Goal: Task Accomplishment & Management: Manage account settings

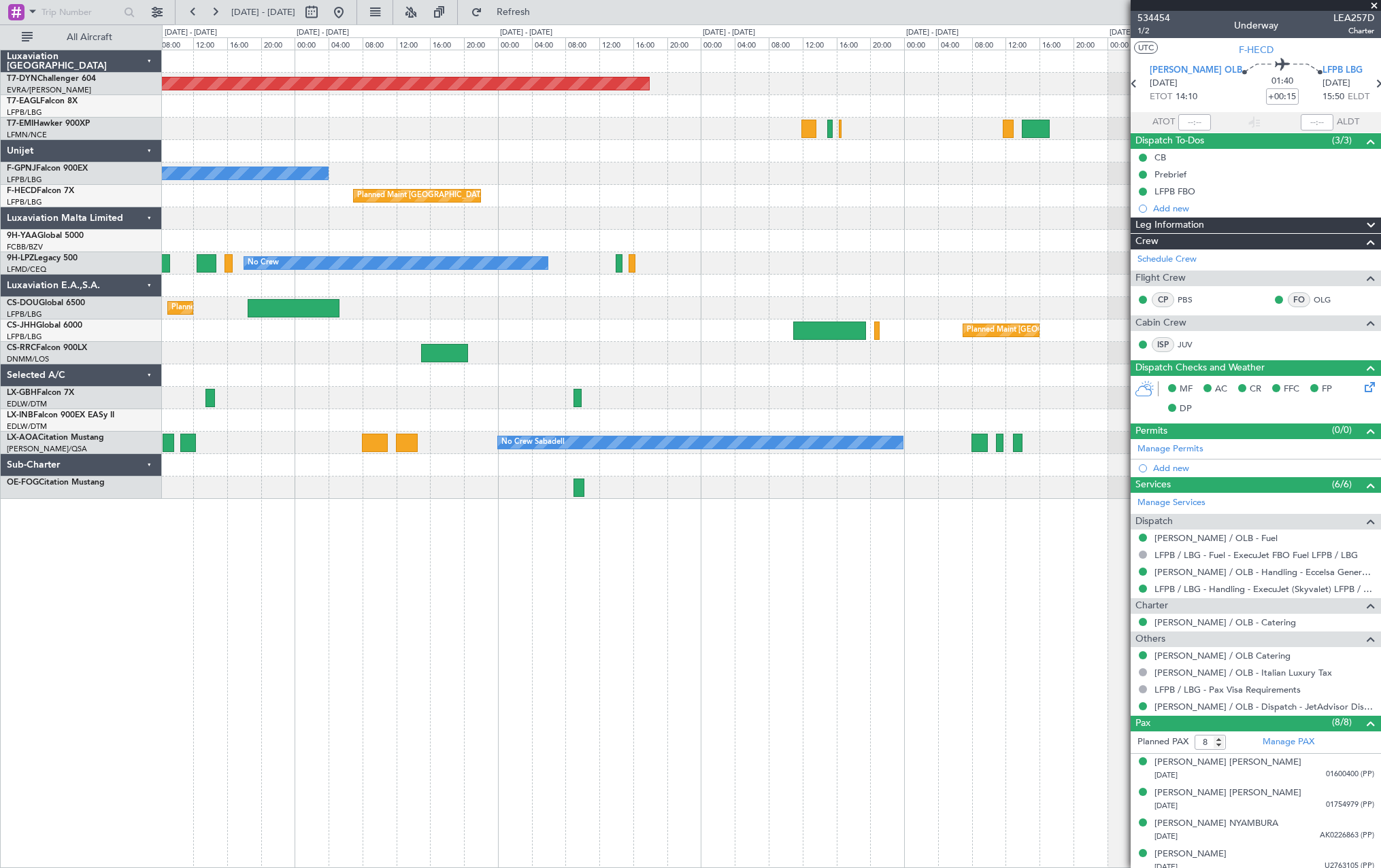
click at [387, 423] on div "Planned Maint [GEOGRAPHIC_DATA]-[GEOGRAPHIC_DATA] Planned Maint Geneva ([GEOGRA…" at bounding box center [771, 275] width 1218 height 449
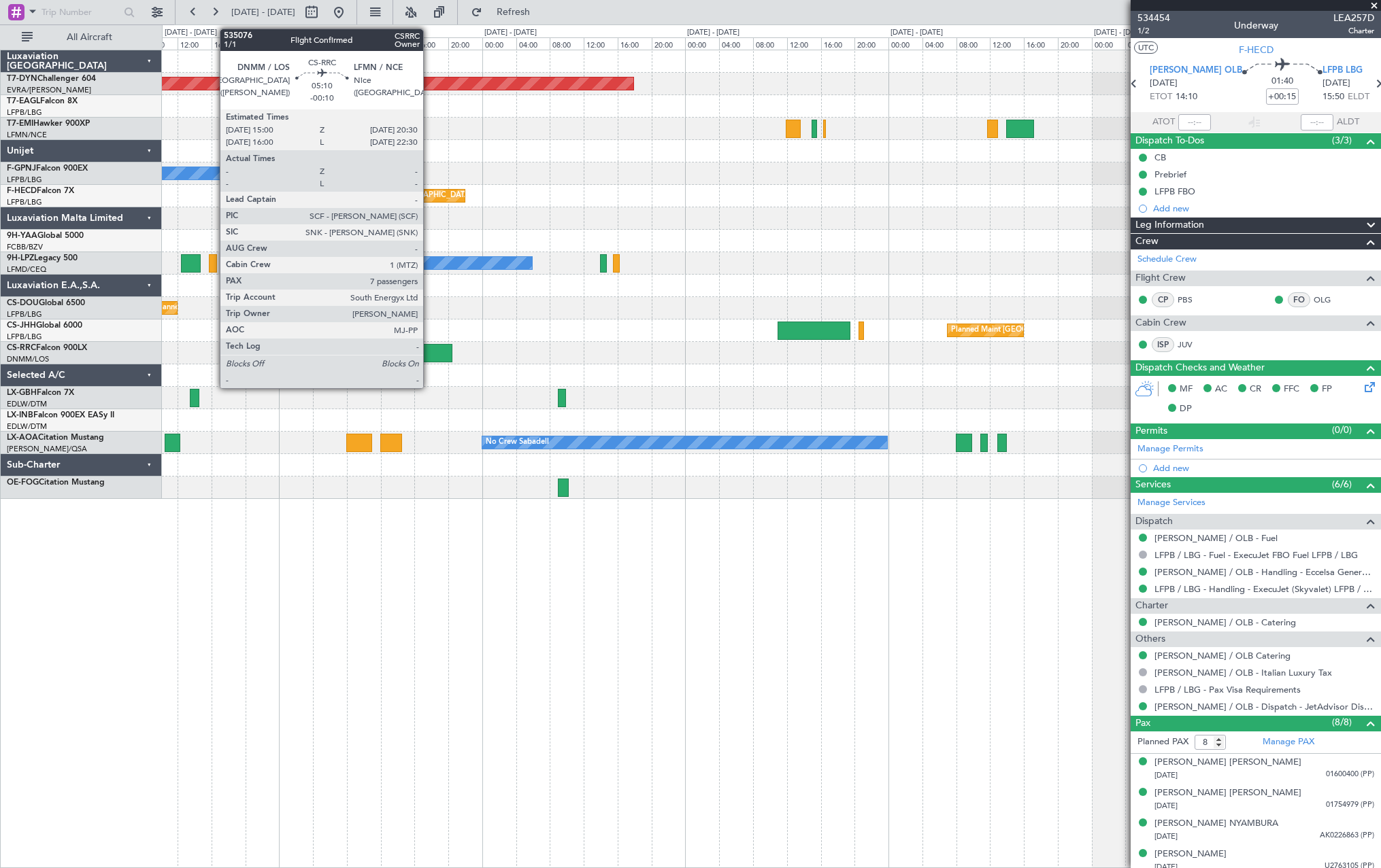
click at [430, 348] on div at bounding box center [429, 353] width 47 height 19
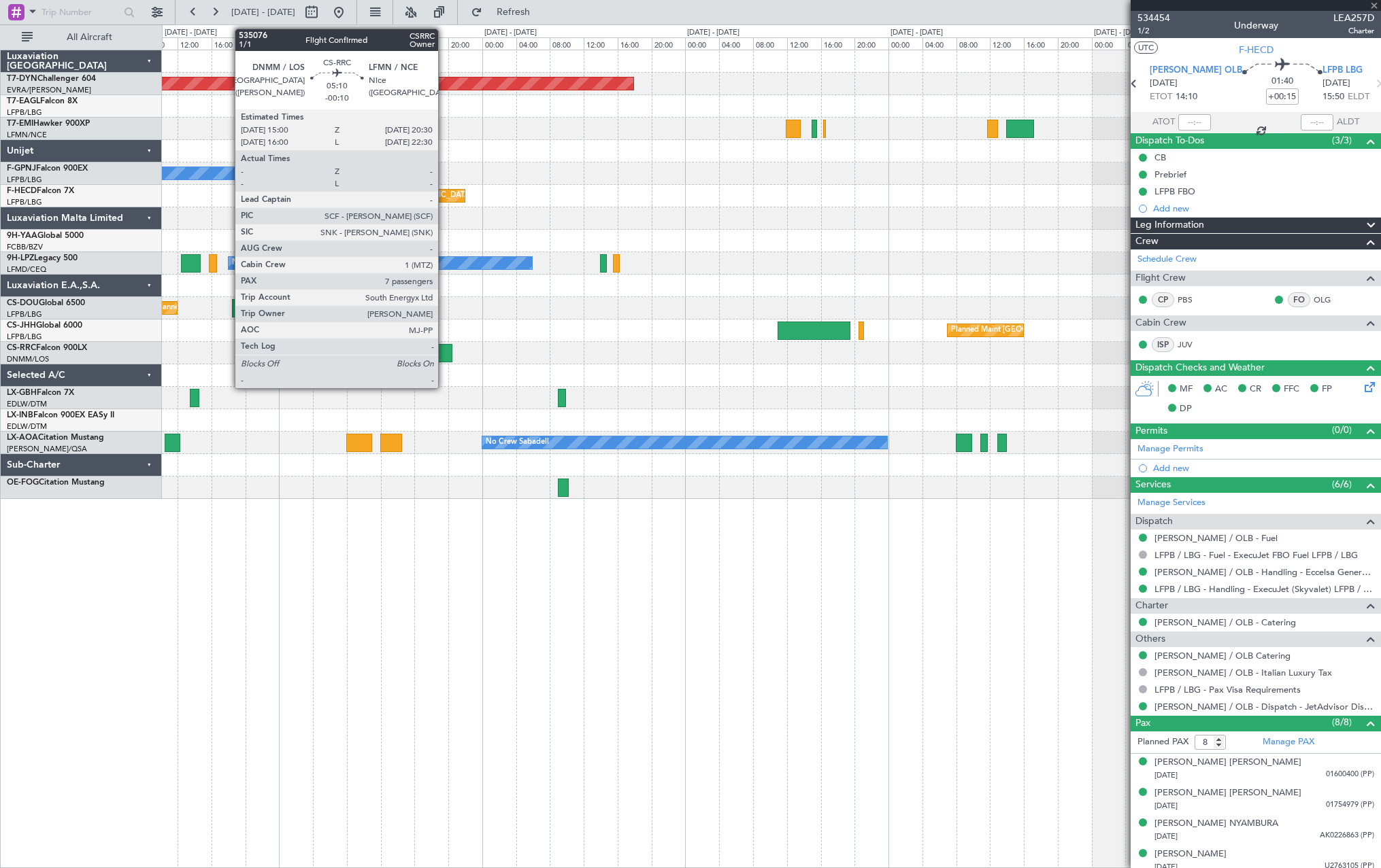
type input "-00:10"
type input "7"
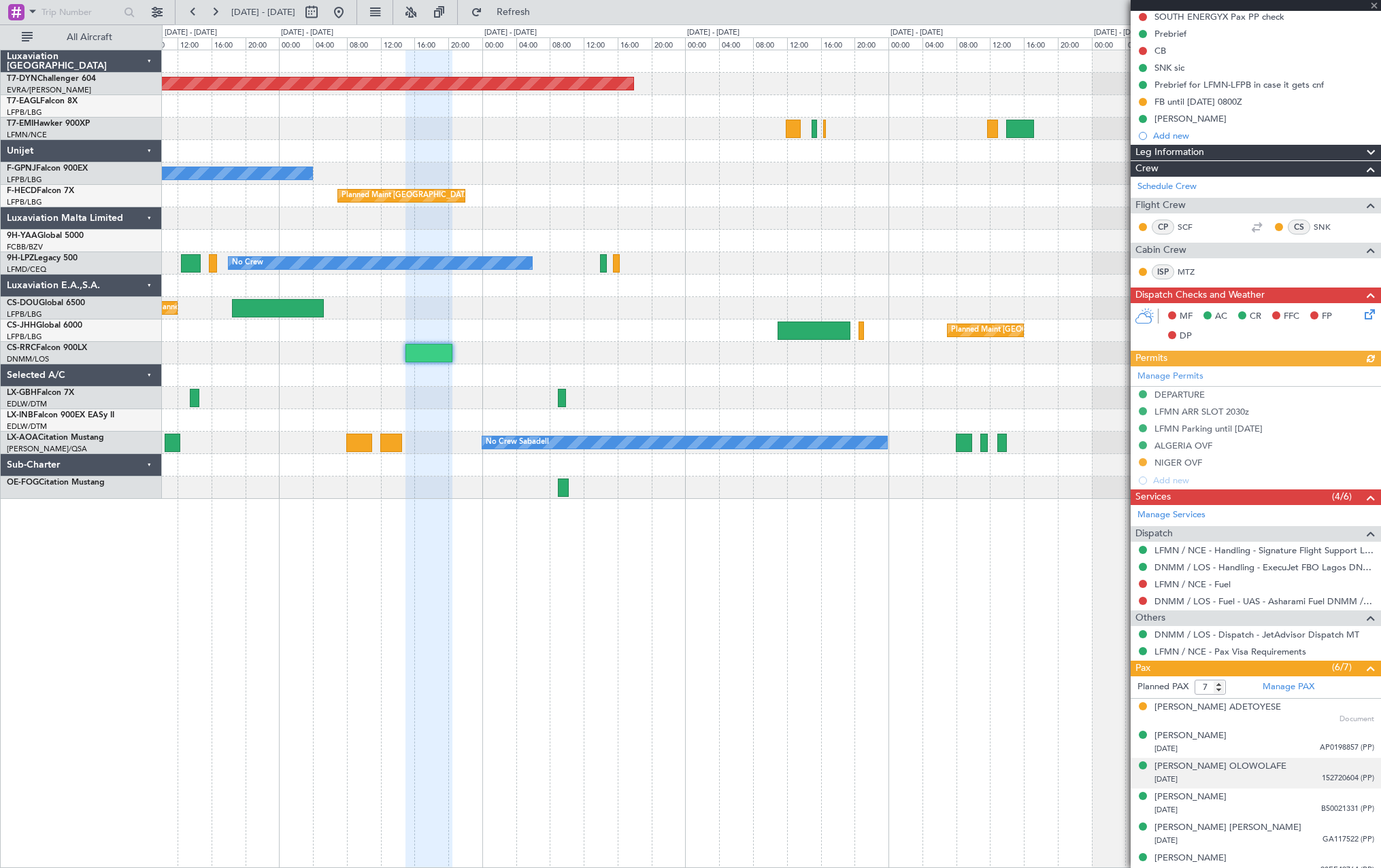
scroll to position [216, 0]
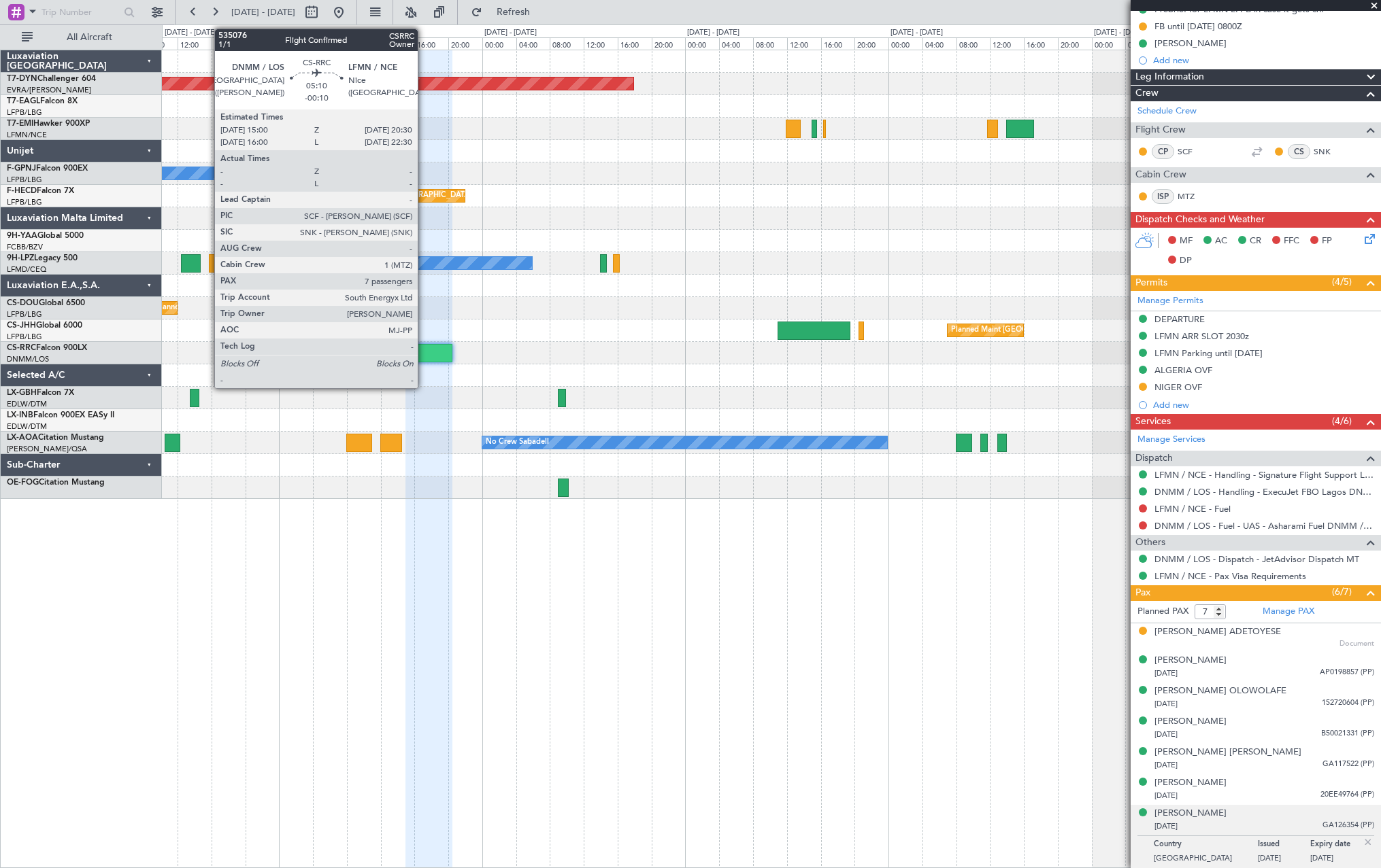
click at [424, 352] on div at bounding box center [429, 353] width 47 height 19
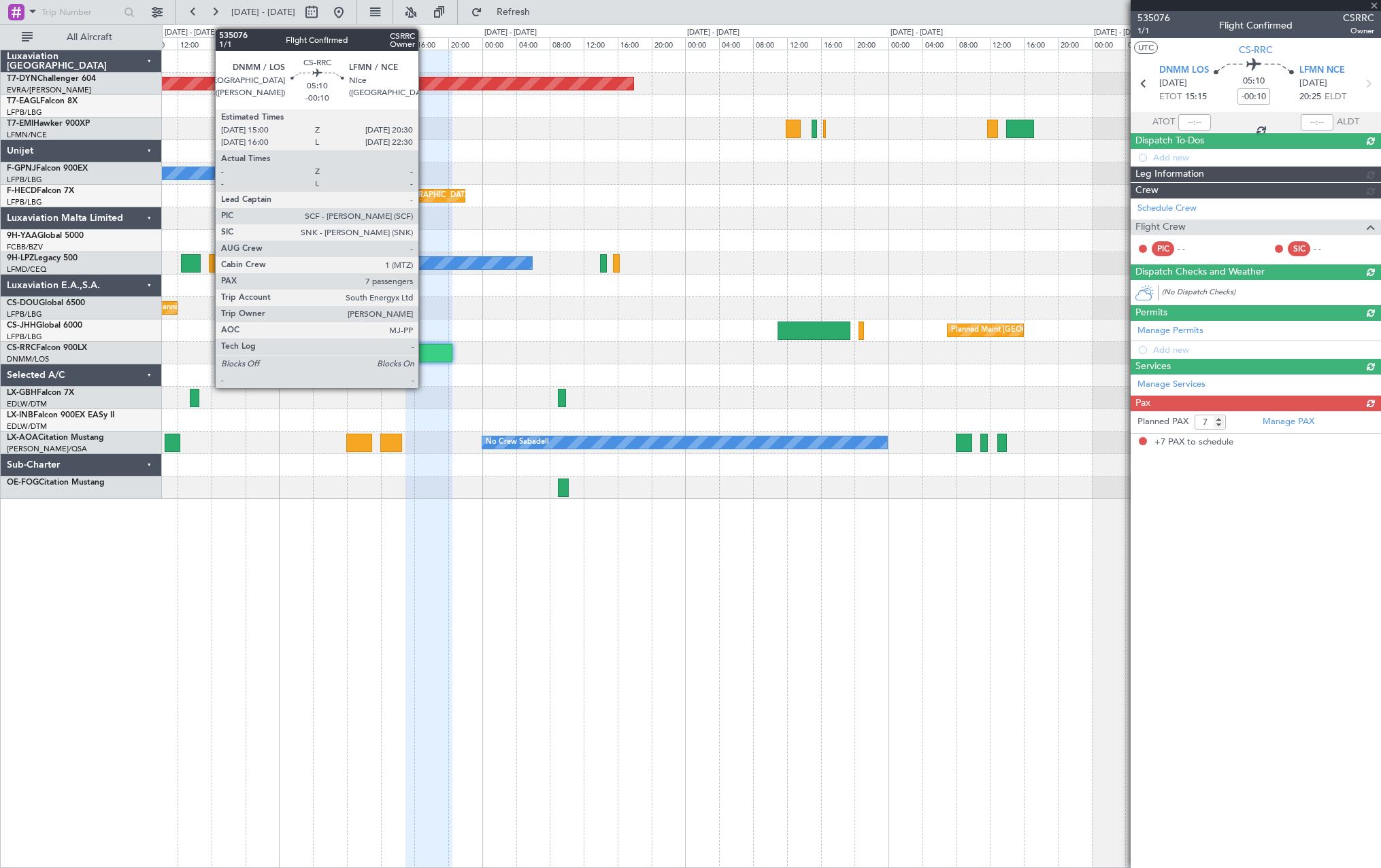
scroll to position [0, 0]
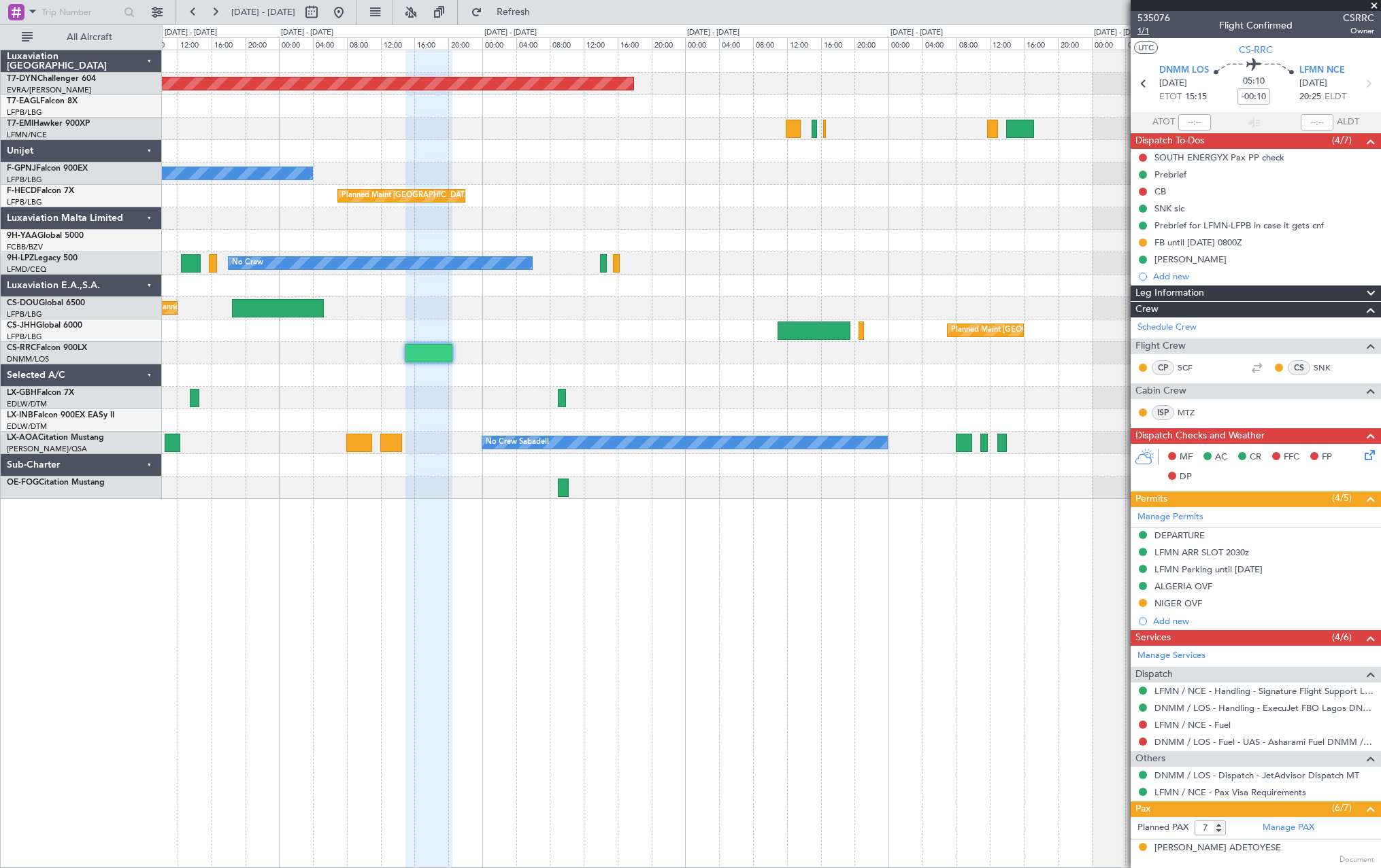
click at [1139, 33] on span "1/1" at bounding box center [1153, 32] width 33 height 12
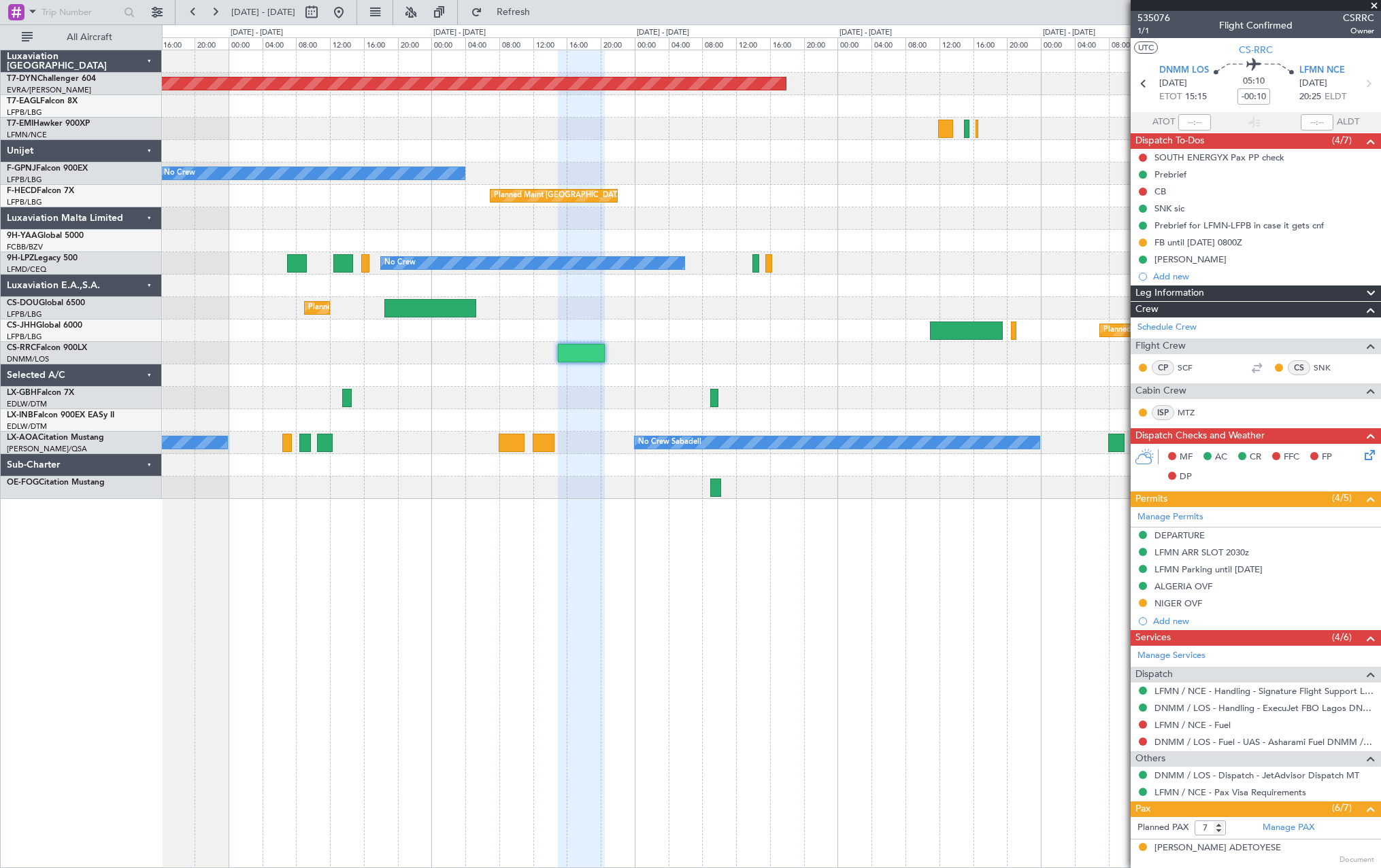
click at [615, 411] on div "Planned Maint Basel-Mulhouse No Crew No Crew Planned Maint Paris (Le Bourget) N…" at bounding box center [771, 275] width 1218 height 449
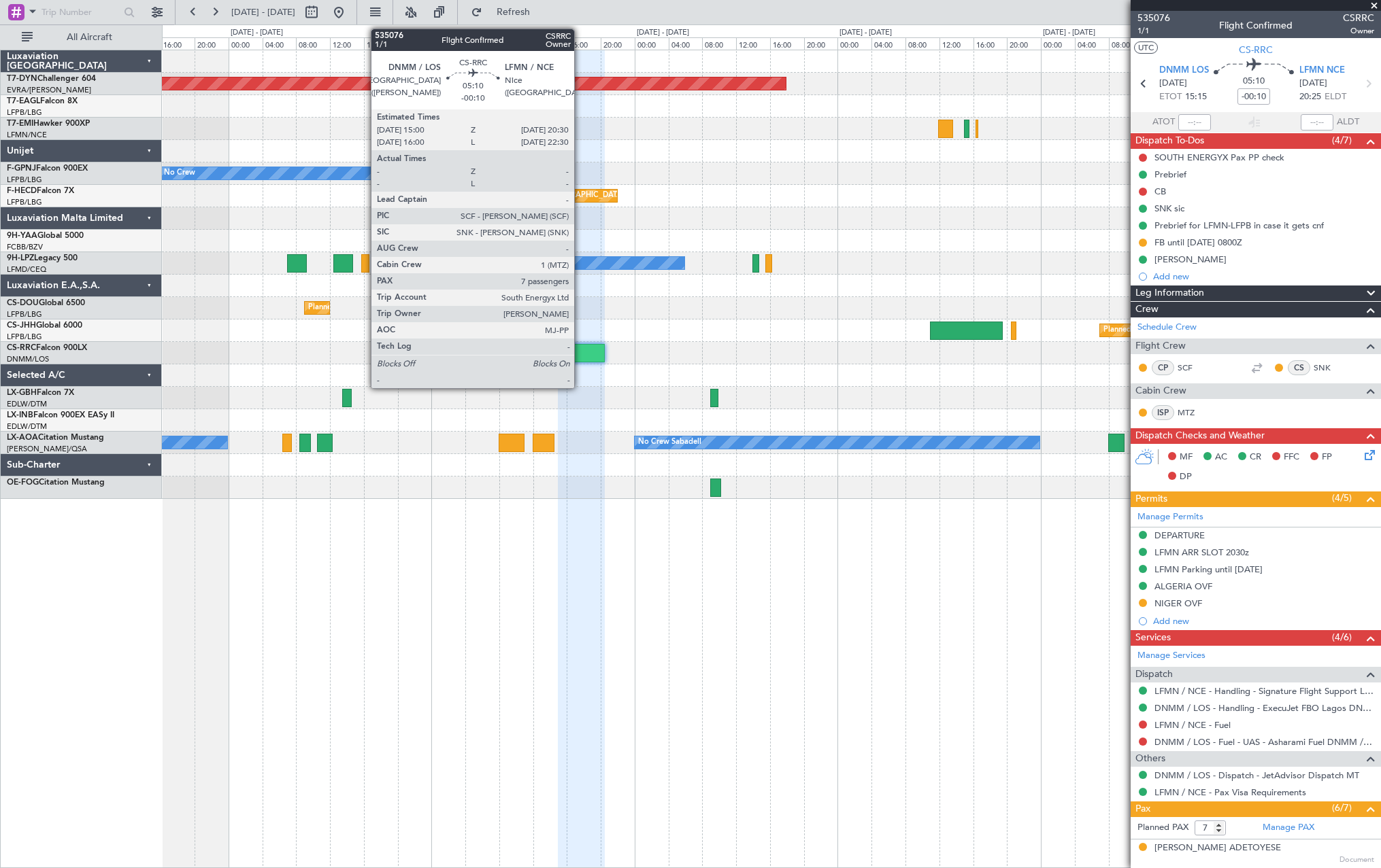
click at [581, 349] on div at bounding box center [582, 353] width 47 height 19
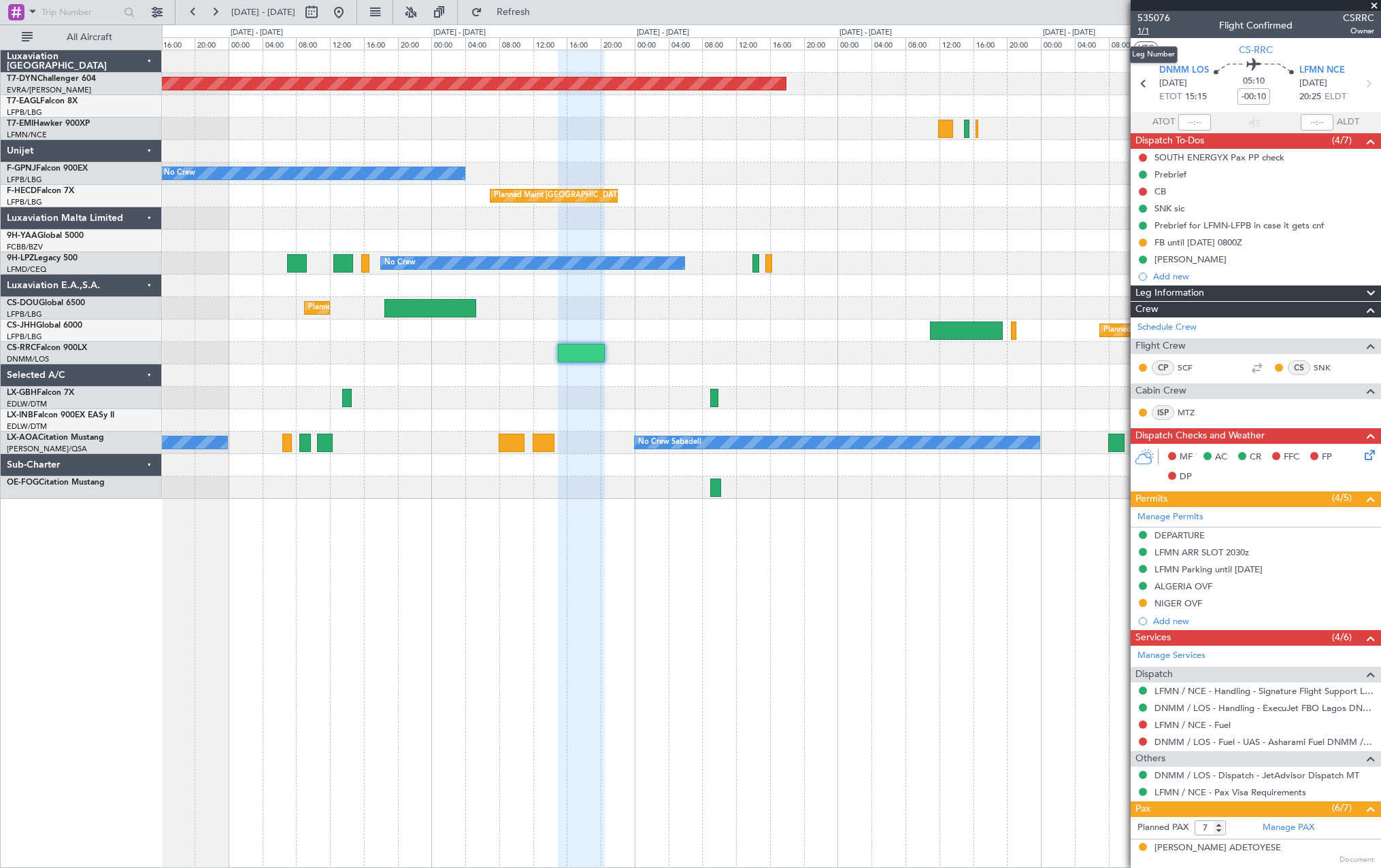
click at [1144, 30] on span "1/1" at bounding box center [1153, 32] width 33 height 12
click at [542, 15] on span "Refresh" at bounding box center [514, 13] width 57 height 10
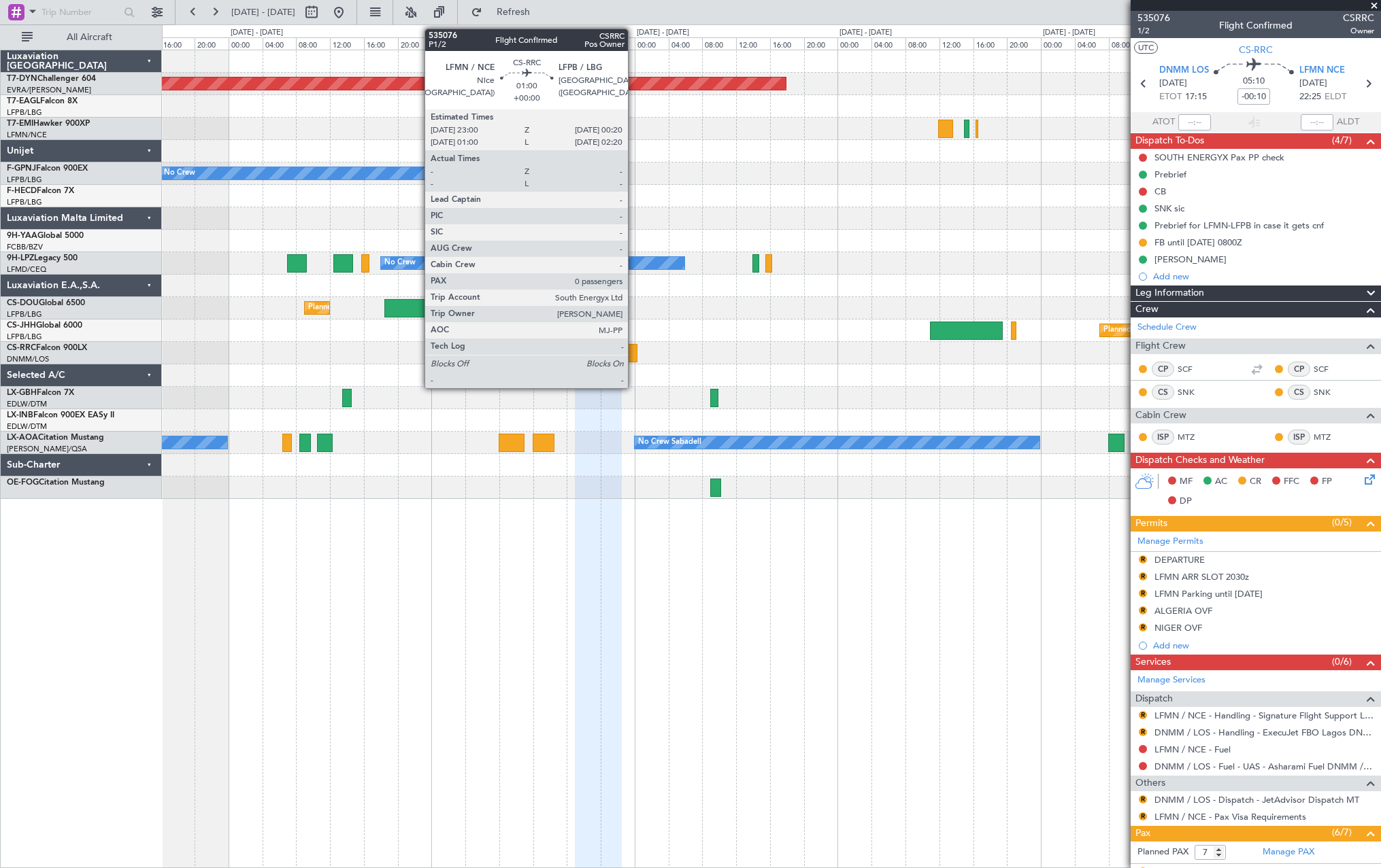
click at [634, 357] on div at bounding box center [631, 353] width 12 height 19
type input "0"
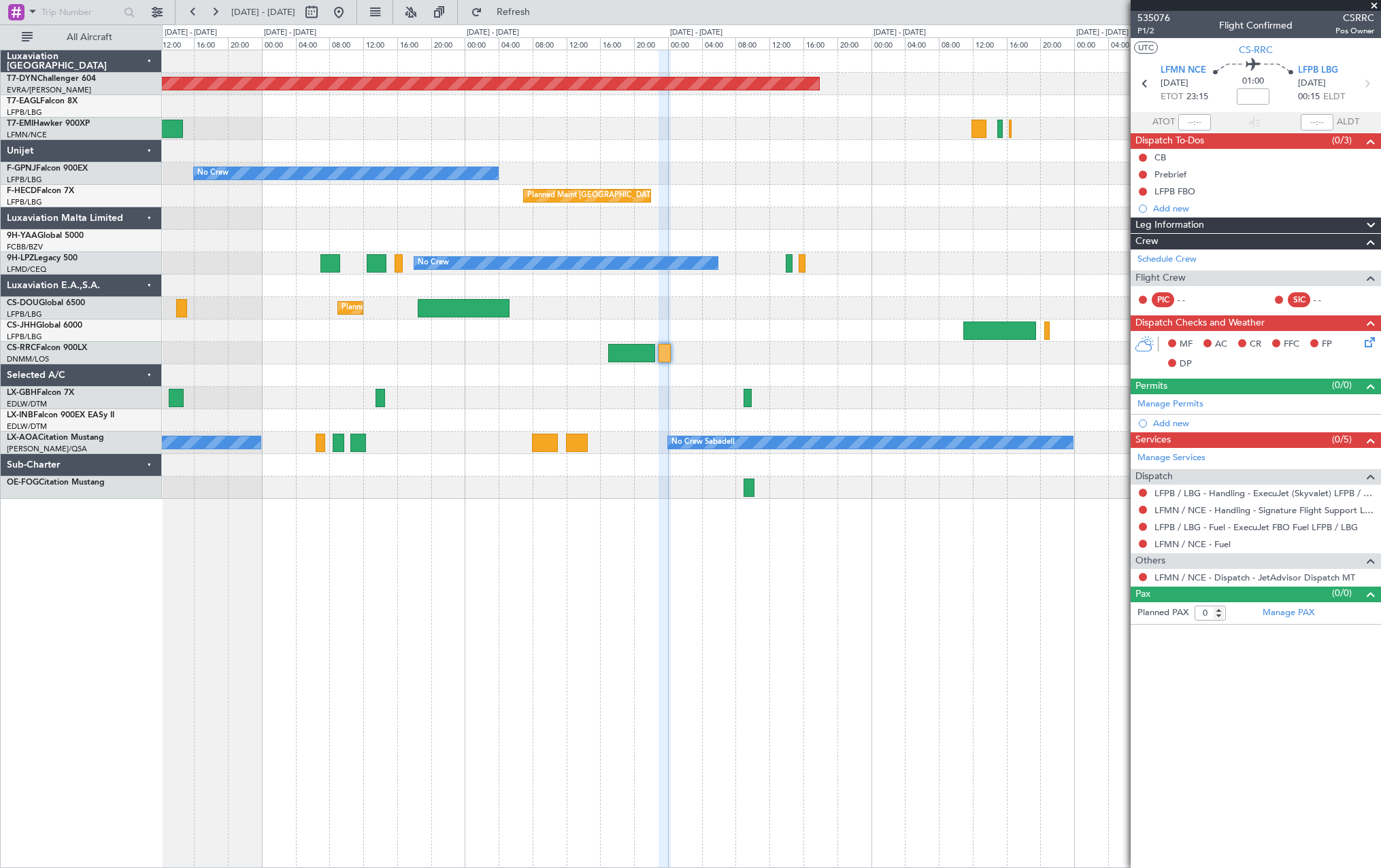
click at [709, 409] on div at bounding box center [771, 420] width 1218 height 23
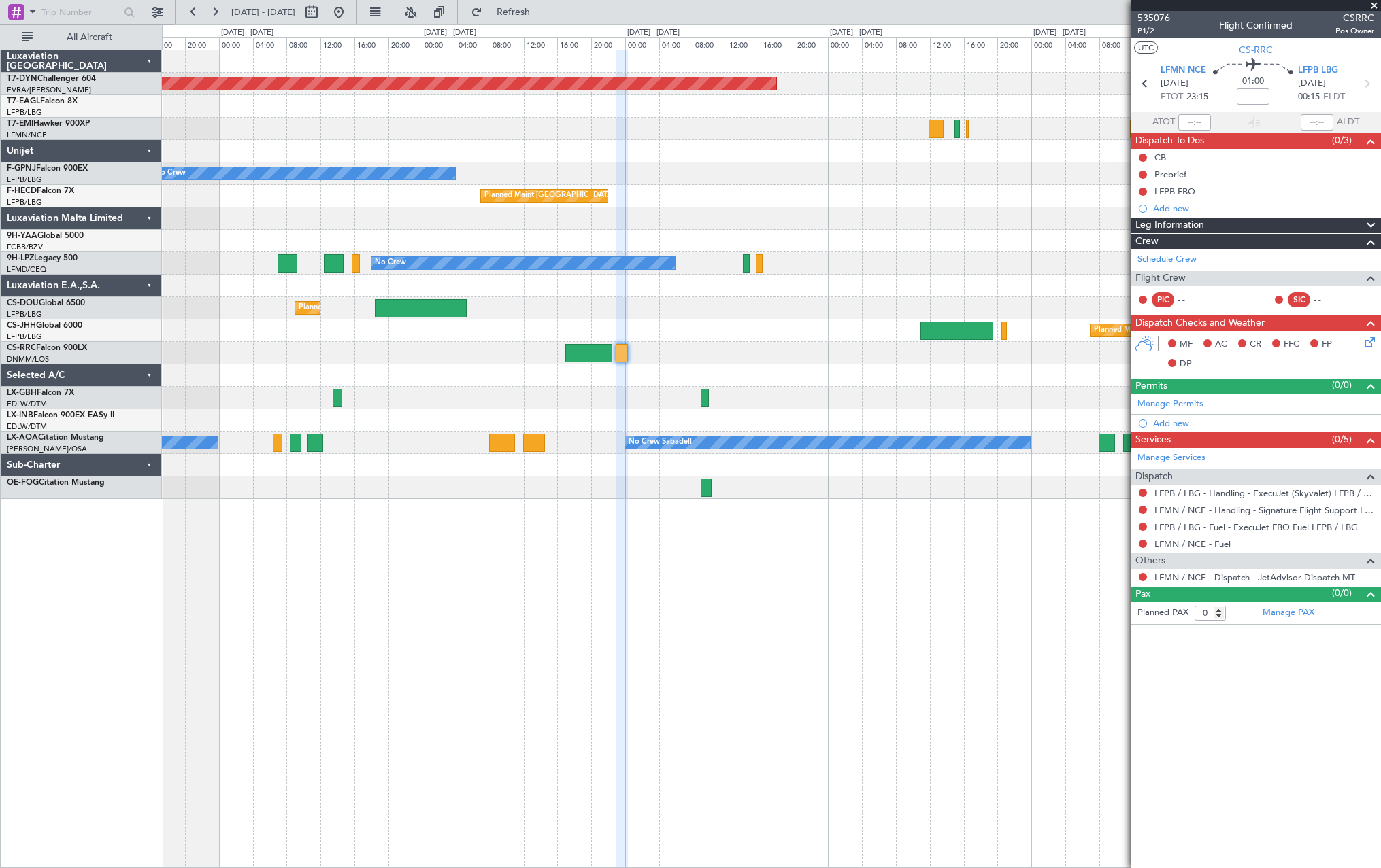
click at [244, 468] on div "Planned Maint Basel-Mulhouse No Crew No Crew Planned Maint Paris (Le Bourget) N…" at bounding box center [771, 275] width 1218 height 449
drag, startPoint x: 543, startPoint y: 19, endPoint x: 570, endPoint y: 163, distance: 146.5
click at [543, 19] on button "Refresh" at bounding box center [505, 12] width 82 height 22
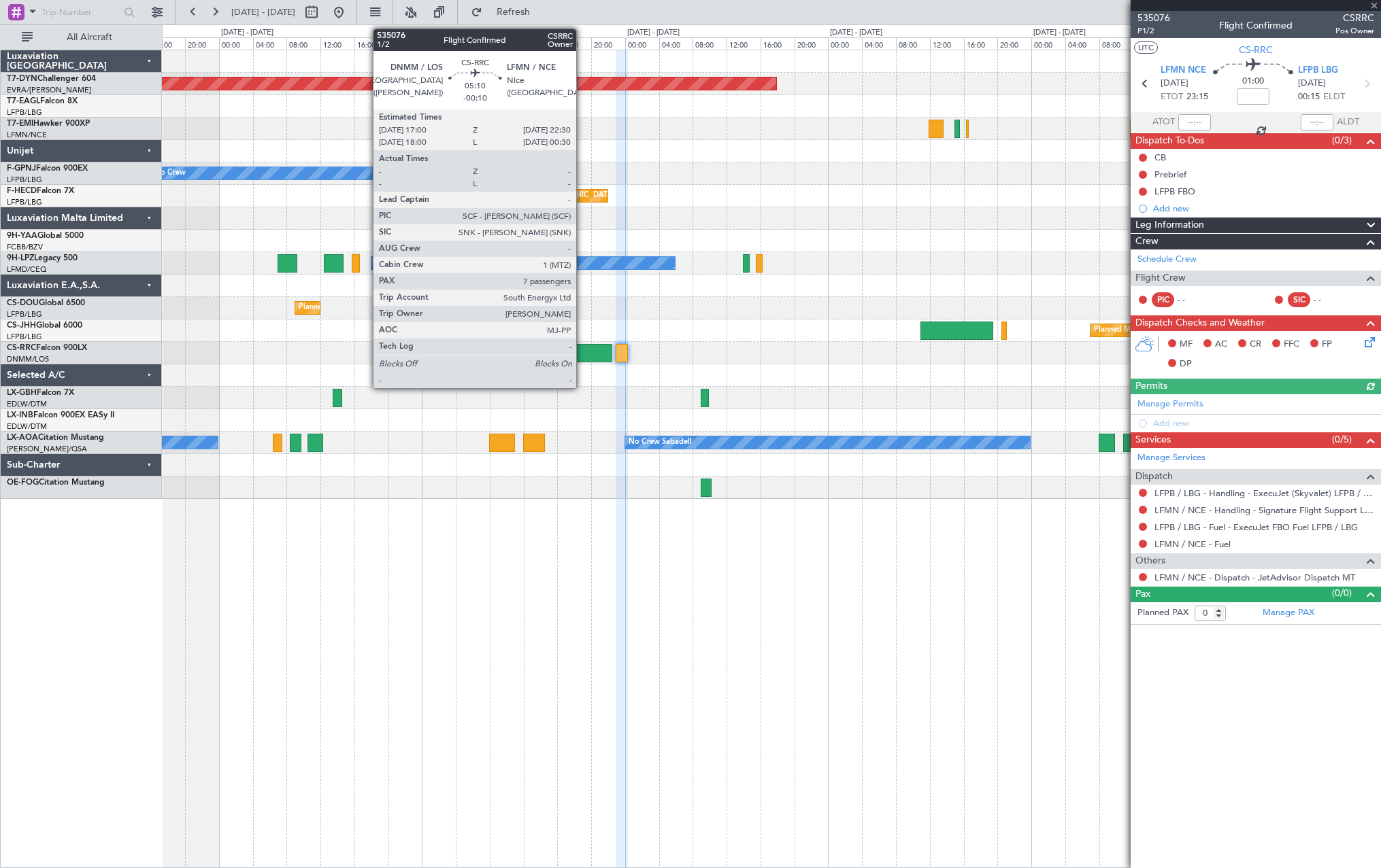
click at [583, 353] on div at bounding box center [589, 353] width 47 height 19
type input "-00:10"
type input "7"
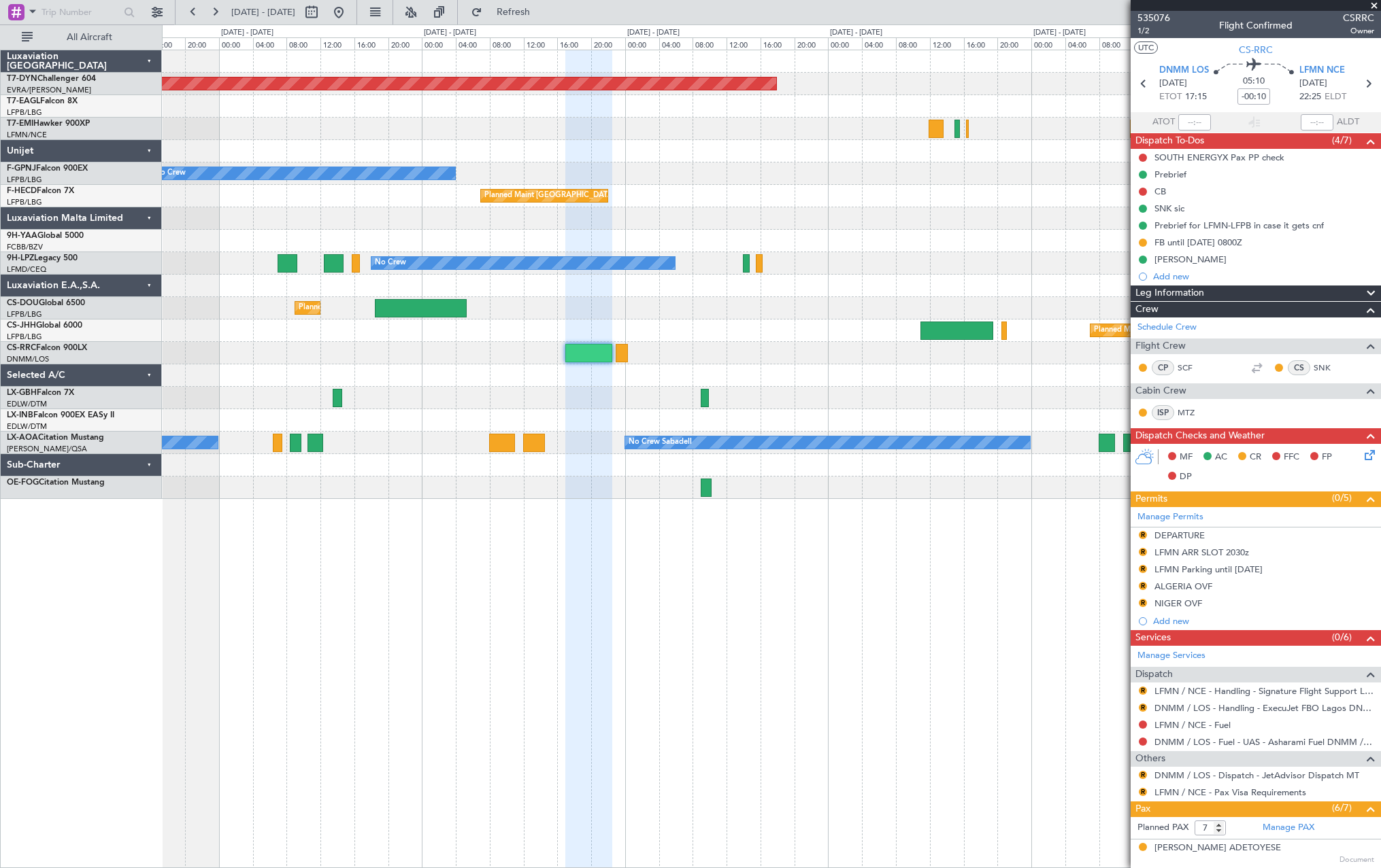
drag, startPoint x: 552, startPoint y: 14, endPoint x: 558, endPoint y: 31, distance: 18.0
click at [542, 14] on span "Refresh" at bounding box center [514, 13] width 57 height 10
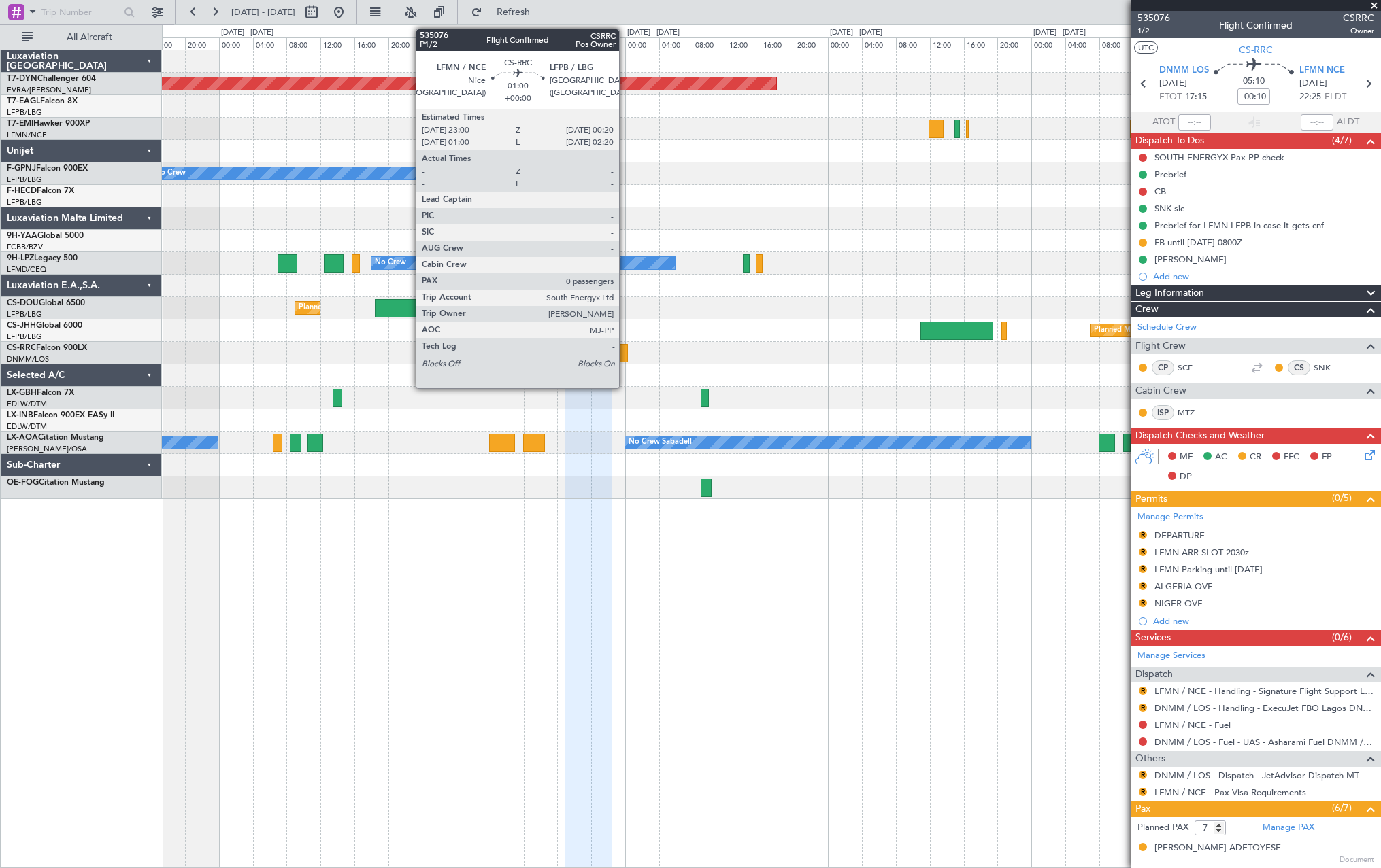
click at [624, 356] on div at bounding box center [622, 353] width 12 height 19
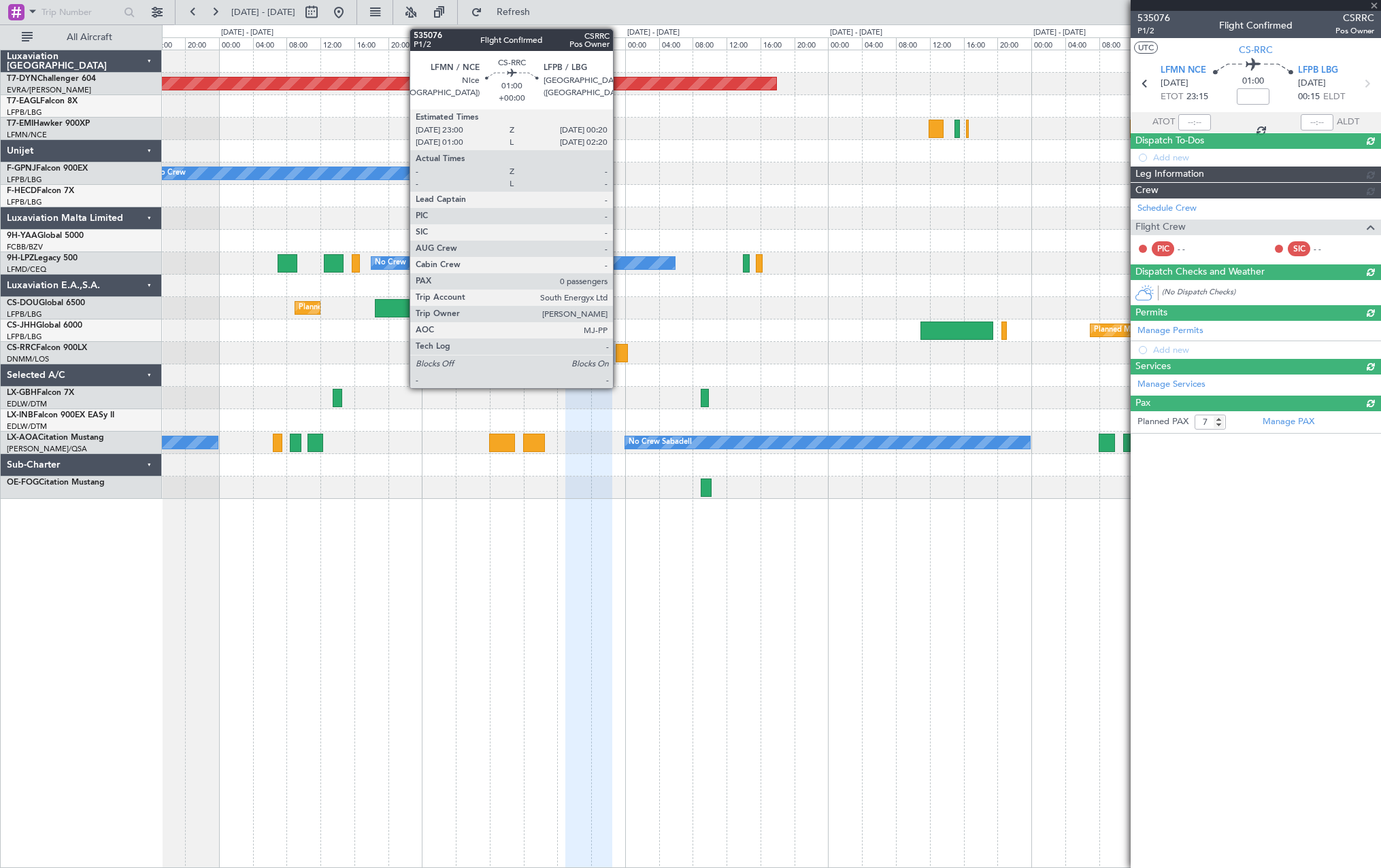
type input "0"
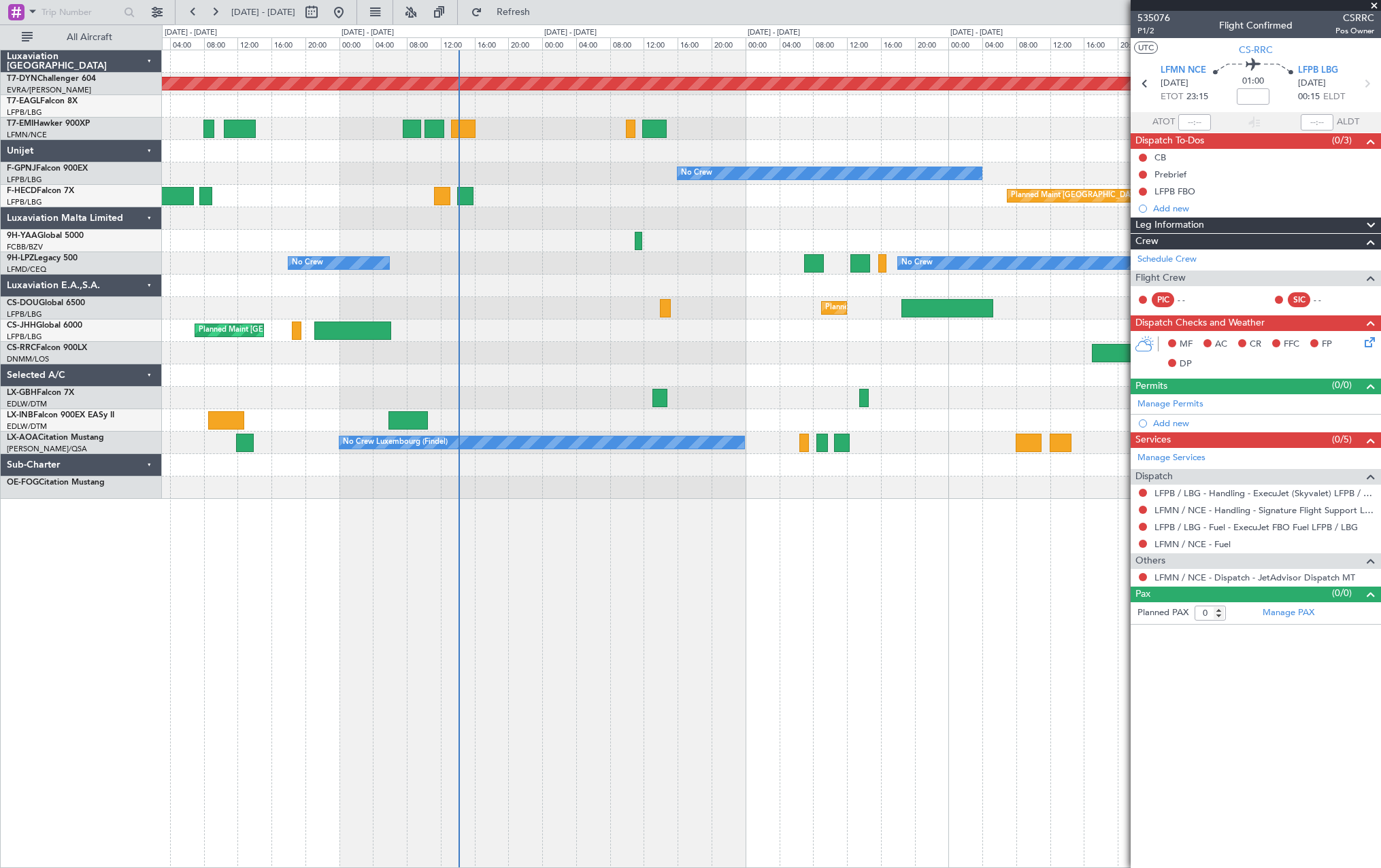
click at [905, 388] on div at bounding box center [771, 398] width 1218 height 23
click at [542, 17] on span "Refresh" at bounding box center [514, 13] width 57 height 10
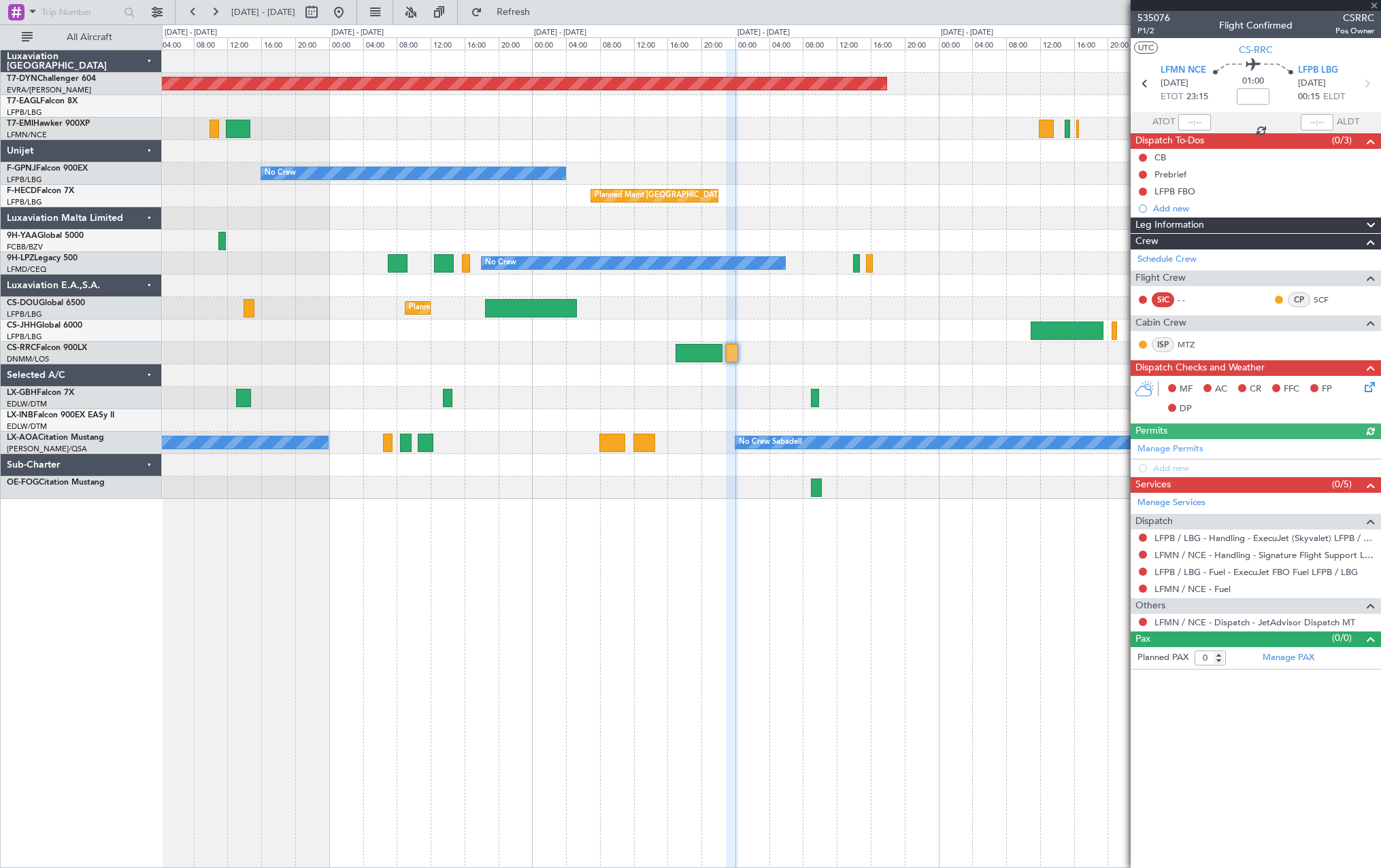
click at [485, 497] on div "Planned Maint [GEOGRAPHIC_DATA]-[GEOGRAPHIC_DATA] No Crew No Crew Planned Maint…" at bounding box center [771, 458] width 1219 height 819
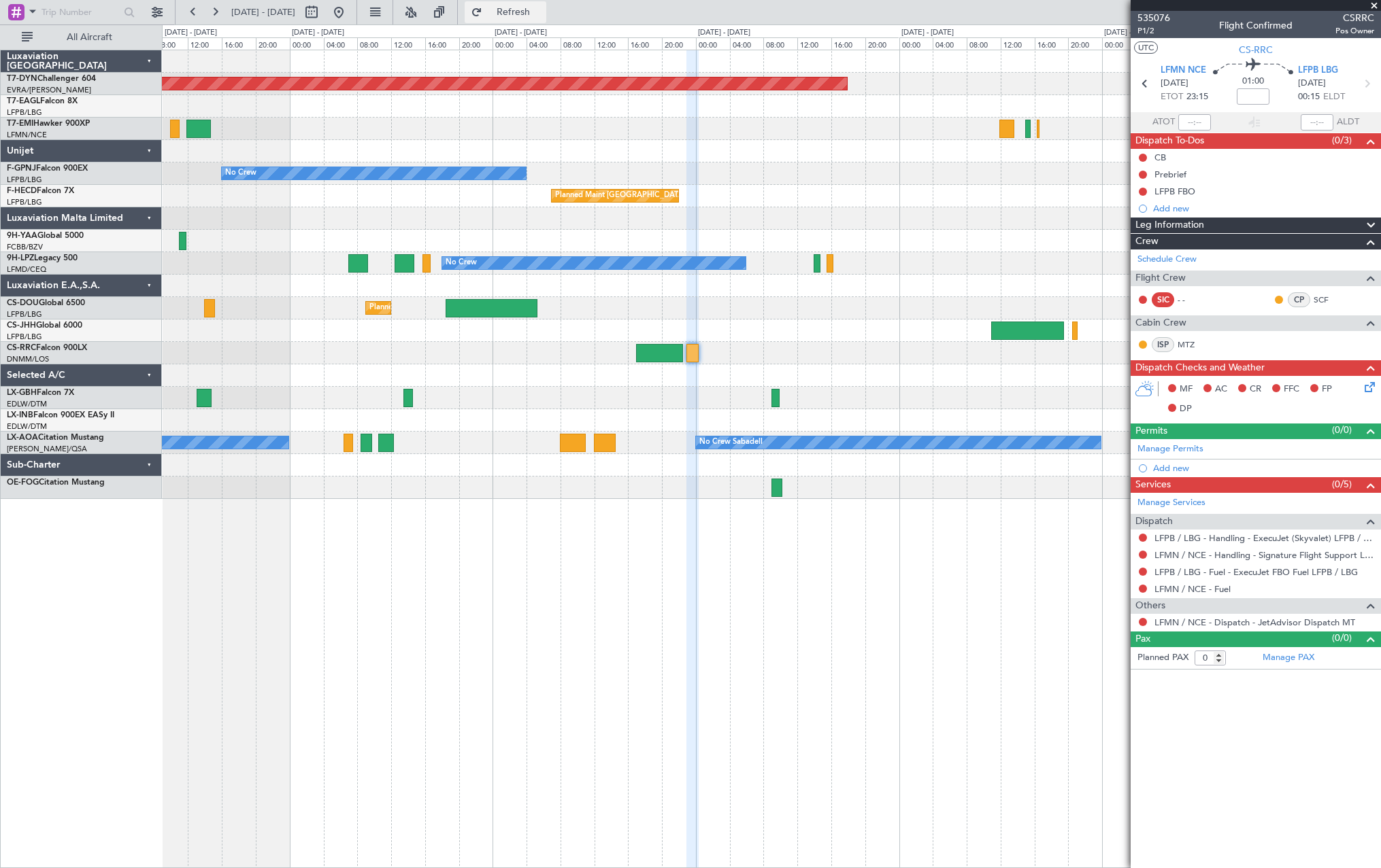
click at [542, 13] on span "Refresh" at bounding box center [514, 13] width 57 height 10
click at [542, 17] on span "Refresh" at bounding box center [514, 13] width 57 height 10
click at [542, 8] on span "Refresh" at bounding box center [514, 13] width 57 height 10
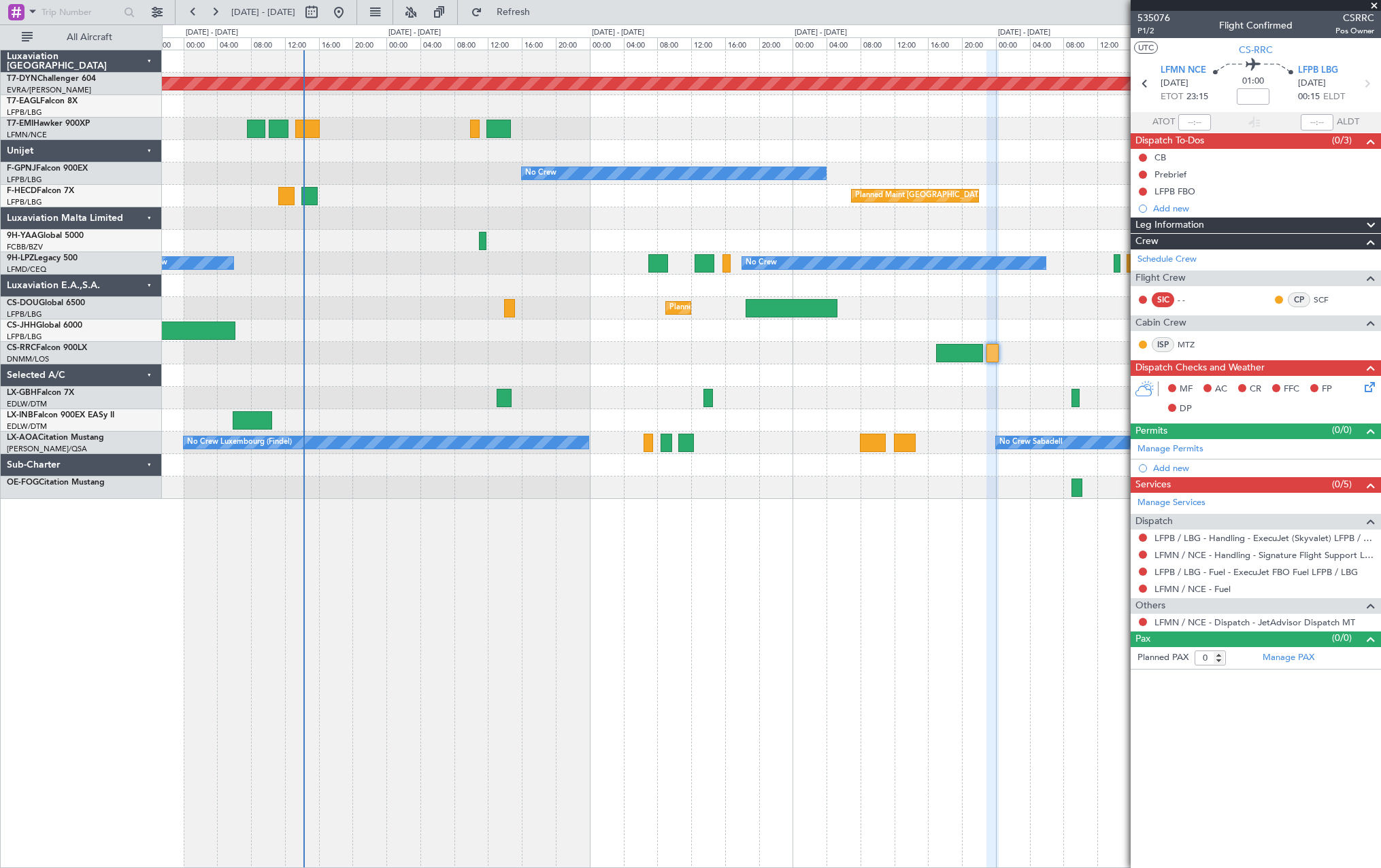
click at [842, 367] on div at bounding box center [771, 375] width 1218 height 23
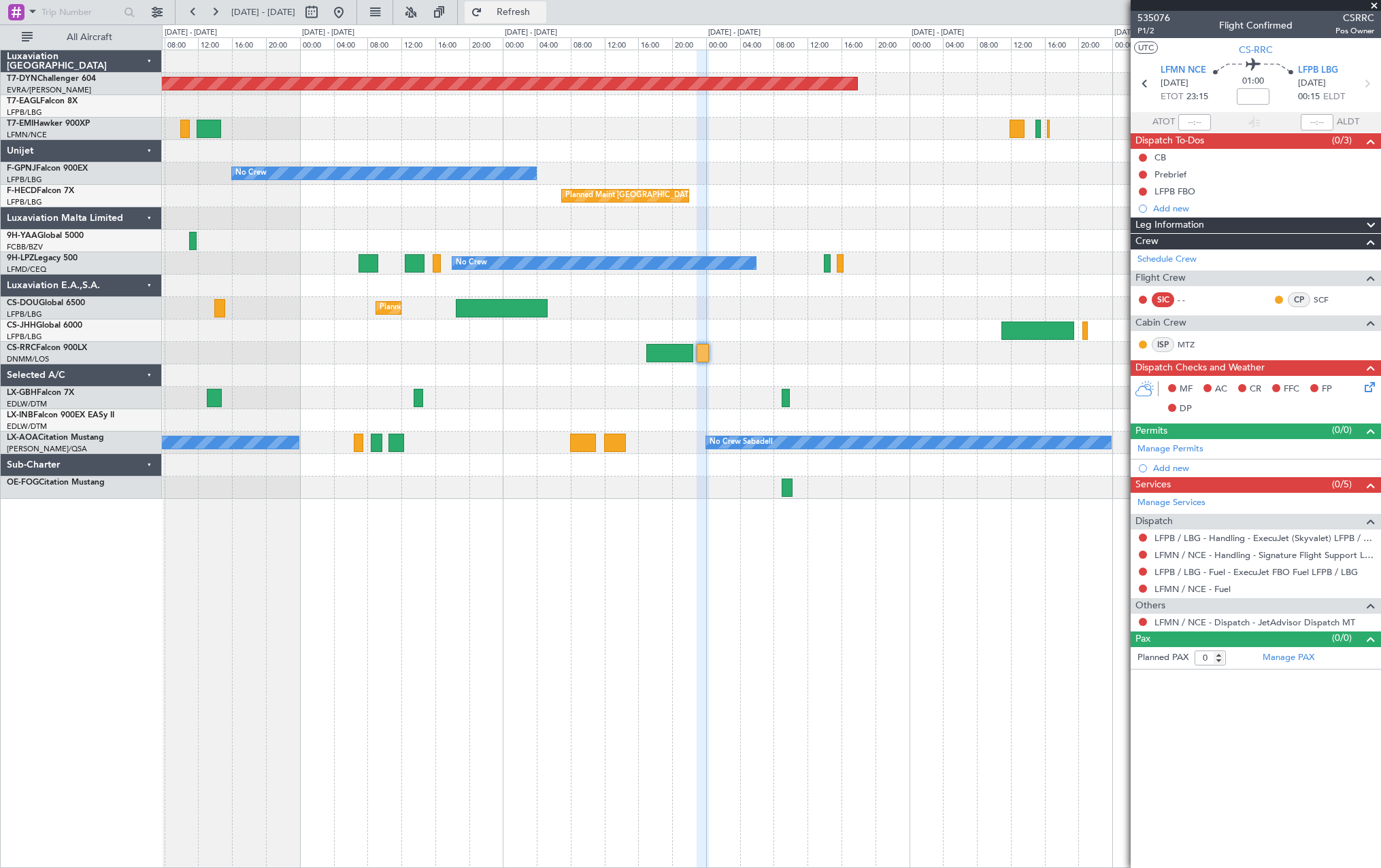
click at [542, 8] on span "Refresh" at bounding box center [514, 13] width 57 height 10
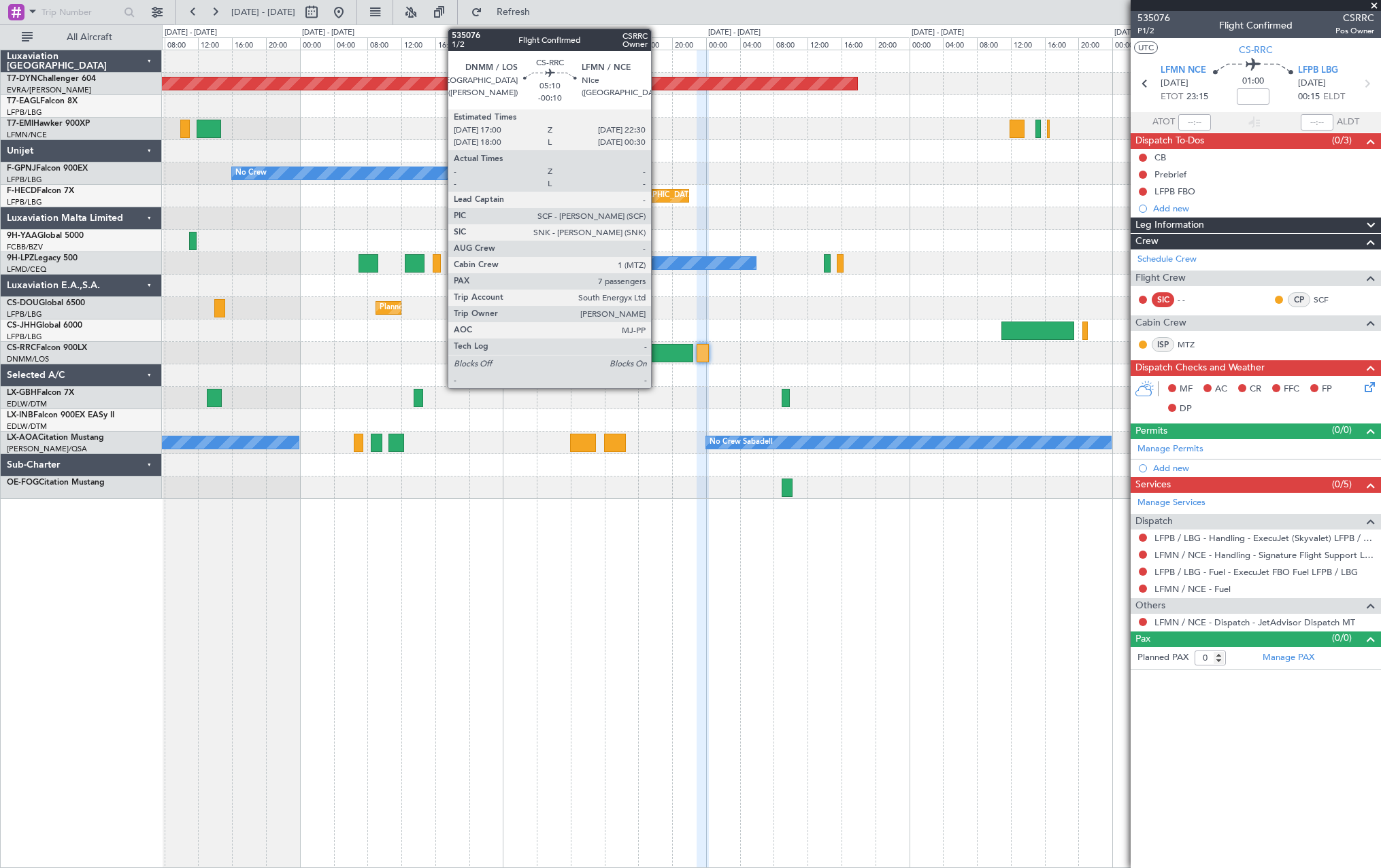
click at [662, 356] on div at bounding box center [670, 353] width 47 height 19
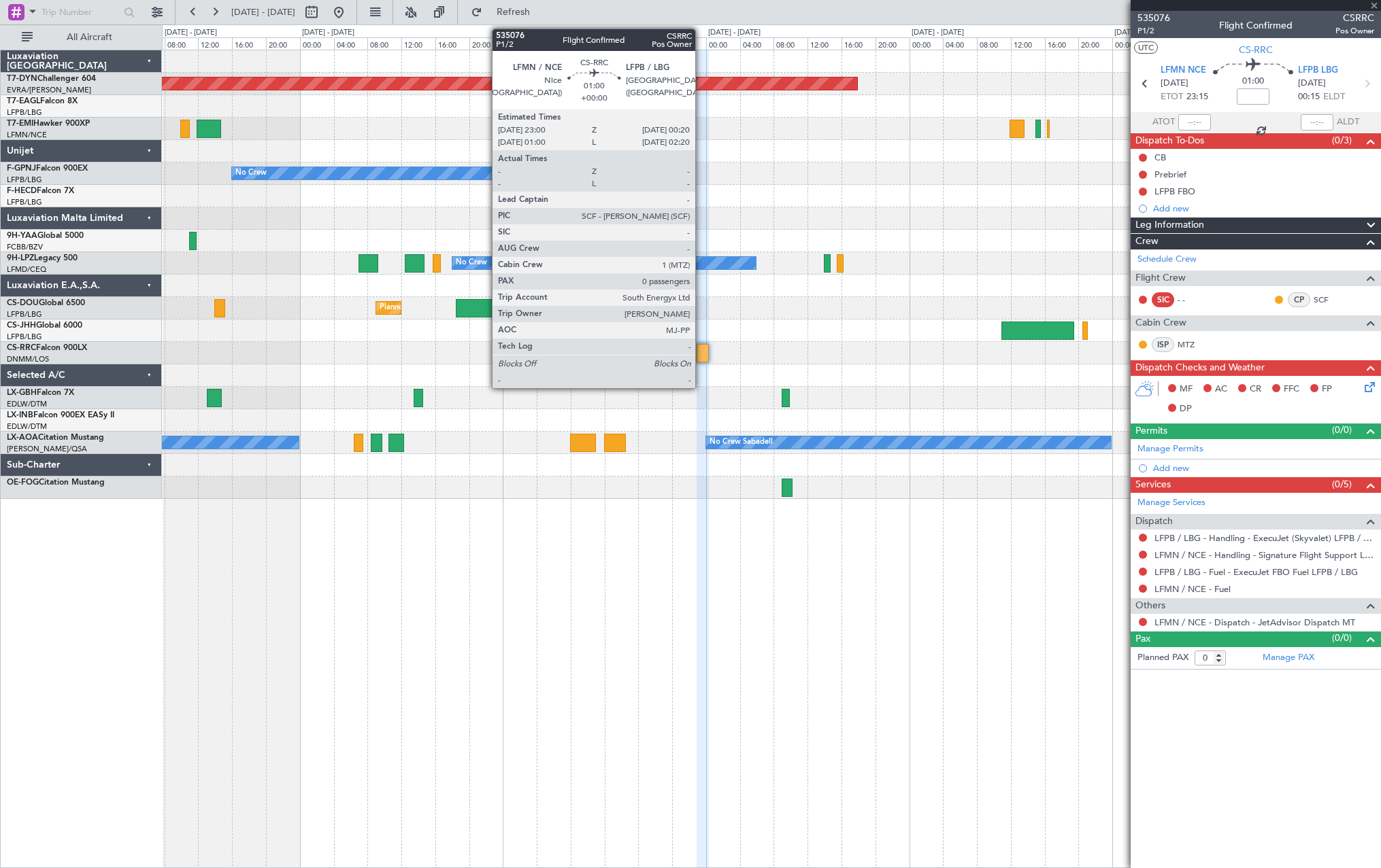
type input "-00:10"
type input "7"
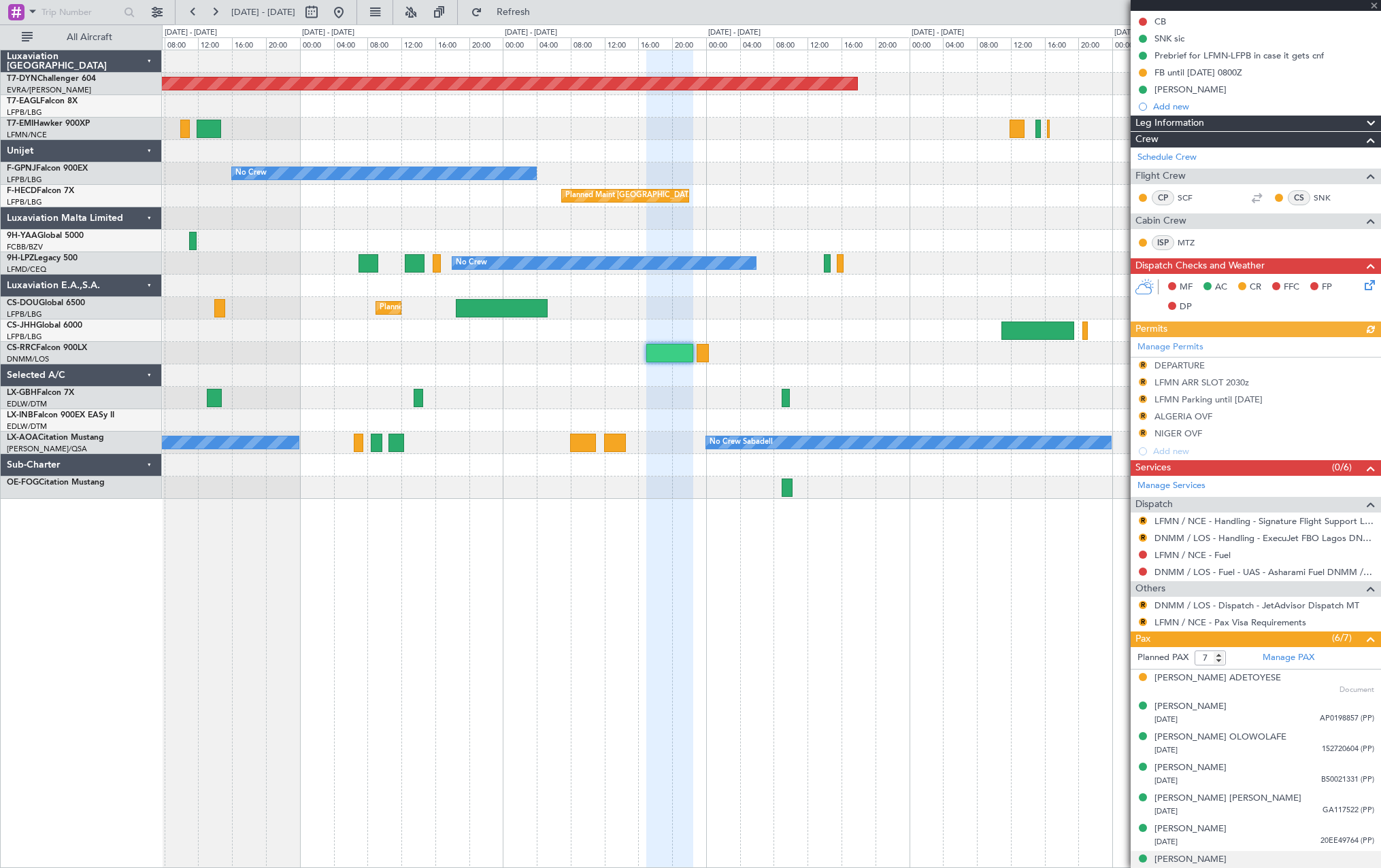
scroll to position [216, 0]
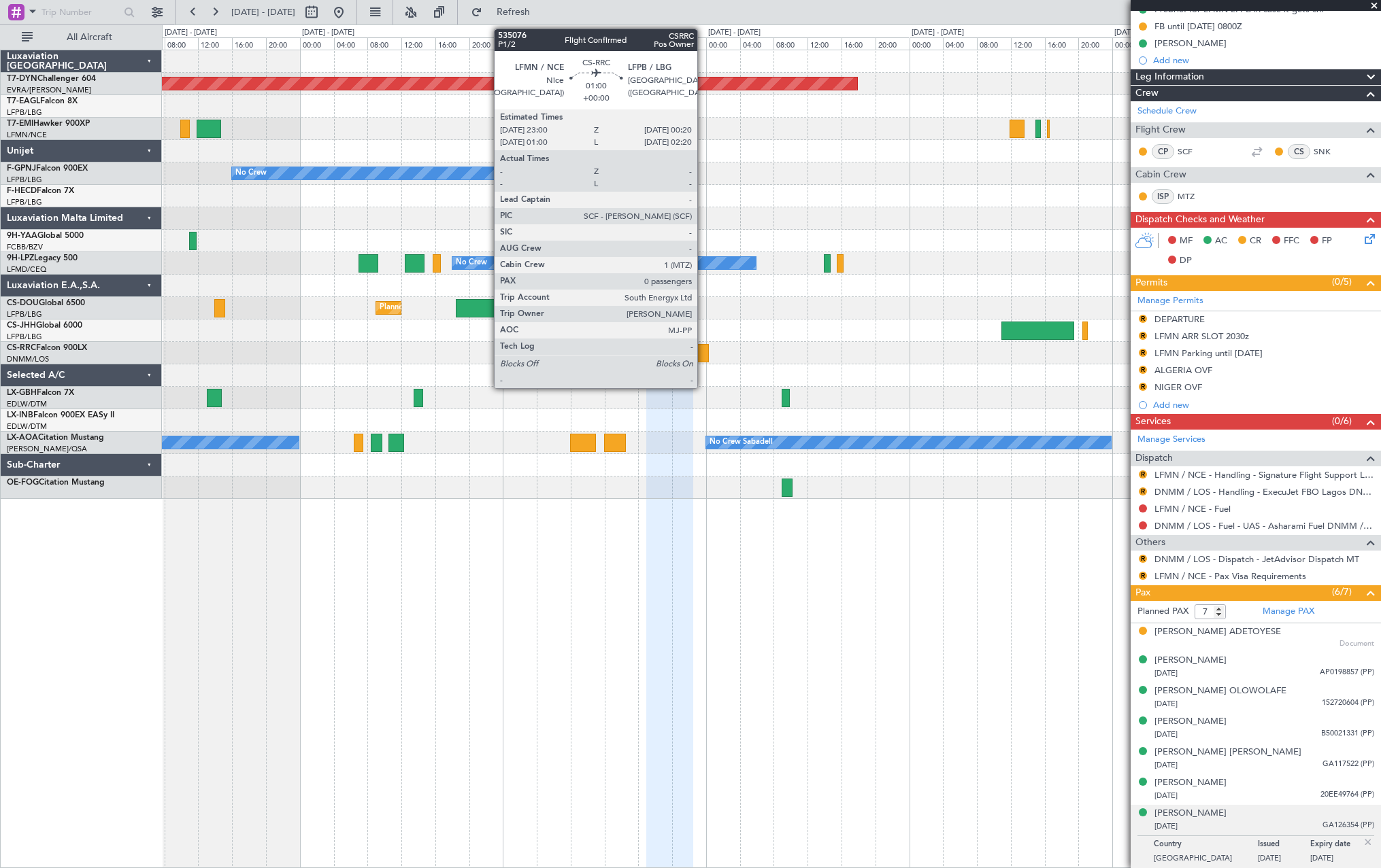
click at [704, 345] on div at bounding box center [703, 353] width 12 height 19
type input "0"
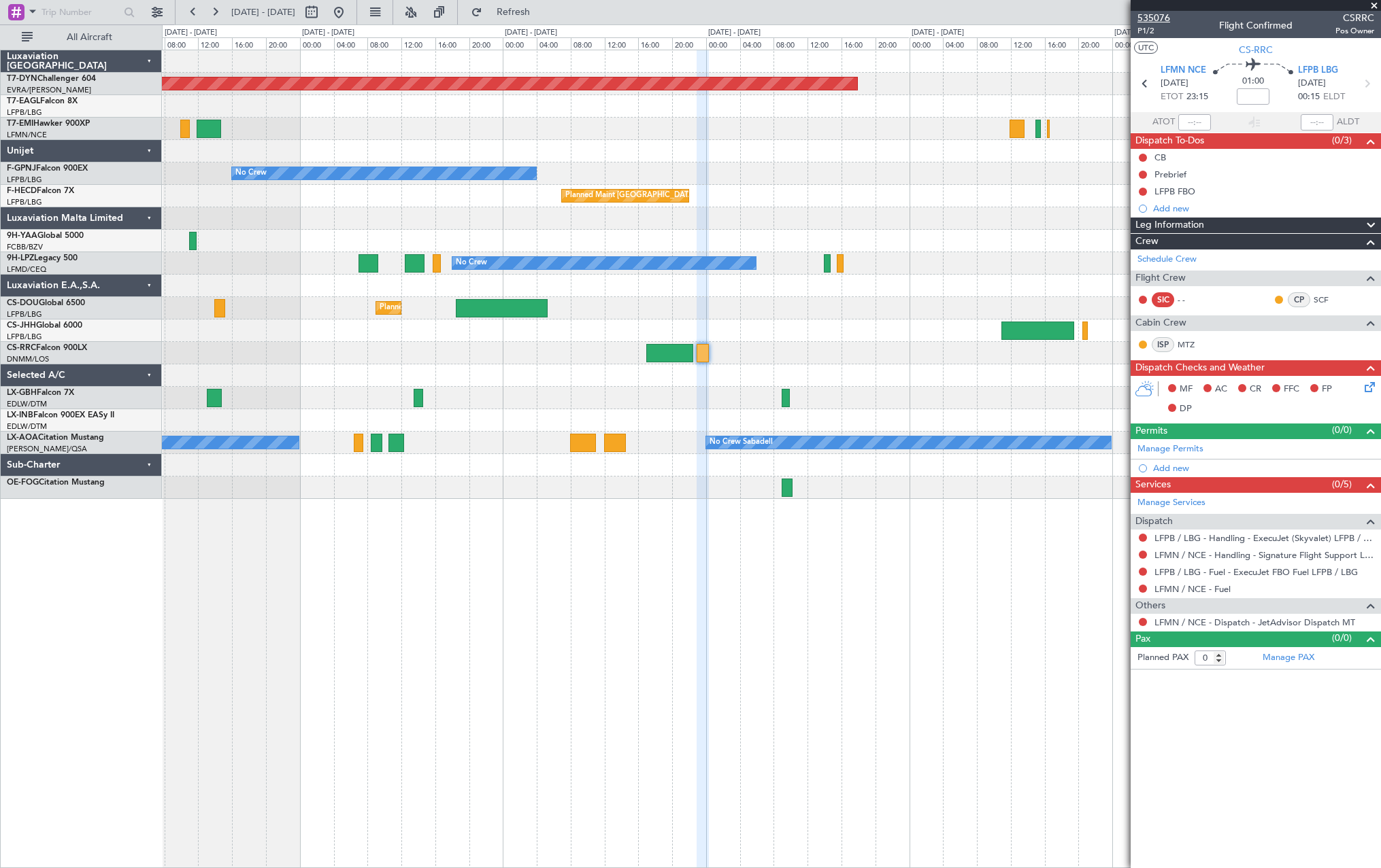
click at [1149, 20] on span "535076" at bounding box center [1153, 18] width 33 height 14
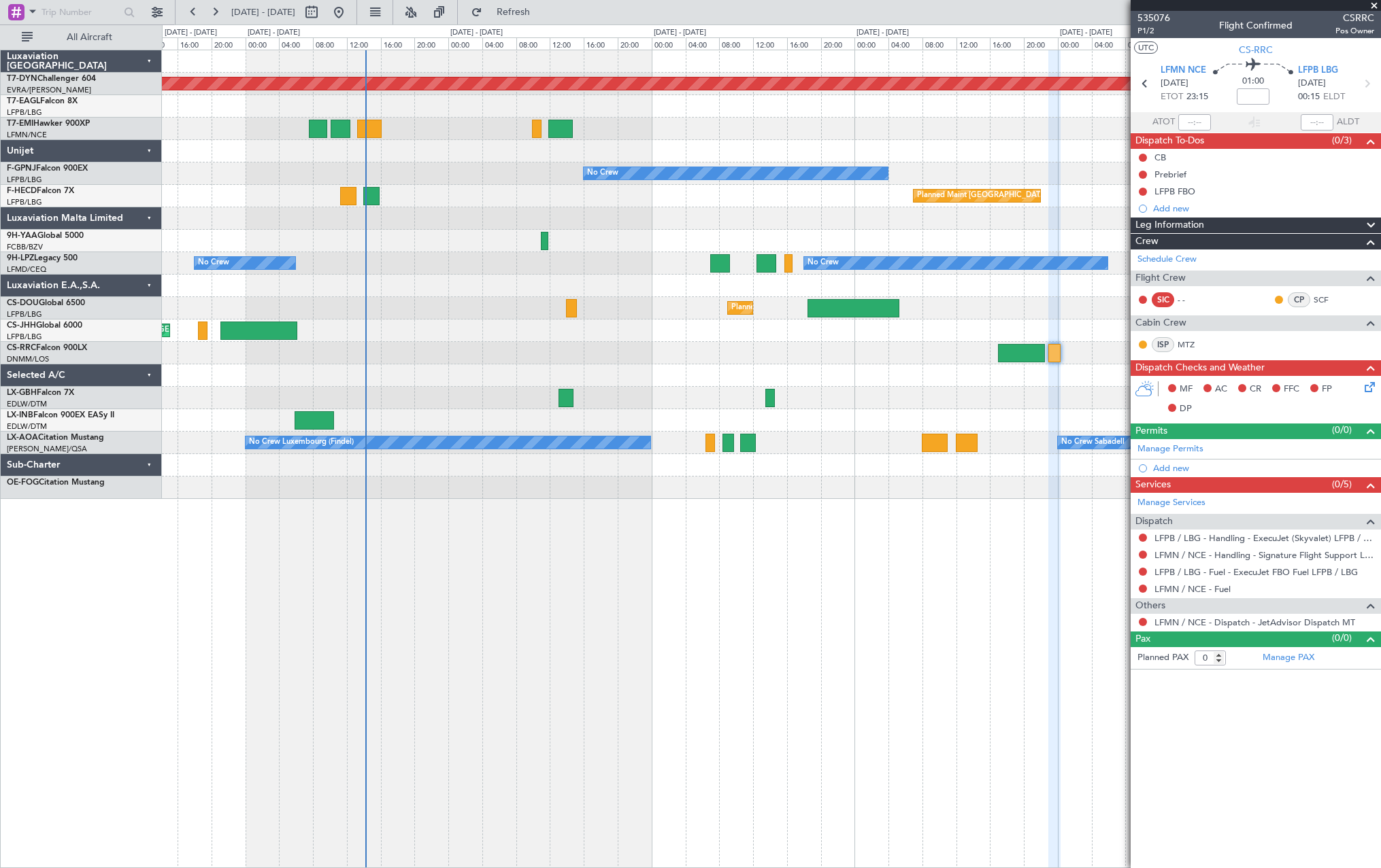
click at [1016, 485] on div "Planned Maint Basel-Mulhouse Planned Maint New York (Teterboro) No Crew Planned…" at bounding box center [771, 275] width 1218 height 449
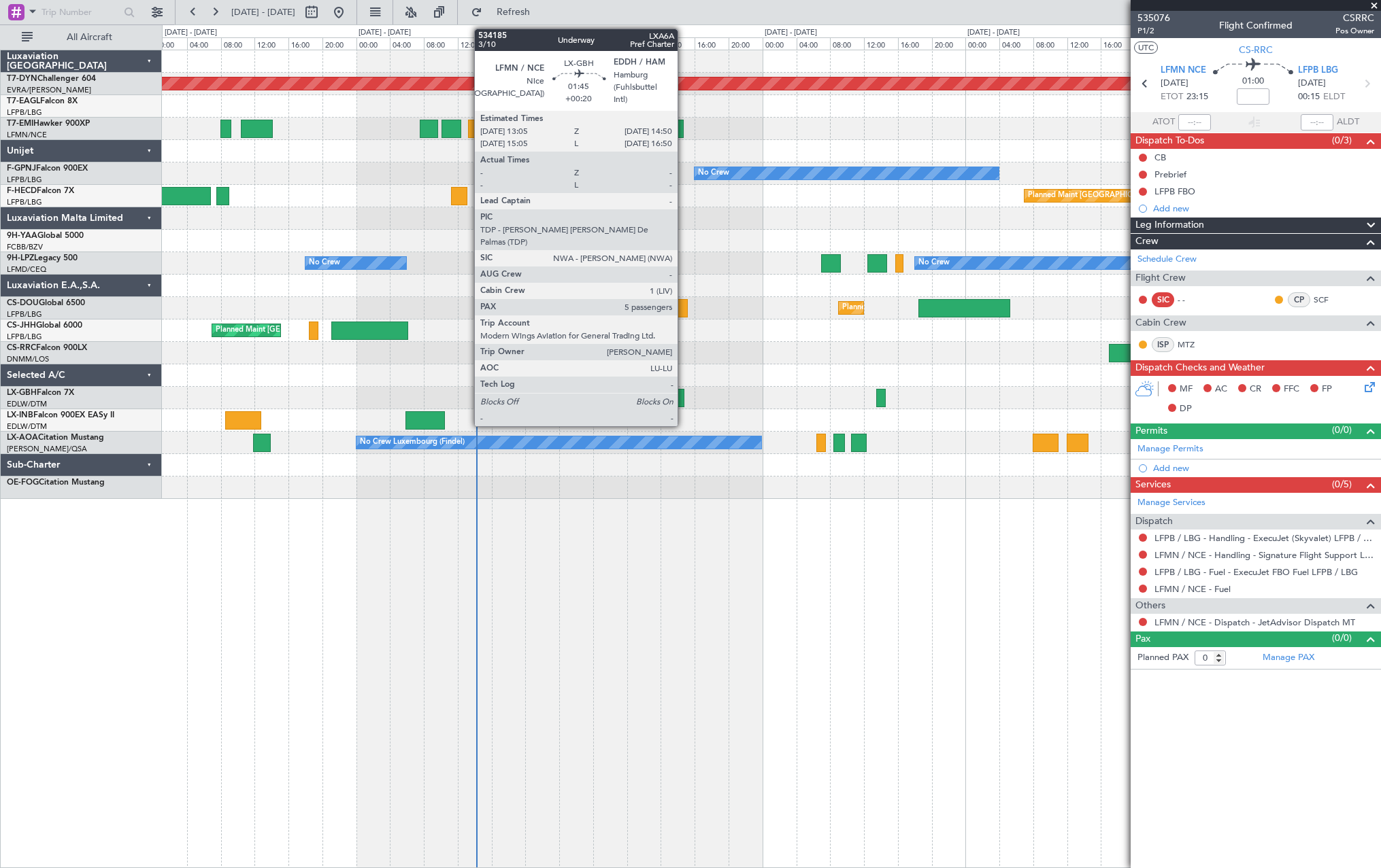
click at [684, 402] on div at bounding box center [676, 398] width 15 height 19
type input "+00:20"
type input "5"
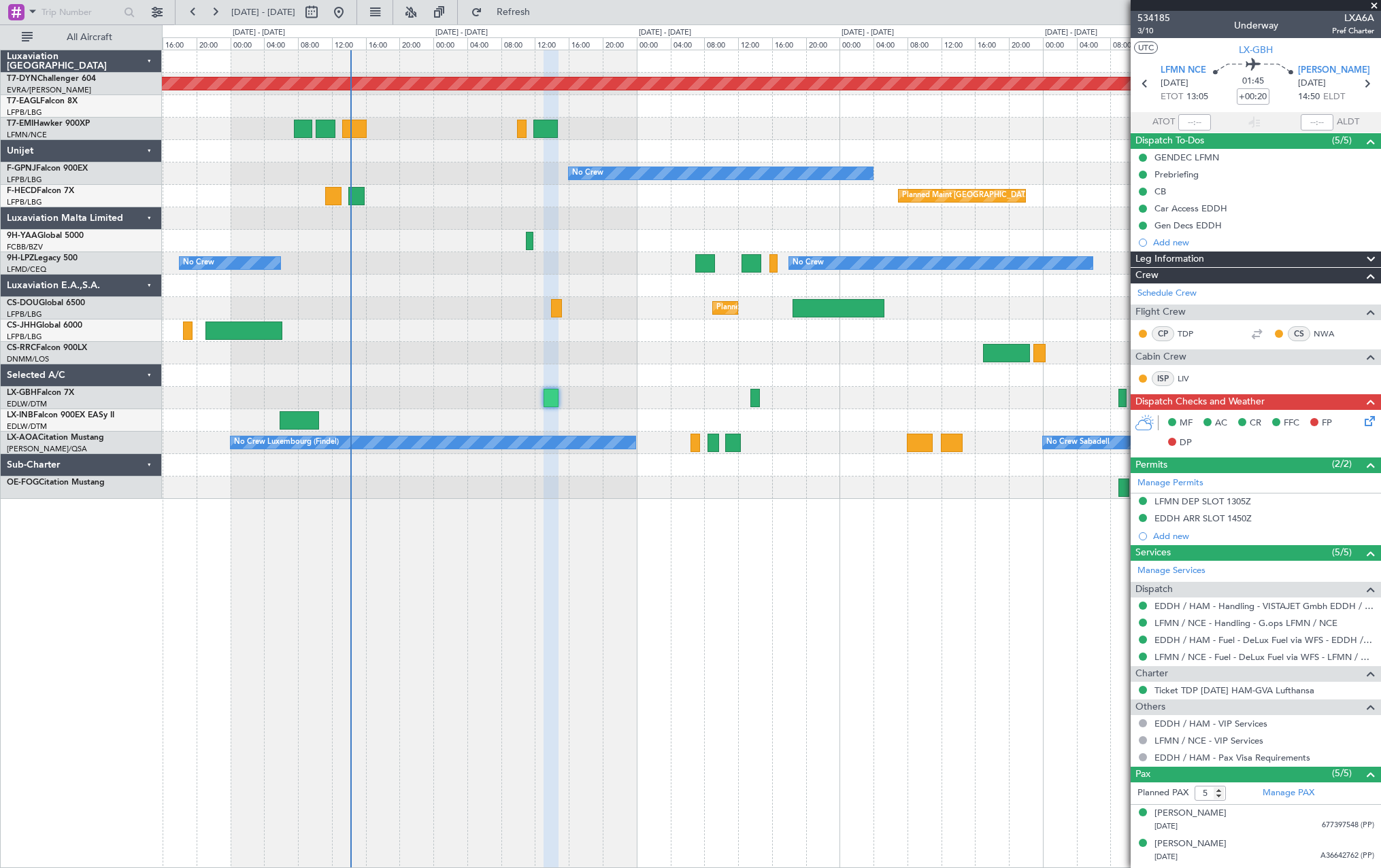
click at [605, 374] on div "Planned Maint Basel-Mulhouse Planned Maint New York (Teterboro) No Crew Planned…" at bounding box center [771, 275] width 1218 height 449
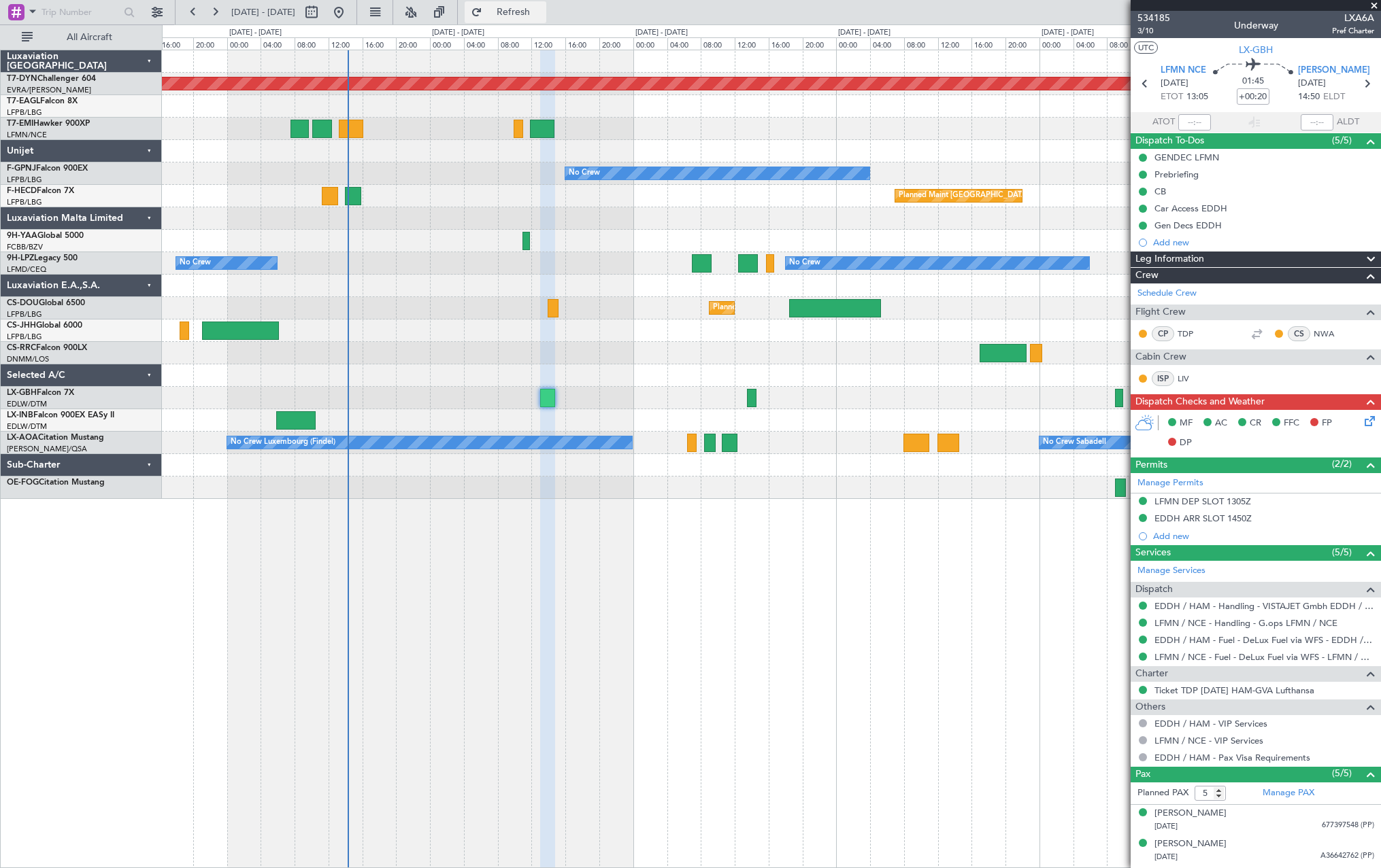
click at [546, 1] on button "Refresh" at bounding box center [505, 12] width 82 height 22
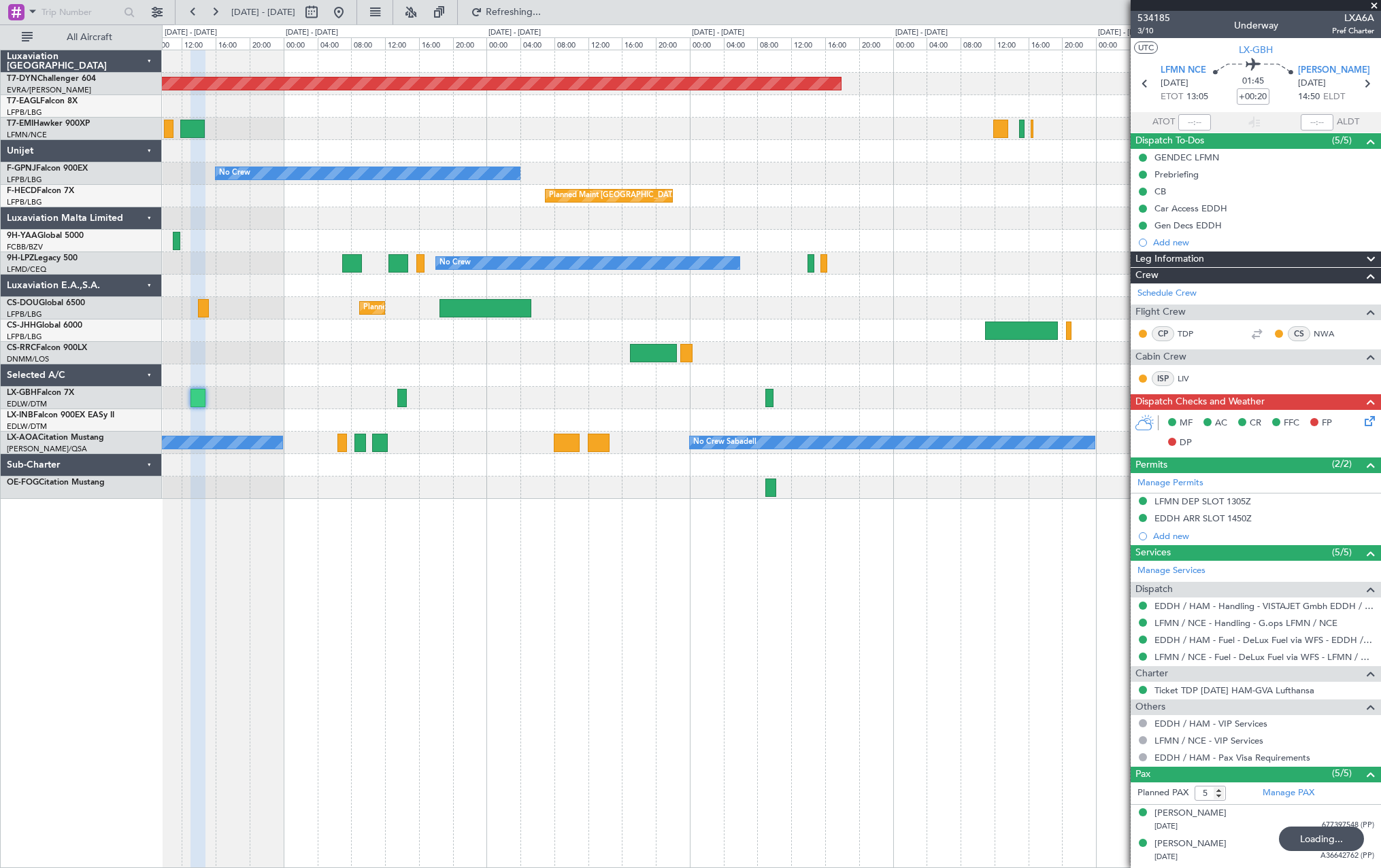
click at [486, 532] on div "Planned Maint [GEOGRAPHIC_DATA]-[GEOGRAPHIC_DATA] No Crew No Crew Planned Maint…" at bounding box center [771, 458] width 1219 height 819
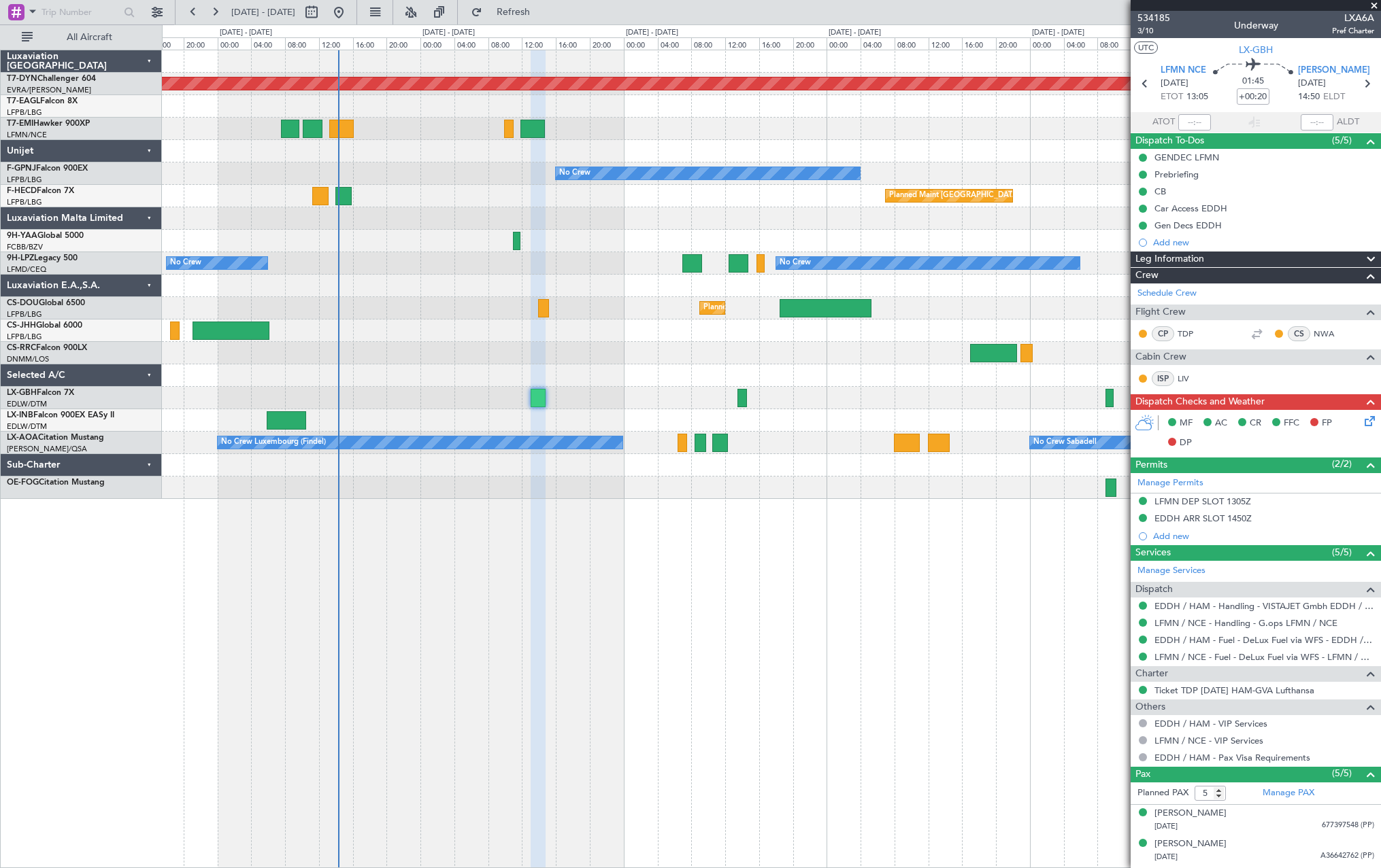
click at [918, 392] on div "Planned Maint [GEOGRAPHIC_DATA]-[GEOGRAPHIC_DATA] Planned Maint [US_STATE] ([GE…" at bounding box center [771, 275] width 1218 height 449
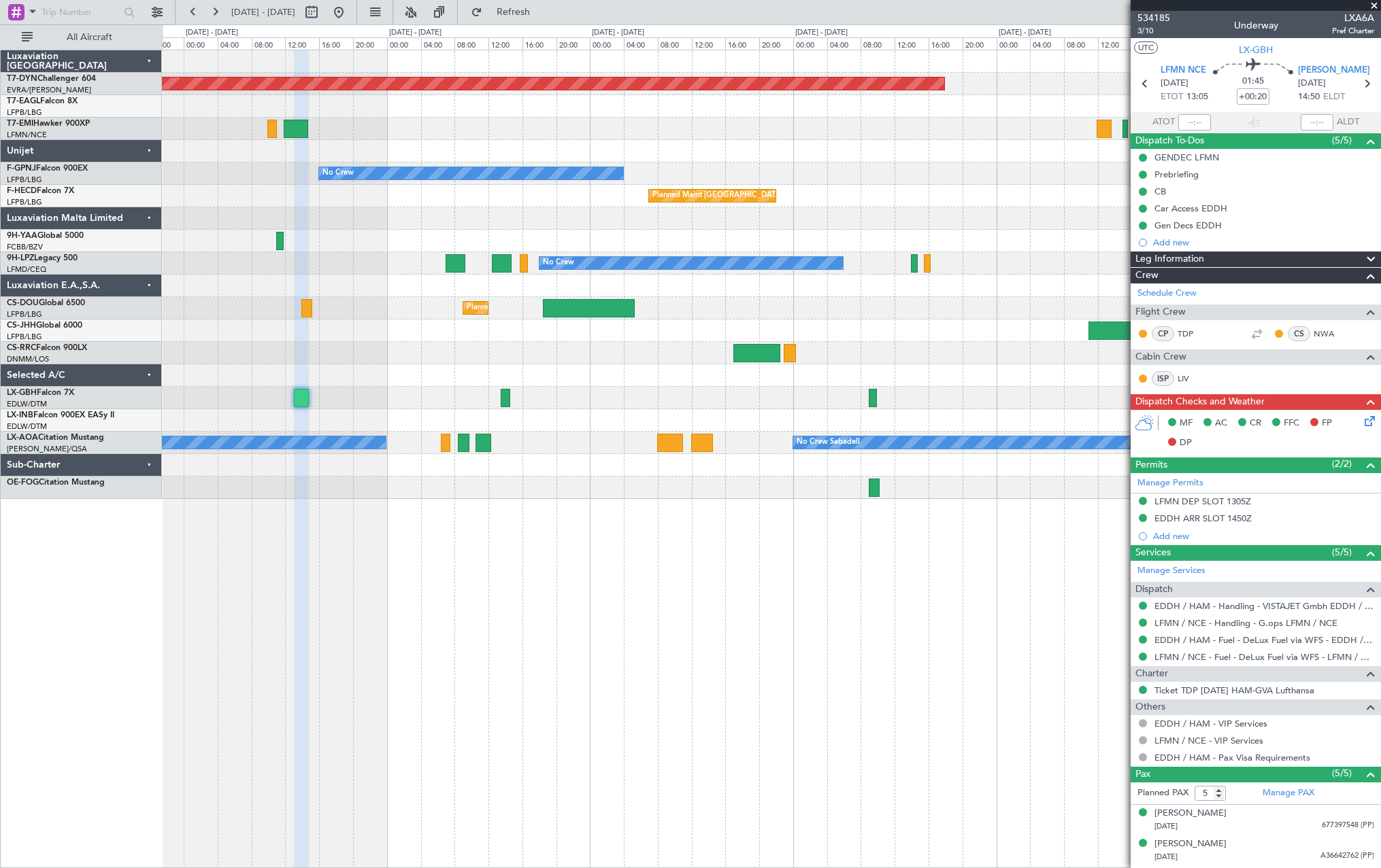
click at [614, 420] on div at bounding box center [771, 420] width 1218 height 23
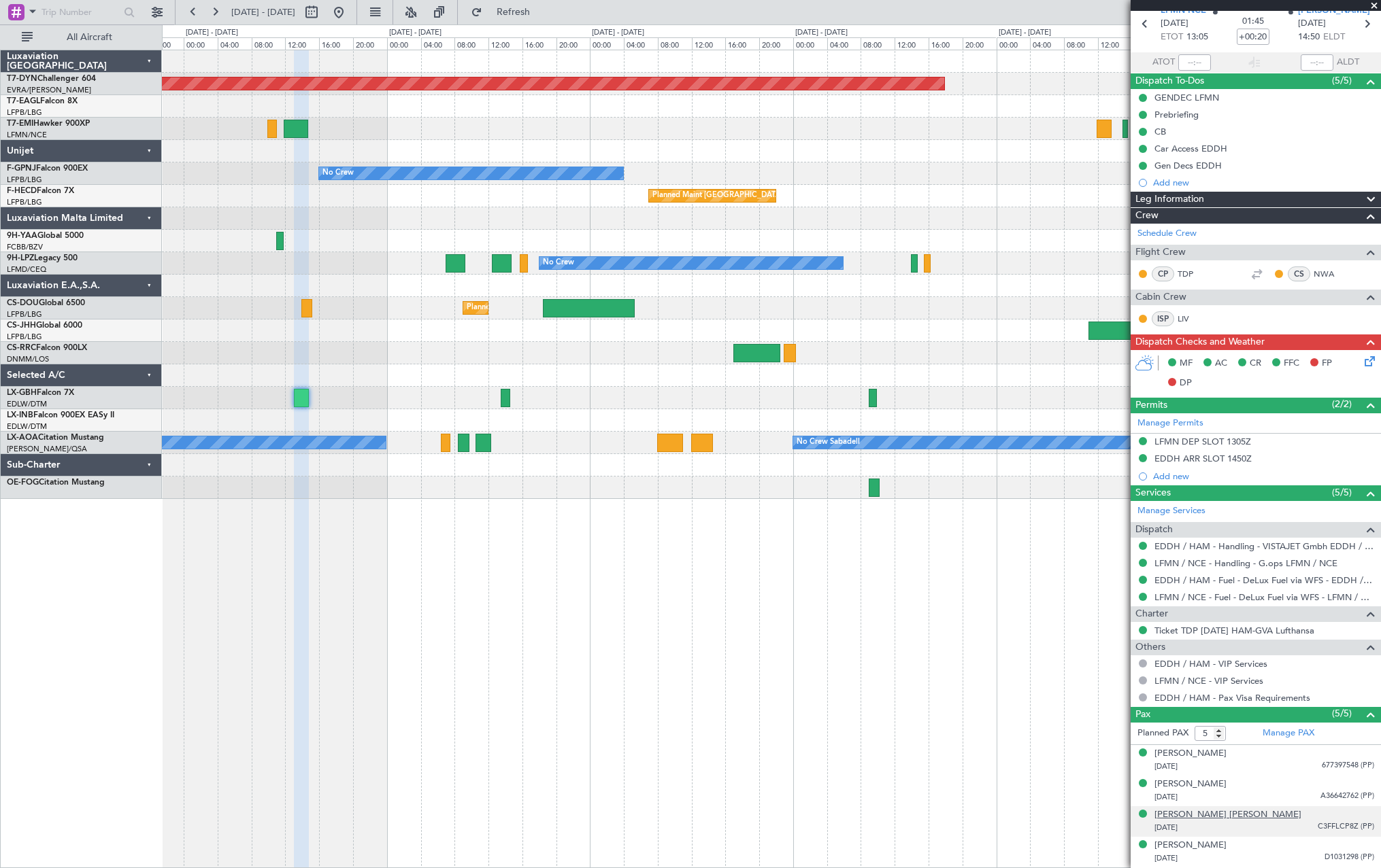
scroll to position [89, 0]
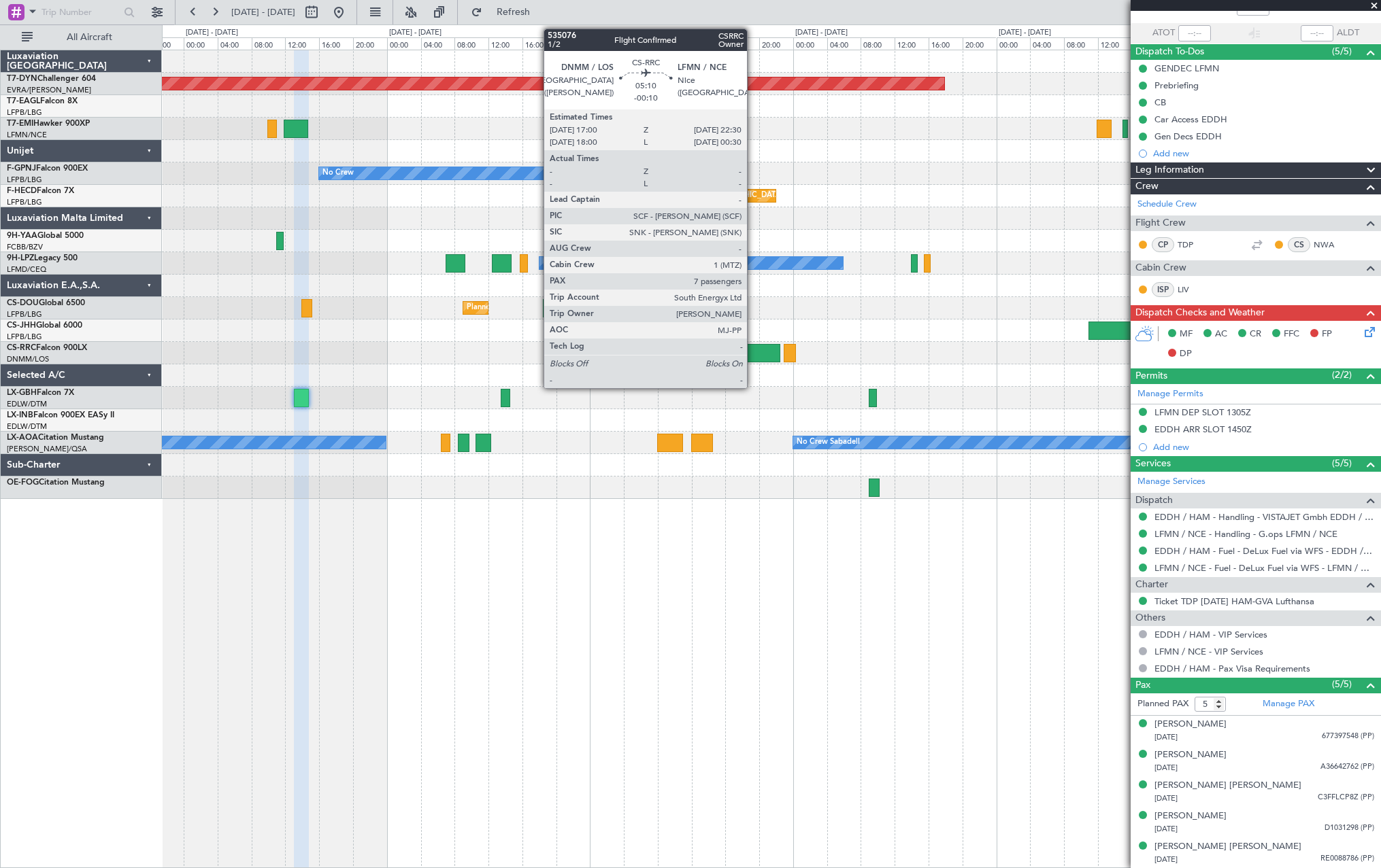
click at [753, 353] on div at bounding box center [757, 353] width 47 height 19
type input "-00:10"
type input "7"
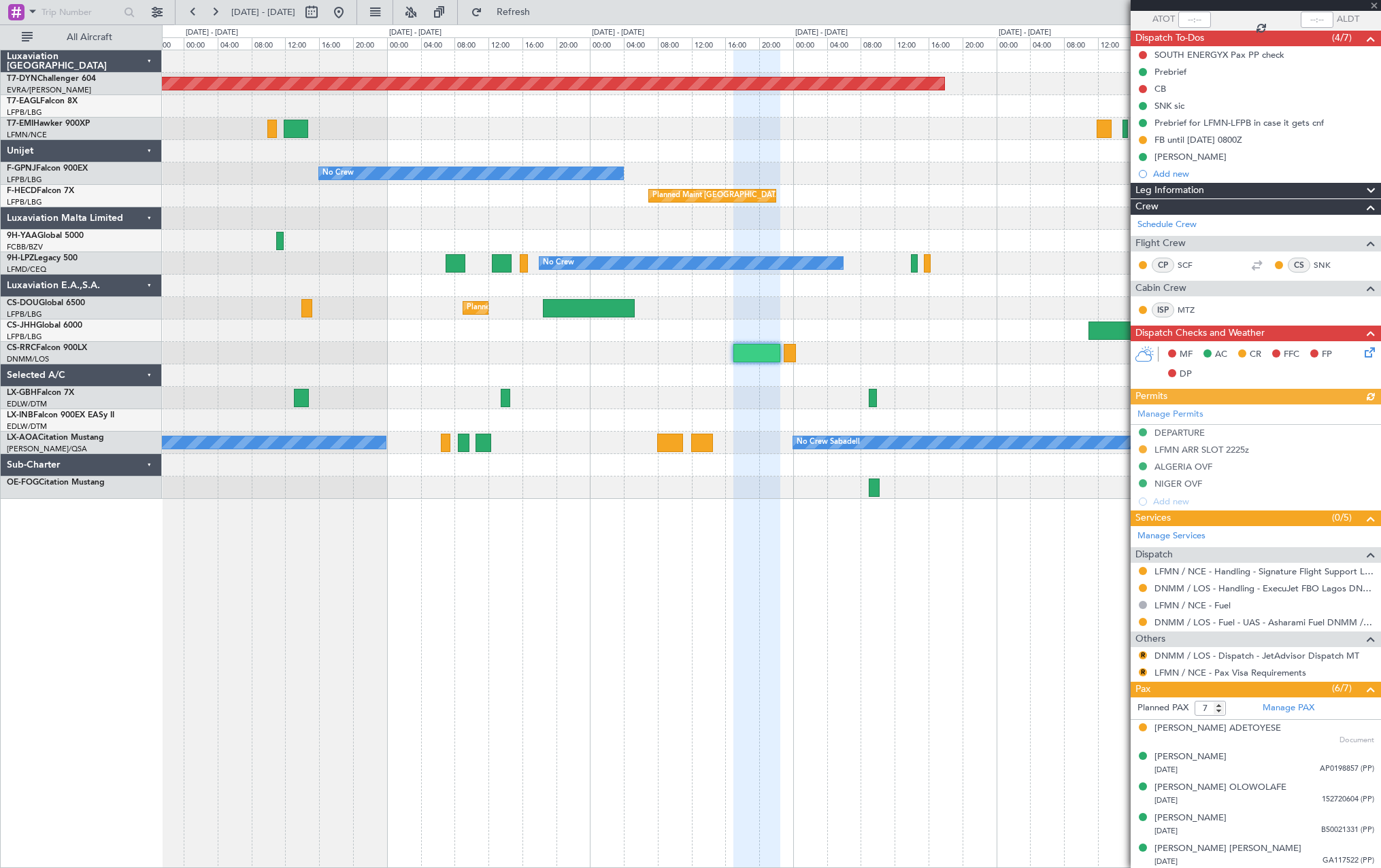
scroll to position [199, 0]
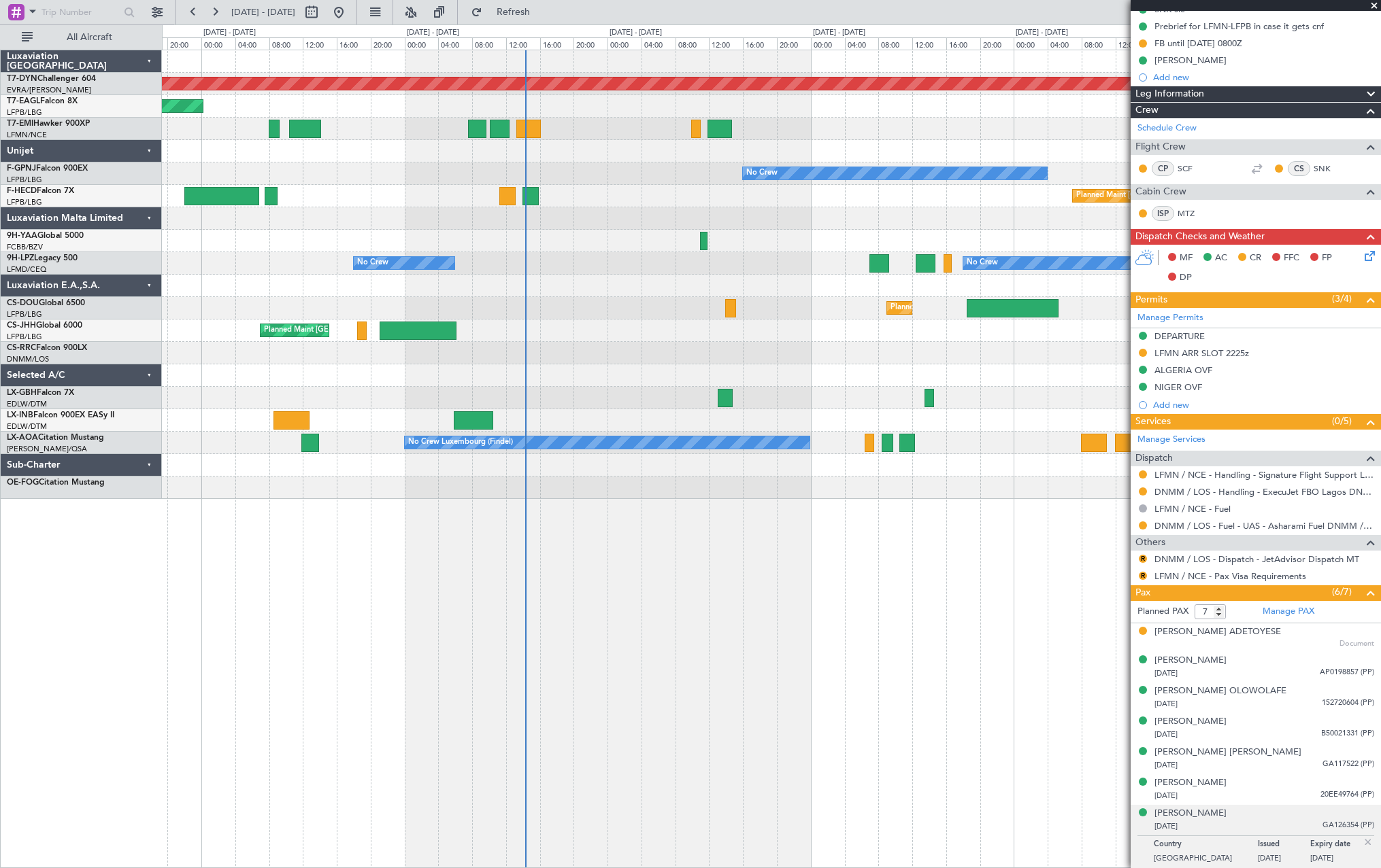
click at [996, 383] on div at bounding box center [771, 375] width 1218 height 23
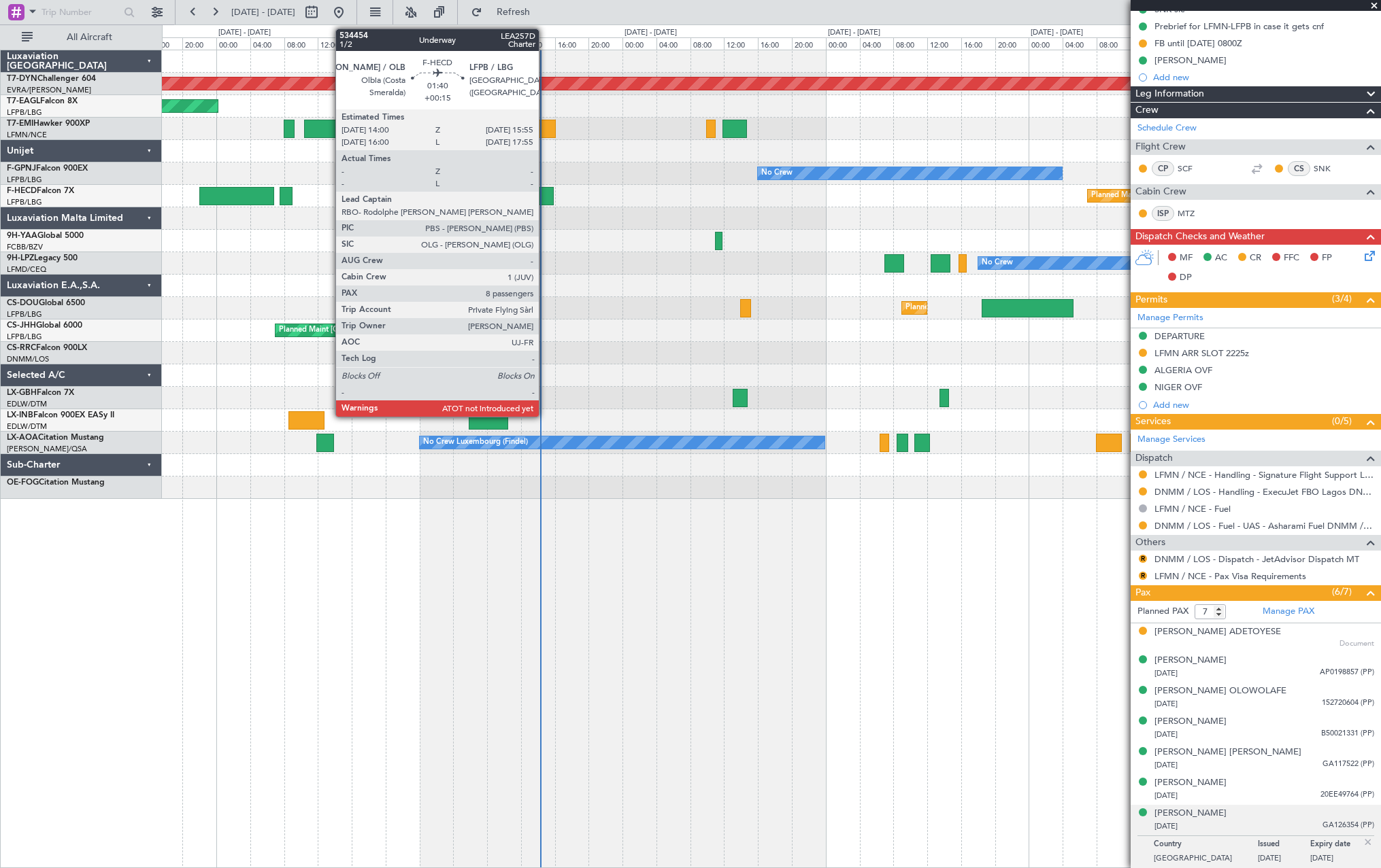
click at [545, 190] on div at bounding box center [545, 196] width 17 height 19
type input "+00:15"
type input "8"
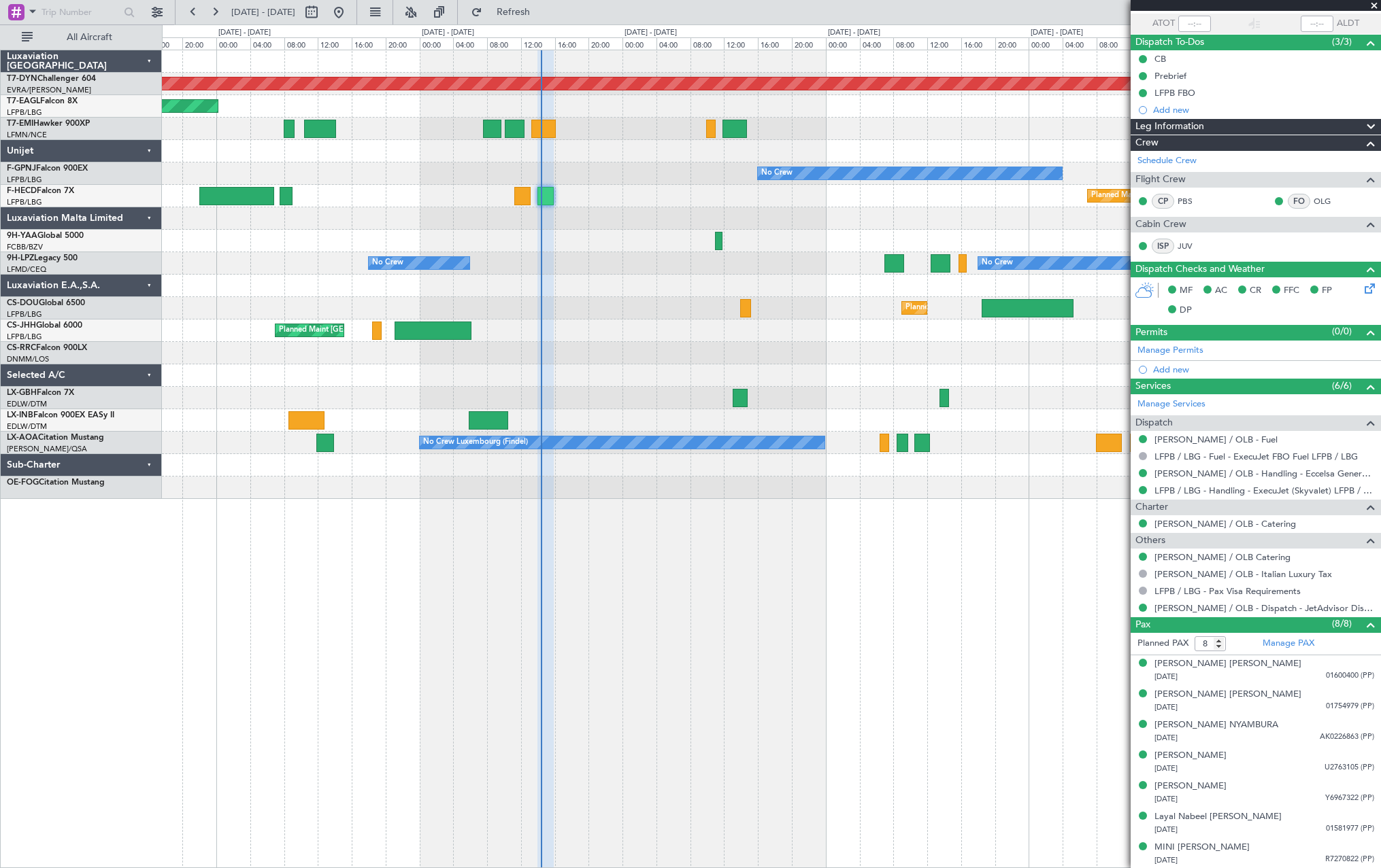
scroll to position [130, 0]
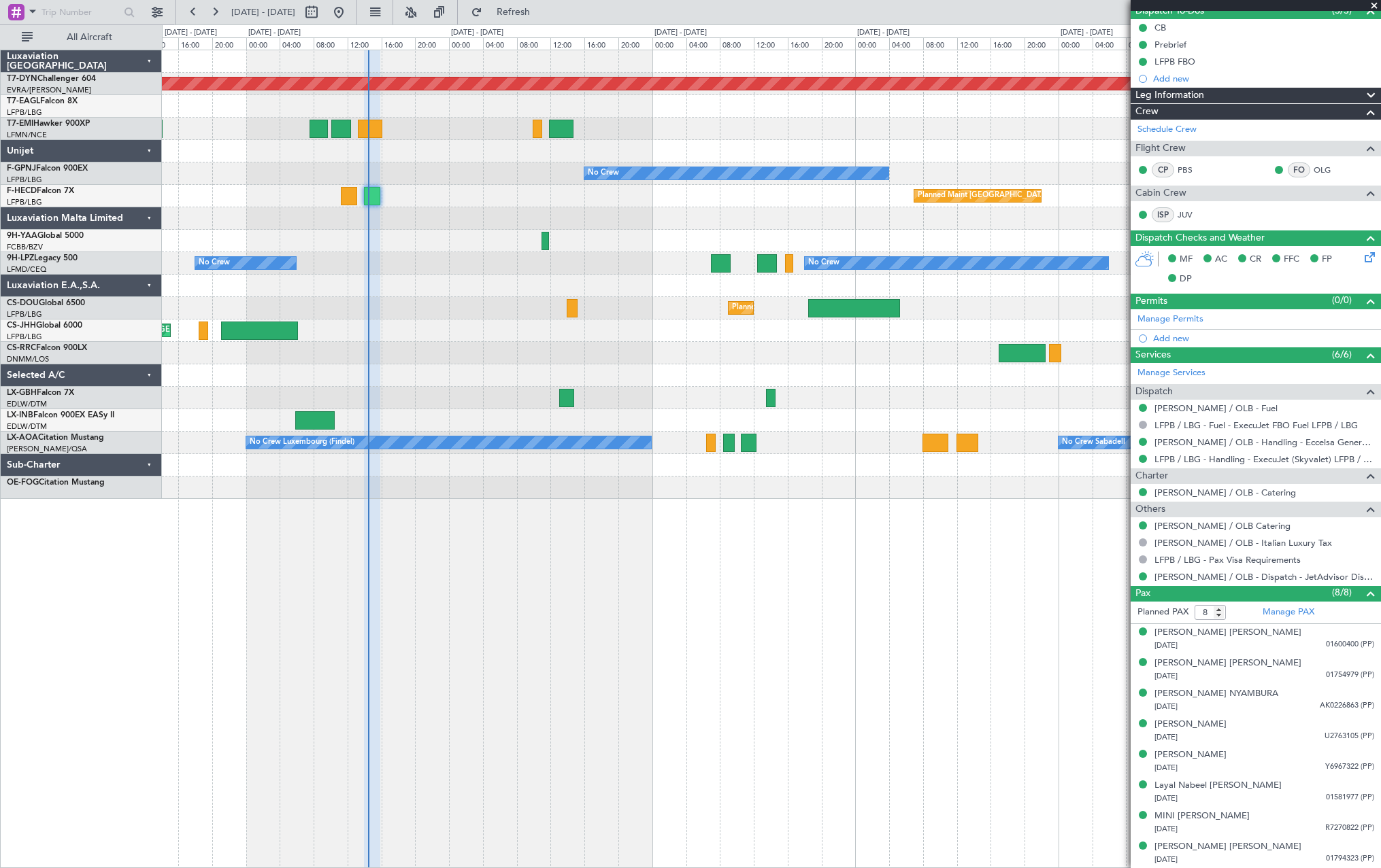
click at [768, 368] on div "Planned Maint Basel-Mulhouse Planned Maint New York (Teterboro) No Crew Planned…" at bounding box center [771, 275] width 1218 height 449
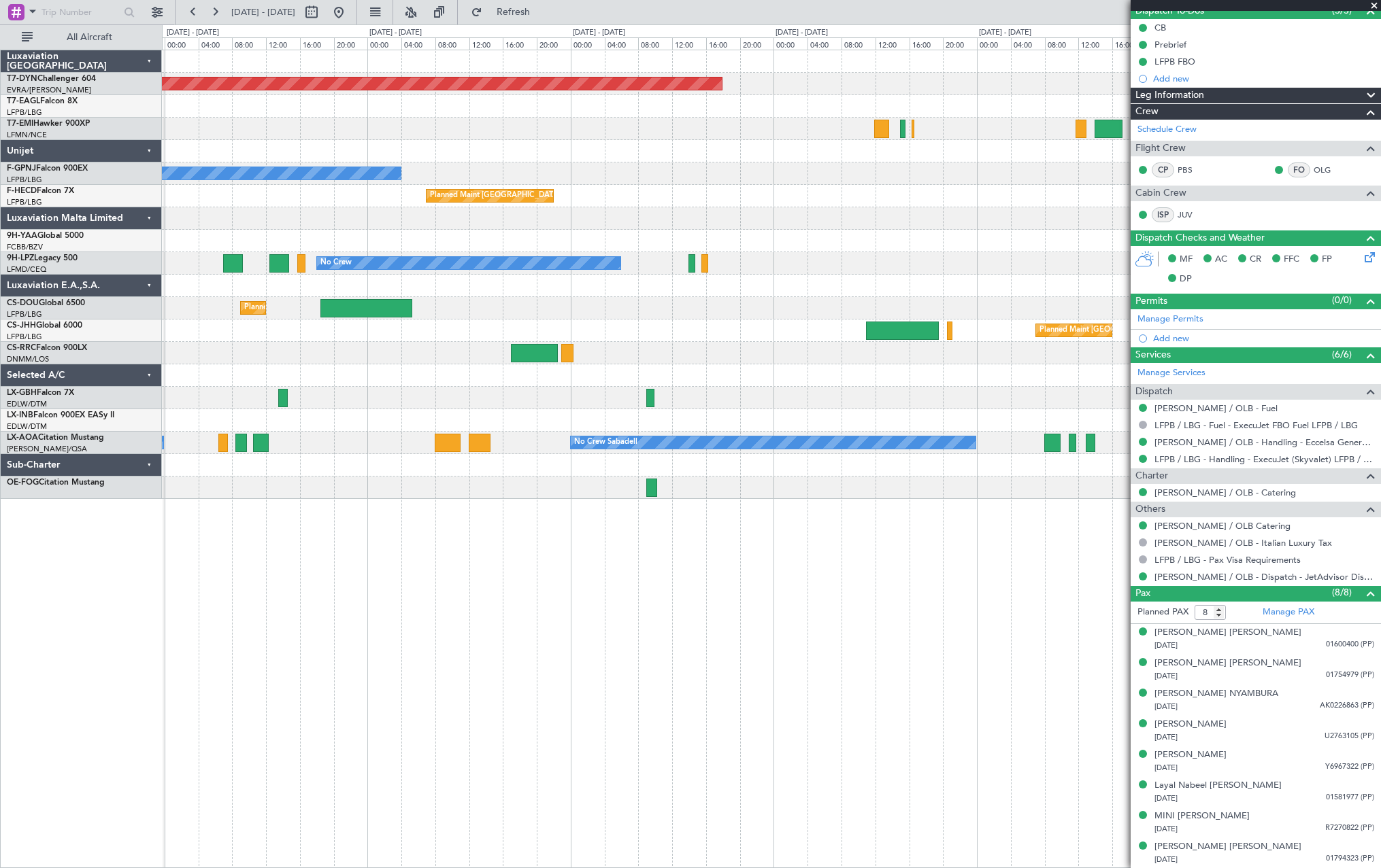
click at [472, 369] on div at bounding box center [771, 375] width 1218 height 23
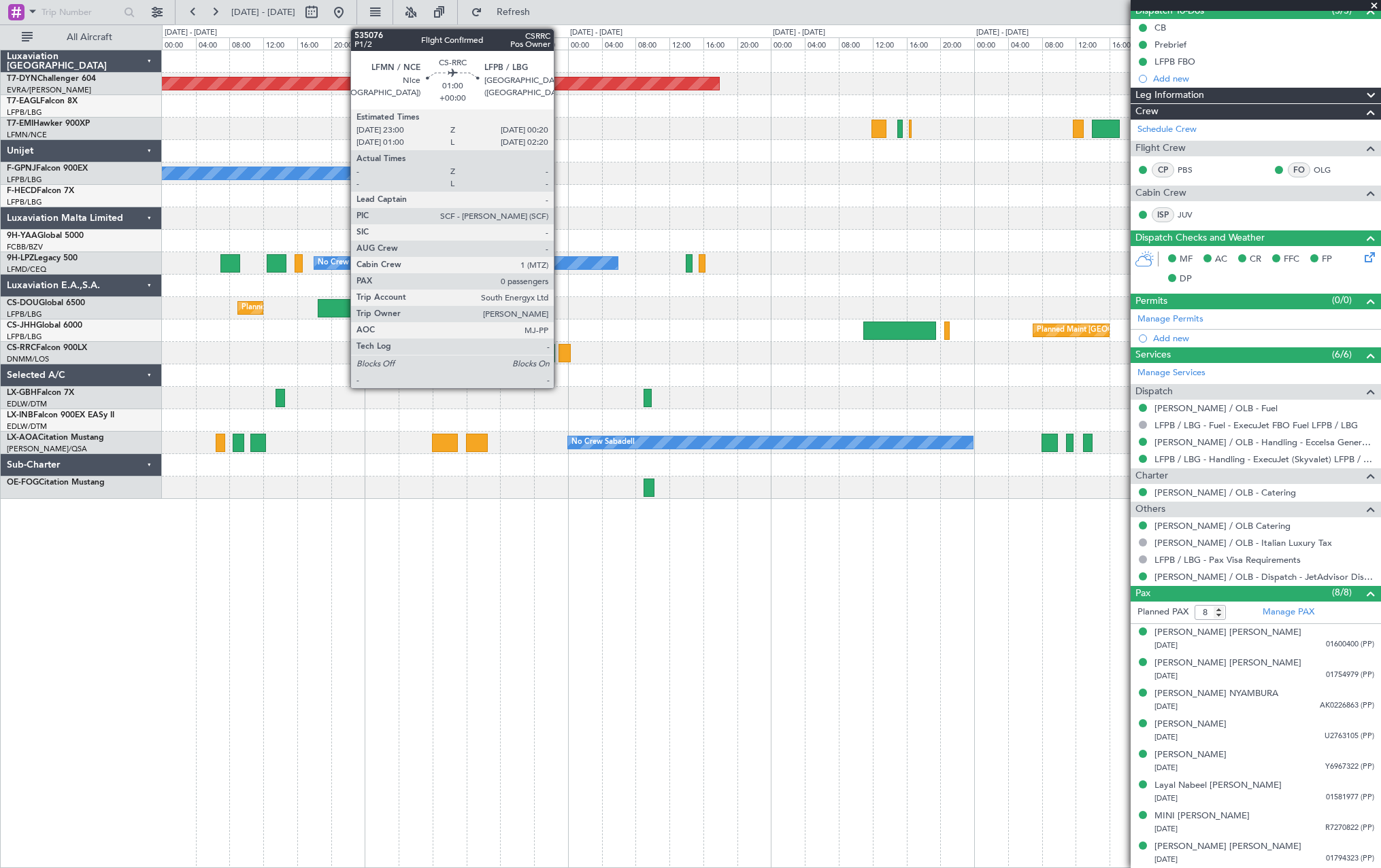
click at [560, 355] on div at bounding box center [565, 353] width 12 height 19
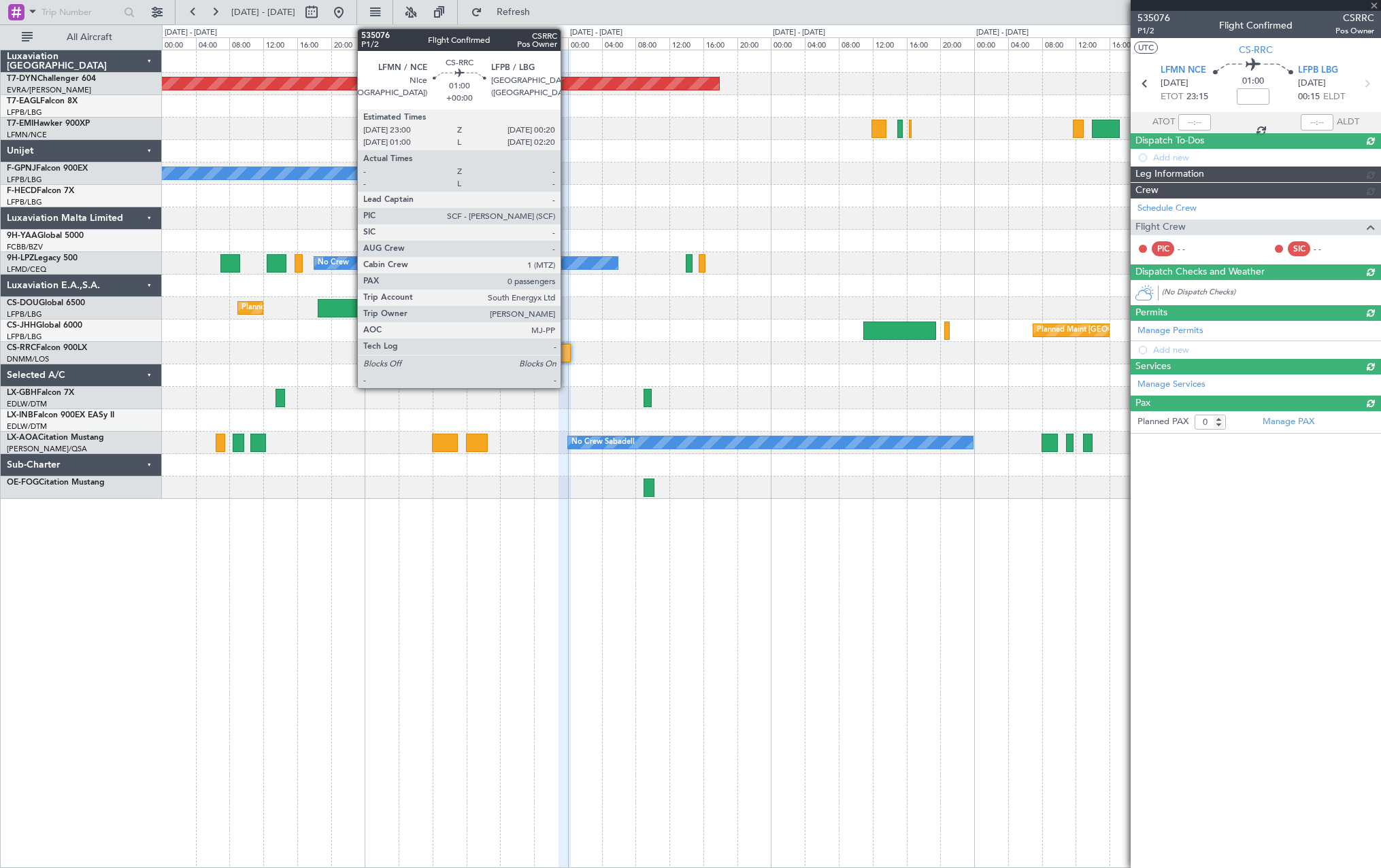
scroll to position [0, 0]
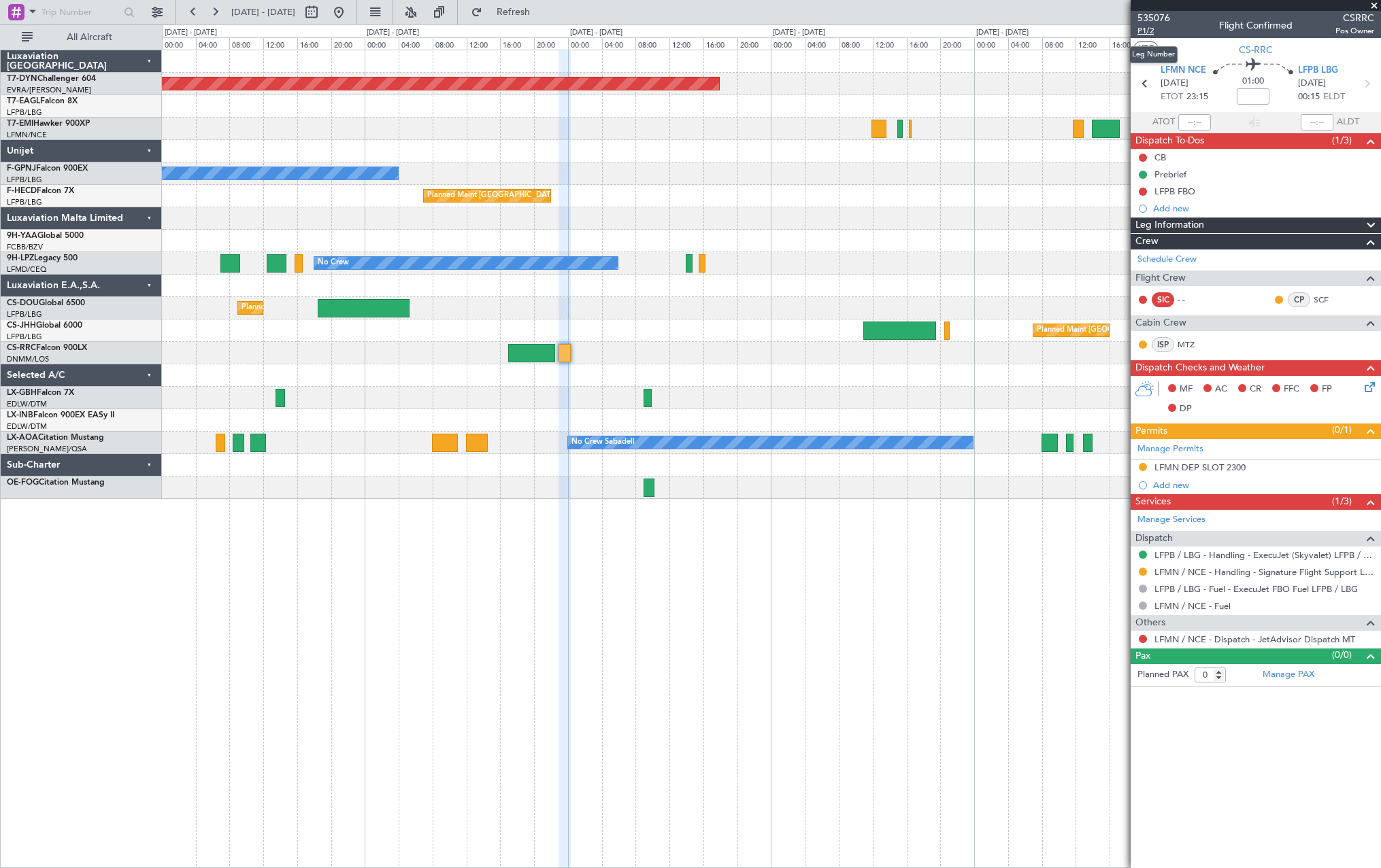
click at [1151, 30] on span "P1/2" at bounding box center [1153, 32] width 33 height 12
click at [534, 15] on span "Refresh" at bounding box center [514, 13] width 57 height 10
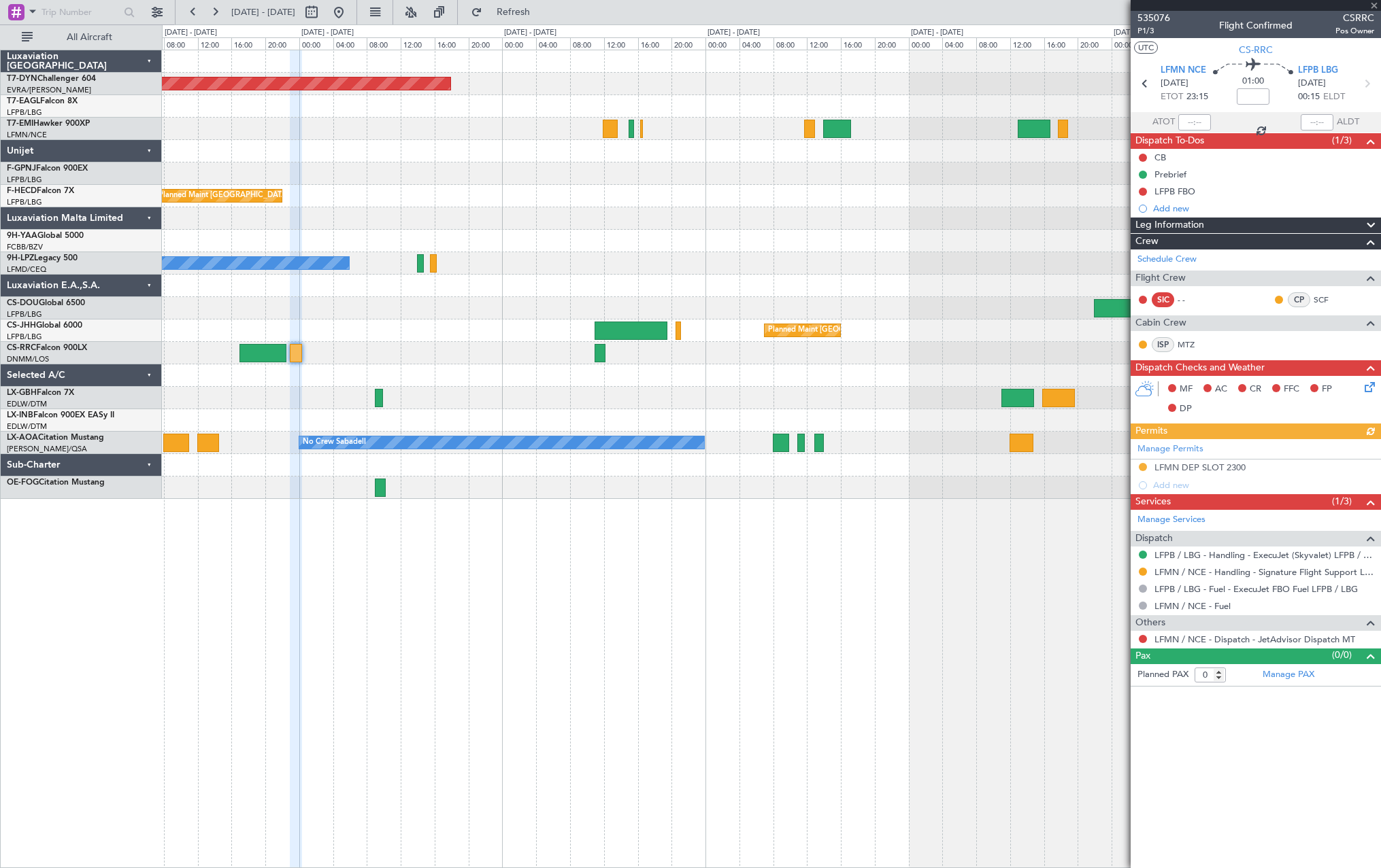
click at [548, 396] on div at bounding box center [771, 398] width 1218 height 23
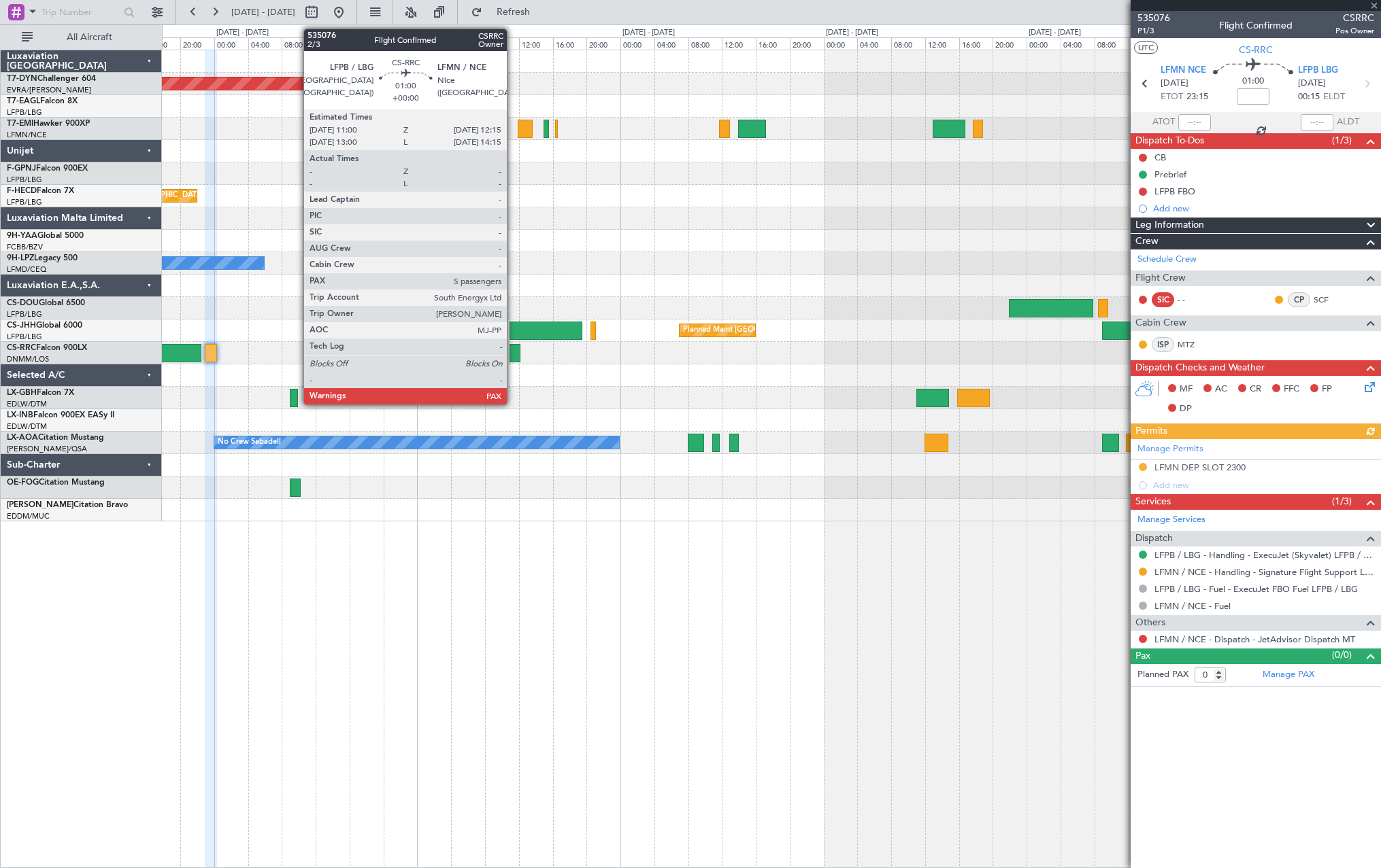
click at [513, 351] on div at bounding box center [515, 353] width 11 height 19
type input "5"
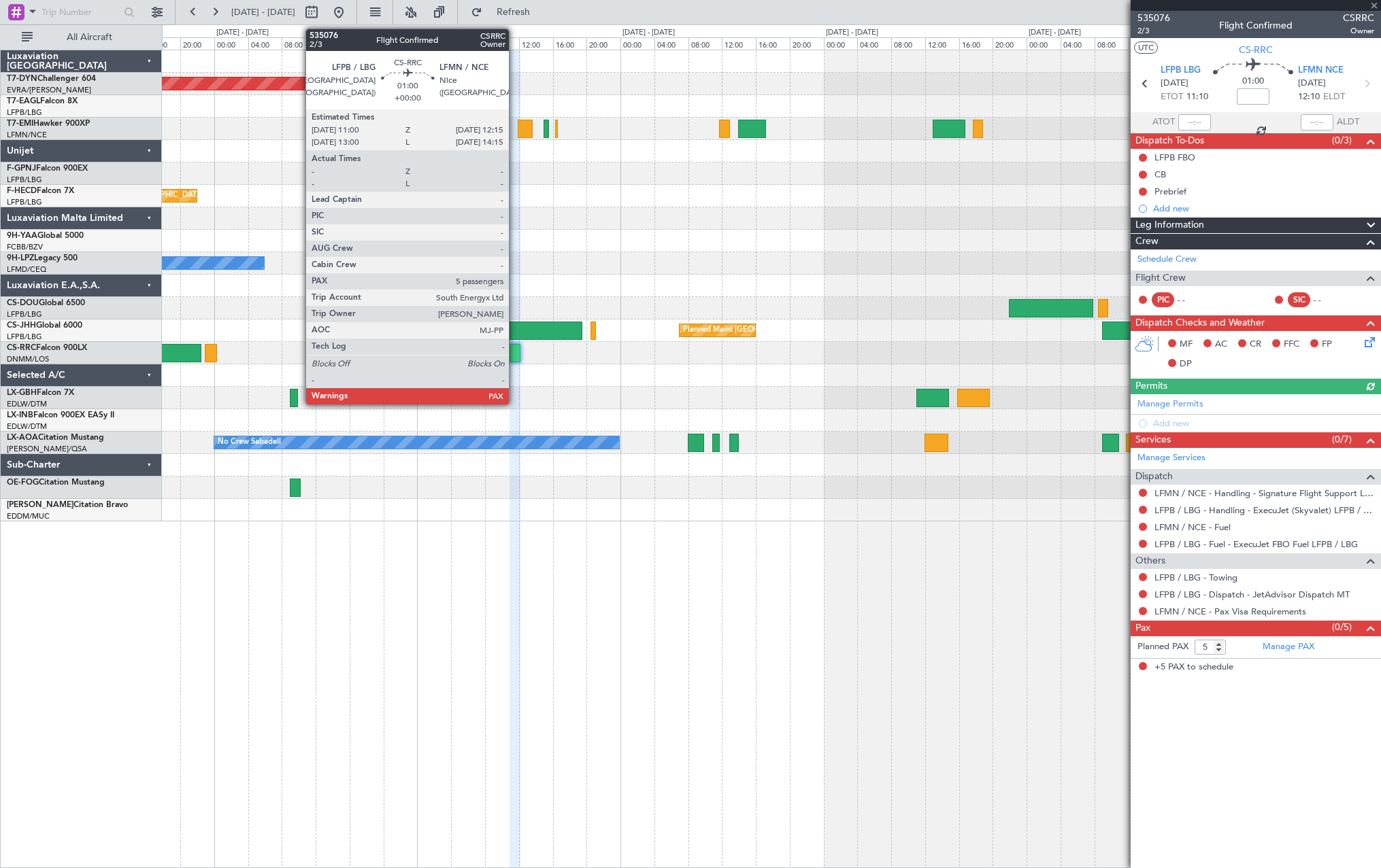
click at [515, 353] on div at bounding box center [515, 353] width 11 height 19
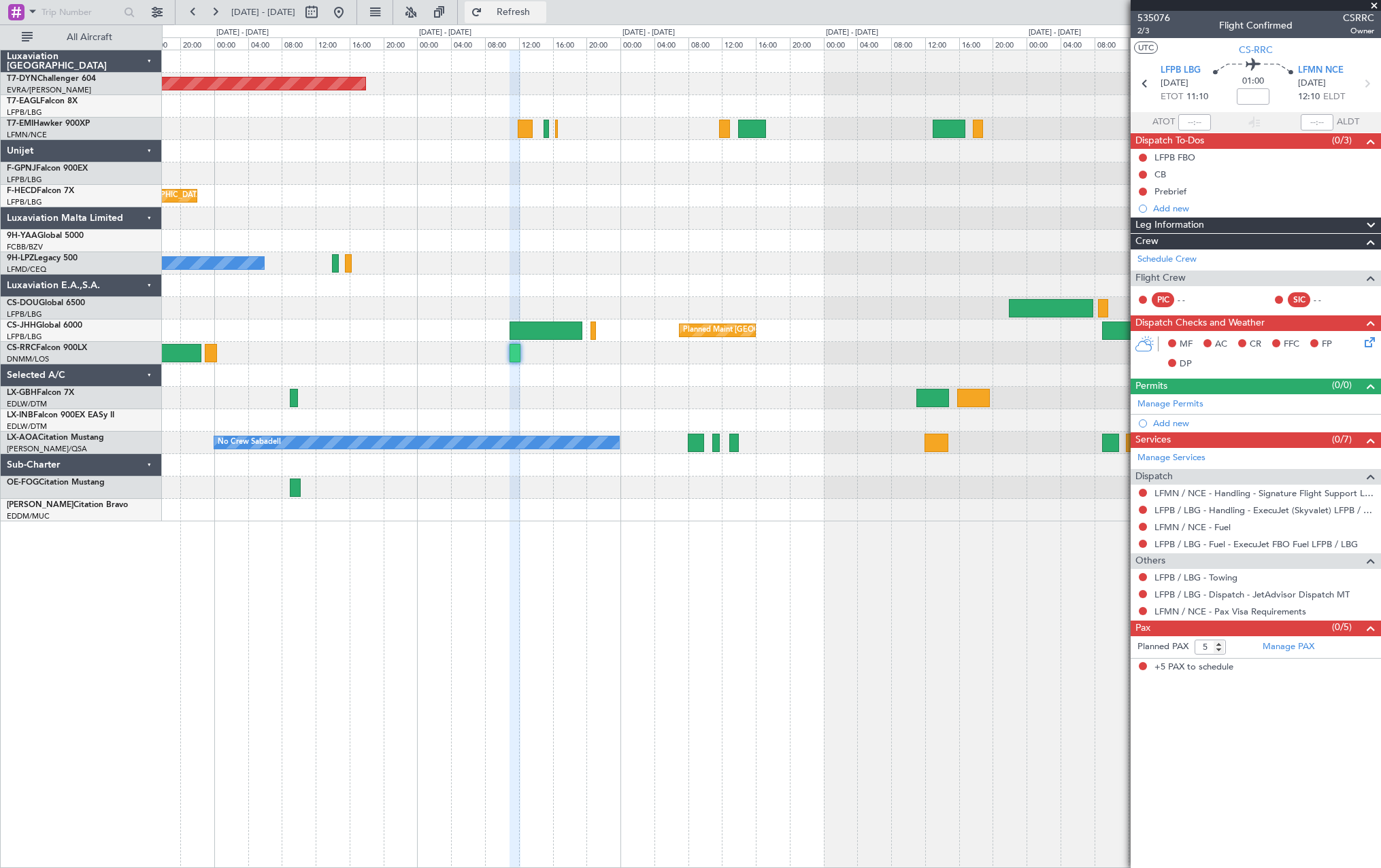
click at [553, 1] on fb-refresh-button "Refresh" at bounding box center [505, 12] width 96 height 25
click at [542, 10] on span "Refresh" at bounding box center [514, 13] width 57 height 10
click at [542, 8] on span "Refresh" at bounding box center [514, 13] width 57 height 10
click at [535, 23] on button "Refresh" at bounding box center [505, 12] width 82 height 22
click at [534, 19] on button "Refresh" at bounding box center [505, 12] width 82 height 22
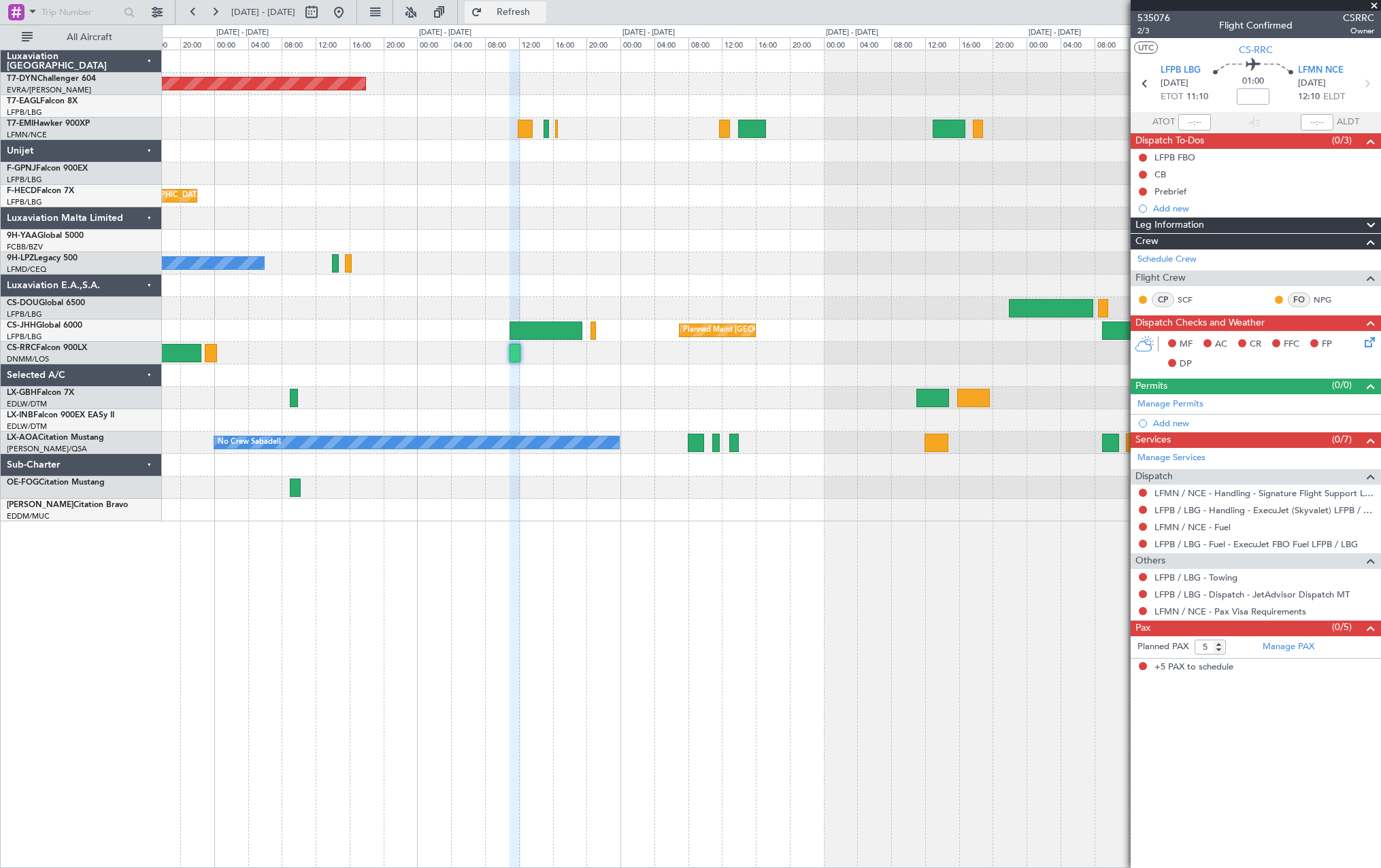
click at [542, 15] on span "Refresh" at bounding box center [514, 13] width 57 height 10
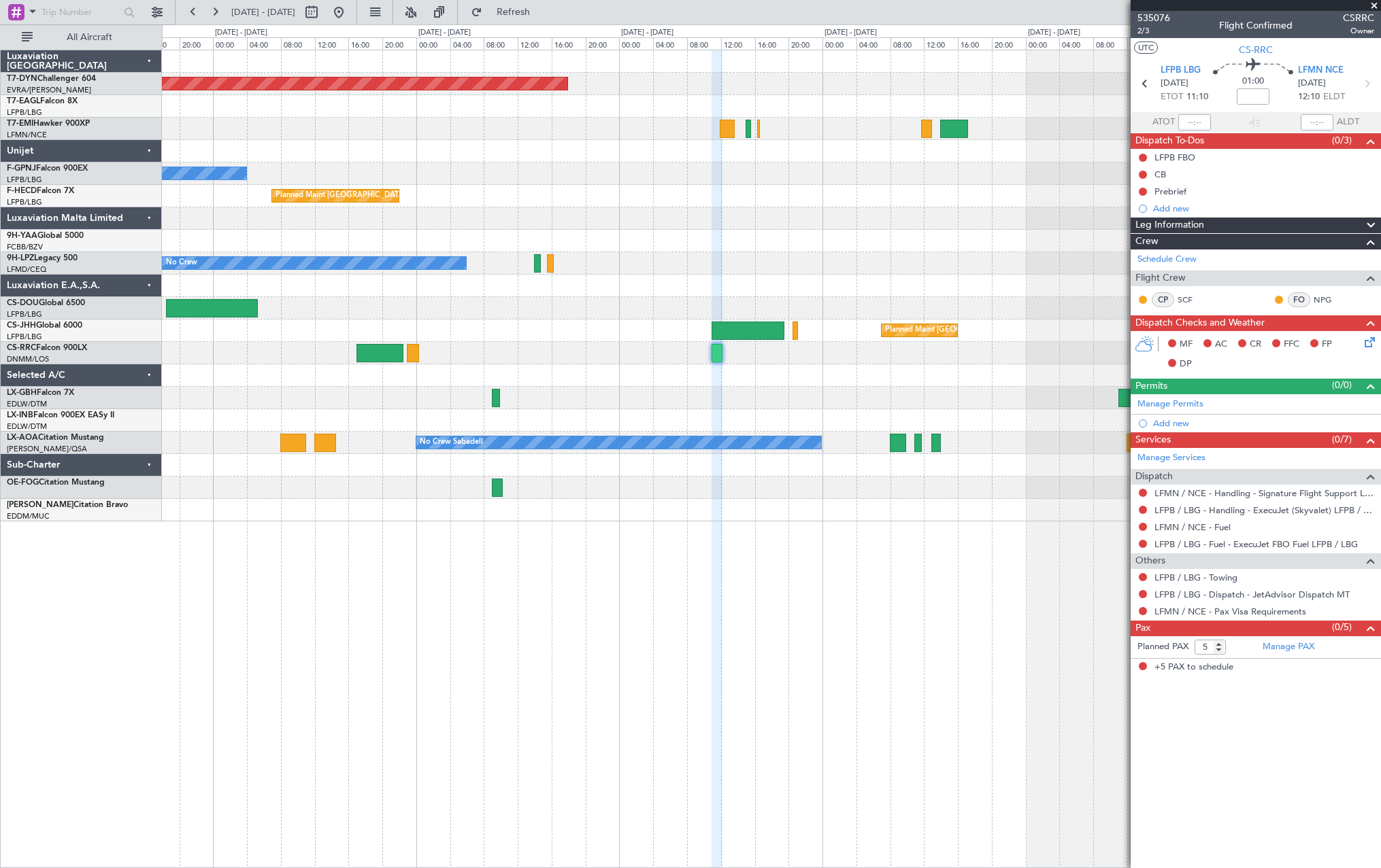
click at [730, 416] on div "Planned Maint [GEOGRAPHIC_DATA]-[GEOGRAPHIC_DATA] Planned Maint Geneva ([GEOGRA…" at bounding box center [771, 286] width 1218 height 471
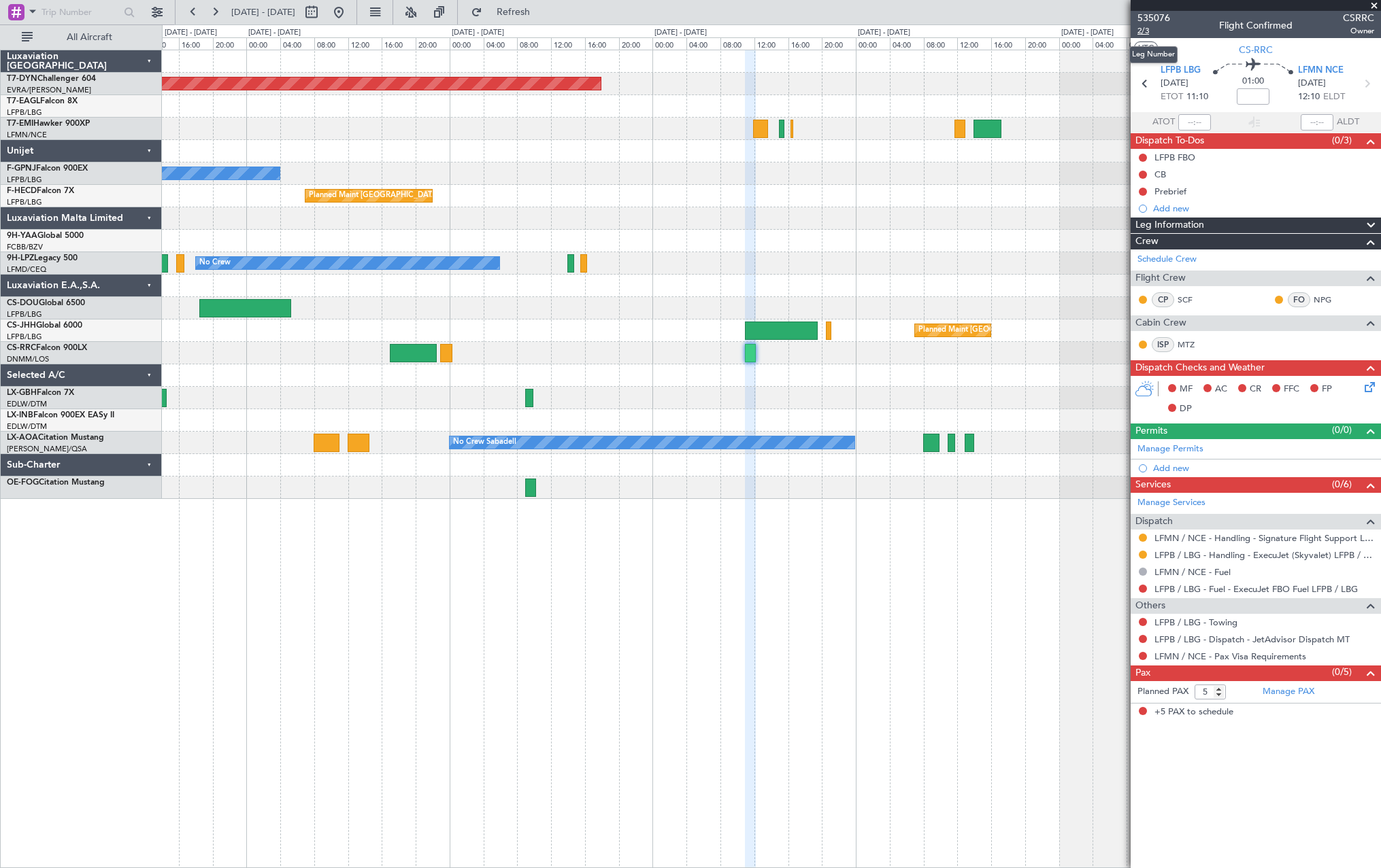
click at [1140, 34] on span "2/3" at bounding box center [1153, 32] width 33 height 12
click at [1146, 28] on span "2/3" at bounding box center [1153, 32] width 33 height 12
click at [1160, 9] on div at bounding box center [1256, 5] width 250 height 11
click at [1152, 18] on span "535076" at bounding box center [1153, 18] width 33 height 14
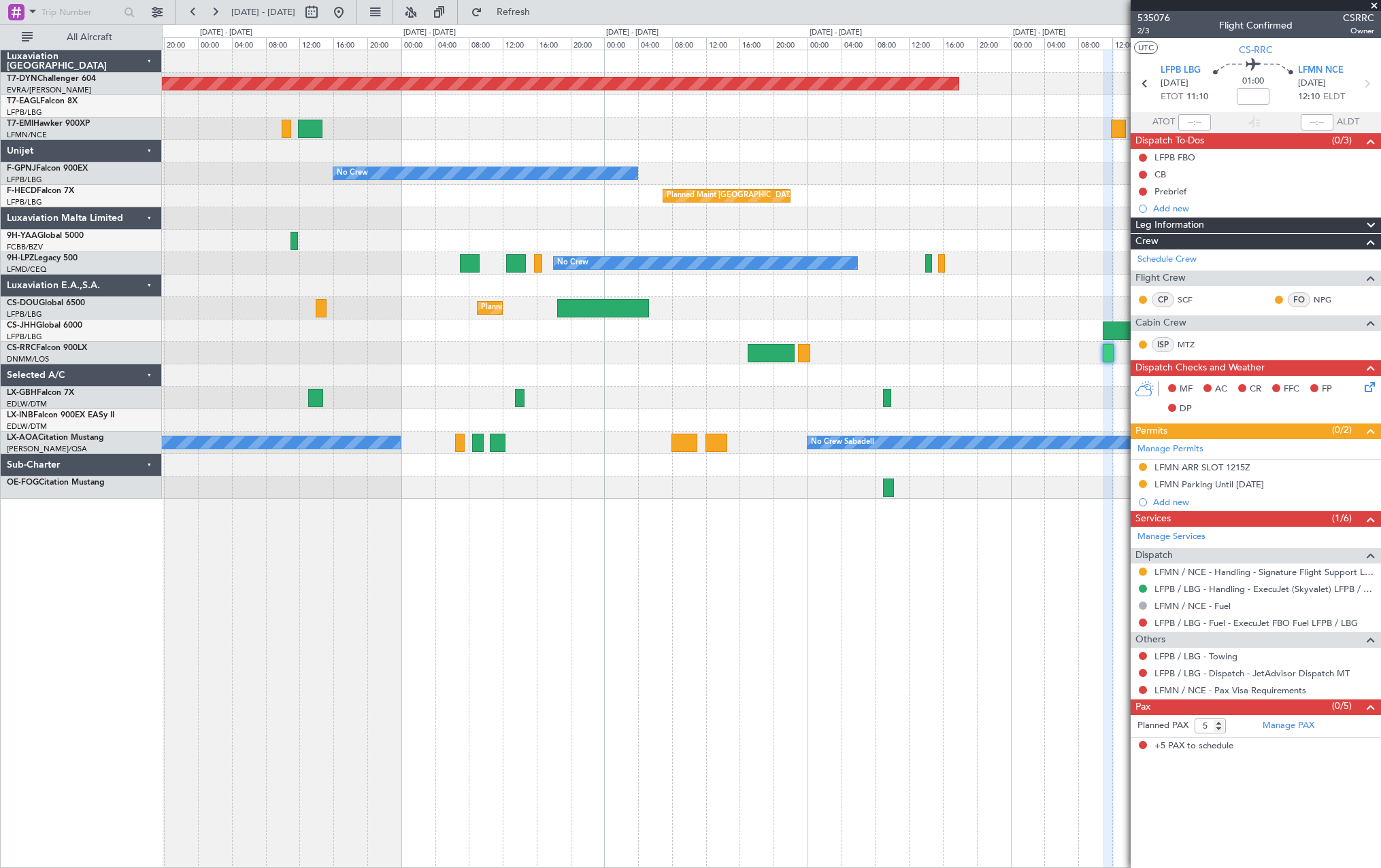
click at [1001, 428] on div "Planned Maint [GEOGRAPHIC_DATA]-[GEOGRAPHIC_DATA] No Crew Planned Maint [GEOGRA…" at bounding box center [771, 275] width 1218 height 449
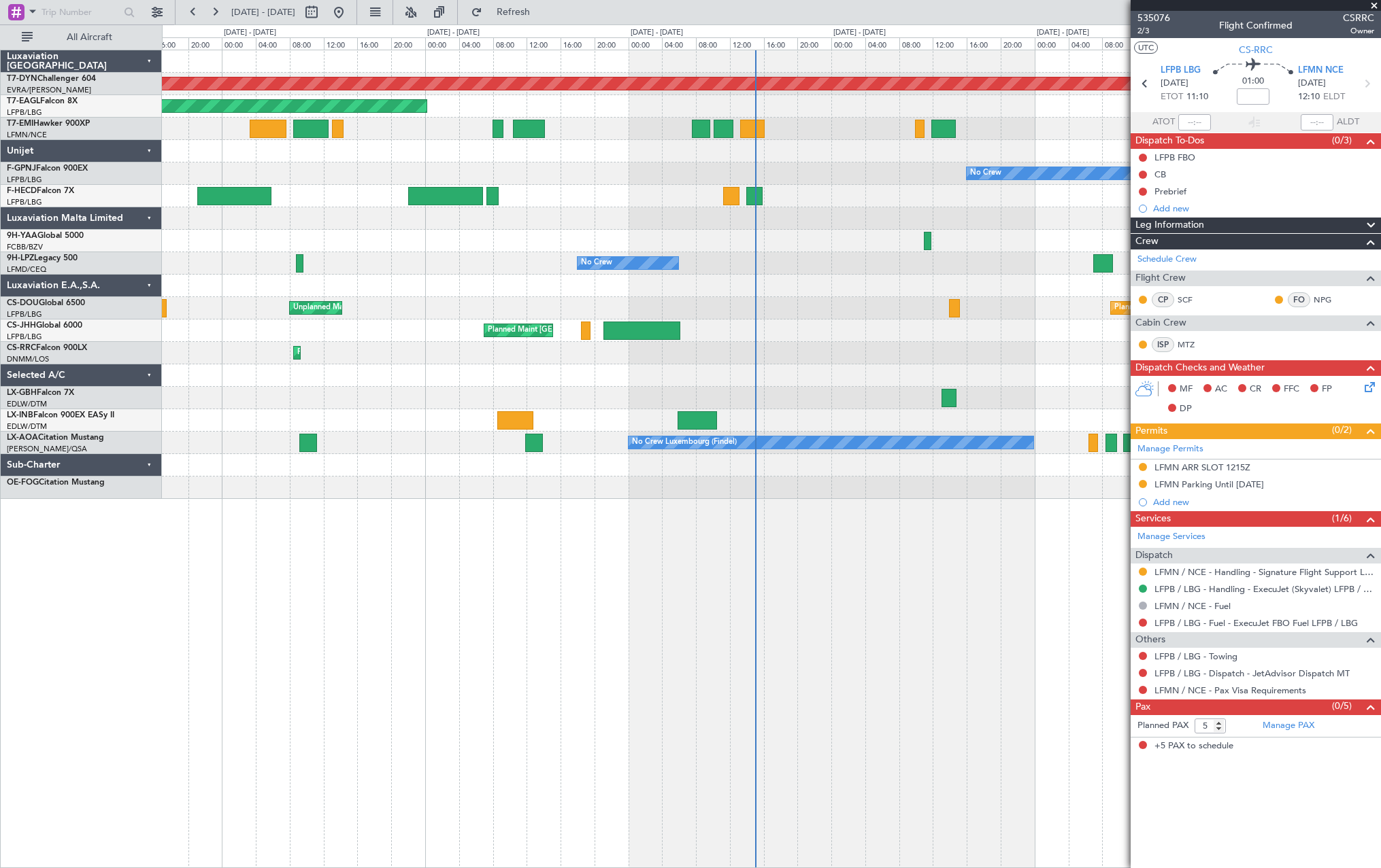
click at [1070, 232] on div at bounding box center [771, 240] width 1218 height 23
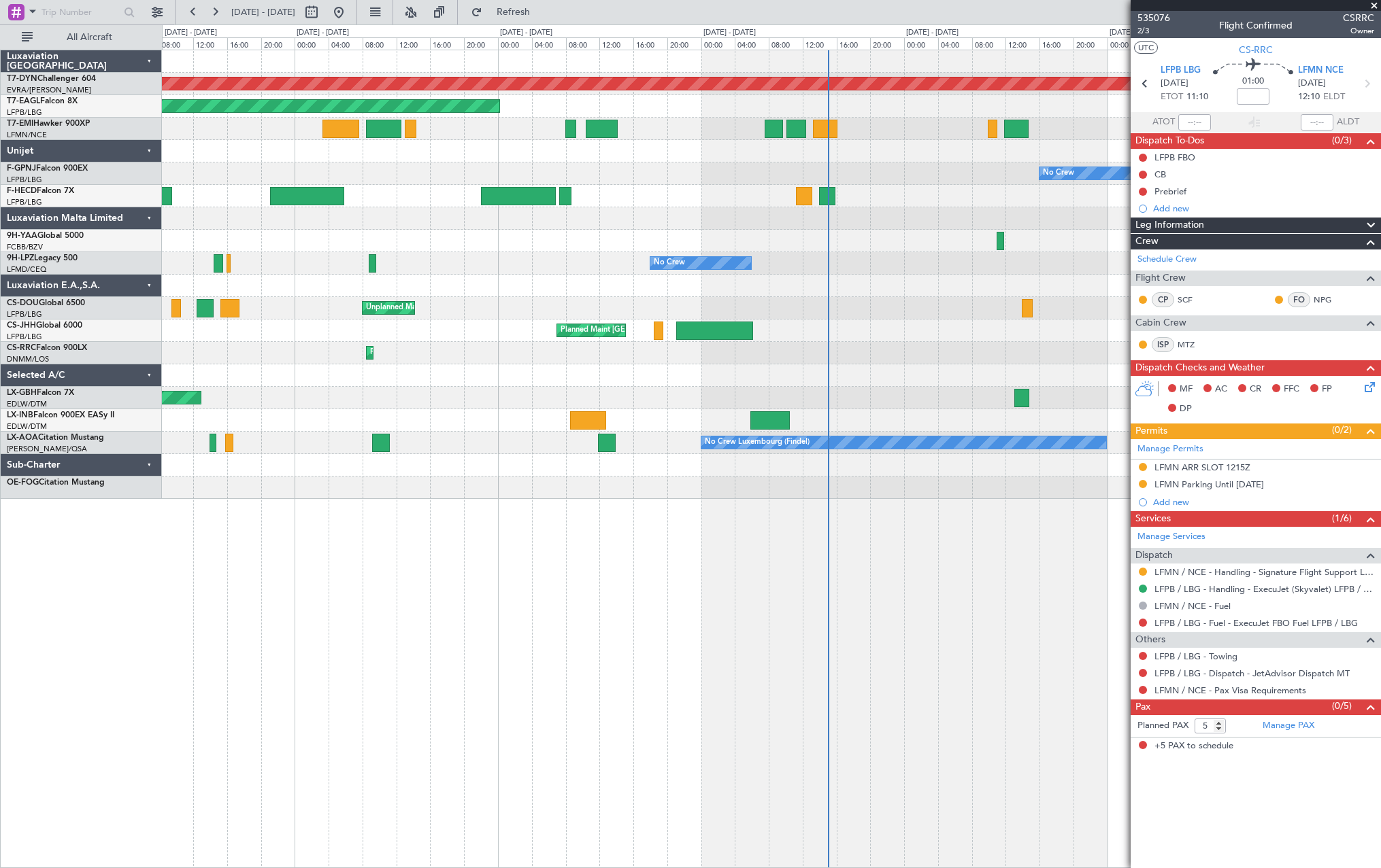
click at [292, 300] on div "Planned Maint [GEOGRAPHIC_DATA]-[GEOGRAPHIC_DATA] Planned Maint [US_STATE] ([GE…" at bounding box center [771, 275] width 1218 height 449
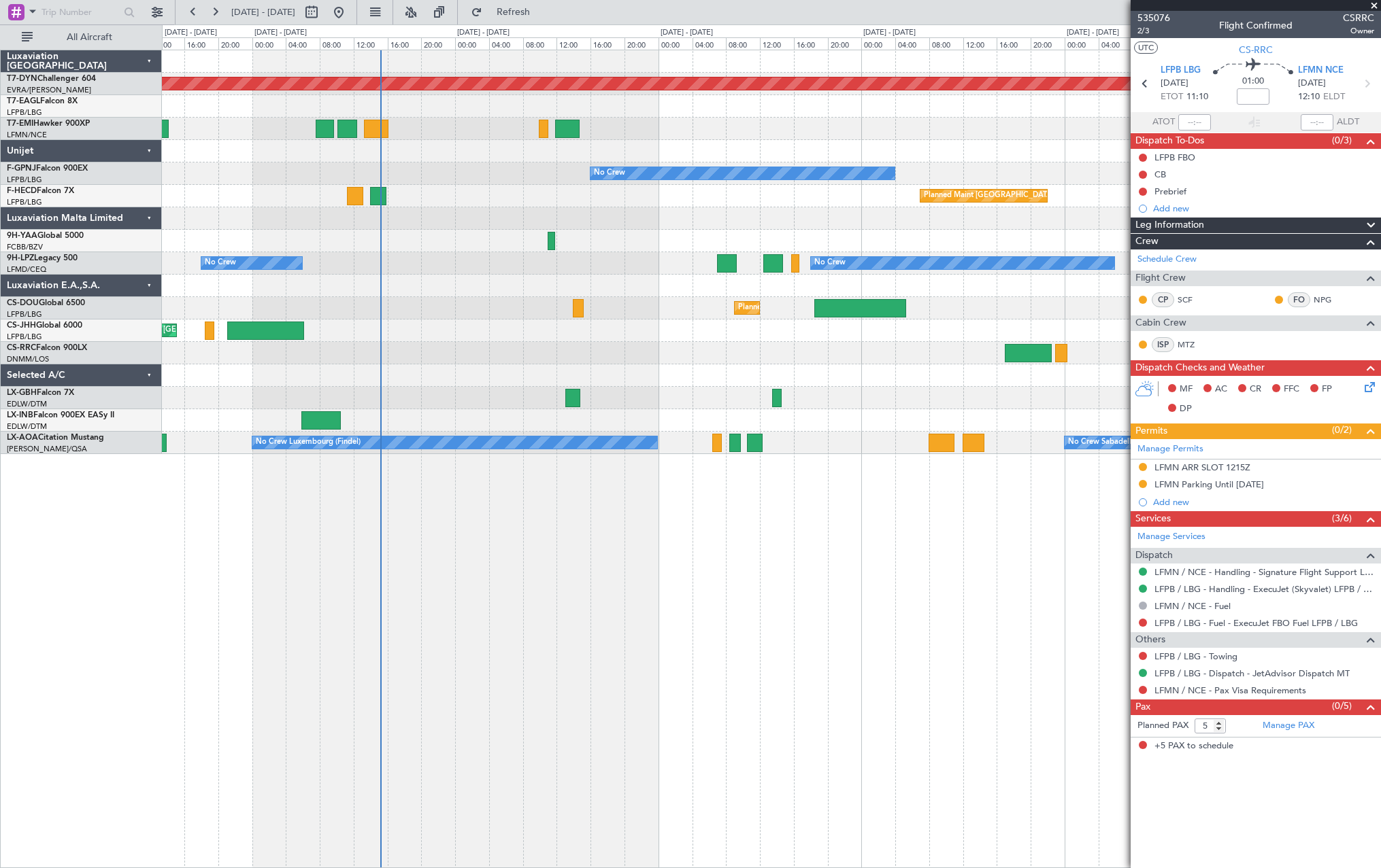
click at [481, 607] on div "Planned Maint [GEOGRAPHIC_DATA]-[GEOGRAPHIC_DATA] Planned Maint [US_STATE] ([GE…" at bounding box center [771, 458] width 1219 height 819
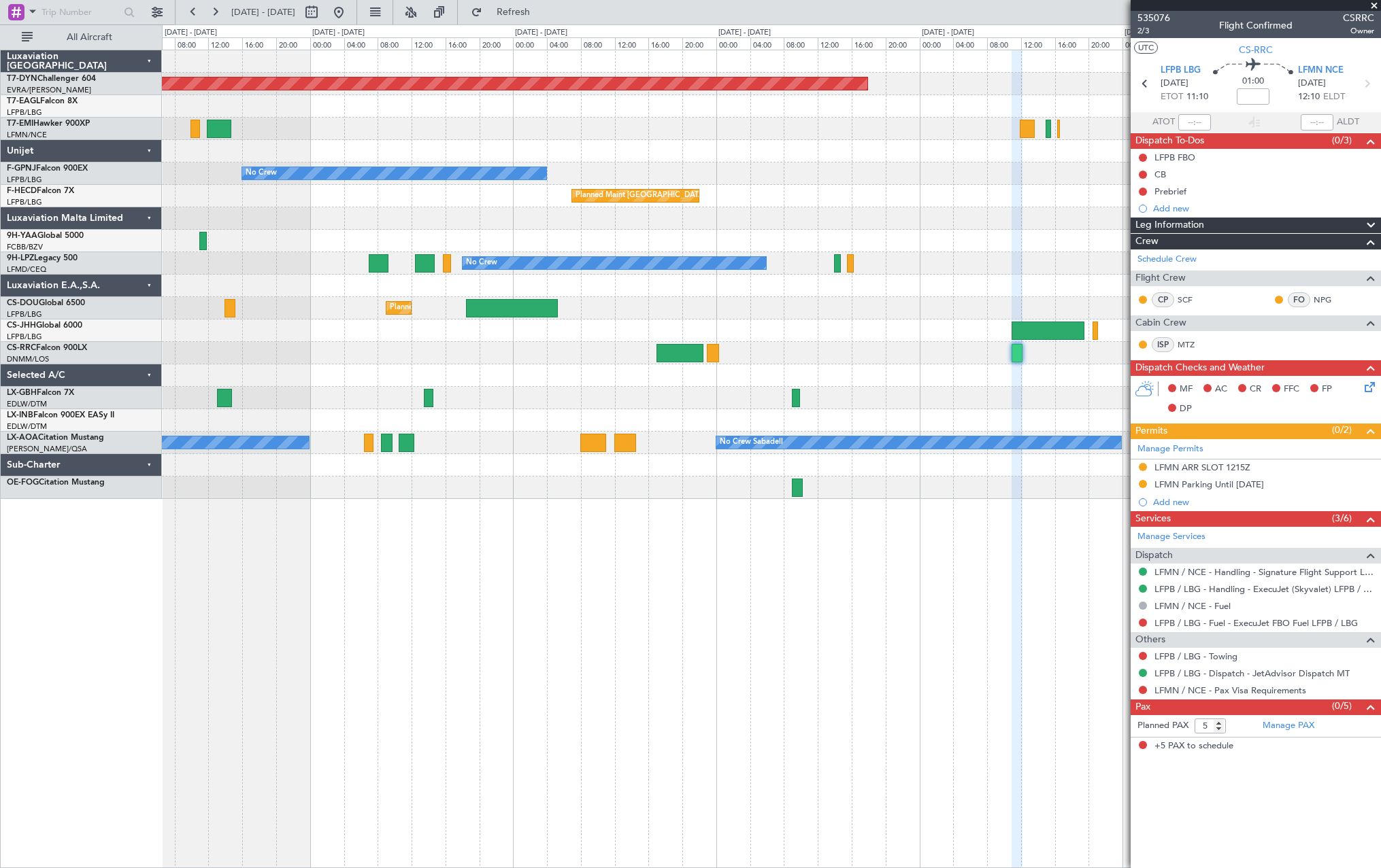
click at [655, 407] on div "Planned Maint Basel-Mulhouse No Crew No Crew Planned Maint Paris (Le Bourget) N…" at bounding box center [771, 275] width 1218 height 449
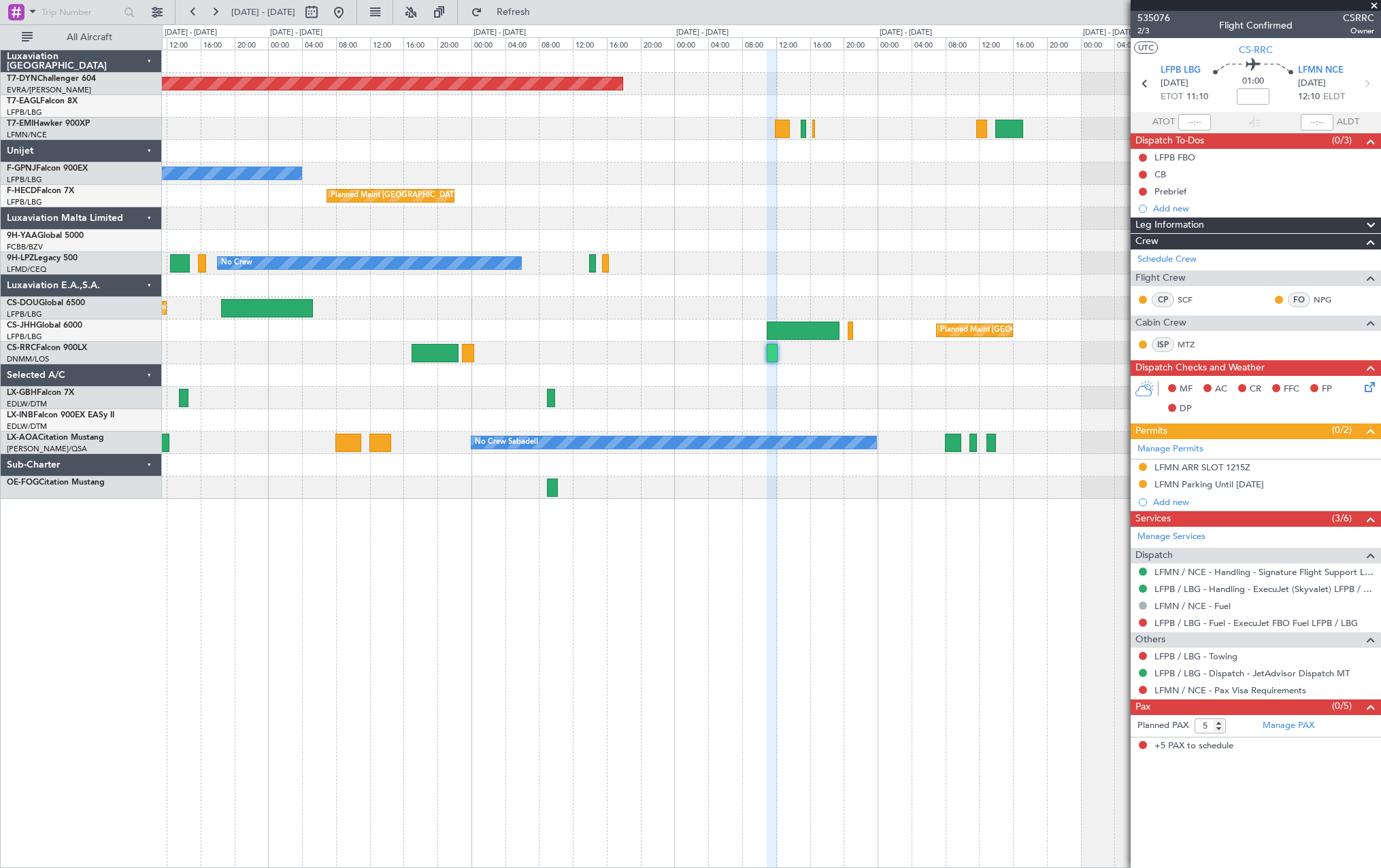
click at [568, 387] on div "Planned Maint [GEOGRAPHIC_DATA]-[GEOGRAPHIC_DATA] Planned Maint Geneva ([GEOGRA…" at bounding box center [771, 275] width 1218 height 449
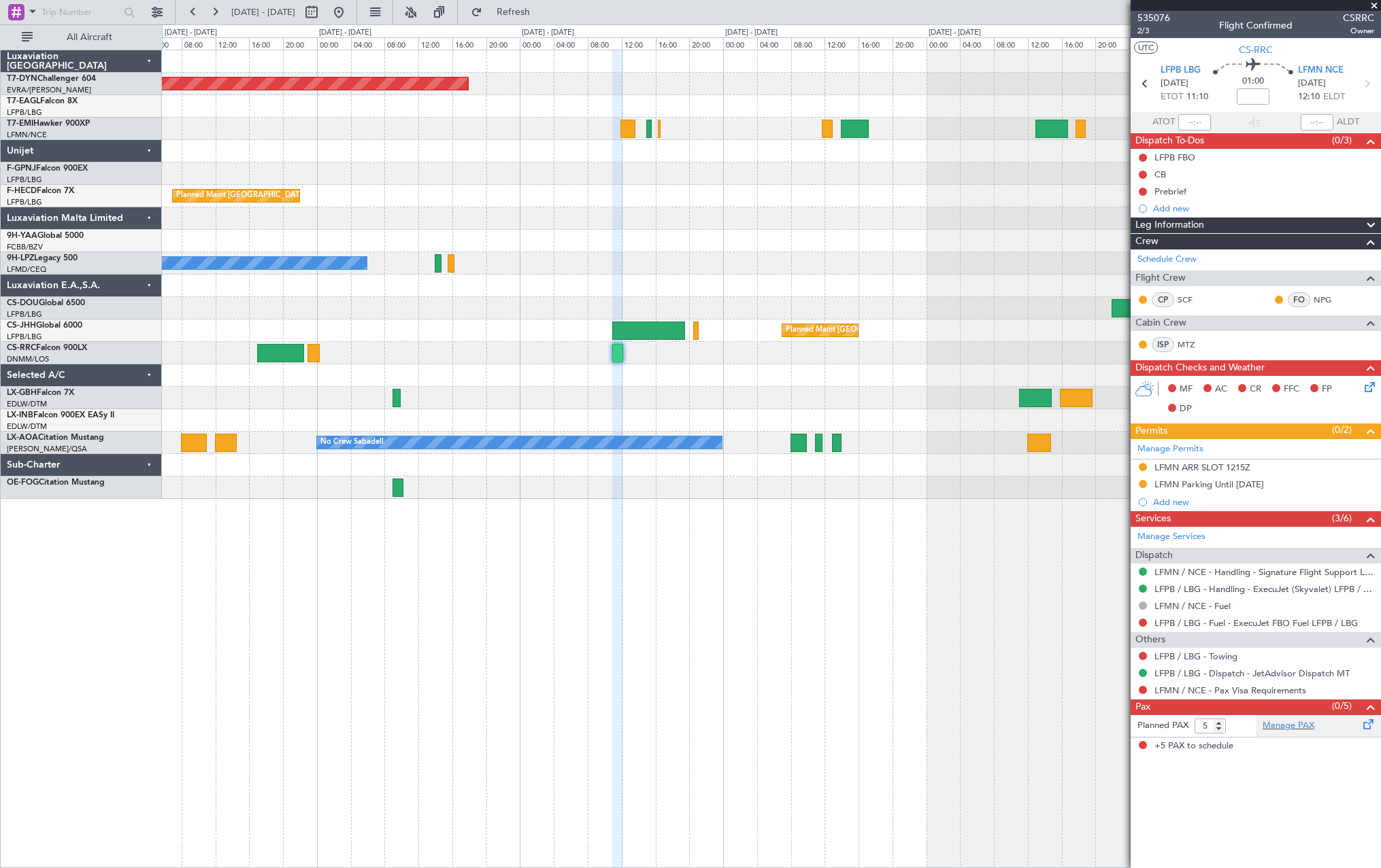
click at [1363, 727] on span at bounding box center [1368, 721] width 17 height 10
click at [1345, 732] on div "Manage PAX" at bounding box center [1318, 726] width 125 height 22
click at [542, 14] on span "Refresh" at bounding box center [514, 13] width 57 height 10
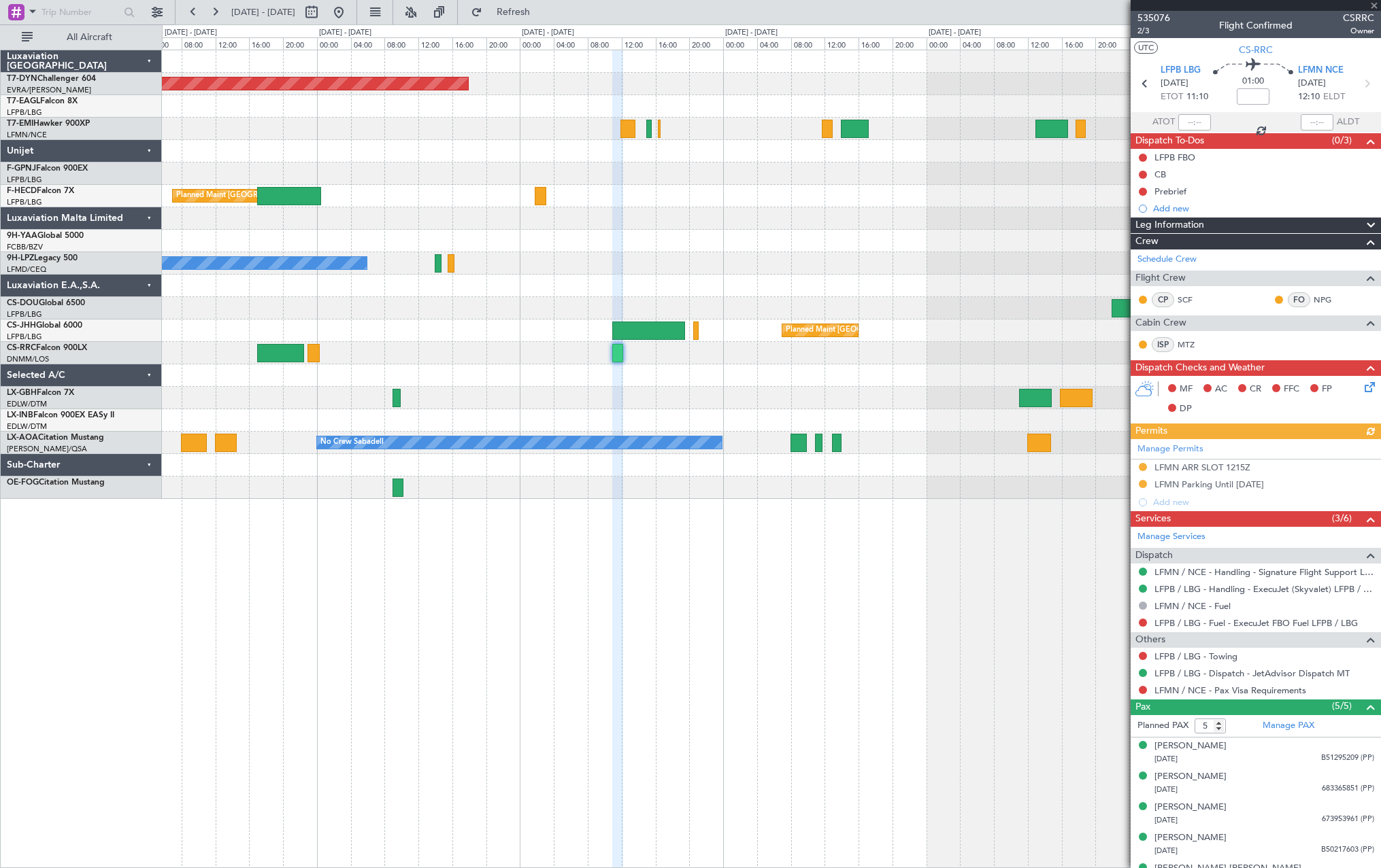
scroll to position [22, 0]
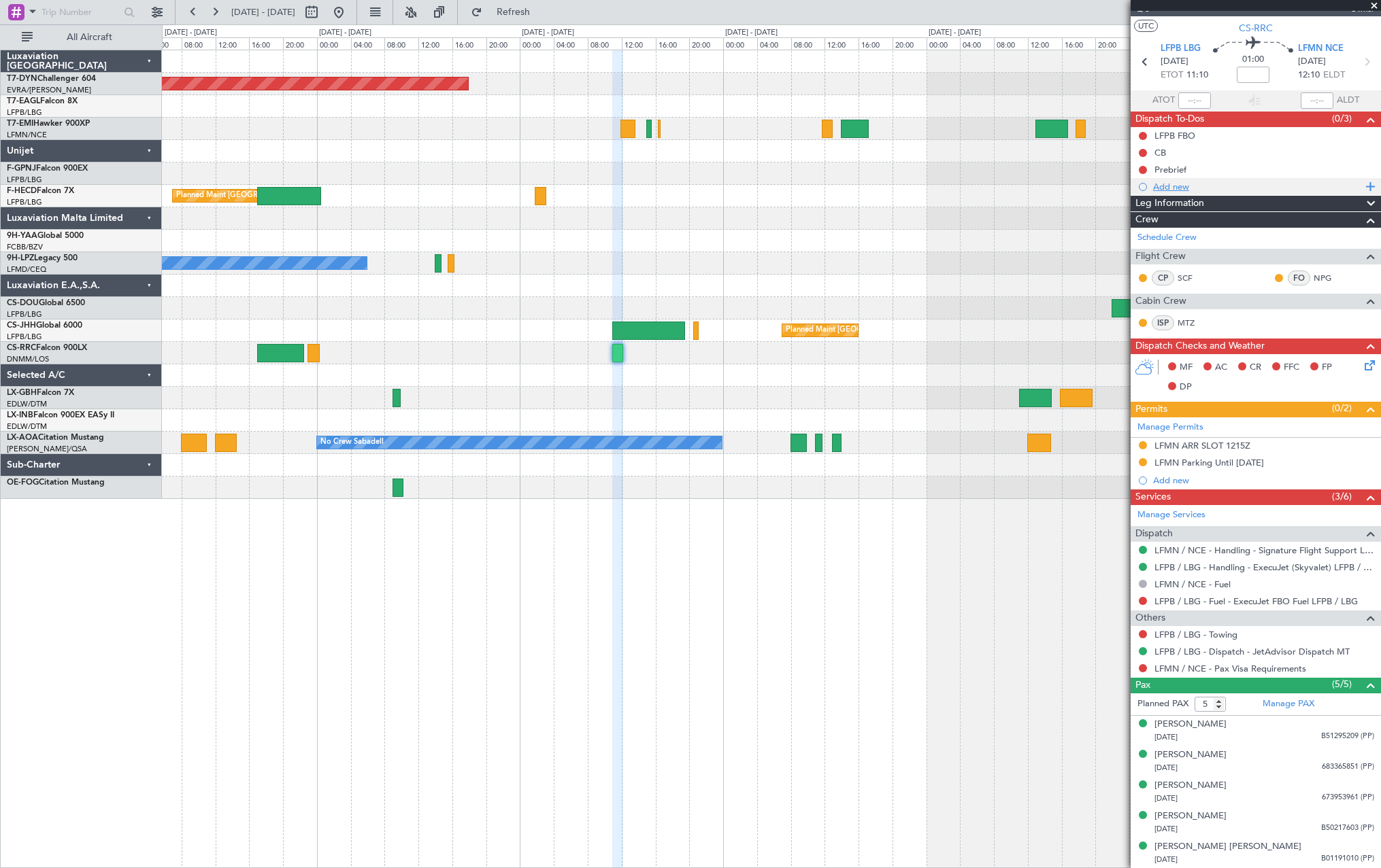
click at [1165, 187] on div "Add new" at bounding box center [1258, 187] width 209 height 12
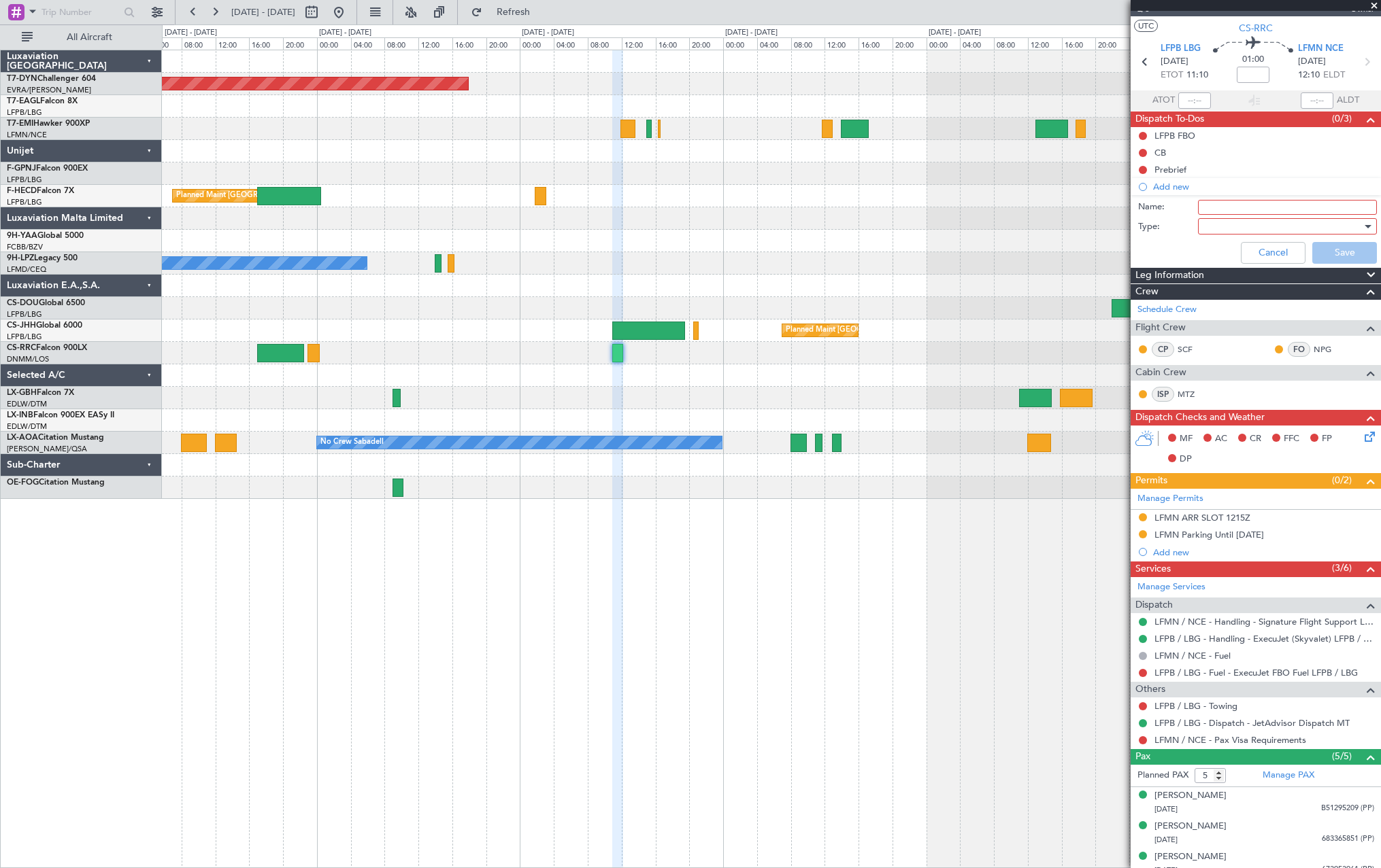
click at [1225, 204] on input "Name:" at bounding box center [1287, 207] width 179 height 15
type input "Minors on board"
click at [1275, 221] on div at bounding box center [1282, 226] width 159 height 21
click at [1262, 262] on span "Generic" at bounding box center [1281, 254] width 160 height 21
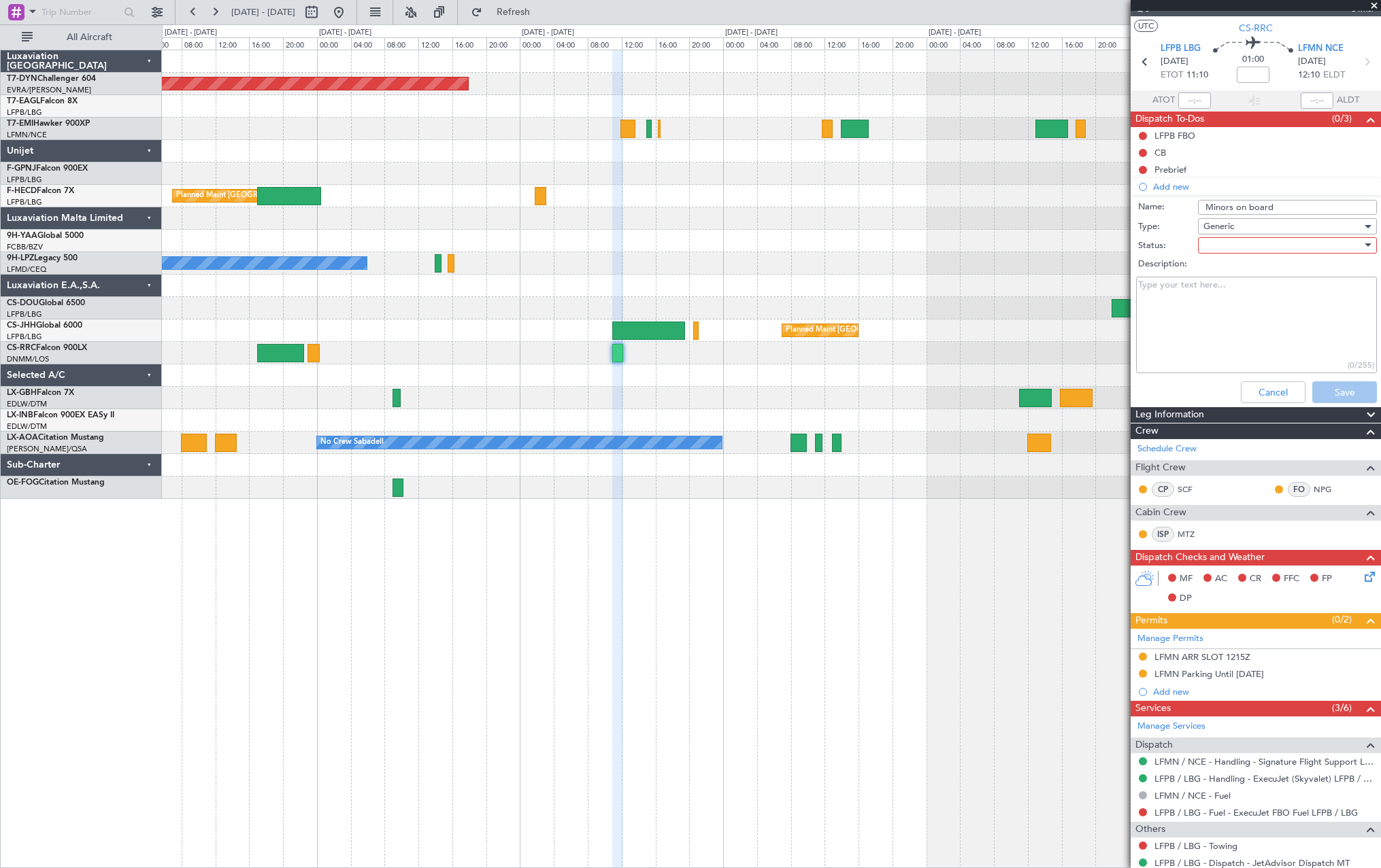
click at [1279, 238] on div at bounding box center [1282, 245] width 159 height 21
click at [1264, 269] on span "Not Started" at bounding box center [1281, 272] width 160 height 21
click at [1326, 388] on button "Save" at bounding box center [1345, 392] width 65 height 22
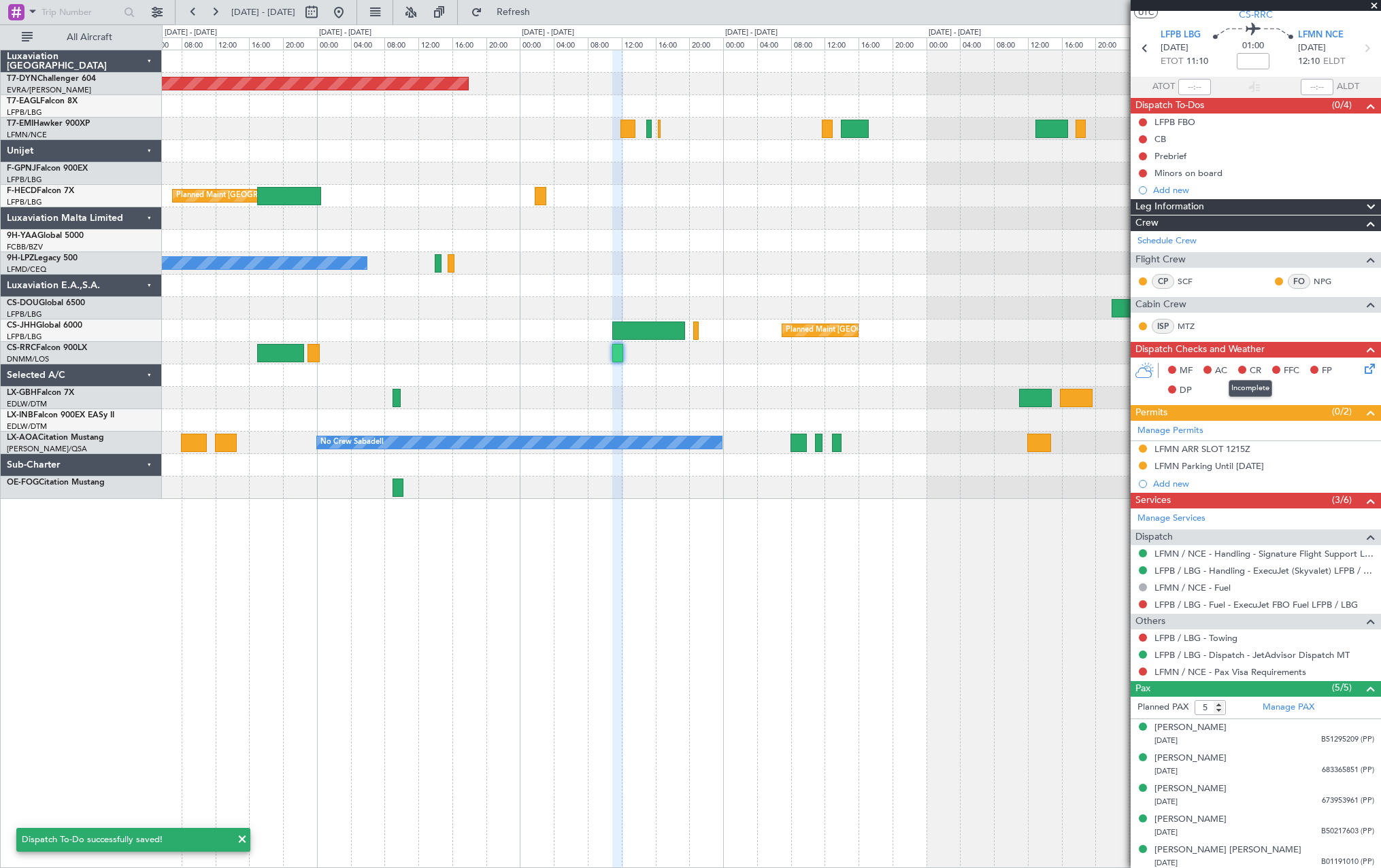
scroll to position [38, 0]
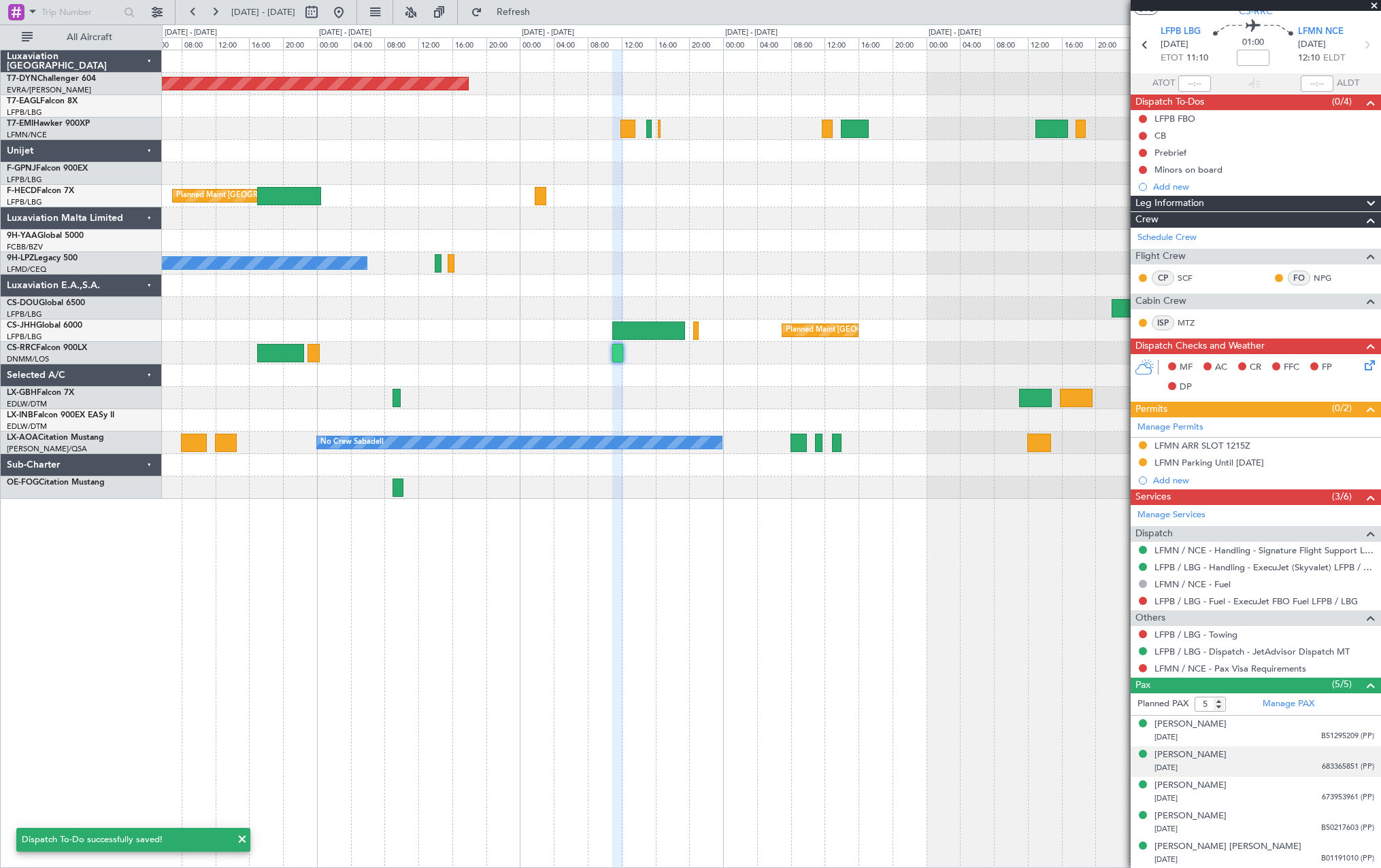
click at [1299, 764] on div "25/05/2017 683365851 (PP)" at bounding box center [1264, 768] width 220 height 14
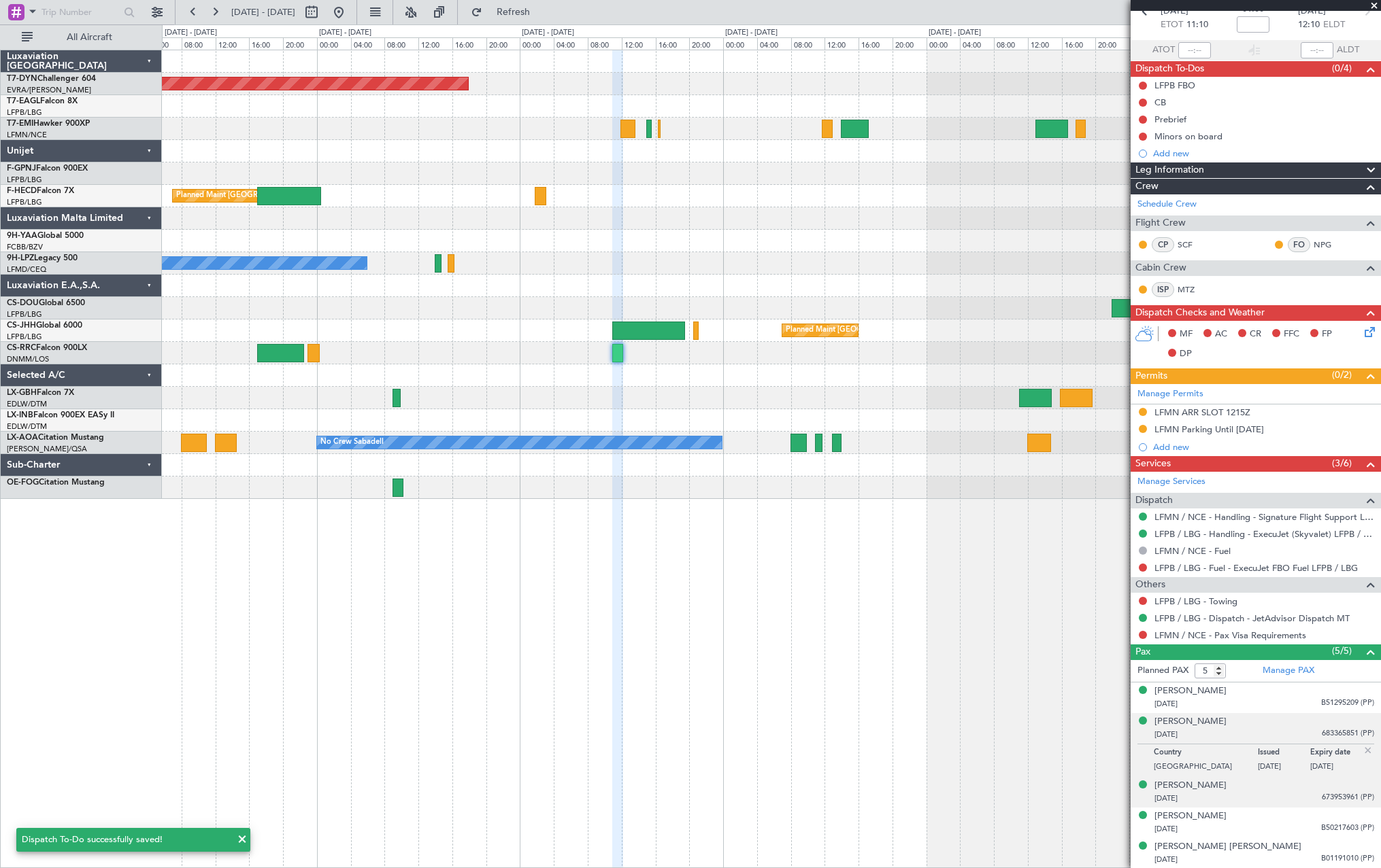
click at [1298, 781] on div "Axel, Gabriel MOUDABER 18/02/2021 673953961 (PP)" at bounding box center [1264, 792] width 220 height 27
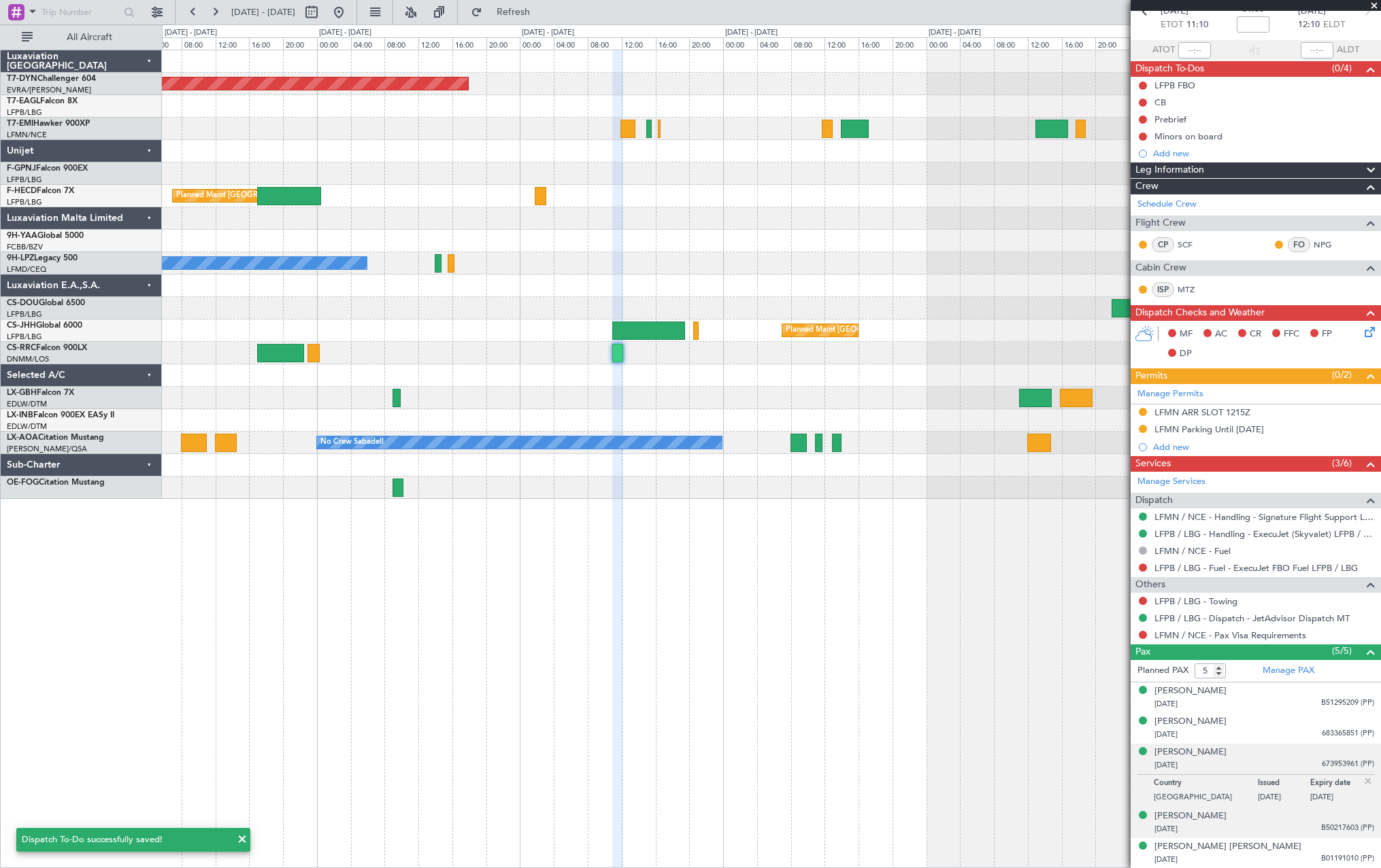
click at [1292, 812] on div "Caline Chagoury 17/07/1984 B50217603 (PP)" at bounding box center [1264, 823] width 220 height 27
click at [1291, 835] on p "[DATE]" at bounding box center [1283, 830] width 52 height 14
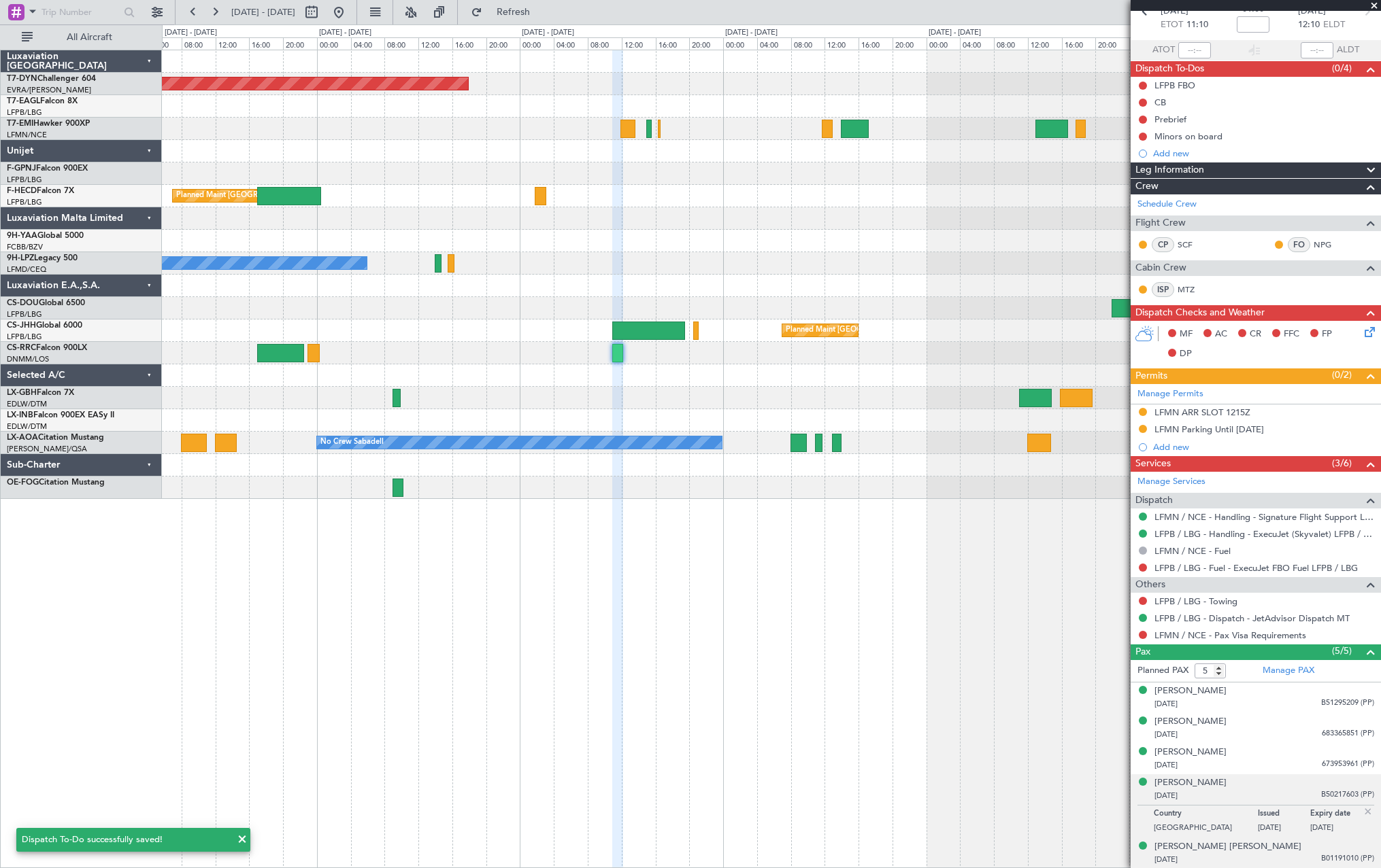
click at [1287, 846] on div "[PERSON_NAME] [PERSON_NAME] [DATE] B01191010 (PP)" at bounding box center [1264, 853] width 220 height 27
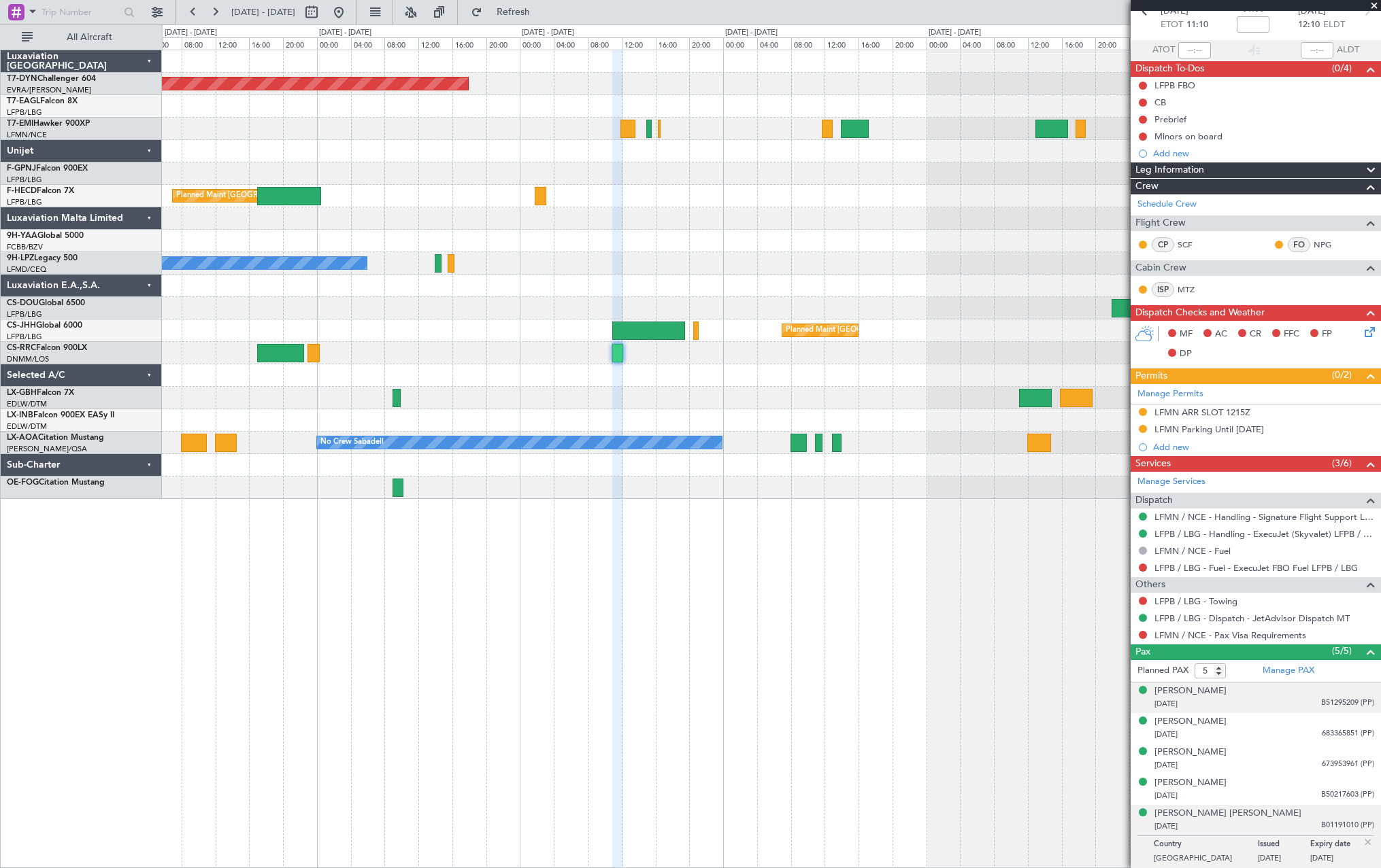
click at [1279, 693] on div "[PERSON_NAME] [DATE] B51295209 (PP)" at bounding box center [1264, 698] width 220 height 27
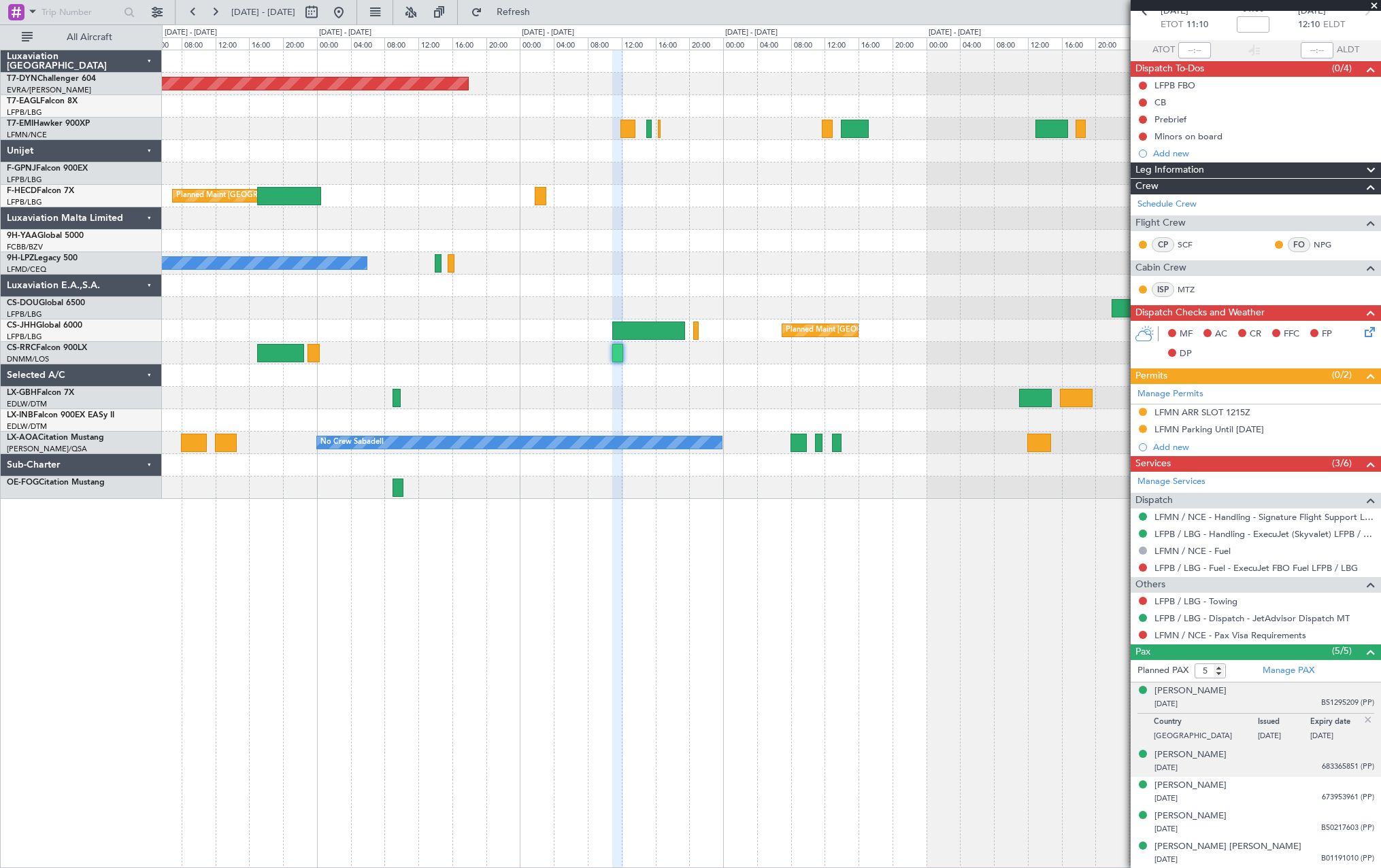
click at [1290, 754] on div "Antoine Raphael MOUDABER 25/05/2017 683365851 (PP)" at bounding box center [1264, 762] width 220 height 27
click at [1254, 700] on div "04/11/1983 B51295209 (PP)" at bounding box center [1264, 704] width 220 height 14
click at [1294, 790] on div "Axel, Gabriel MOUDABER 18/02/2021 673953961 (PP)" at bounding box center [1264, 792] width 220 height 27
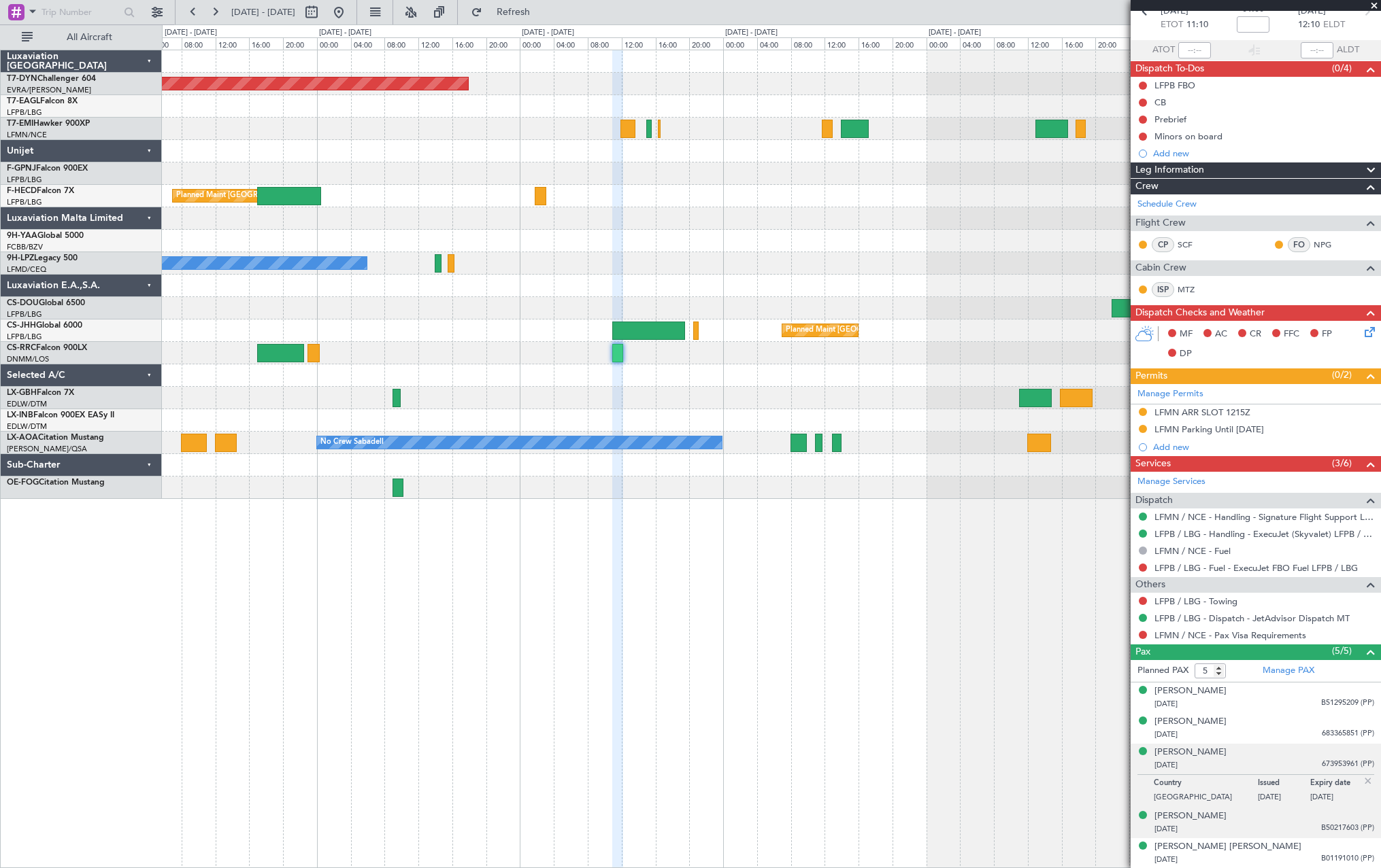
click at [1294, 820] on div "Caline Chagoury 17/07/1984 B50217603 (PP)" at bounding box center [1264, 823] width 220 height 27
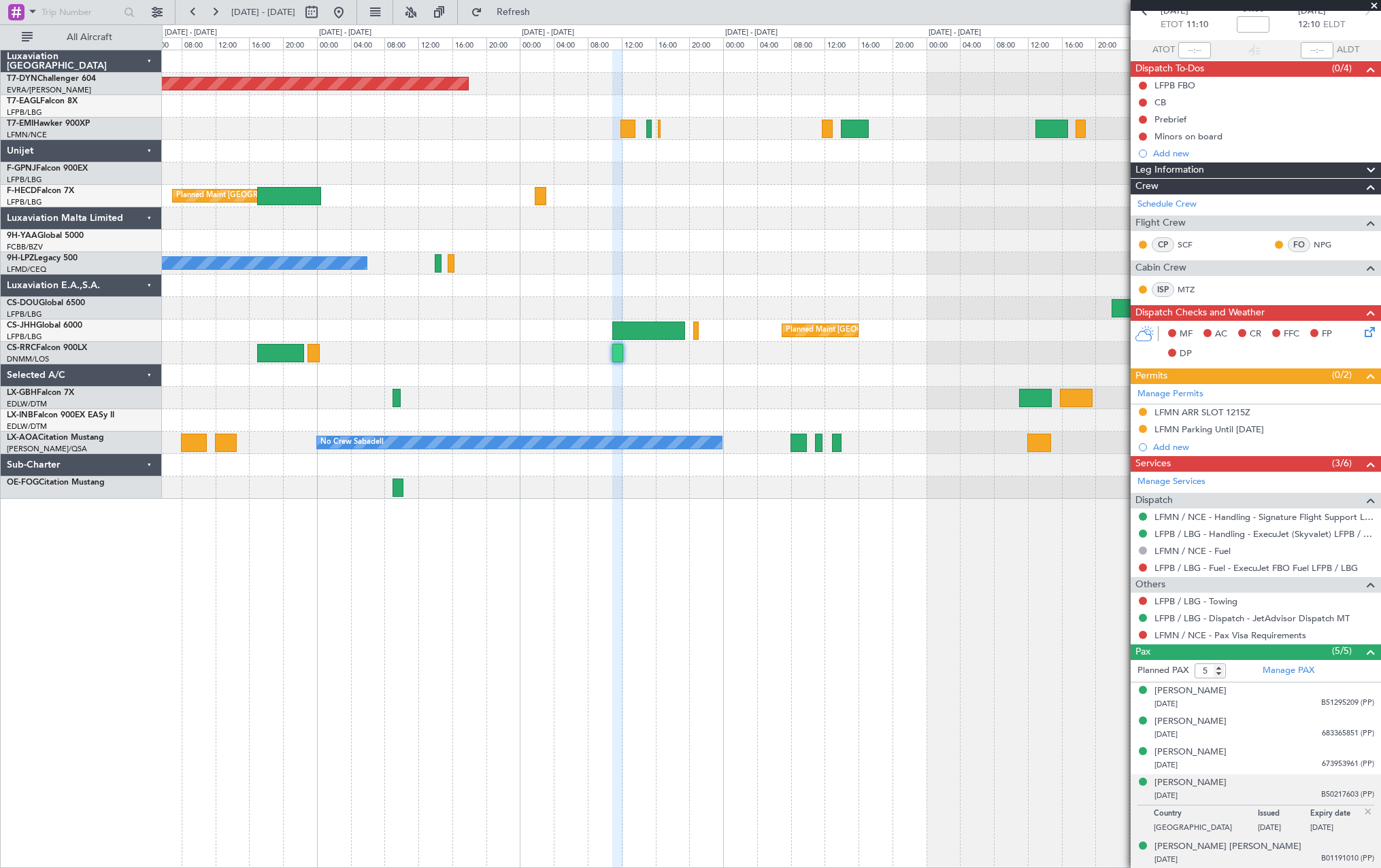
click at [1295, 849] on div "[PERSON_NAME] [PERSON_NAME] [DATE] B01191010 (PP)" at bounding box center [1264, 853] width 220 height 27
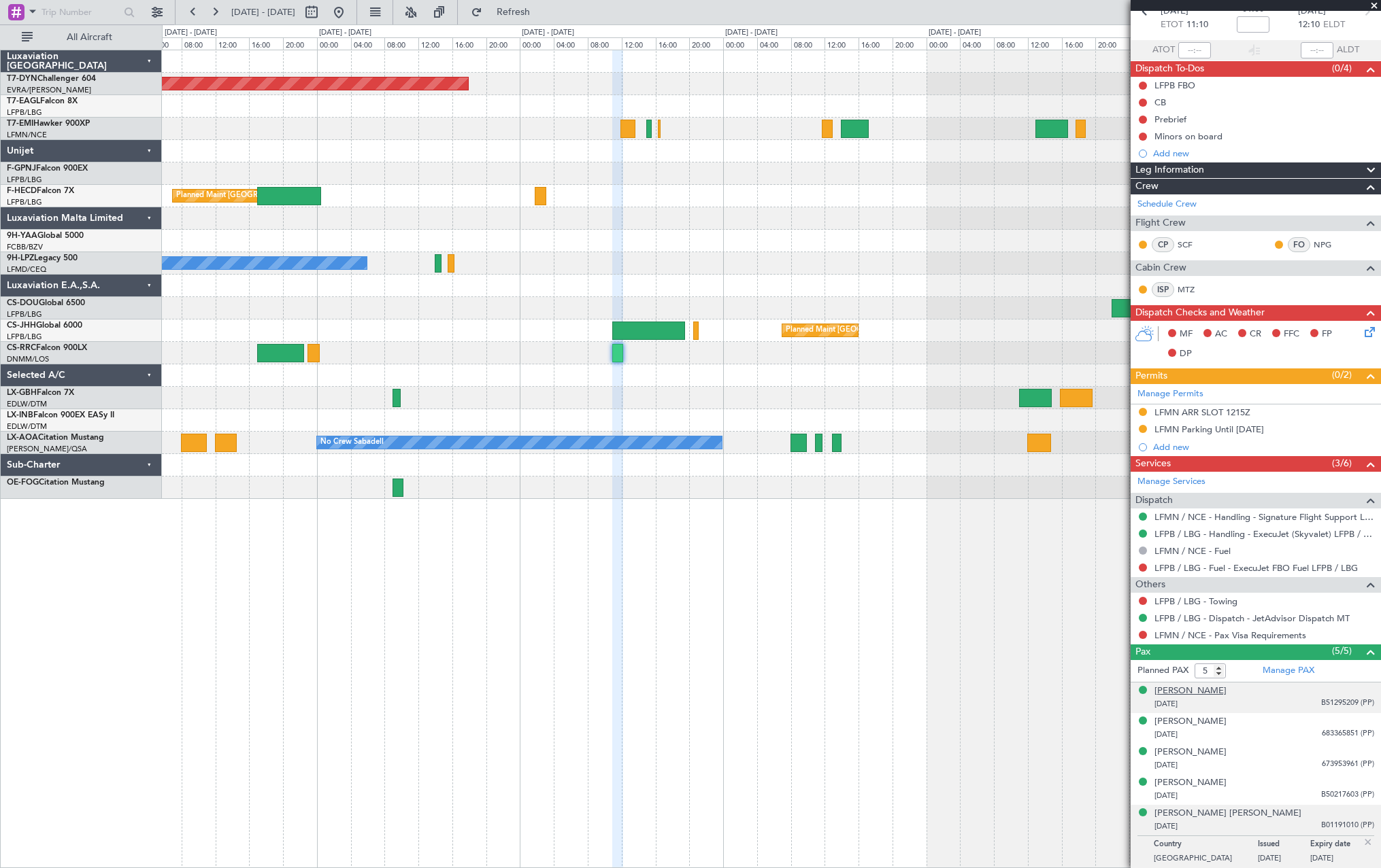
click at [1180, 691] on div "[PERSON_NAME]" at bounding box center [1190, 692] width 72 height 14
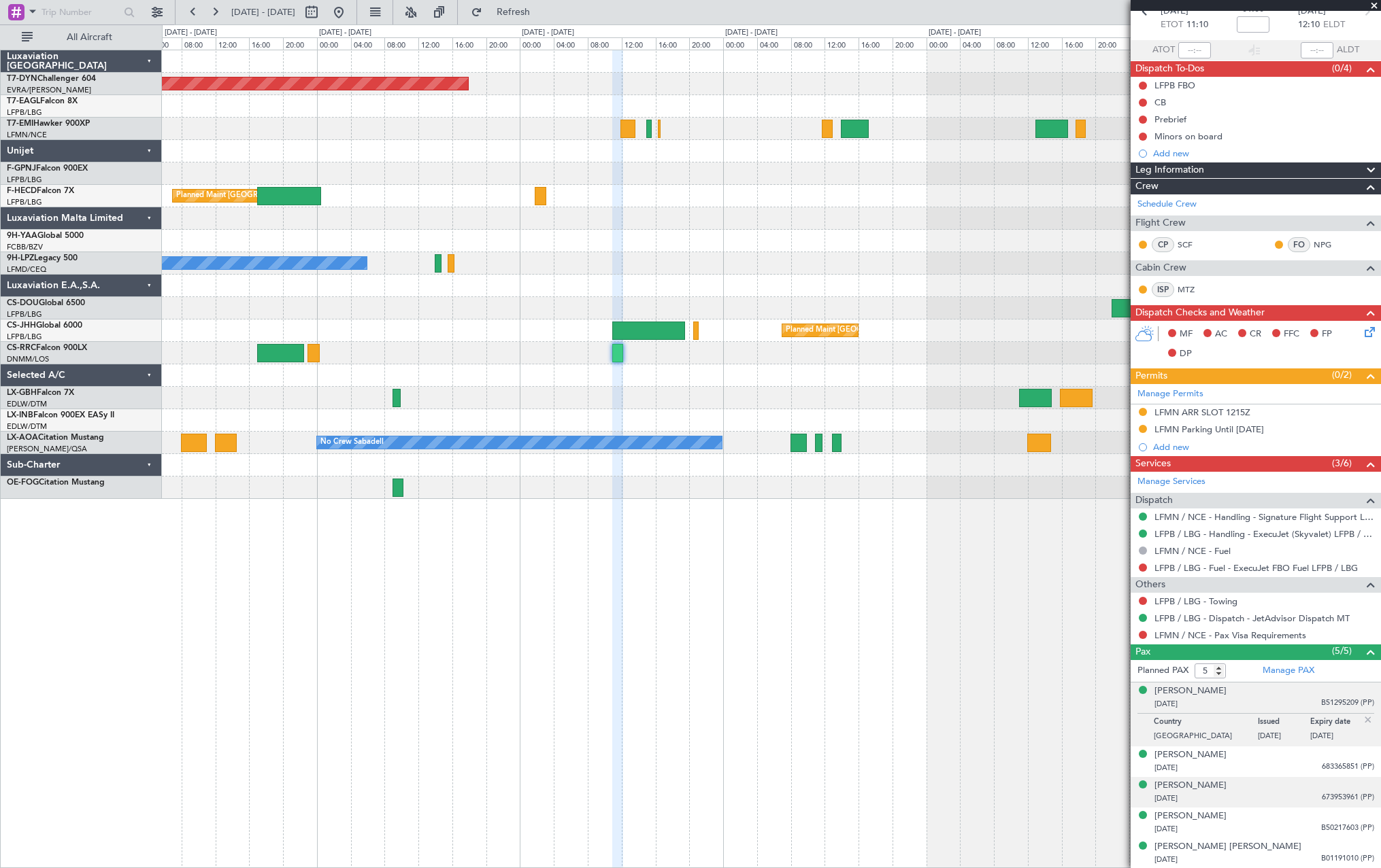
click at [1291, 797] on div "[DATE] 673953961 (PP)" at bounding box center [1264, 799] width 220 height 14
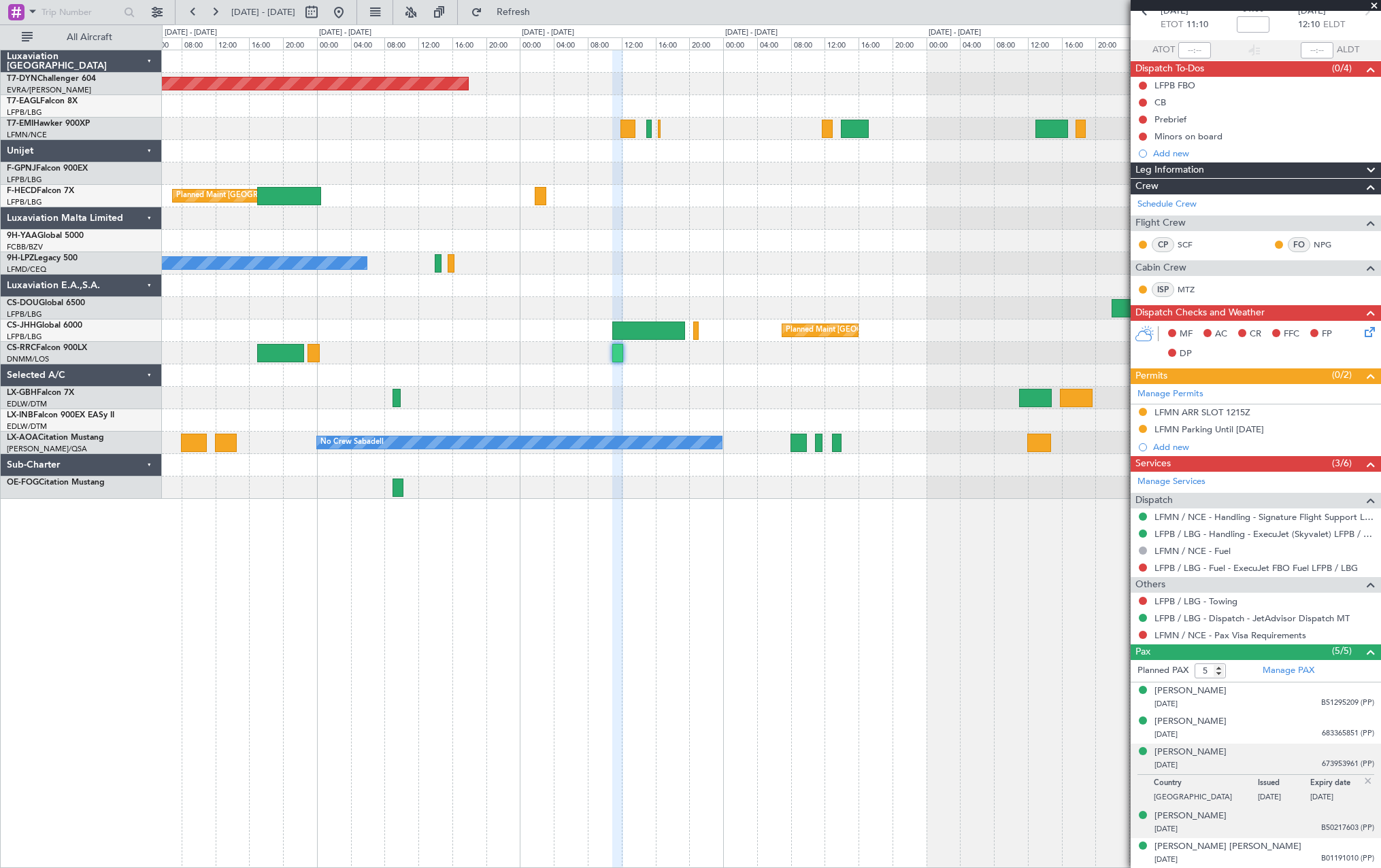
click at [1298, 833] on div "[DATE] B50217603 (PP)" at bounding box center [1264, 830] width 220 height 14
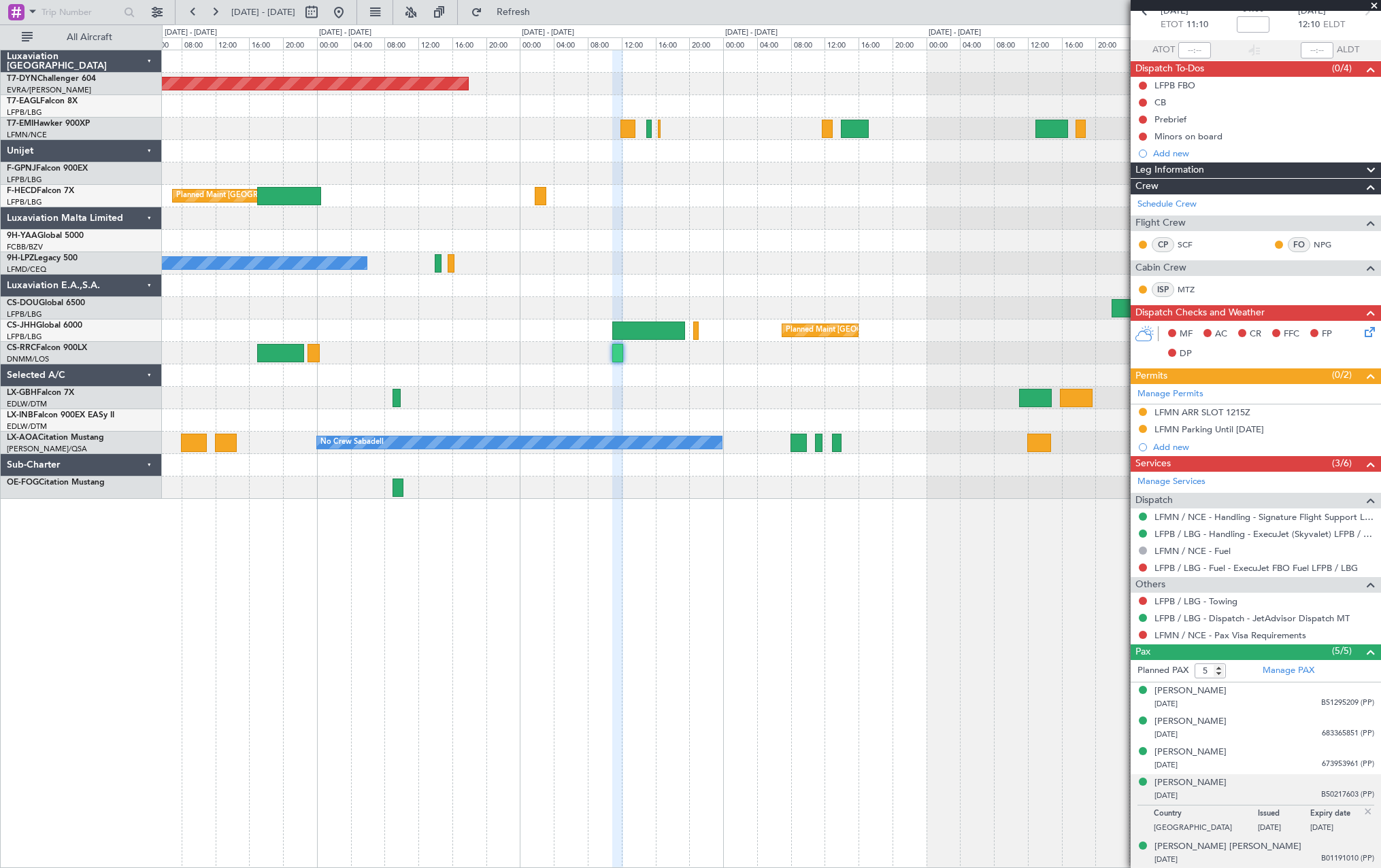
click at [1293, 850] on div "[PERSON_NAME] [PERSON_NAME] [DATE] B01191010 (PP)" at bounding box center [1264, 853] width 220 height 27
click at [1273, 787] on div "Caline Chagoury 17/07/1984 B50217603 (PP)" at bounding box center [1264, 789] width 220 height 27
click at [1292, 752] on div "Axel, Gabriel MOUDABER 18/02/2021 673953961 (PP)" at bounding box center [1264, 759] width 220 height 27
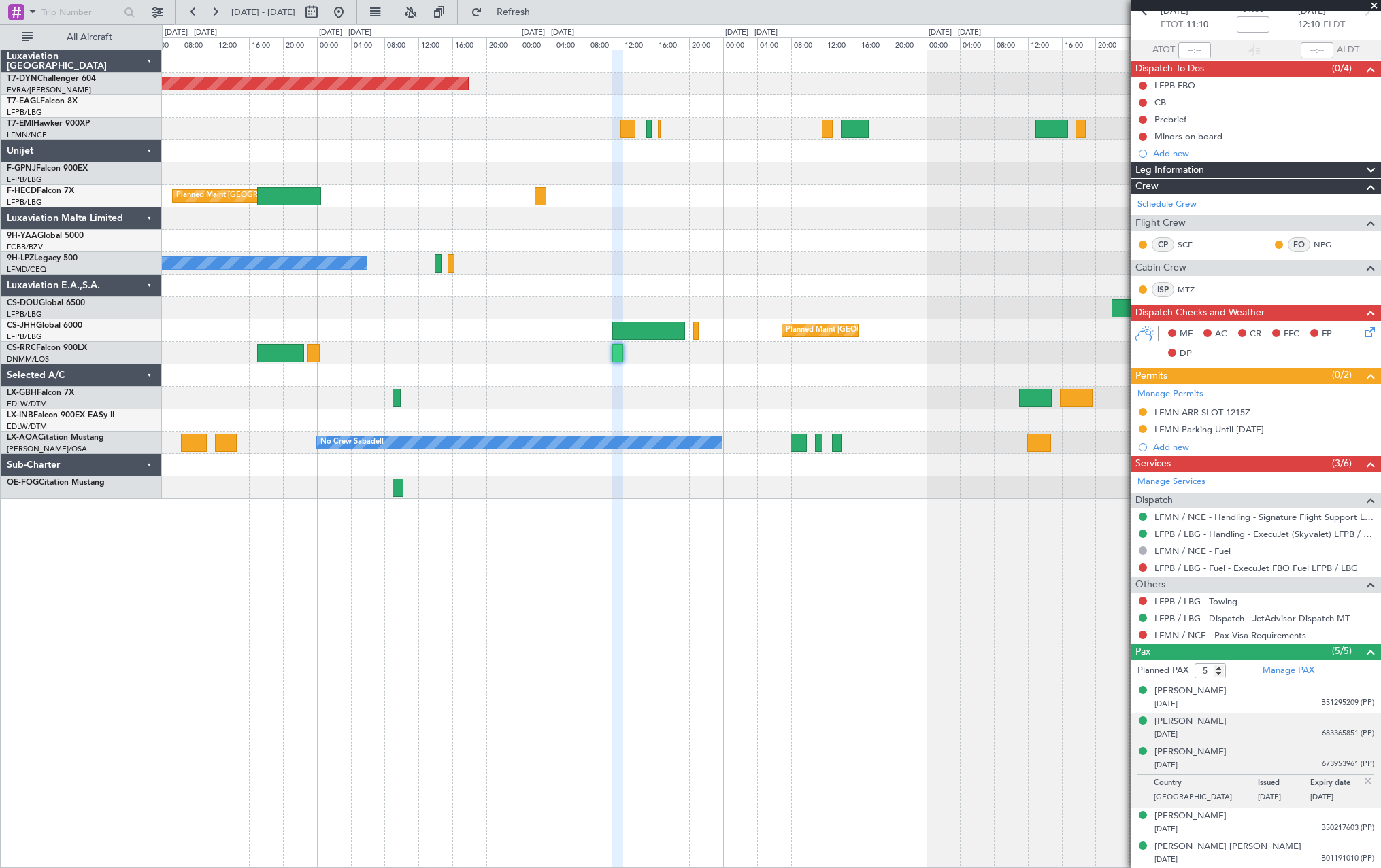
click at [1271, 731] on div "25/05/2017 683365851 (PP)" at bounding box center [1264, 735] width 220 height 14
click at [1277, 787] on div "Axel, Gabriel MOUDABER 18/02/2021 673953961 (PP)" at bounding box center [1264, 792] width 220 height 27
click at [1205, 723] on div "[PERSON_NAME]" at bounding box center [1190, 722] width 72 height 14
click at [1221, 784] on div "[PERSON_NAME]" at bounding box center [1190, 786] width 72 height 14
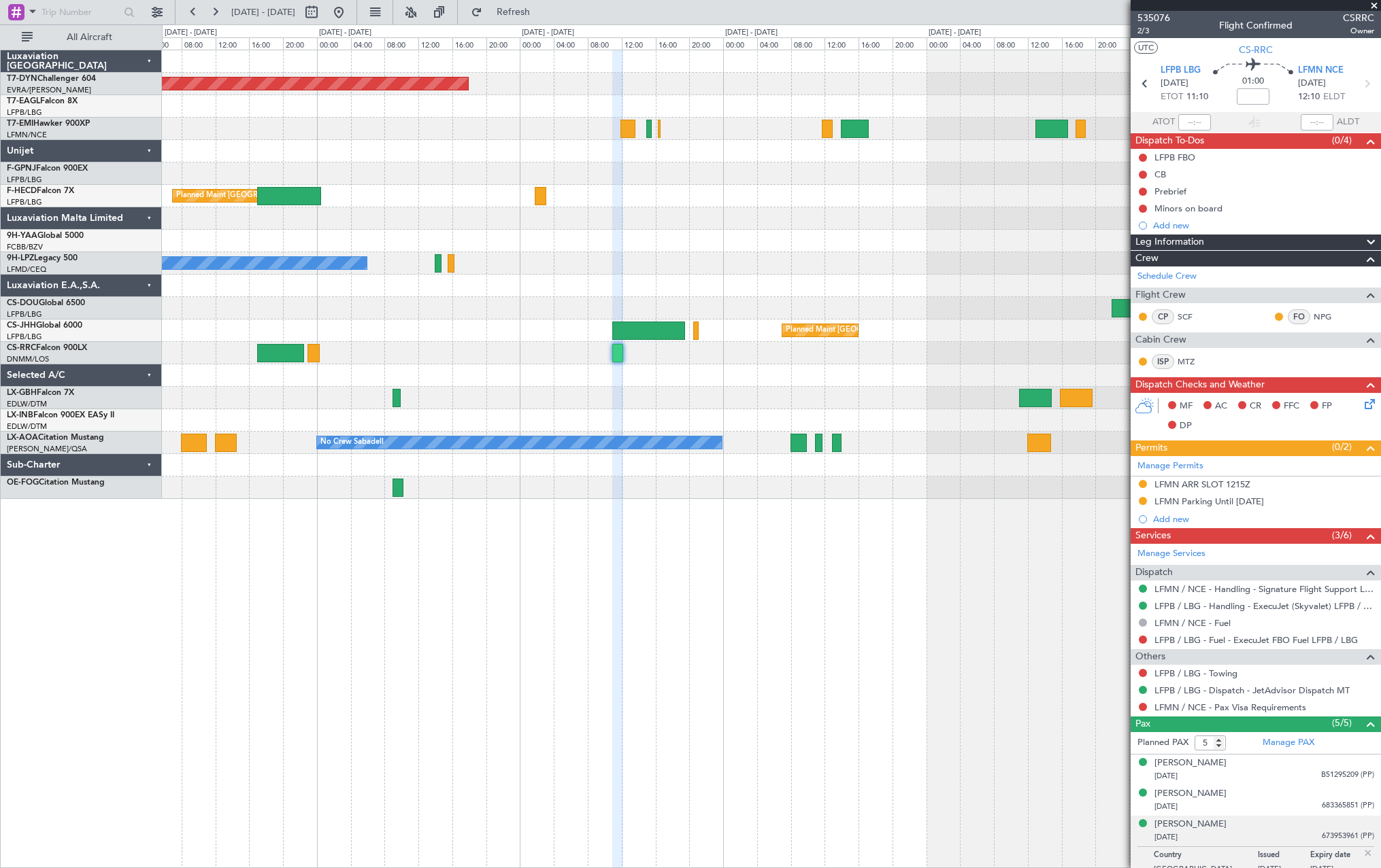
scroll to position [72, 0]
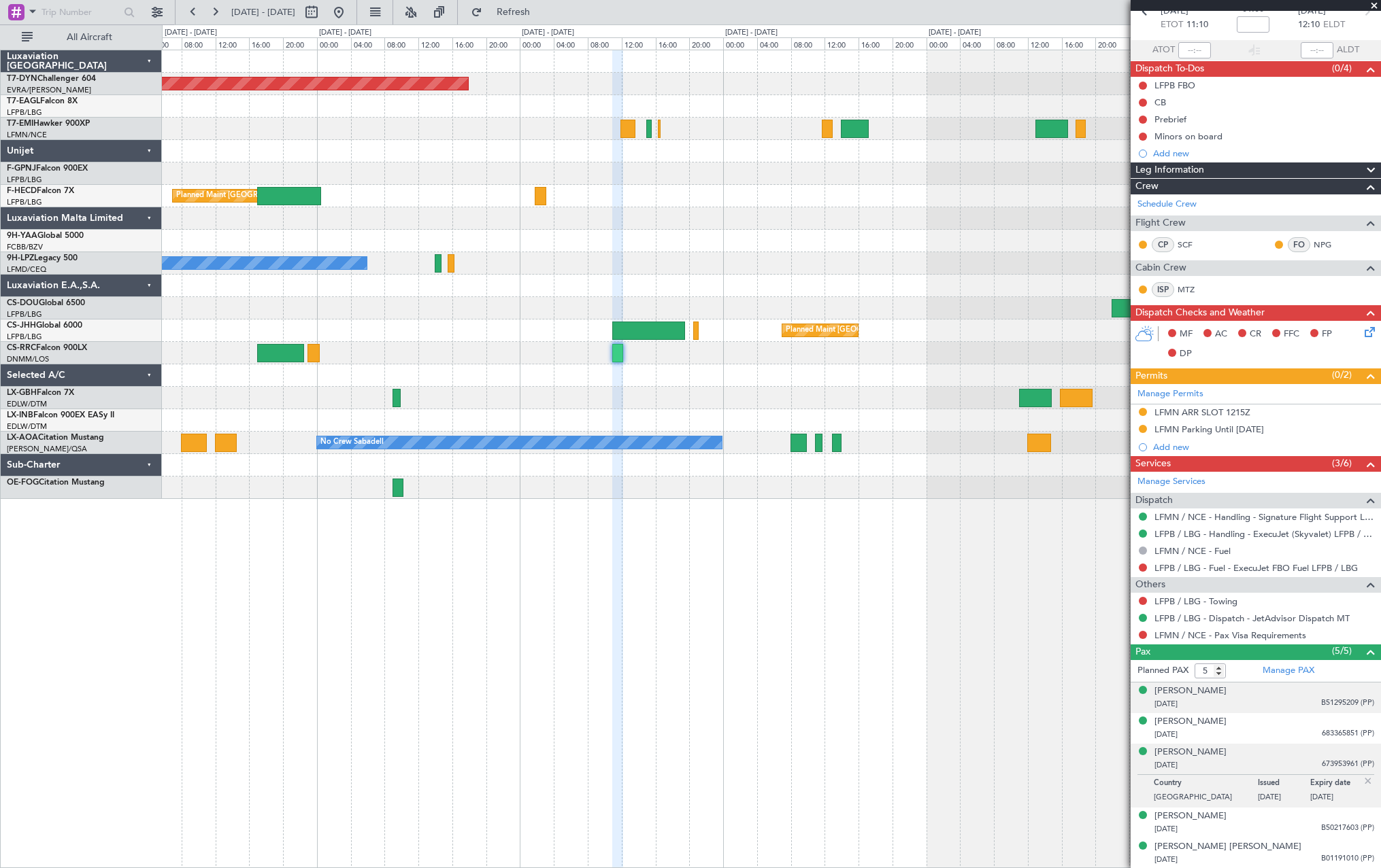
click at [1264, 696] on div "[PERSON_NAME] [DATE] B51295209 (PP)" at bounding box center [1264, 698] width 220 height 27
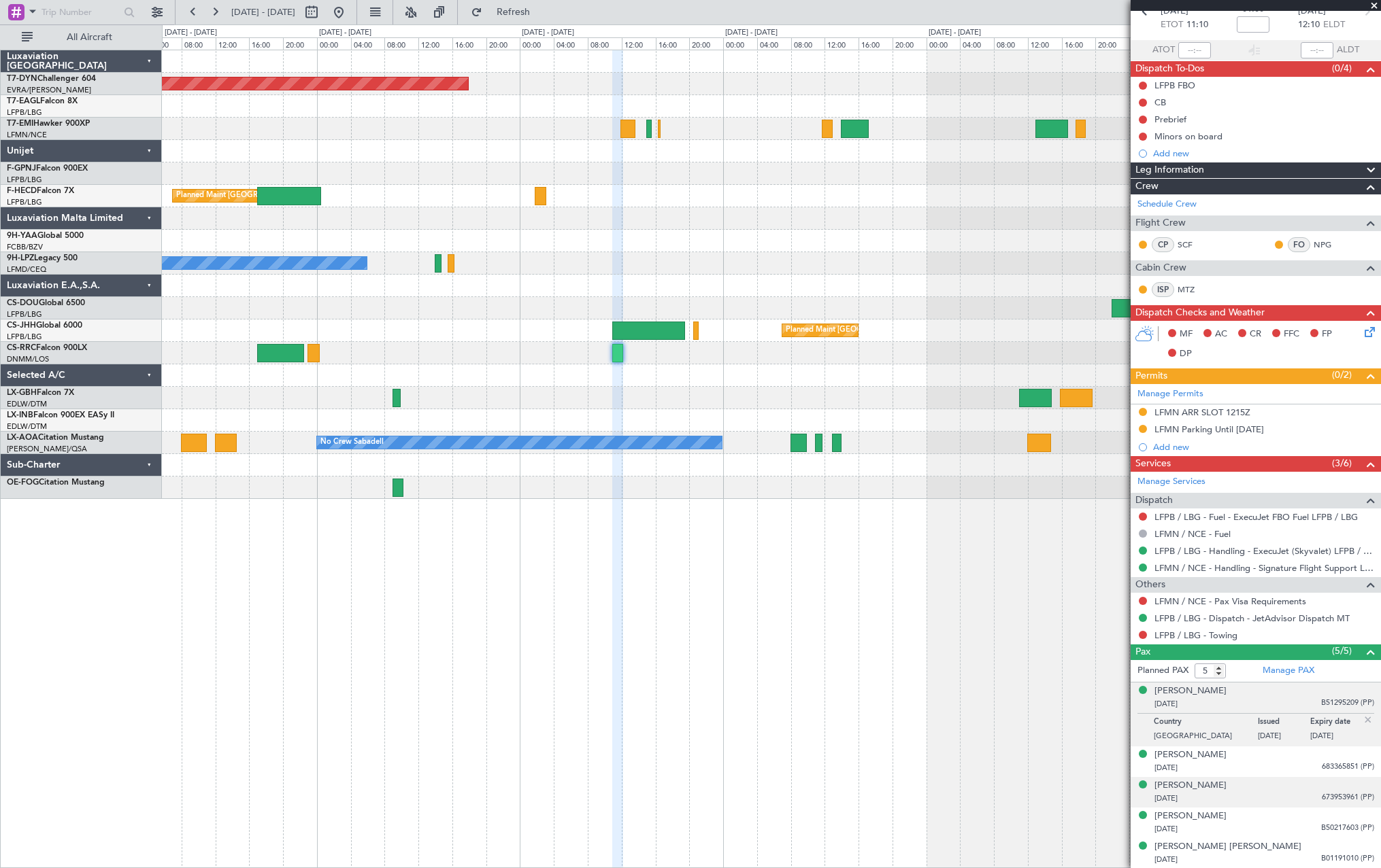
click at [1274, 793] on div "[DATE] 673953961 (PP)" at bounding box center [1264, 799] width 220 height 14
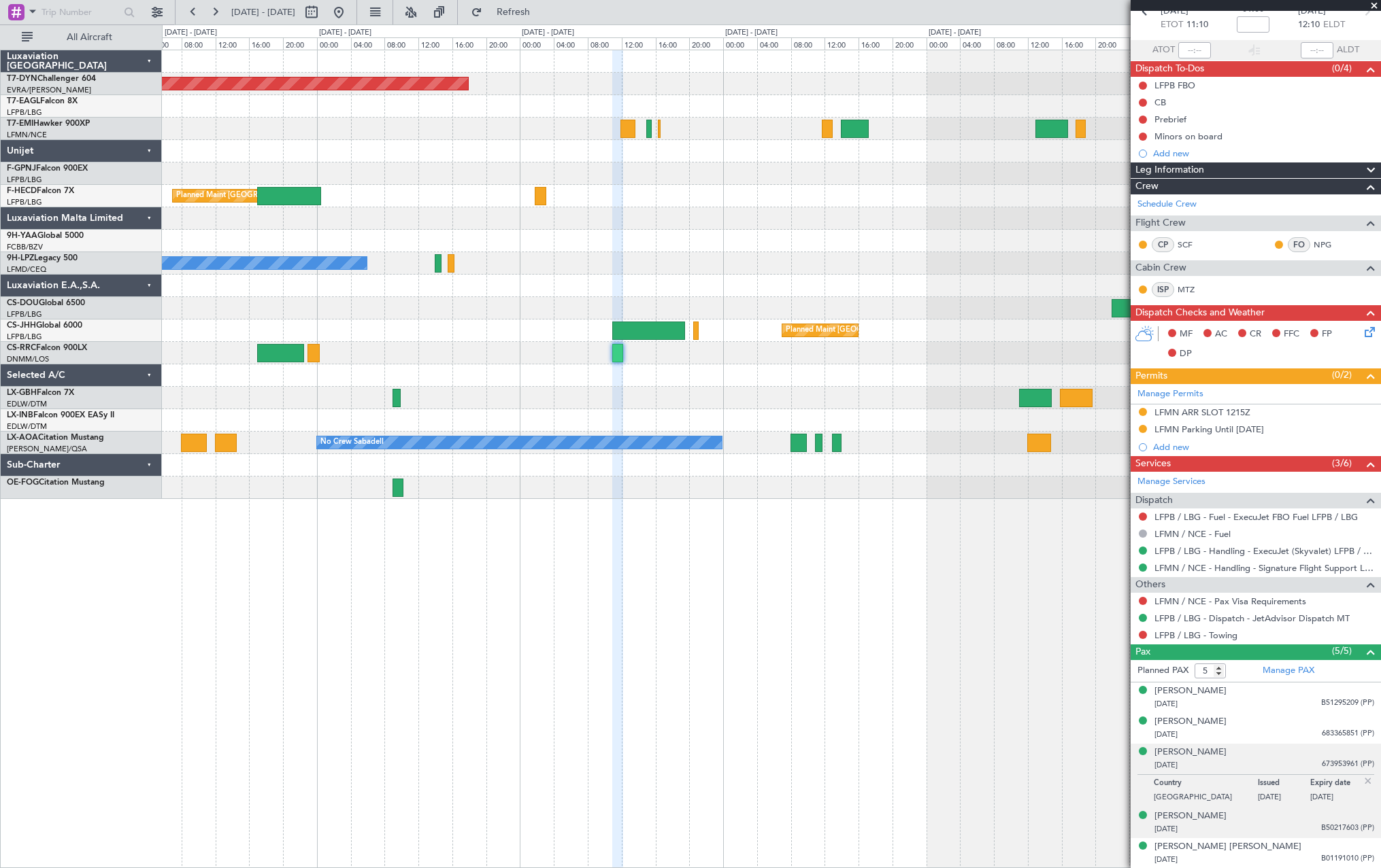
click at [1272, 823] on div "[DATE] B50217603 (PP)" at bounding box center [1264, 830] width 220 height 14
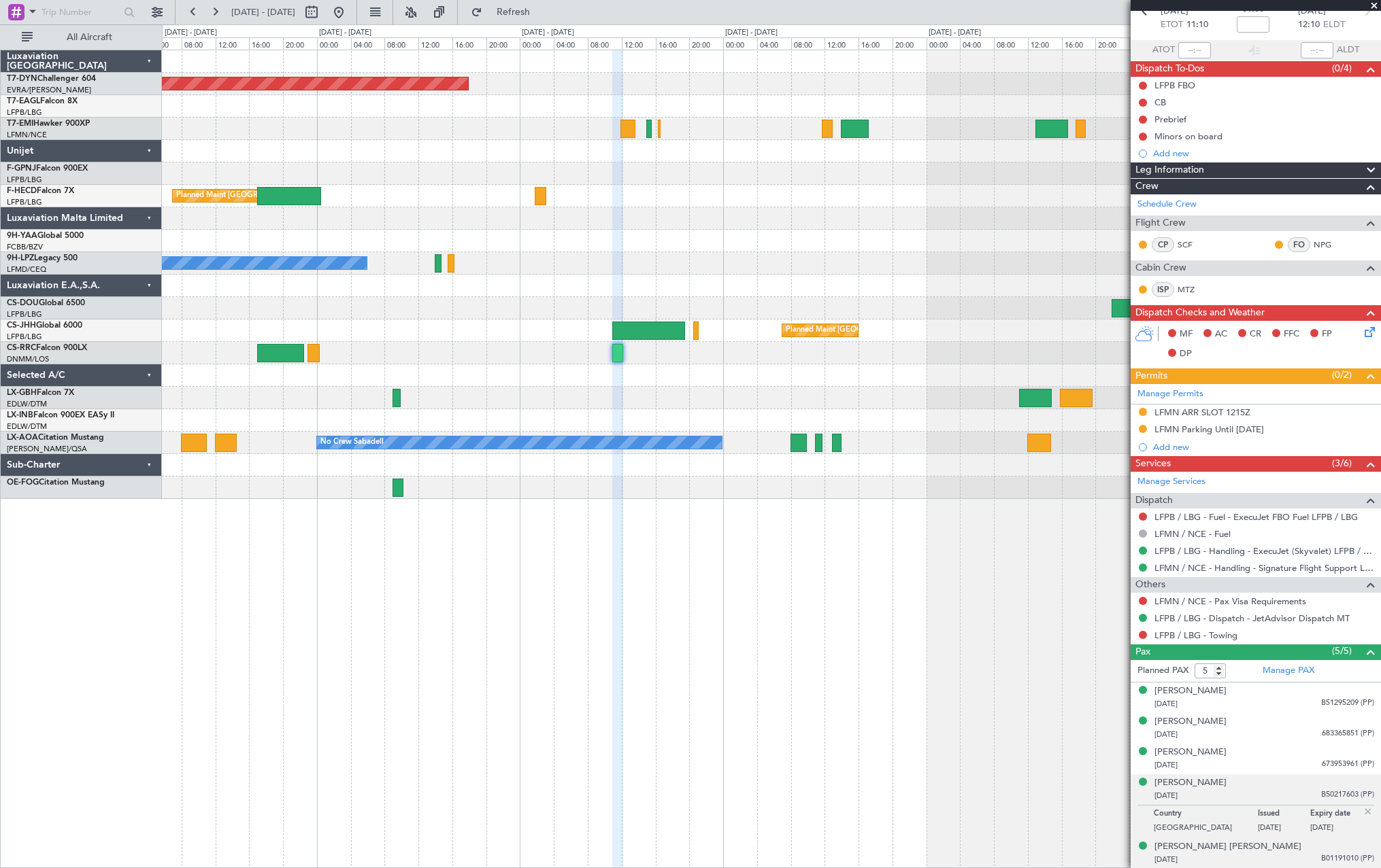
click at [1277, 844] on div "[PERSON_NAME] [PERSON_NAME] [DATE] B01191010 (PP)" at bounding box center [1264, 853] width 220 height 27
click at [1205, 812] on div "[PERSON_NAME] [PERSON_NAME]" at bounding box center [1227, 814] width 147 height 14
click at [1149, 602] on div "LFMN / NCE - Pax Visa Requirements" at bounding box center [1256, 601] width 250 height 17
click at [1145, 599] on button at bounding box center [1142, 601] width 8 height 8
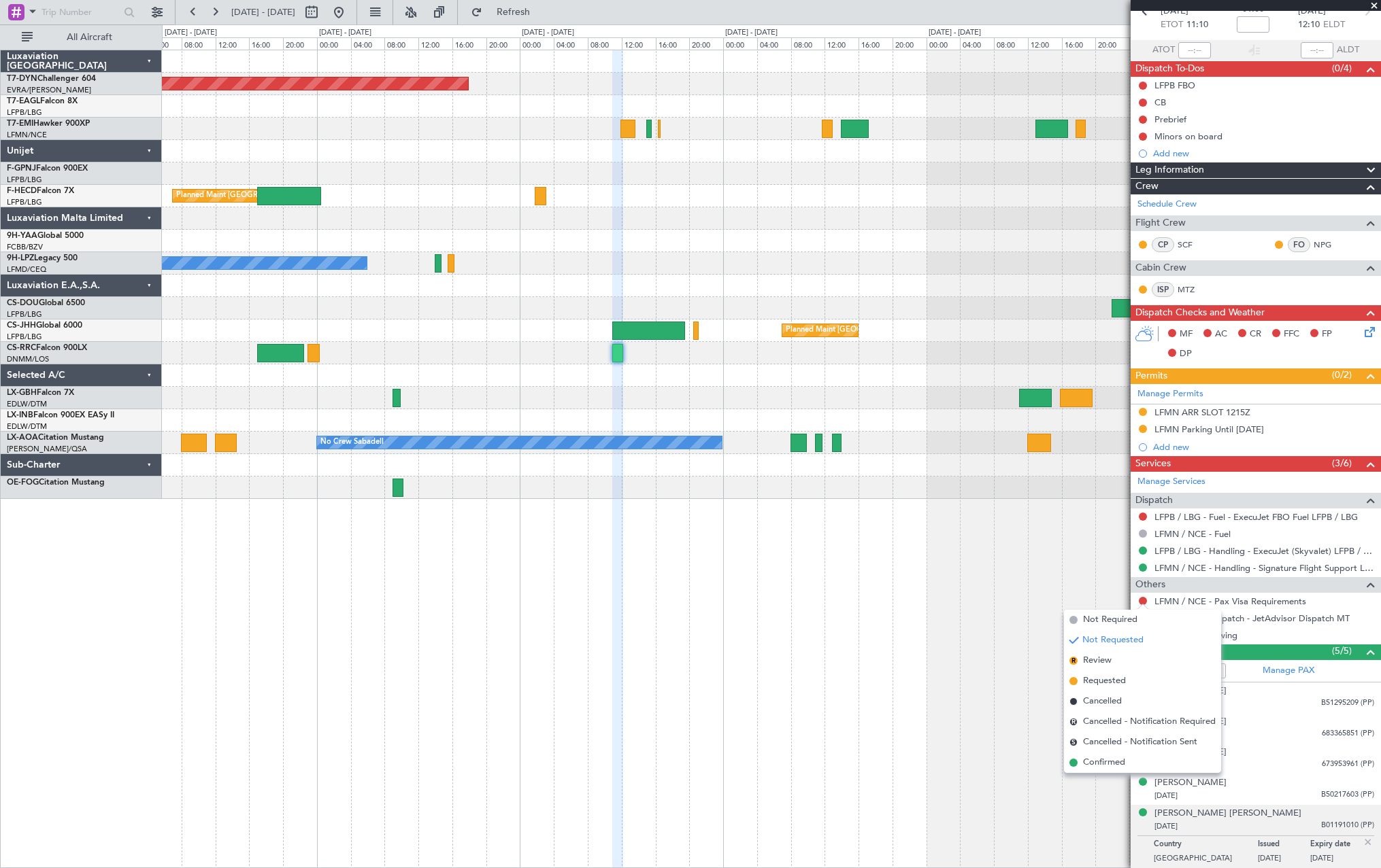
click at [849, 655] on div "Planned Maint [GEOGRAPHIC_DATA]-[GEOGRAPHIC_DATA] Planned Maint Geneva ([GEOGRA…" at bounding box center [771, 458] width 1219 height 819
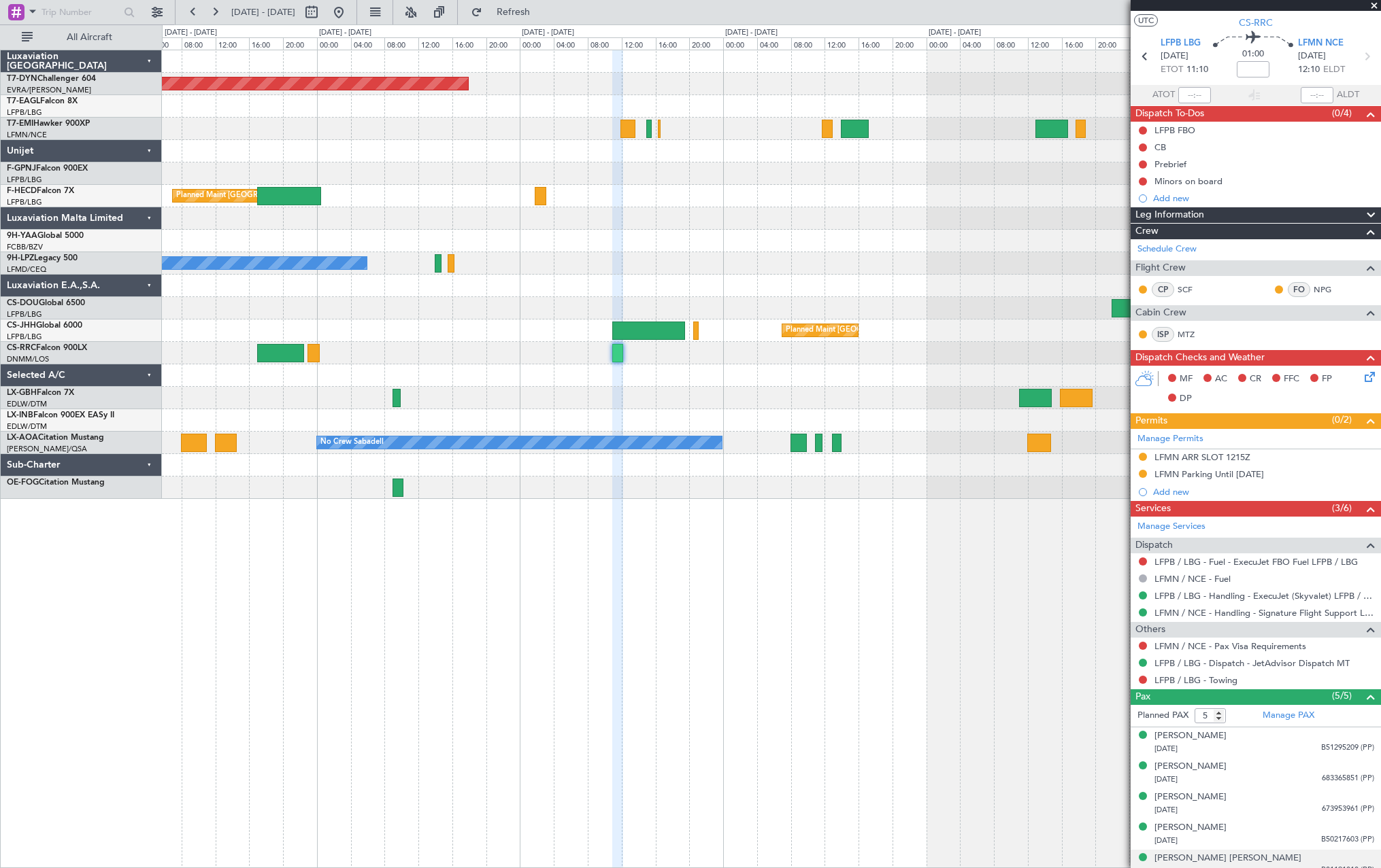
scroll to position [0, 0]
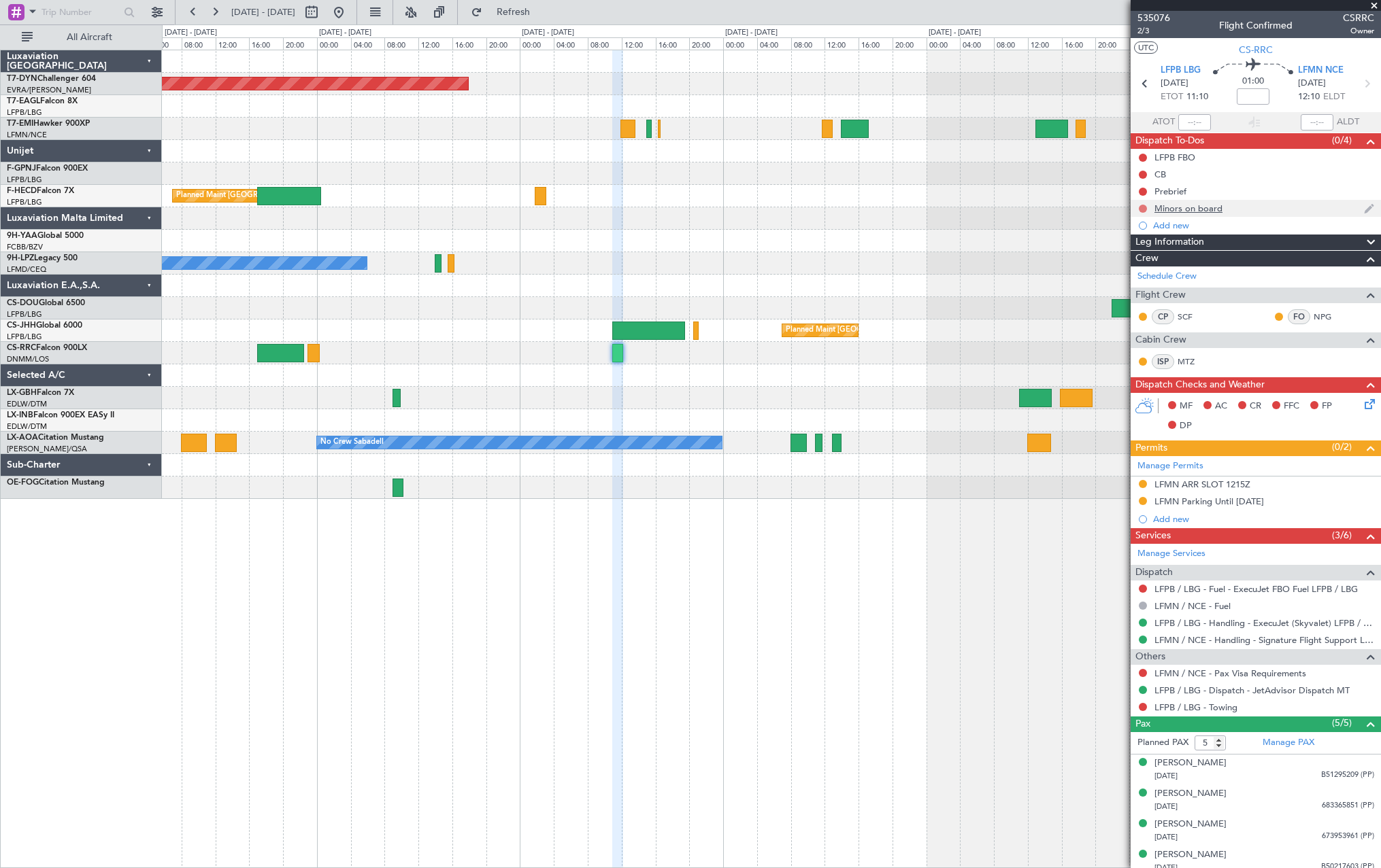
click at [1143, 210] on button at bounding box center [1142, 209] width 8 height 8
click at [1117, 246] on span at bounding box center [1117, 248] width 8 height 8
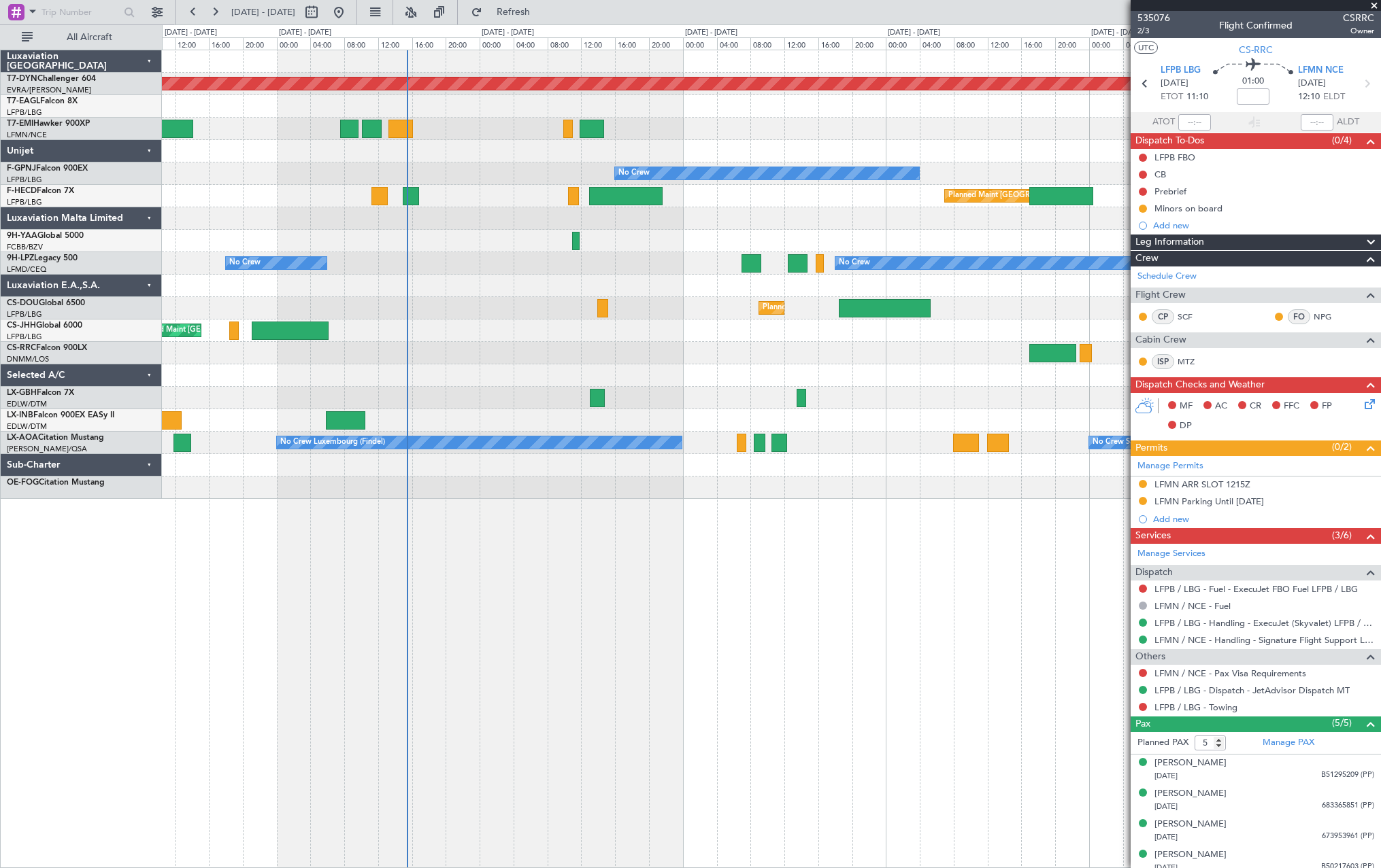
click at [1069, 319] on div "Planned Maint [GEOGRAPHIC_DATA] ([GEOGRAPHIC_DATA]) Unplanned Maint [GEOGRAPHIC…" at bounding box center [771, 308] width 1218 height 23
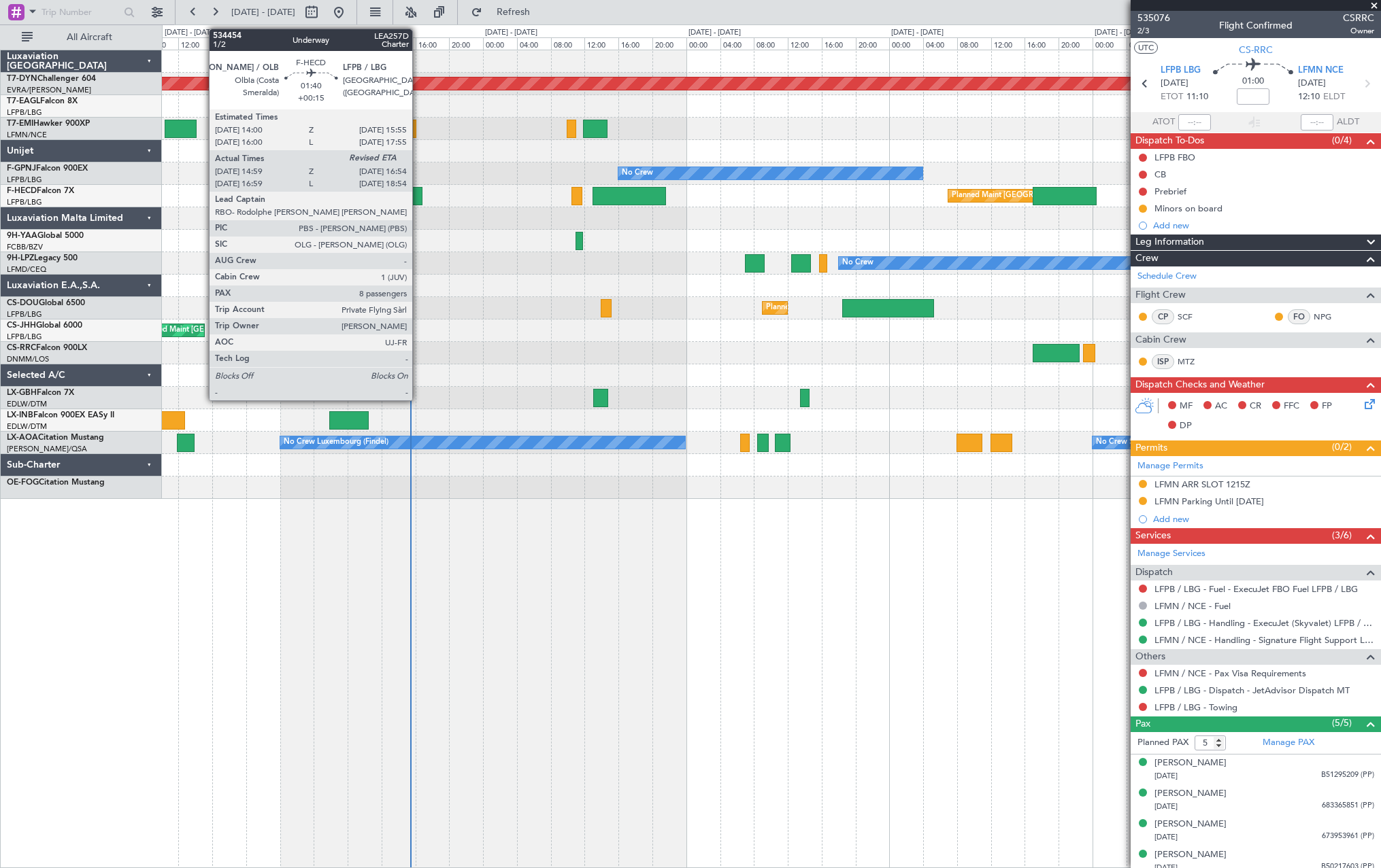
click at [418, 187] on div at bounding box center [414, 196] width 17 height 19
type input "+00:15"
type input "15:09"
type input "8"
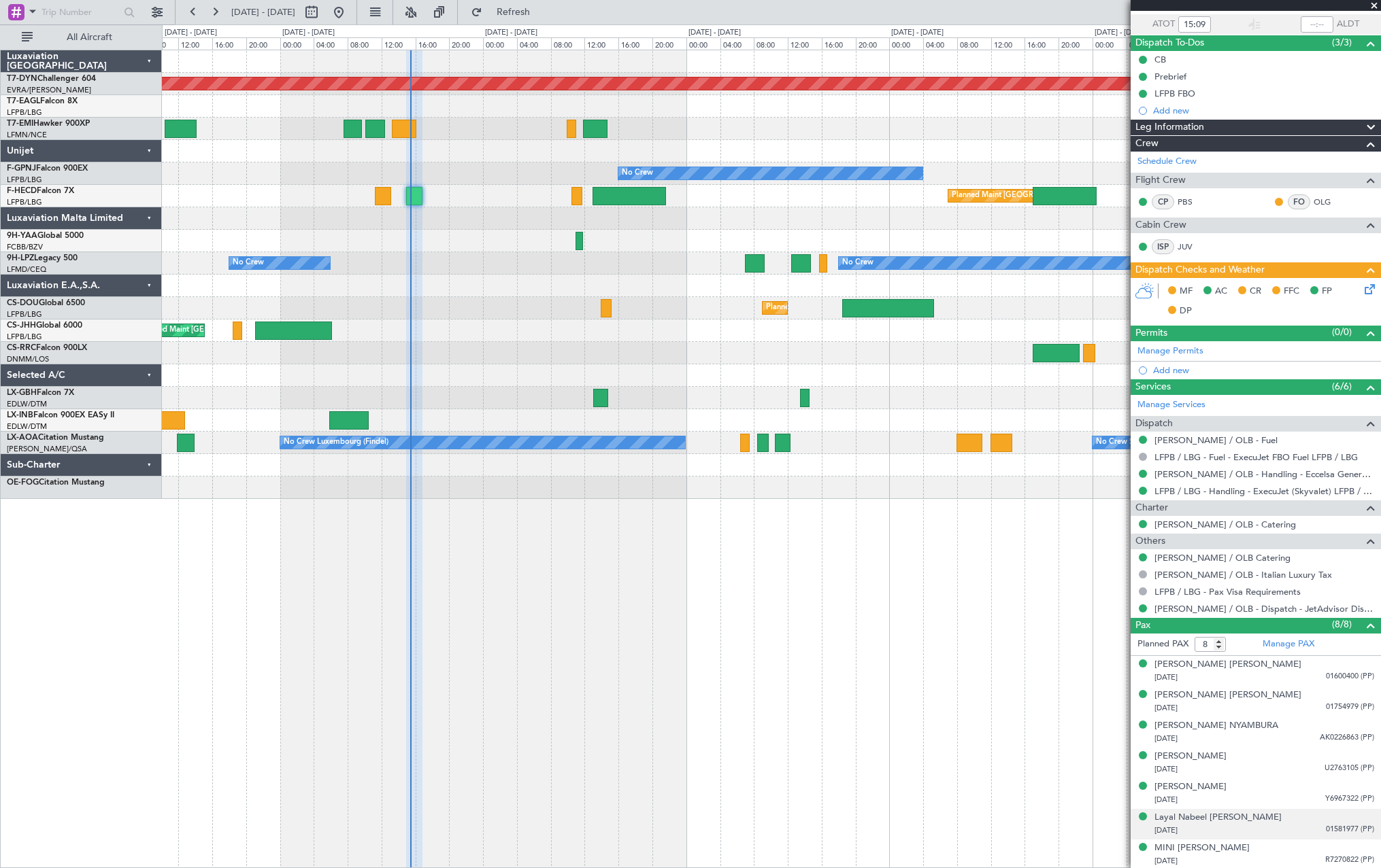
scroll to position [130, 0]
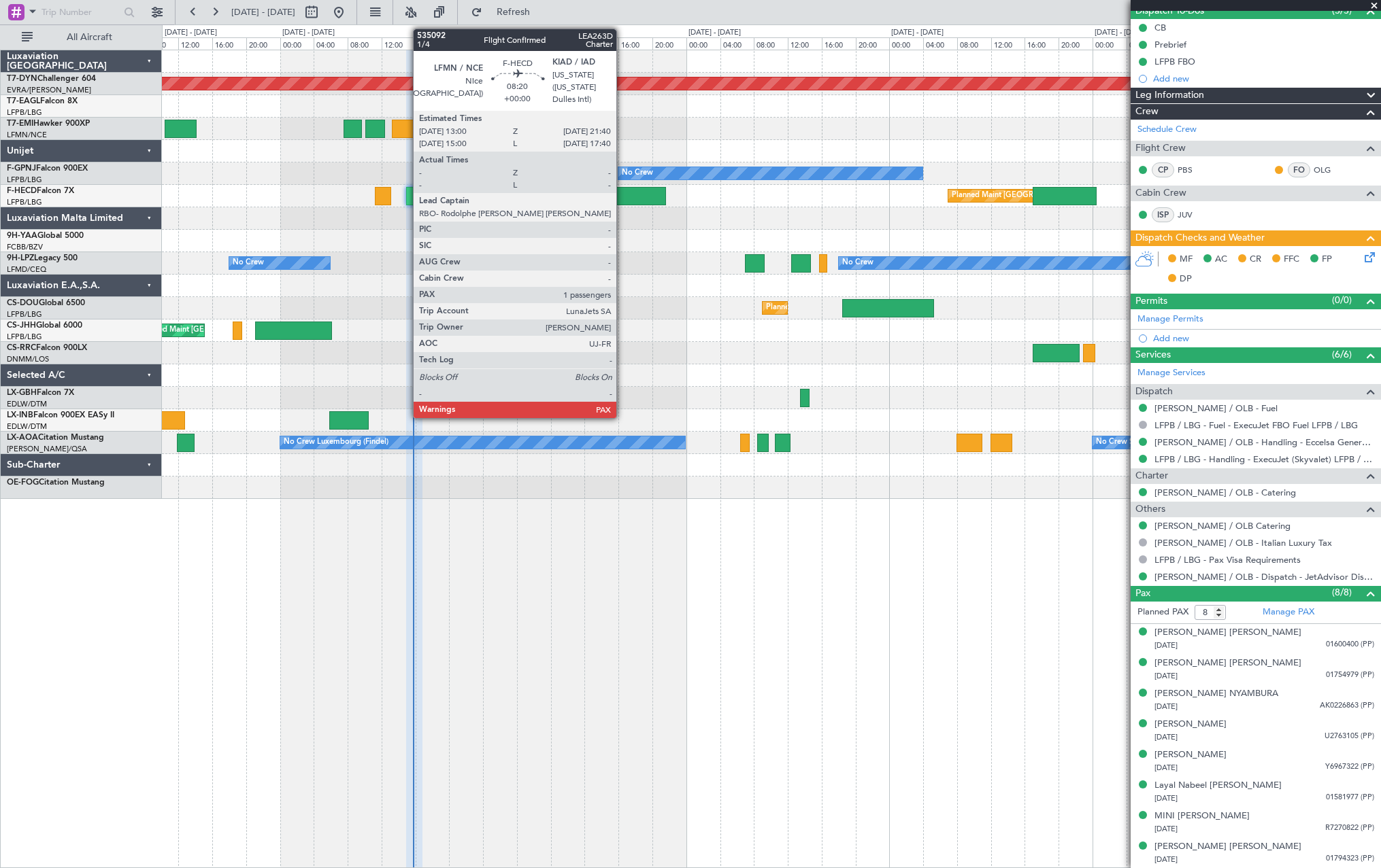
click at [623, 194] on div at bounding box center [629, 196] width 74 height 19
type input "1"
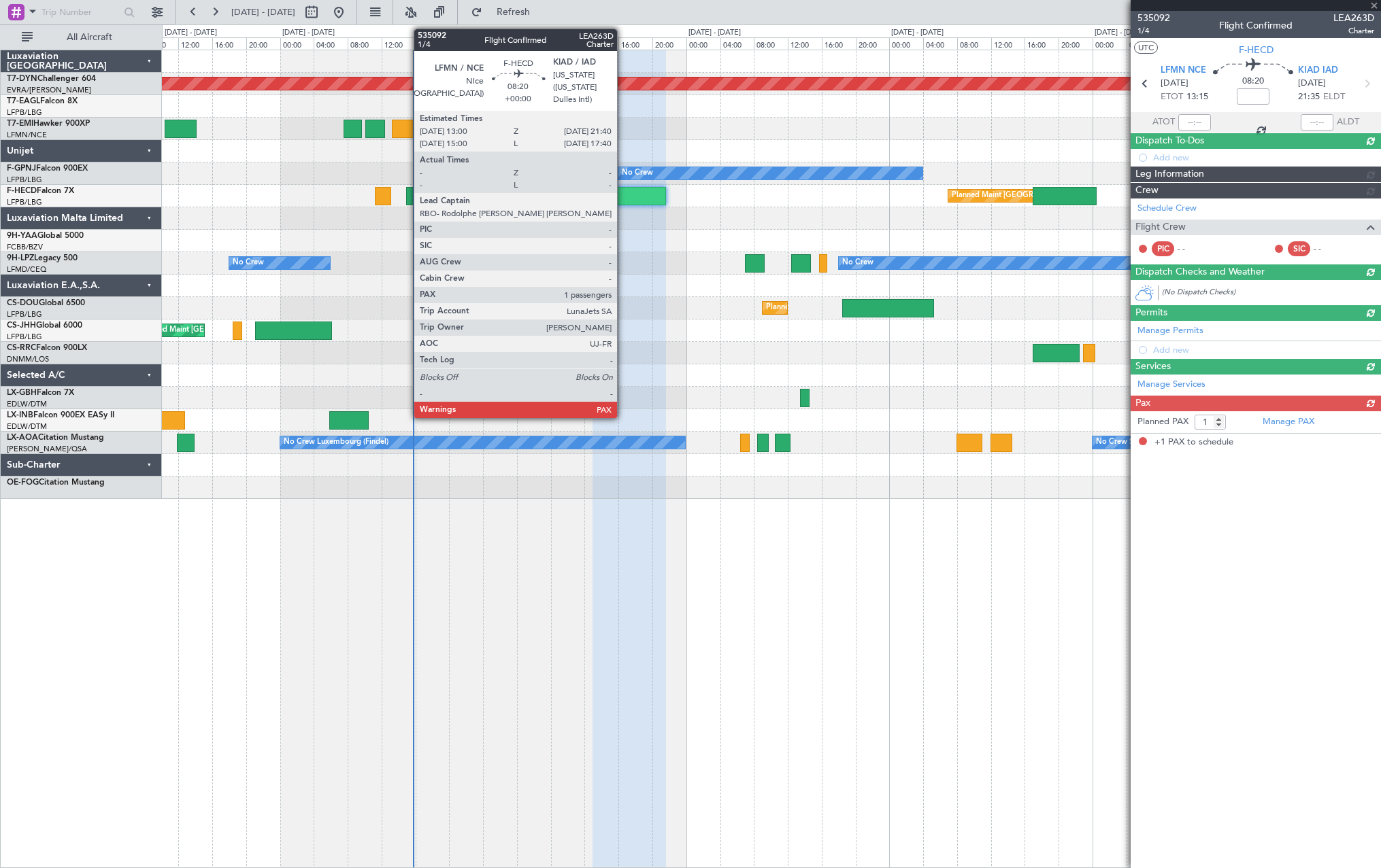
scroll to position [0, 0]
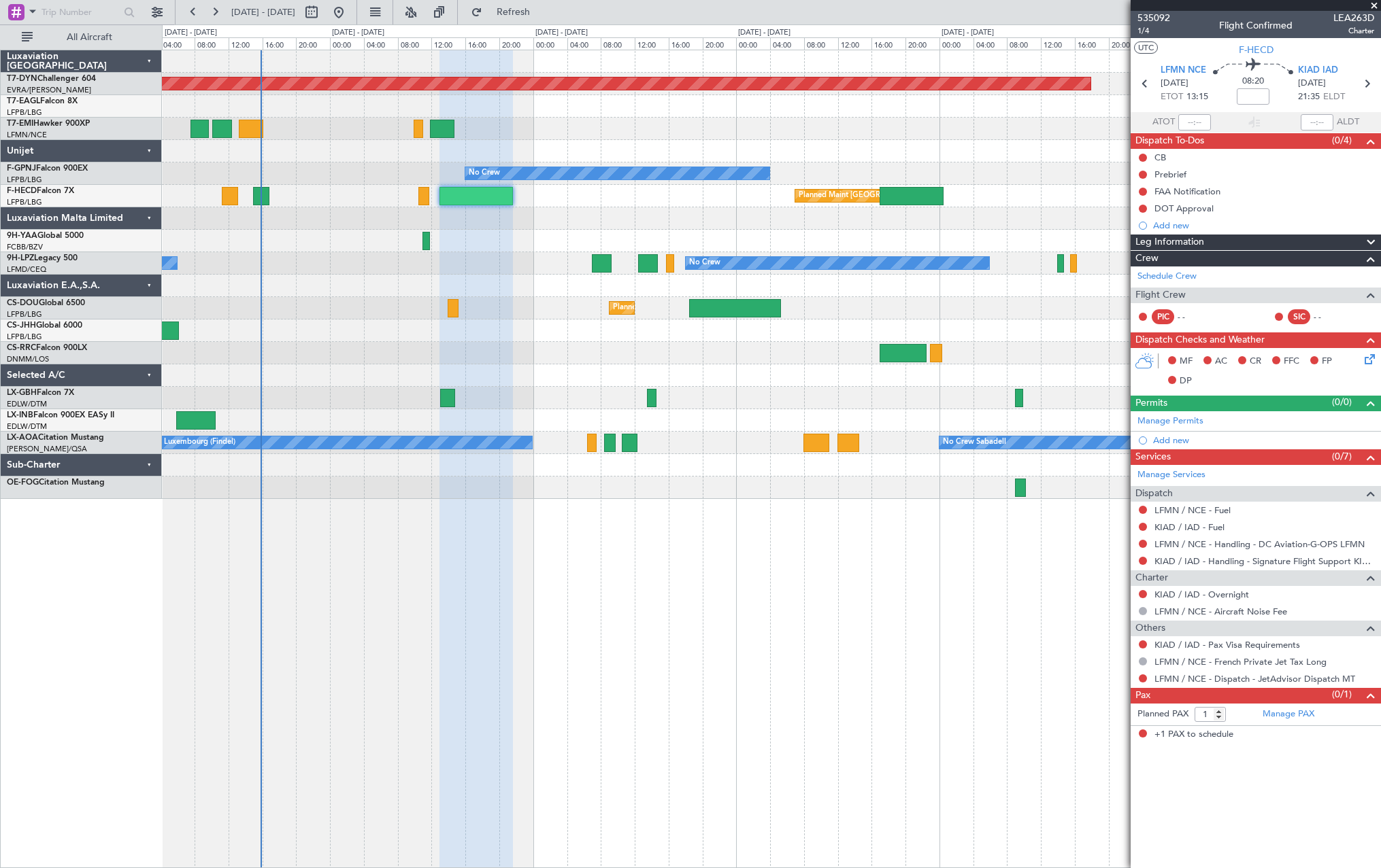
click at [819, 562] on div "Planned Maint [GEOGRAPHIC_DATA]-[GEOGRAPHIC_DATA] Planned Maint [US_STATE] ([GE…" at bounding box center [771, 458] width 1219 height 819
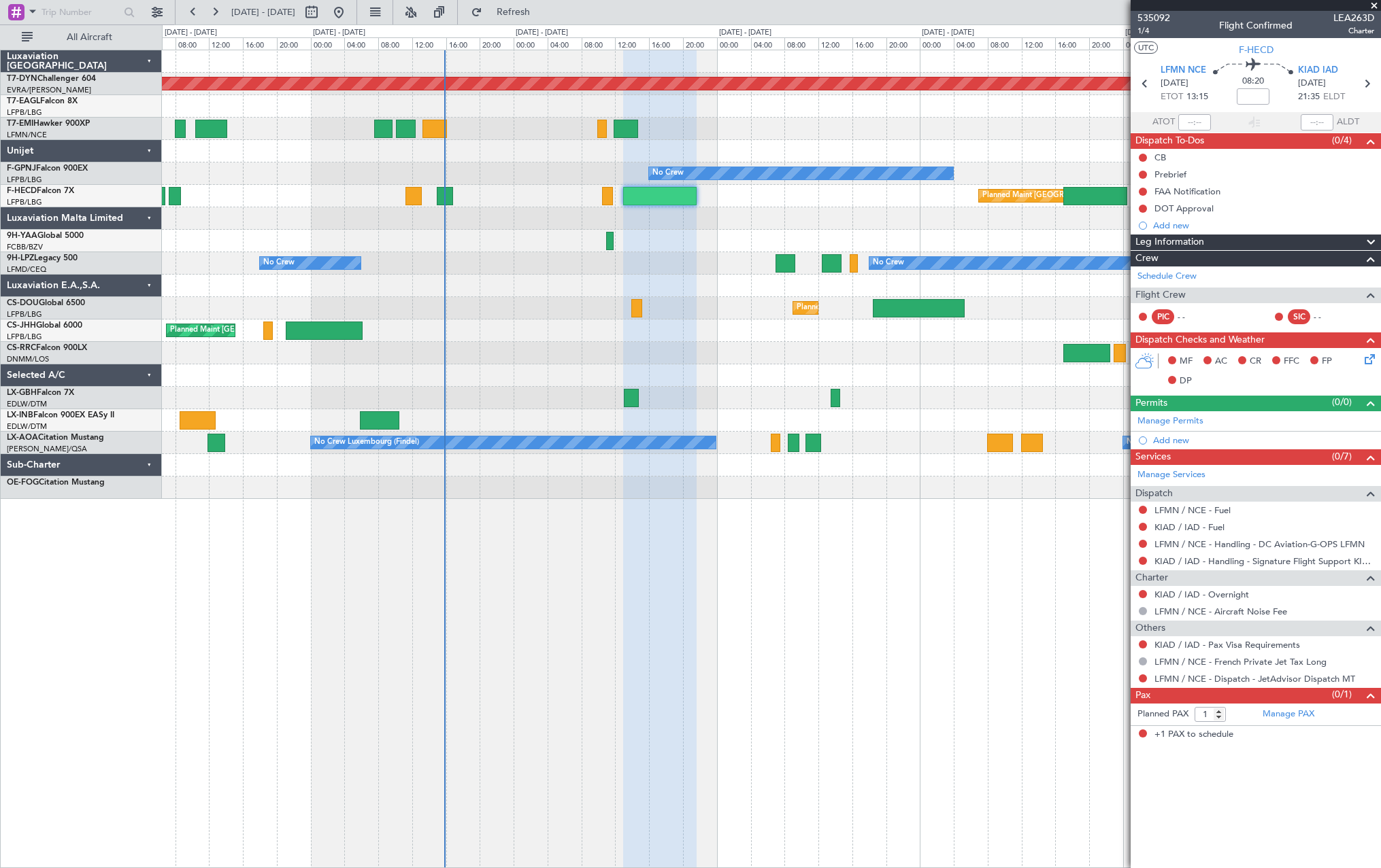
click at [783, 324] on div "Planned Maint [GEOGRAPHIC_DATA]-[GEOGRAPHIC_DATA] Planned Maint [US_STATE] ([GE…" at bounding box center [771, 275] width 1218 height 449
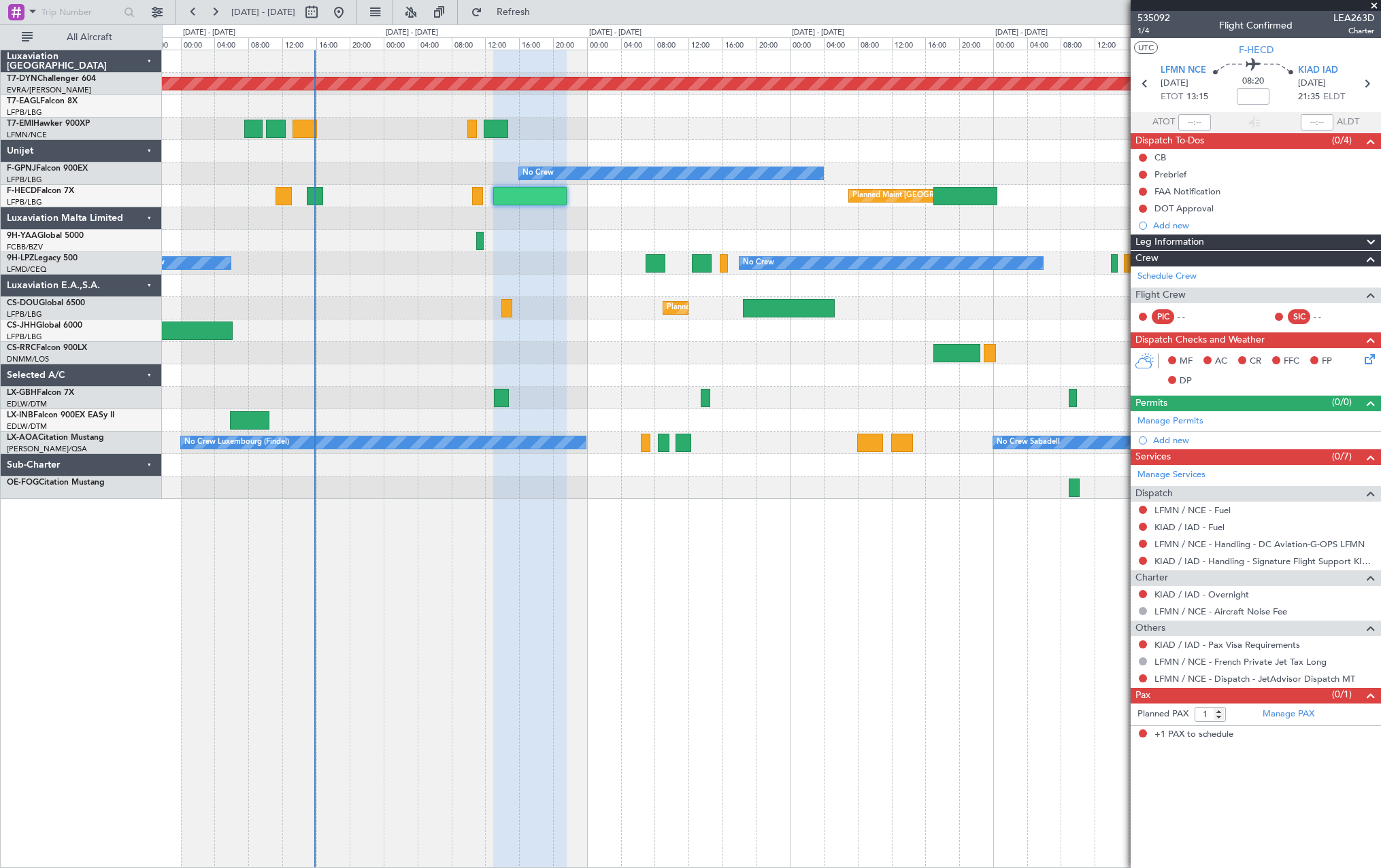
click at [707, 213] on div at bounding box center [771, 219] width 1218 height 23
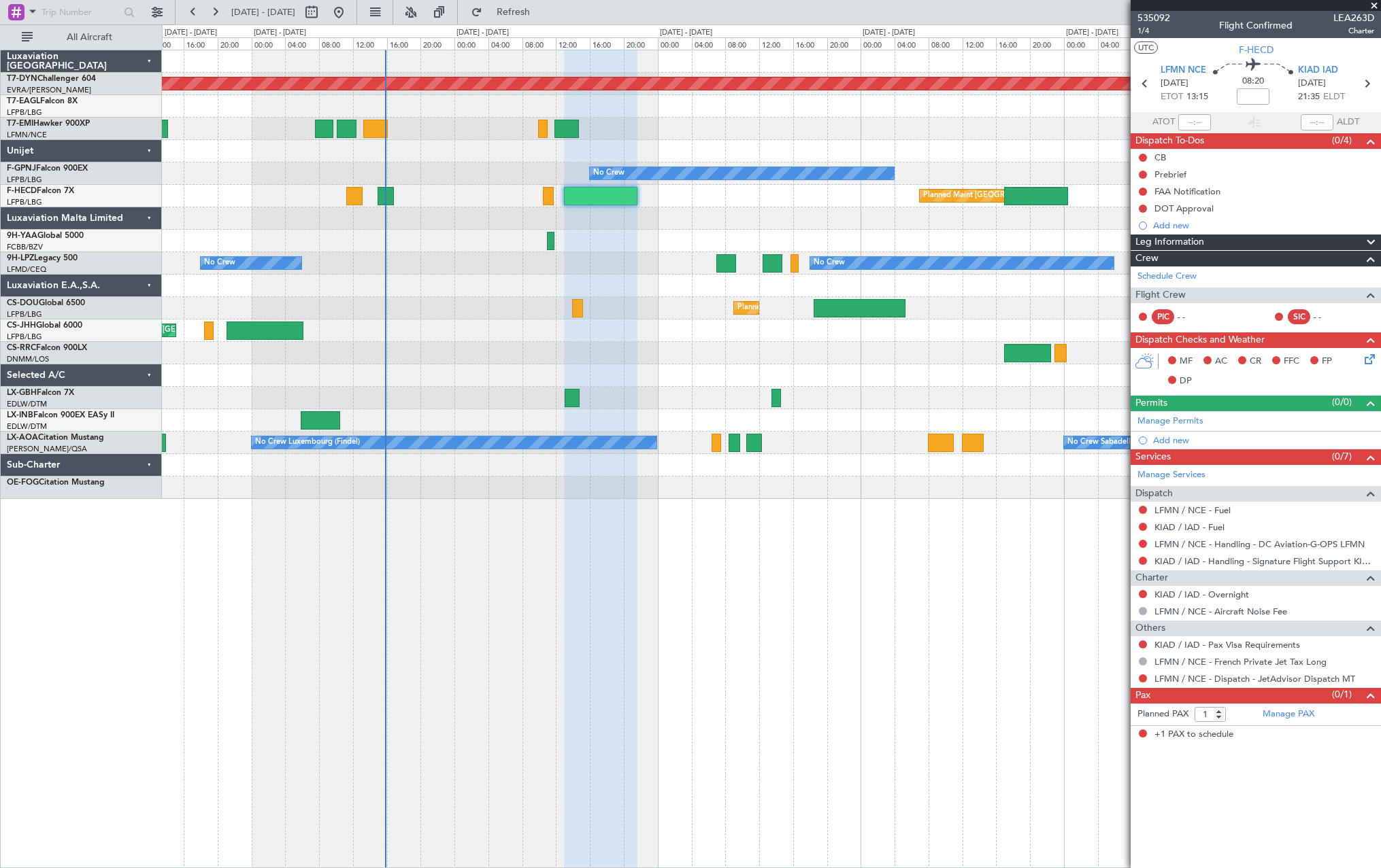
click at [631, 300] on div "Planned Maint [GEOGRAPHIC_DATA]-[GEOGRAPHIC_DATA] Planned Maint [US_STATE] ([GE…" at bounding box center [771, 275] width 1218 height 449
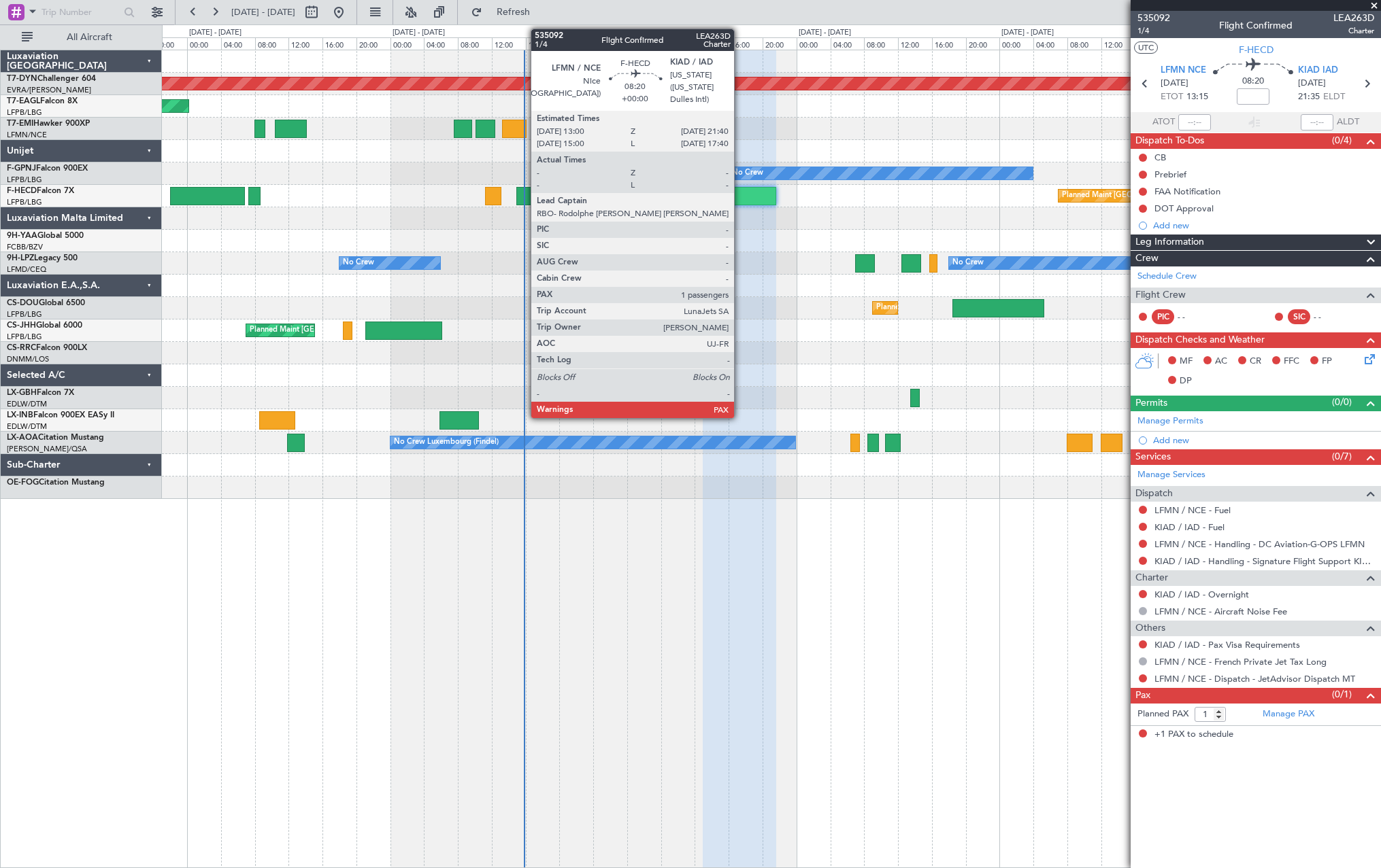
click at [740, 192] on div at bounding box center [739, 196] width 74 height 19
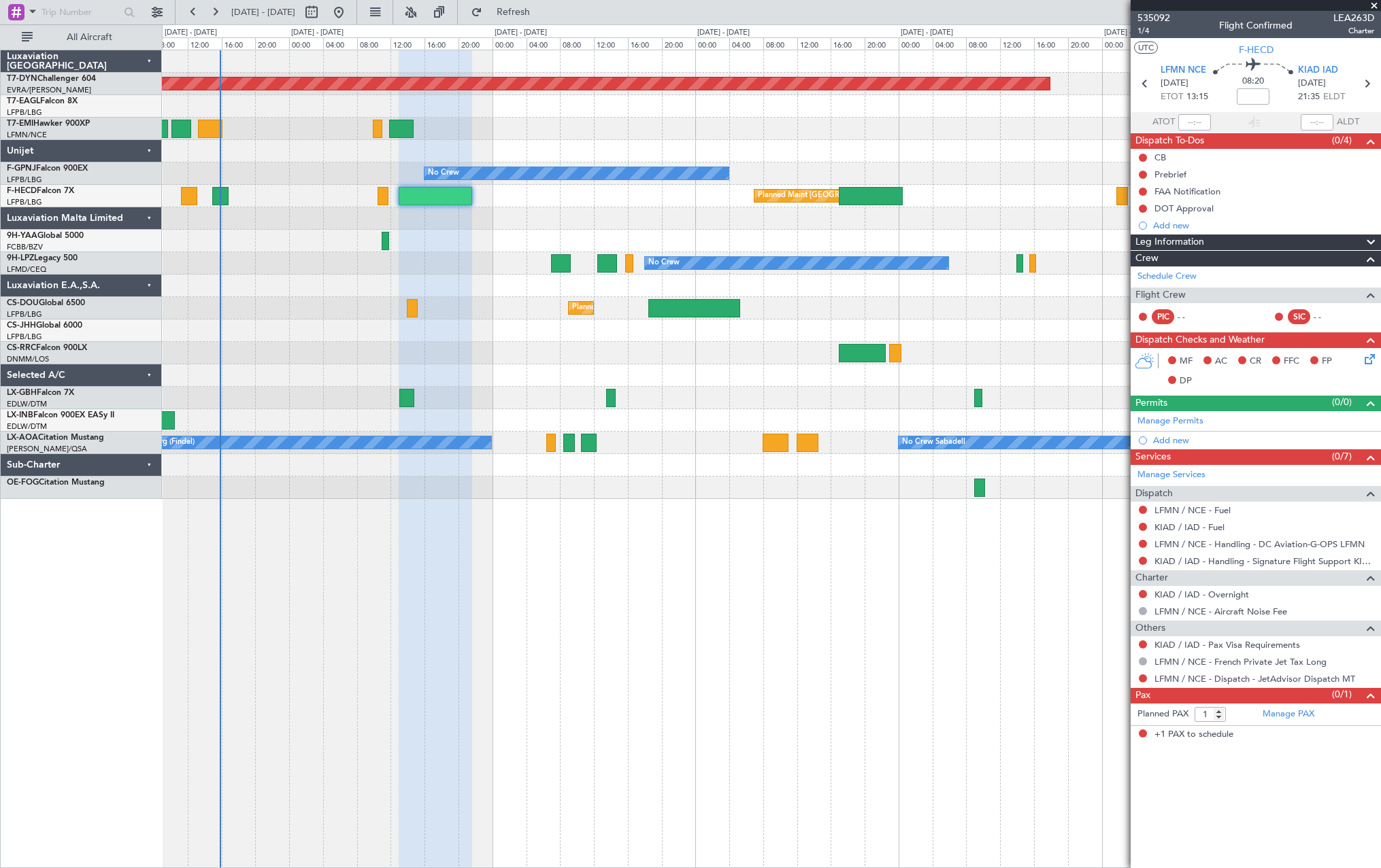
click at [599, 504] on div "Planned Maint [GEOGRAPHIC_DATA]-[GEOGRAPHIC_DATA] Planned Maint [US_STATE] ([GE…" at bounding box center [771, 458] width 1219 height 819
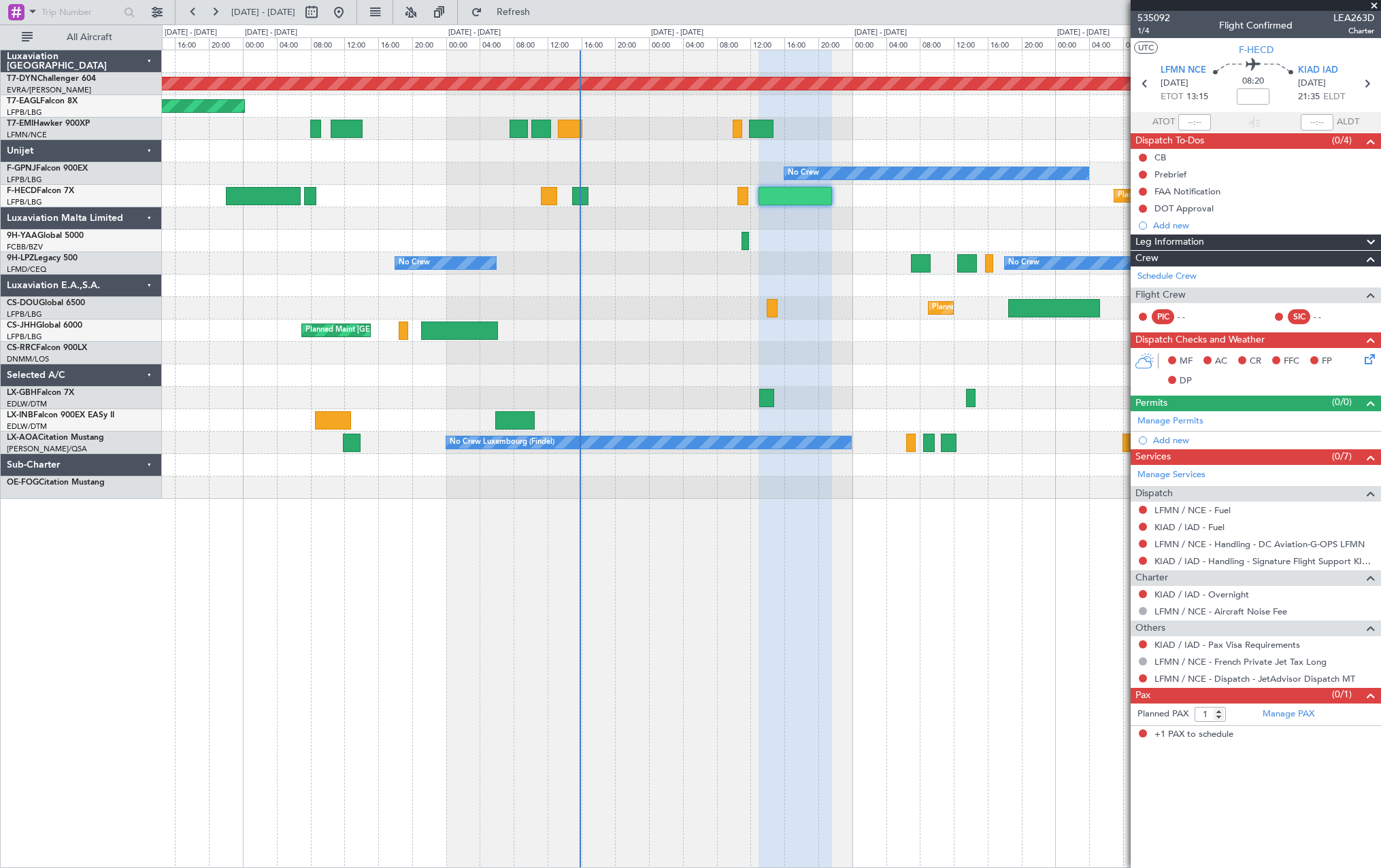
click at [881, 496] on div "Planned Maint [GEOGRAPHIC_DATA]-[GEOGRAPHIC_DATA] Planned Maint [US_STATE] ([GE…" at bounding box center [771, 458] width 1219 height 819
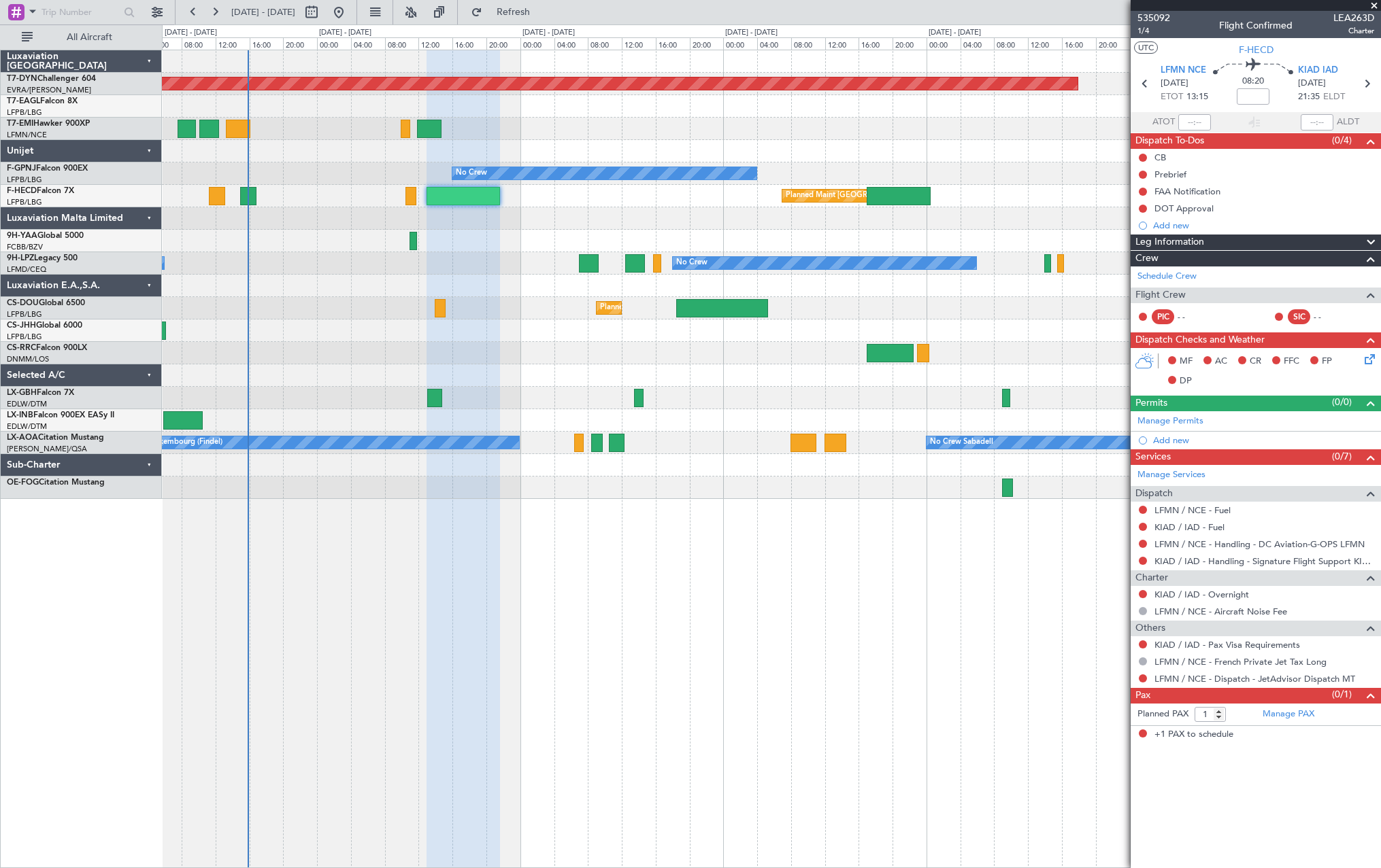
click at [489, 547] on div at bounding box center [463, 459] width 74 height 819
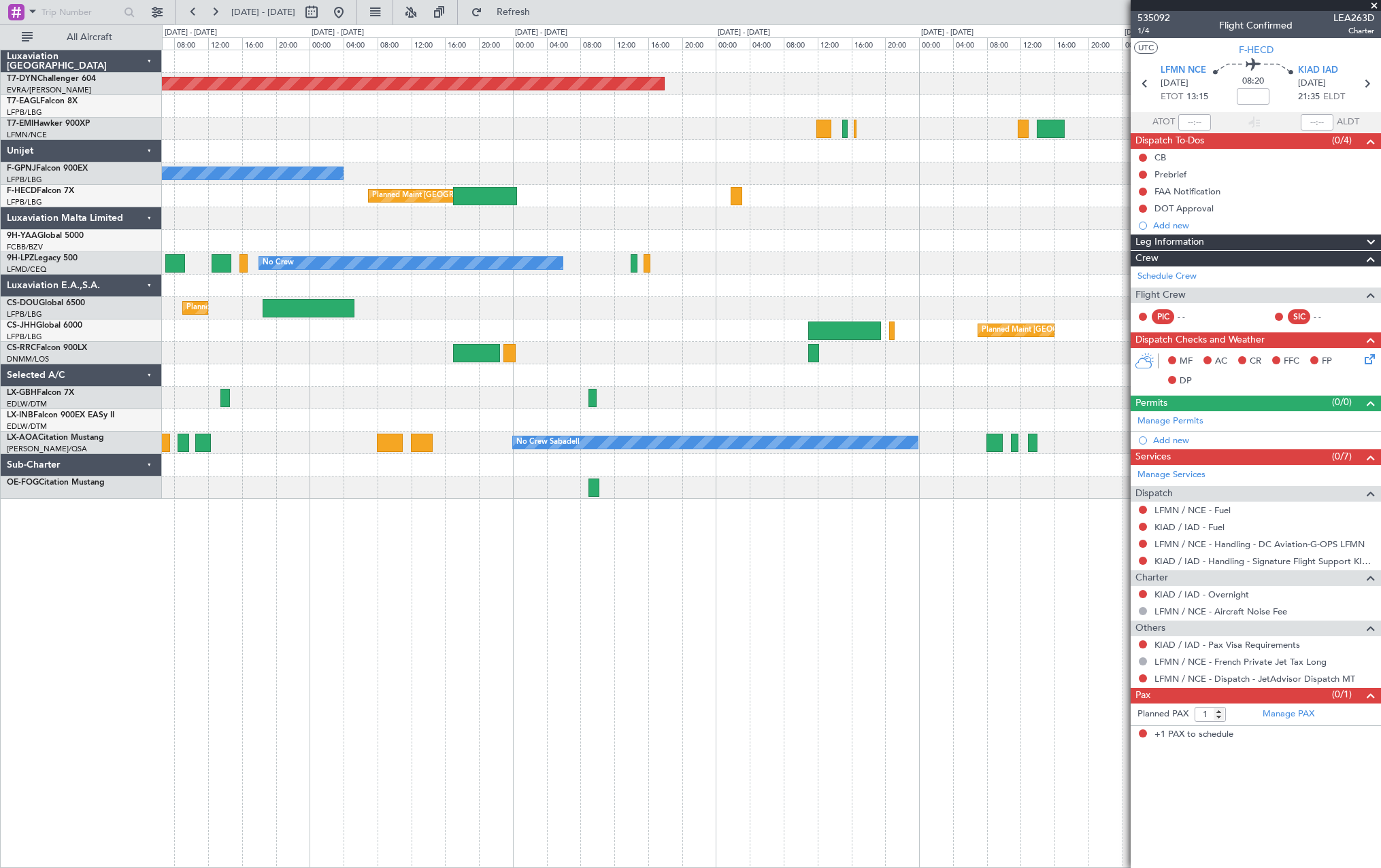
click at [451, 552] on div "Planned Maint [GEOGRAPHIC_DATA]-[GEOGRAPHIC_DATA] Planned Maint Geneva ([GEOGRA…" at bounding box center [771, 458] width 1219 height 819
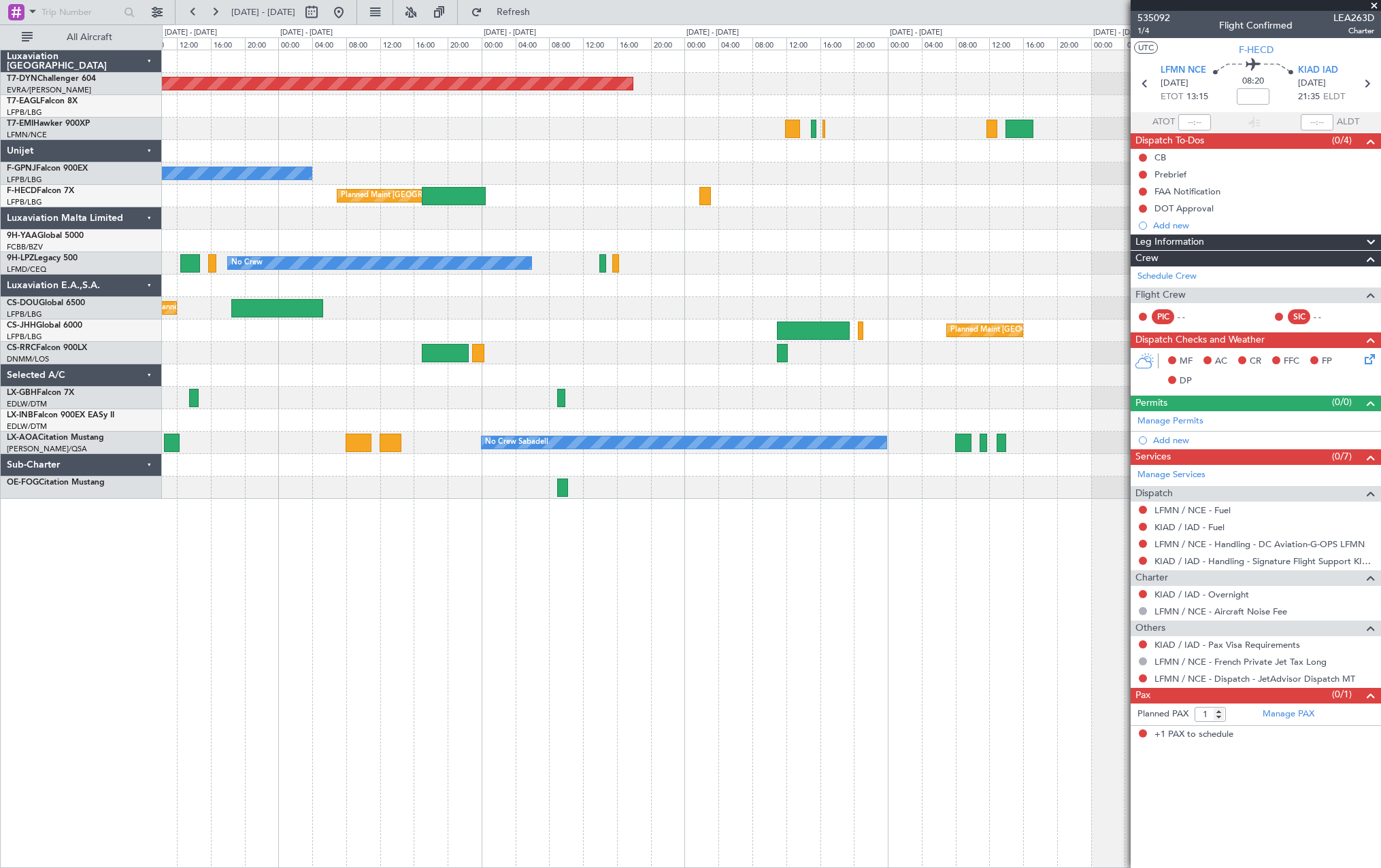
click at [996, 571] on div "Planned Maint [GEOGRAPHIC_DATA]-[GEOGRAPHIC_DATA] Planned Maint Geneva ([GEOGRA…" at bounding box center [771, 458] width 1219 height 819
click at [994, 569] on div "Planned Maint [GEOGRAPHIC_DATA]-[GEOGRAPHIC_DATA] Planned Maint Geneva ([GEOGRA…" at bounding box center [771, 458] width 1219 height 819
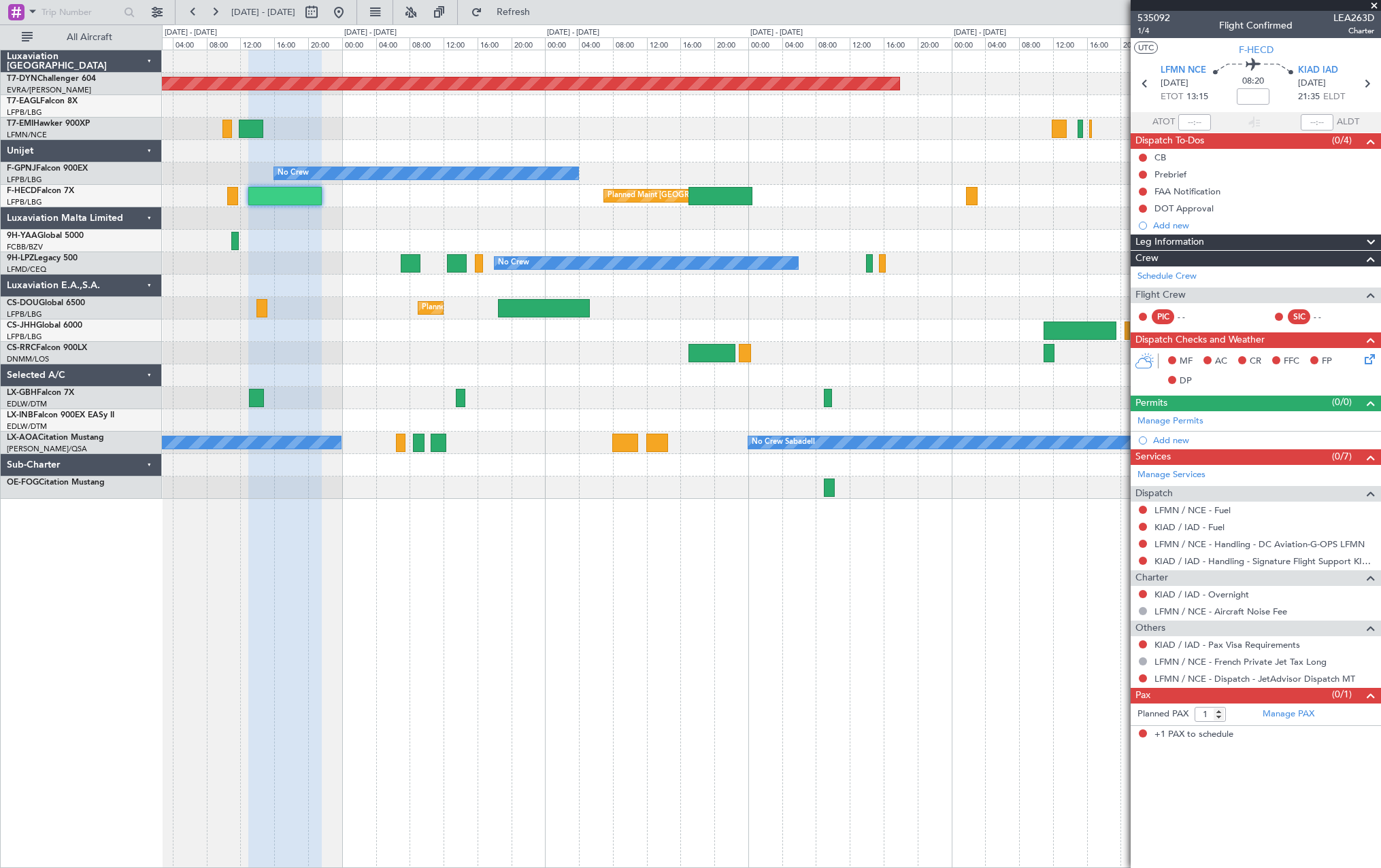
click at [922, 596] on div "Planned Maint [GEOGRAPHIC_DATA]-[GEOGRAPHIC_DATA] No Crew Planned Maint [GEOGRA…" at bounding box center [771, 458] width 1219 height 819
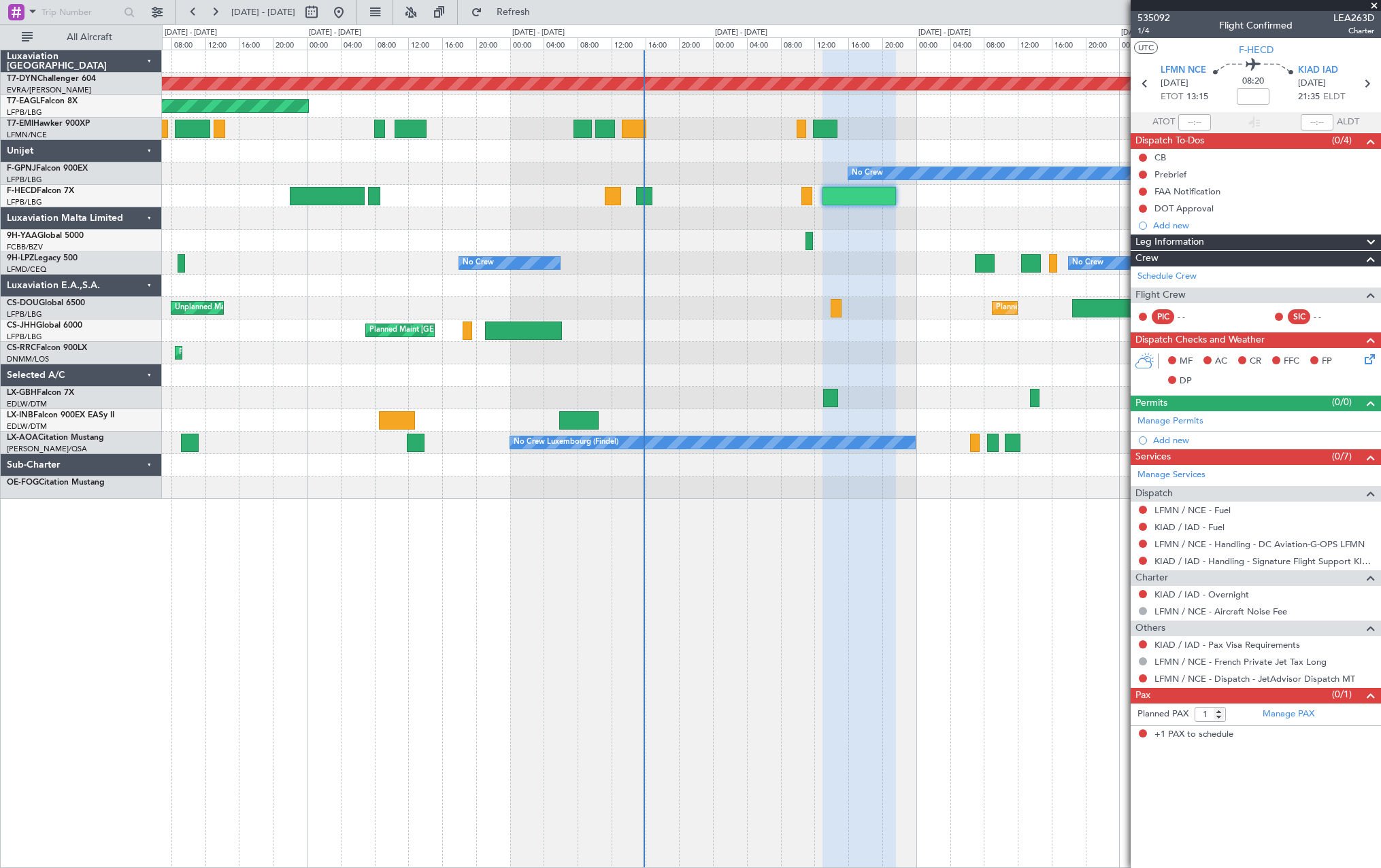
click at [883, 400] on div "Planned Maint [GEOGRAPHIC_DATA]-[GEOGRAPHIC_DATA] Planned Maint [US_STATE] ([GE…" at bounding box center [771, 275] width 1218 height 449
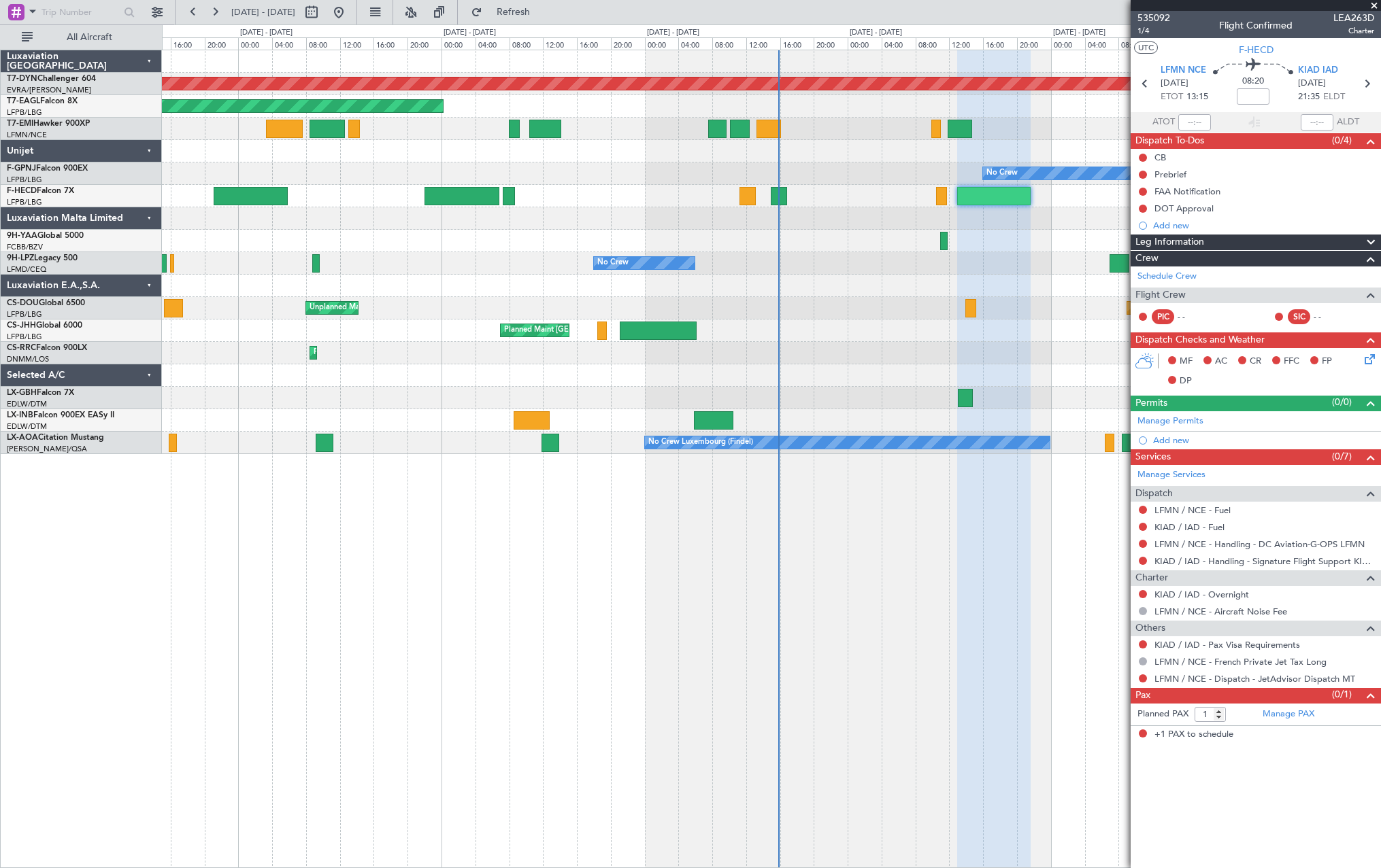
click at [945, 405] on div "Planned Maint [GEOGRAPHIC_DATA]-[GEOGRAPHIC_DATA] Planned Maint [US_STATE] ([GE…" at bounding box center [771, 252] width 1218 height 404
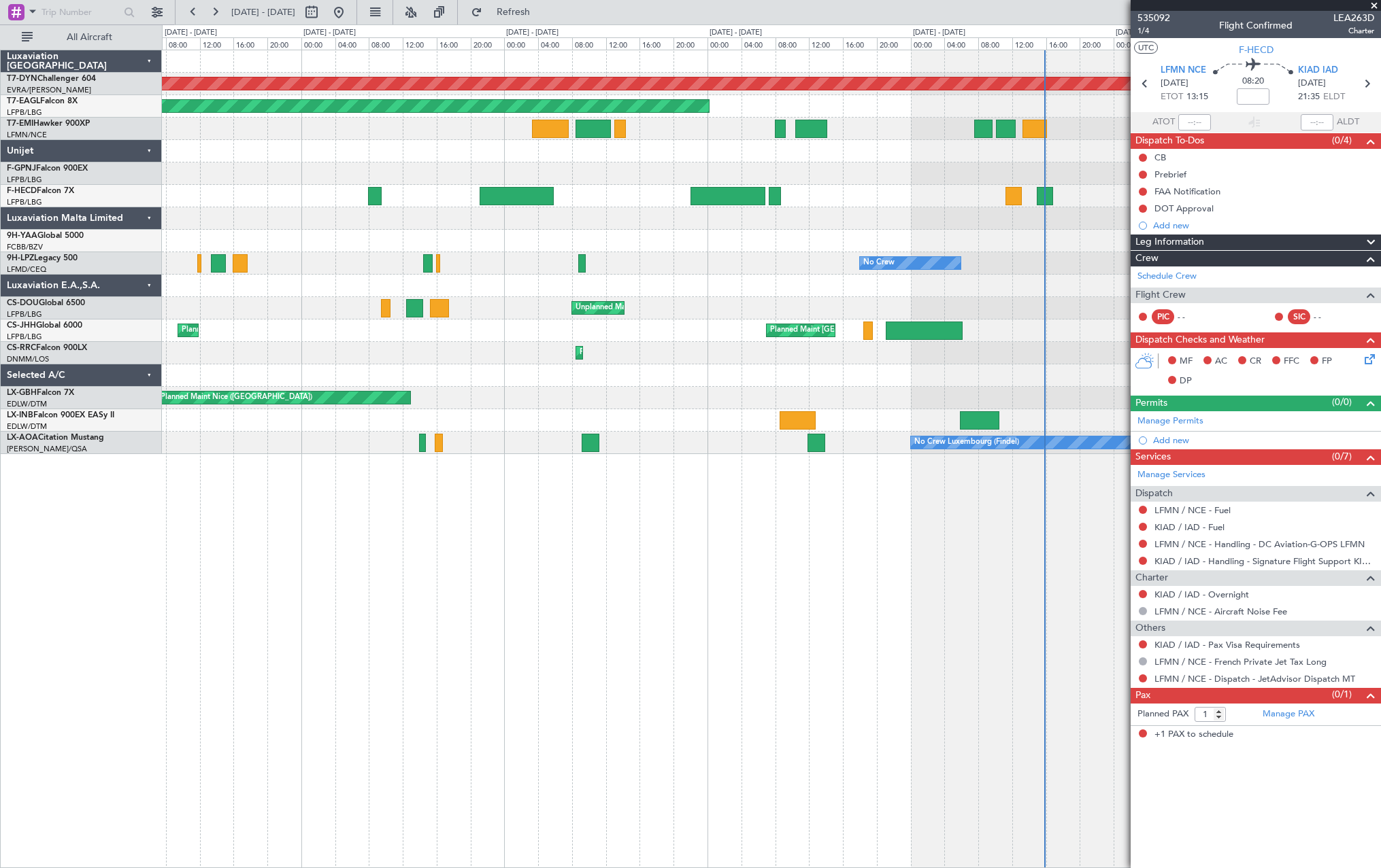
click at [800, 481] on div "Planned Maint [GEOGRAPHIC_DATA]-[GEOGRAPHIC_DATA] Planned Maint [US_STATE] ([GE…" at bounding box center [771, 458] width 1219 height 819
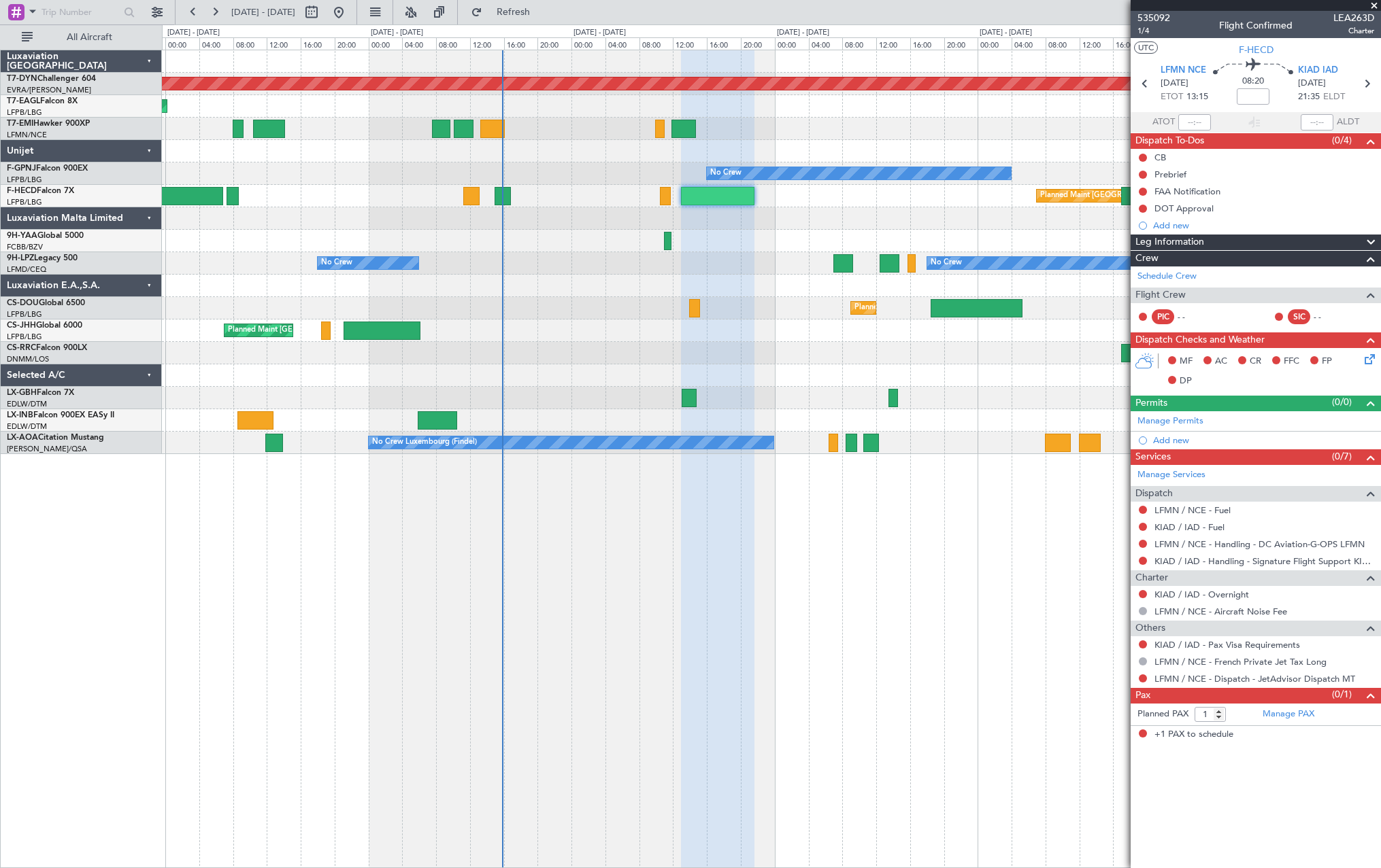
click at [262, 550] on div "Planned Maint [GEOGRAPHIC_DATA]-[GEOGRAPHIC_DATA] Planned Maint [US_STATE] ([GE…" at bounding box center [771, 458] width 1219 height 819
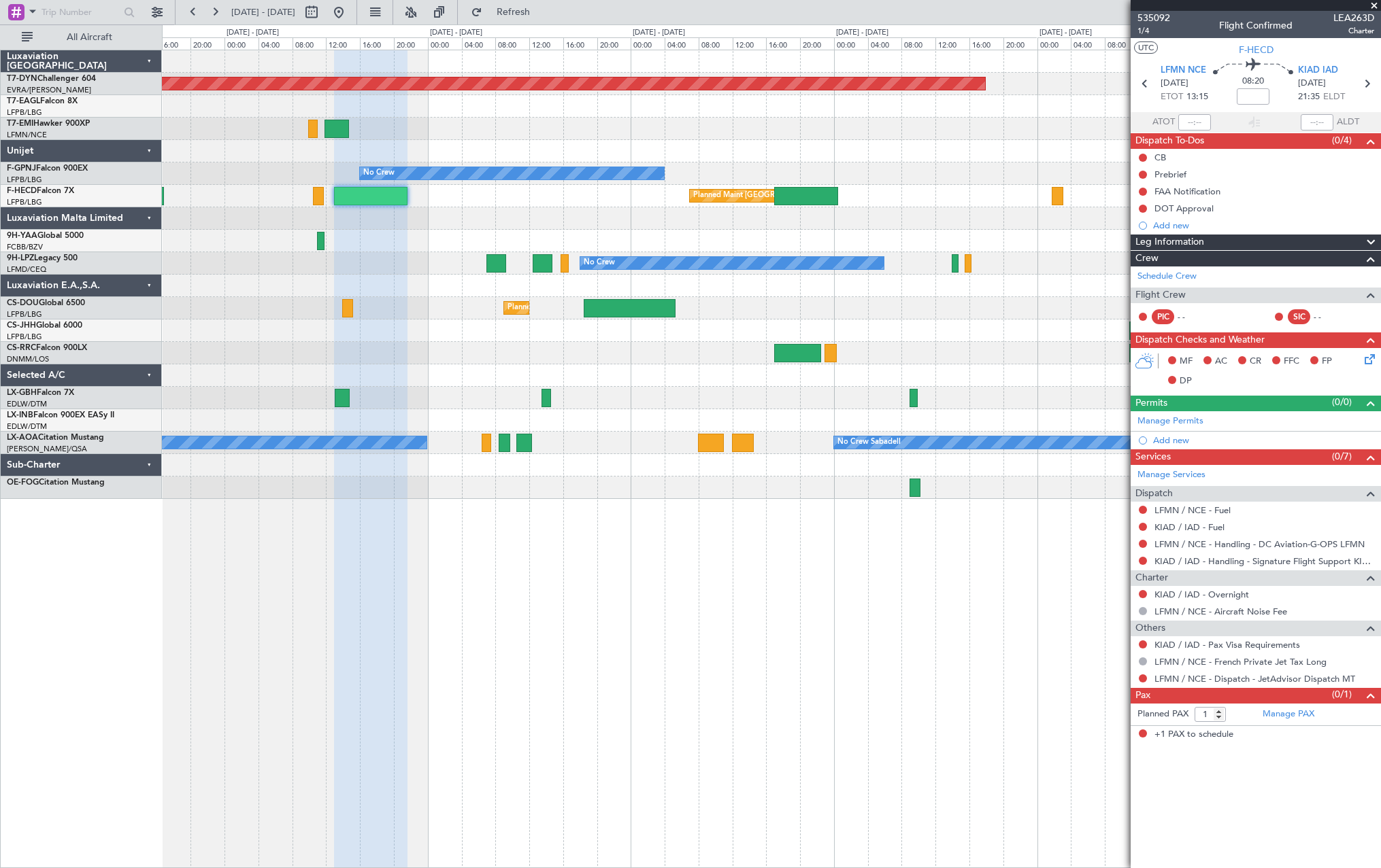
click at [533, 566] on div "Planned Maint [GEOGRAPHIC_DATA]-[GEOGRAPHIC_DATA] No Crew Planned Maint [GEOGRA…" at bounding box center [771, 458] width 1219 height 819
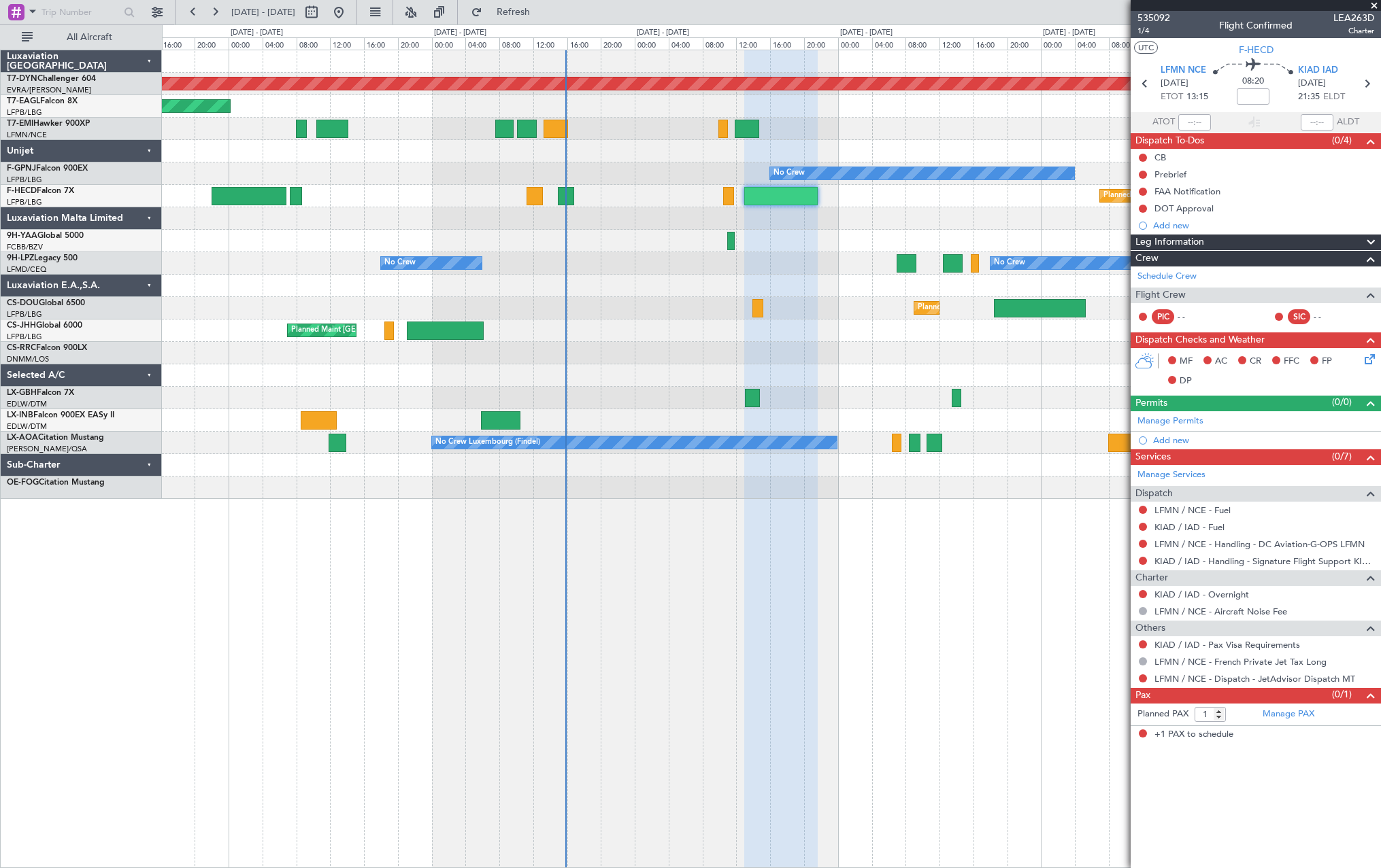
click at [860, 187] on div "Planned Maint [GEOGRAPHIC_DATA]-[GEOGRAPHIC_DATA] Planned Maint [US_STATE] ([GE…" at bounding box center [771, 275] width 1218 height 449
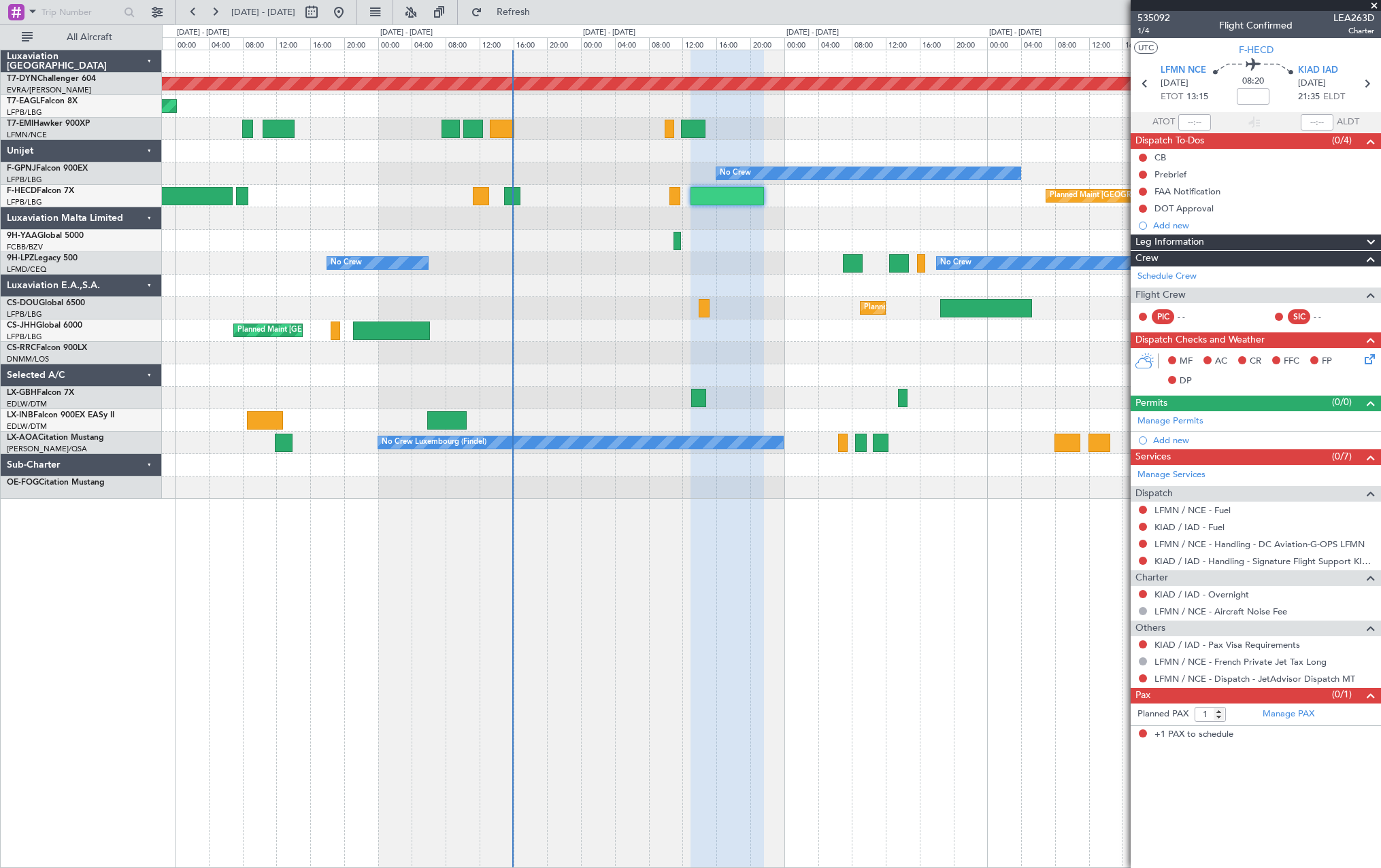
click at [752, 278] on div "Planned Maint [GEOGRAPHIC_DATA]-[GEOGRAPHIC_DATA] Planned Maint [US_STATE] ([GE…" at bounding box center [771, 275] width 1218 height 449
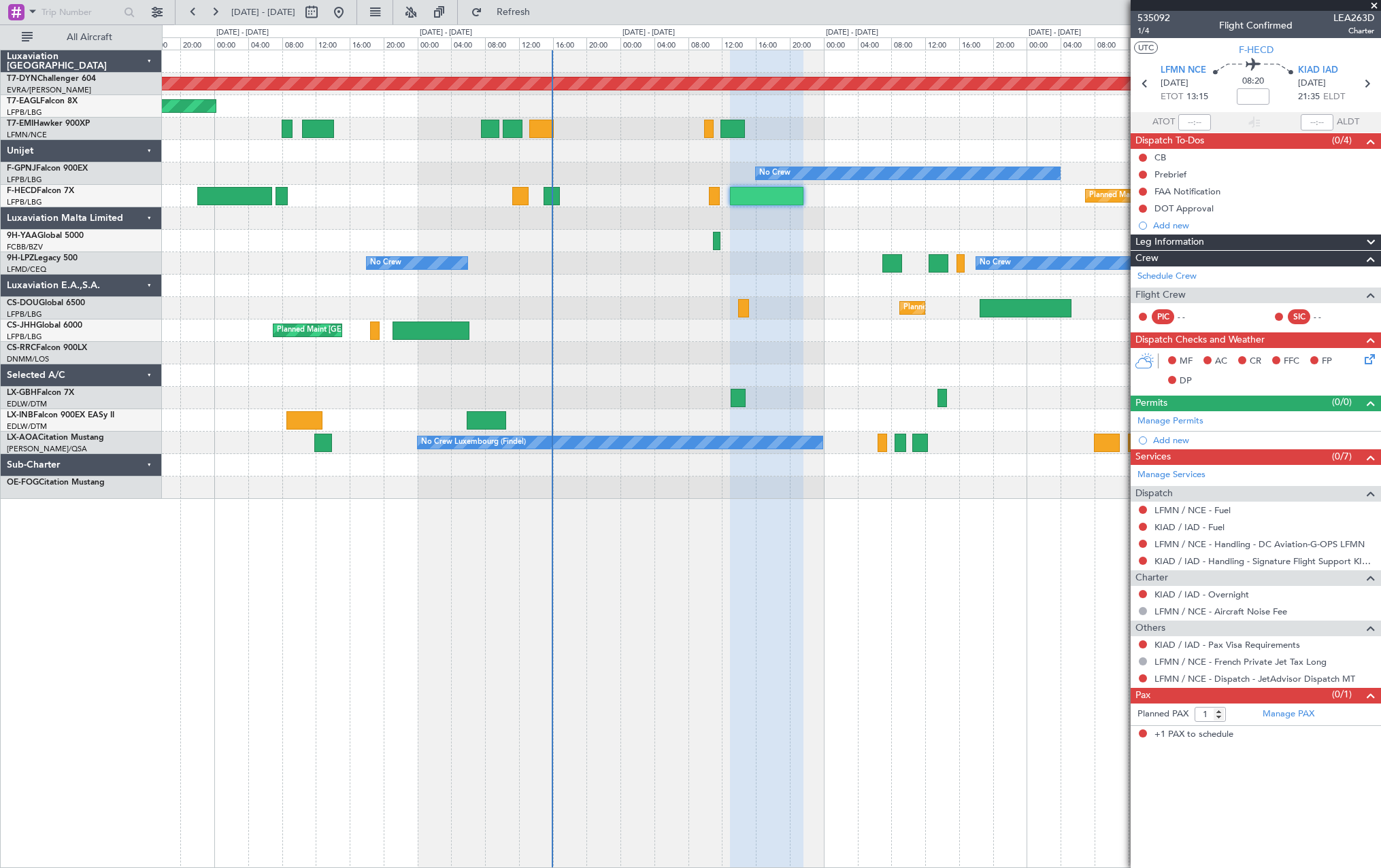
click at [764, 259] on div "No Crew No Crew" at bounding box center [771, 263] width 1218 height 23
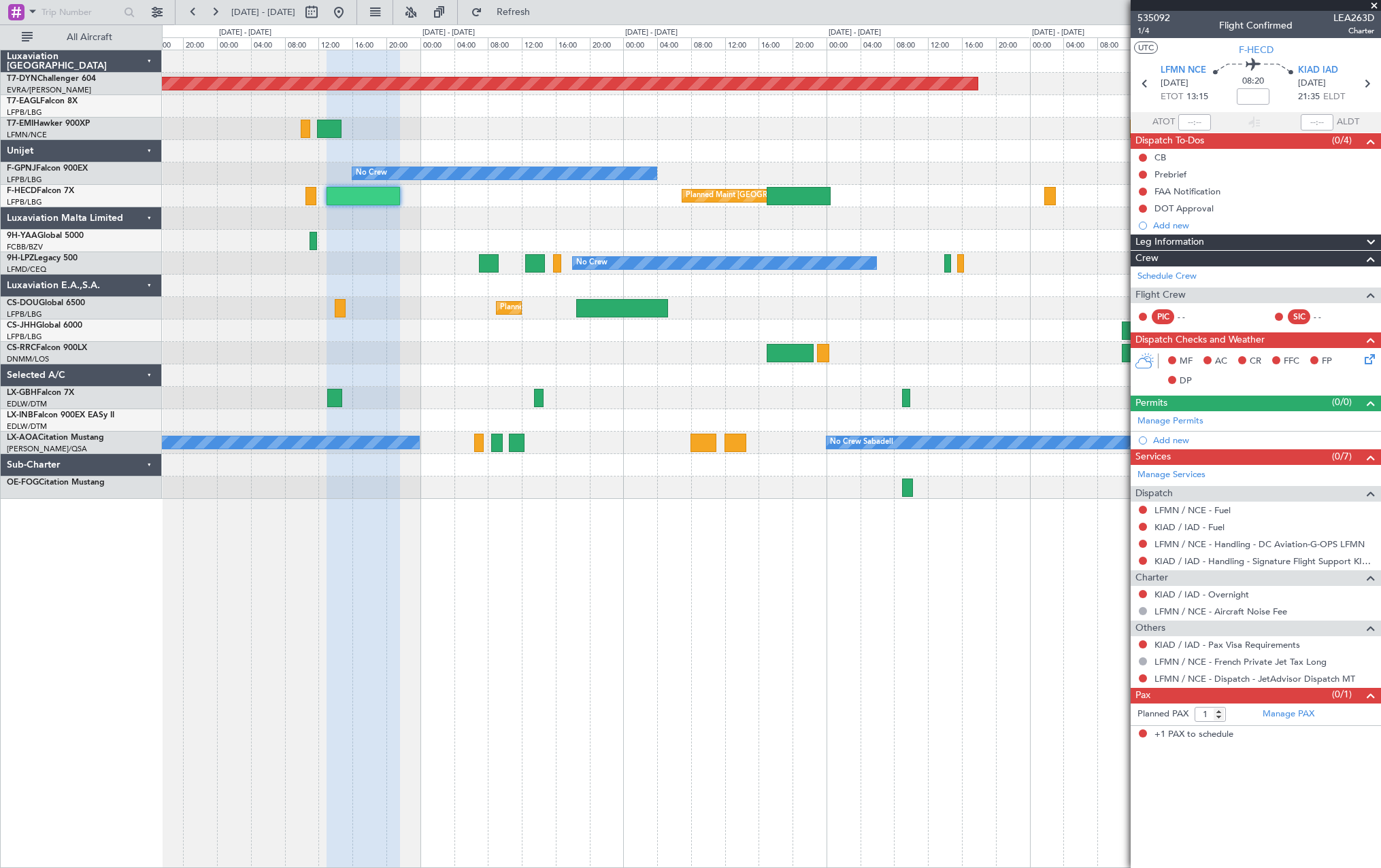
click at [508, 520] on div "Planned Maint [GEOGRAPHIC_DATA]-[GEOGRAPHIC_DATA] No Crew Planned Maint [GEOGRA…" at bounding box center [771, 458] width 1219 height 819
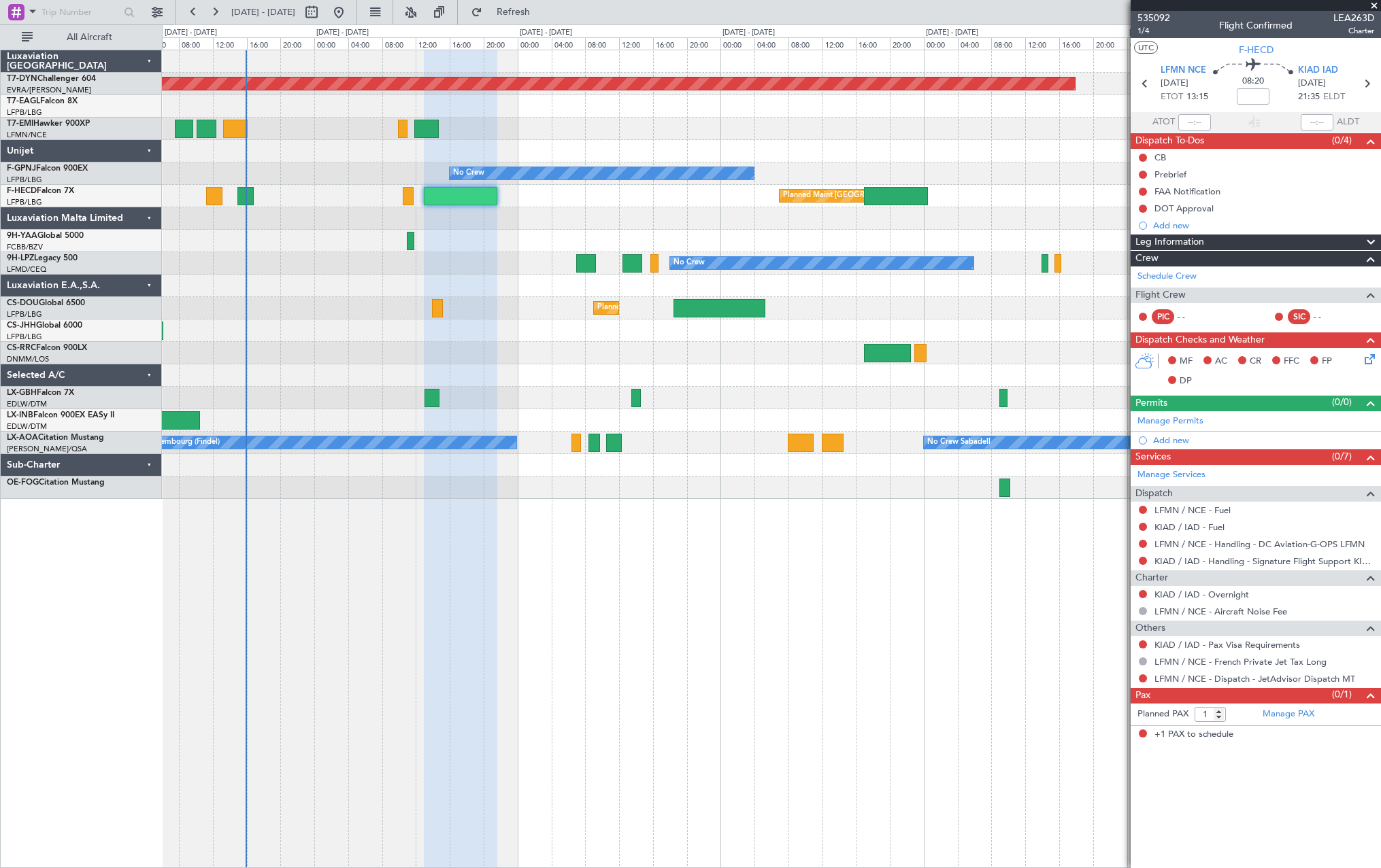
click at [587, 501] on div "Planned Maint [GEOGRAPHIC_DATA]-[GEOGRAPHIC_DATA] Planned Maint [US_STATE] ([GE…" at bounding box center [771, 458] width 1219 height 819
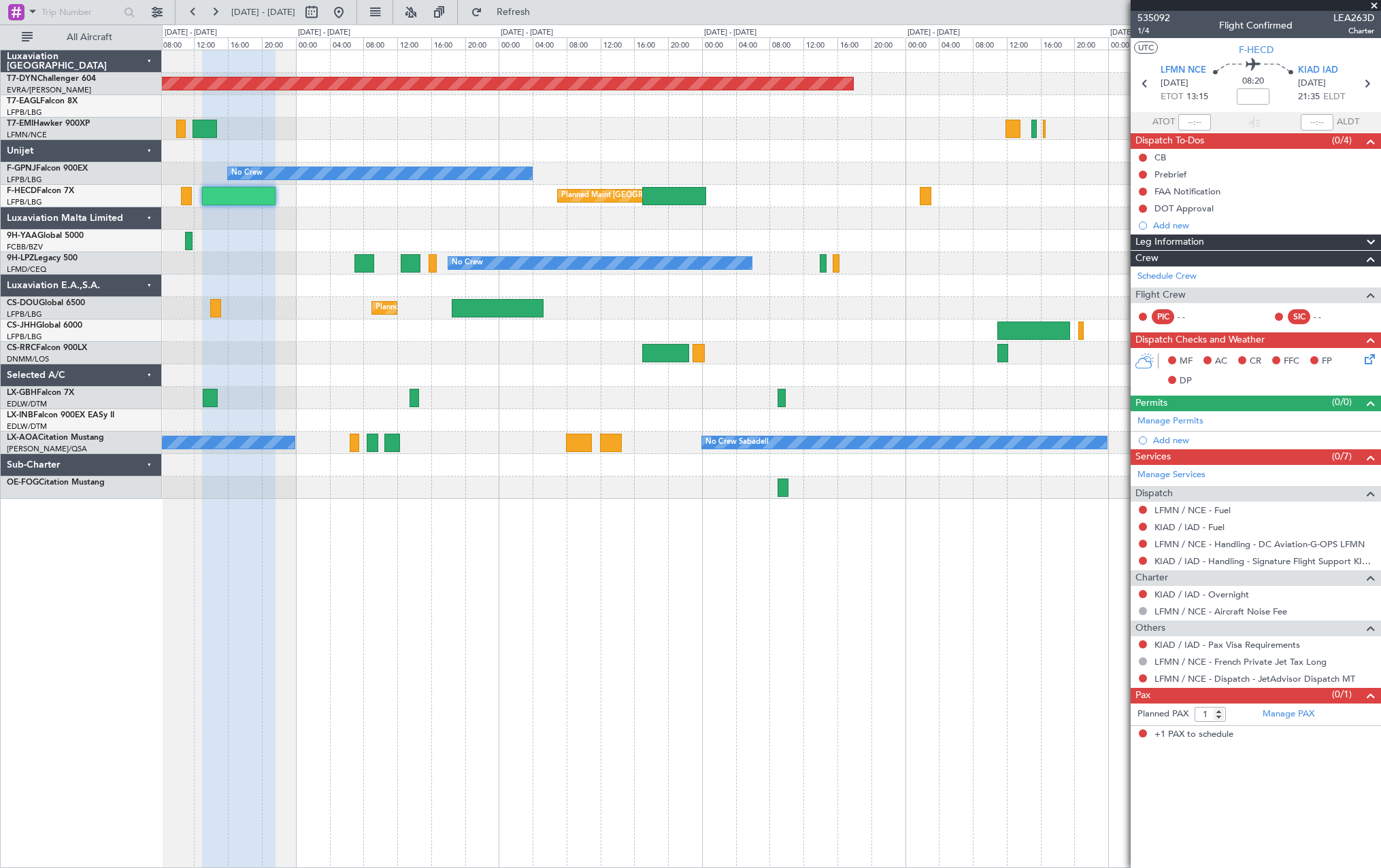
click at [482, 489] on div "Planned Maint [GEOGRAPHIC_DATA]-[GEOGRAPHIC_DATA] No Crew No Crew Planned Maint…" at bounding box center [771, 275] width 1218 height 449
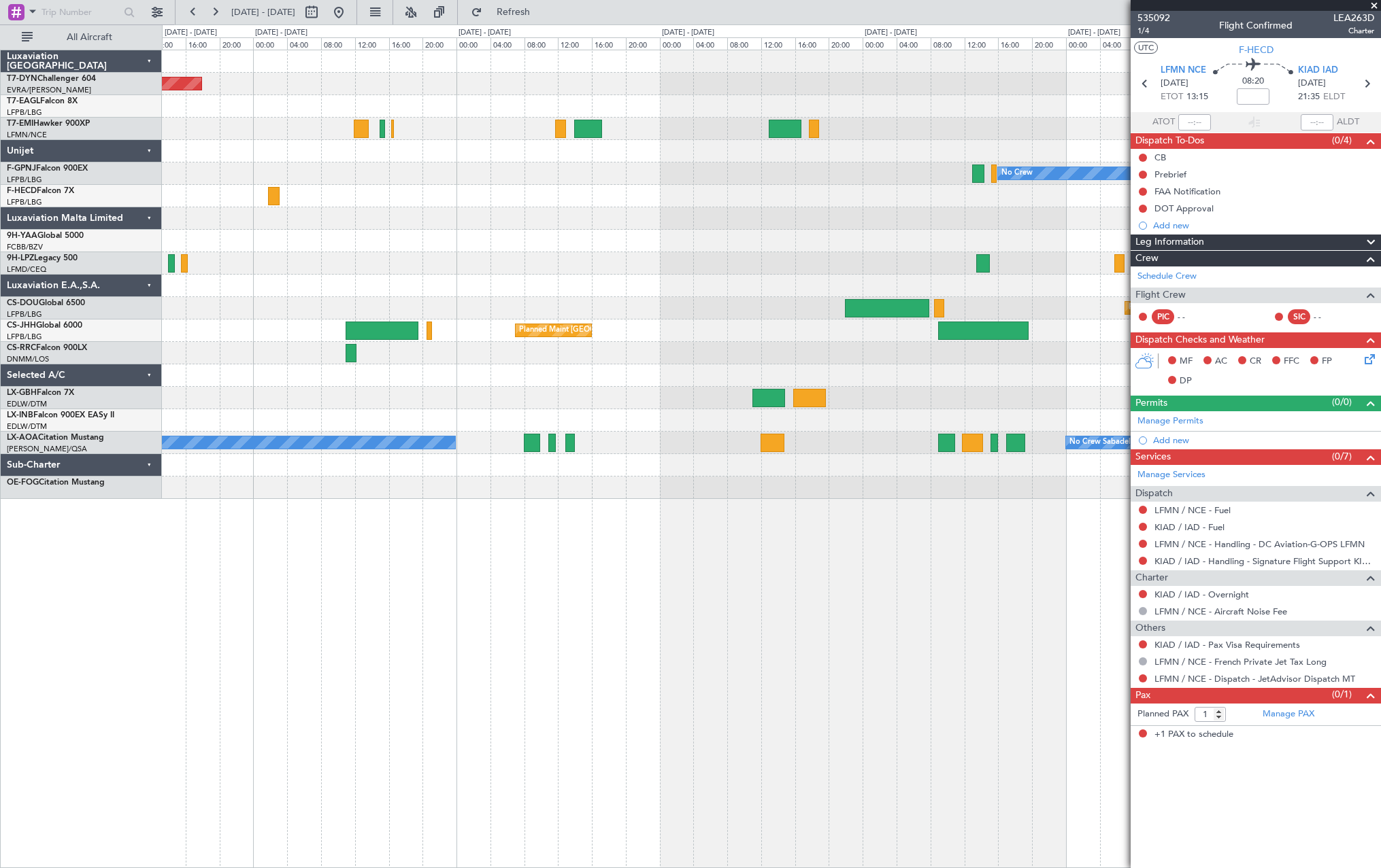
click at [354, 482] on div at bounding box center [771, 488] width 1218 height 23
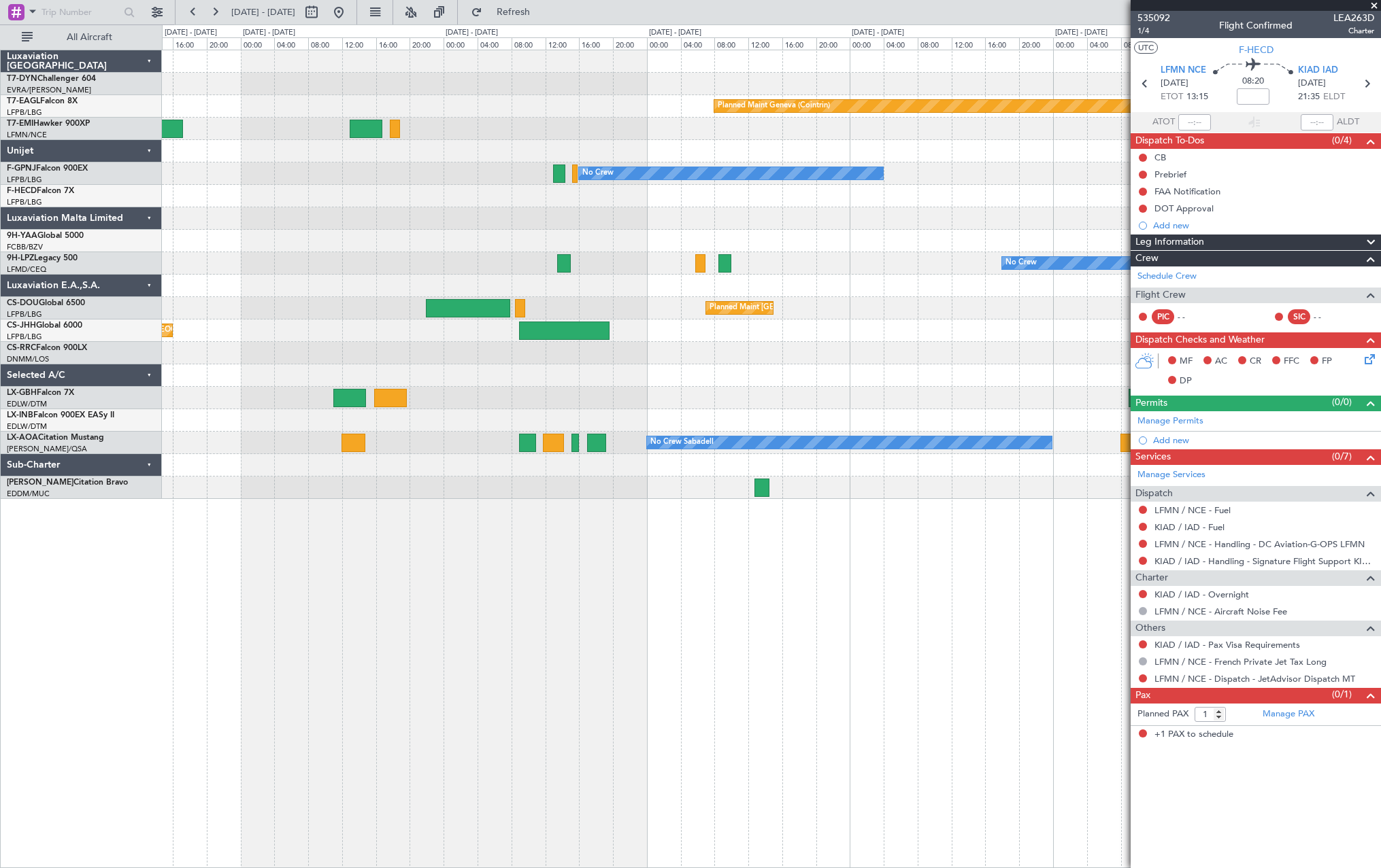
click at [183, 468] on div at bounding box center [771, 465] width 1218 height 23
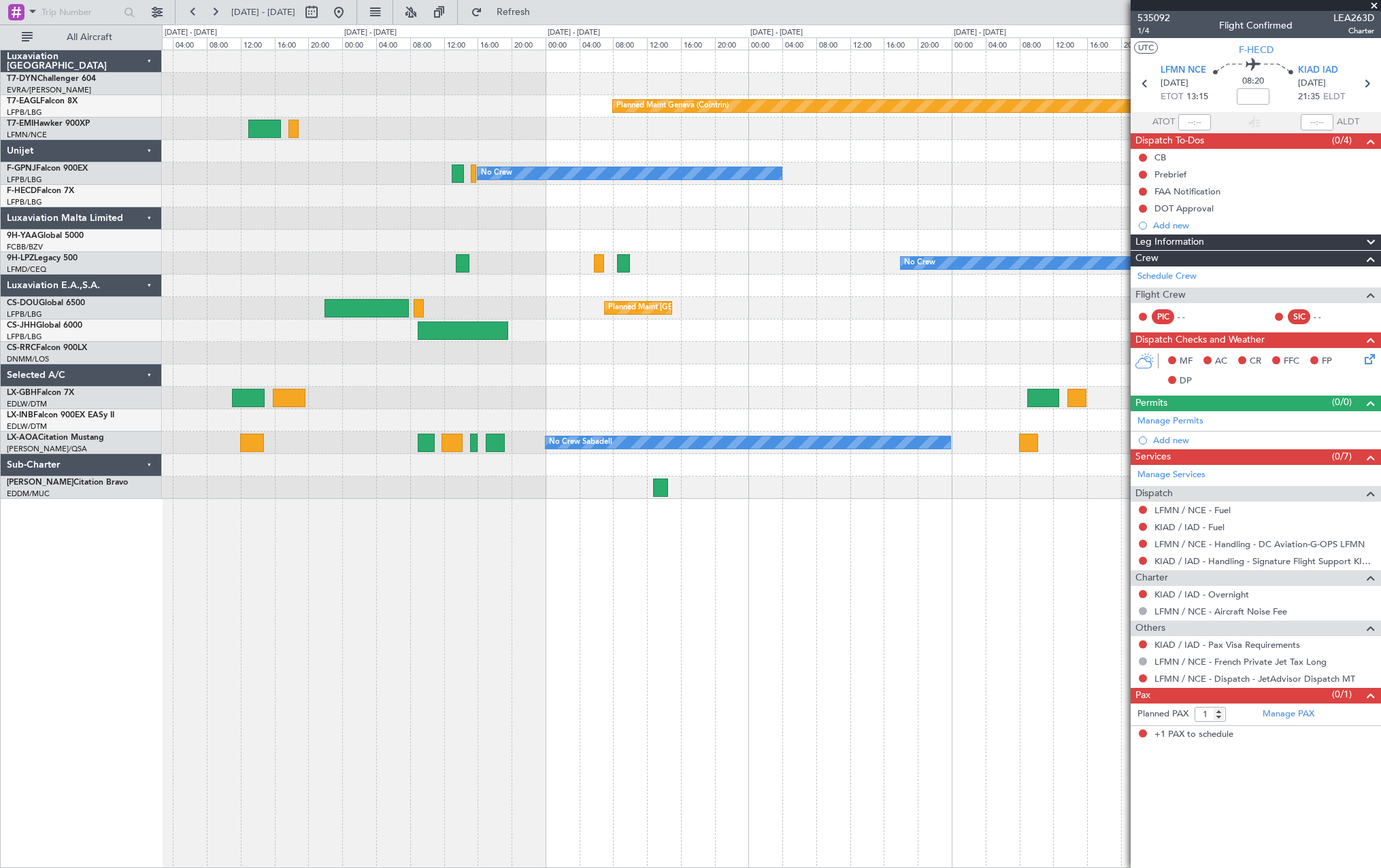
click at [420, 482] on div at bounding box center [771, 488] width 1218 height 23
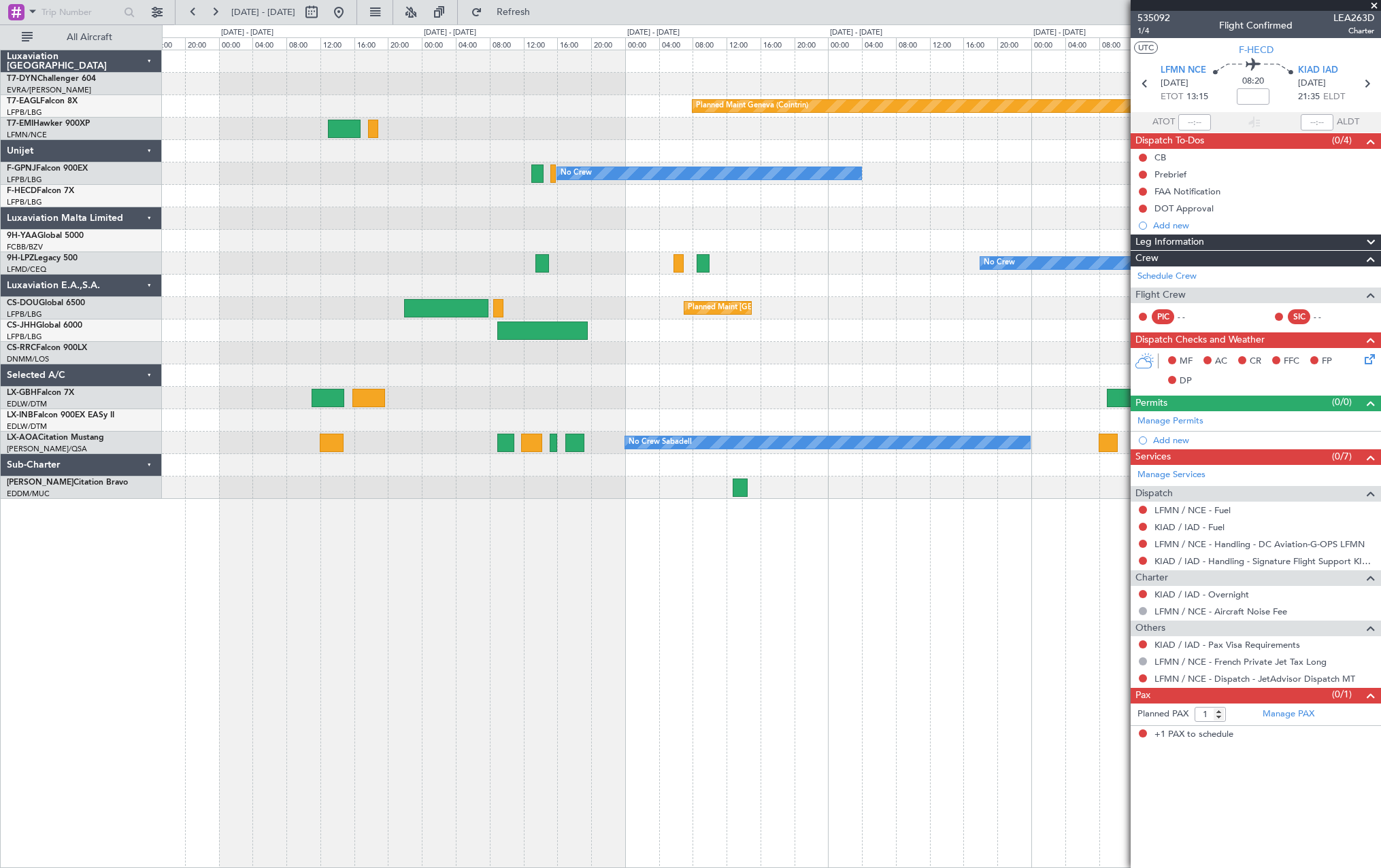
click at [403, 467] on div at bounding box center [771, 465] width 1218 height 23
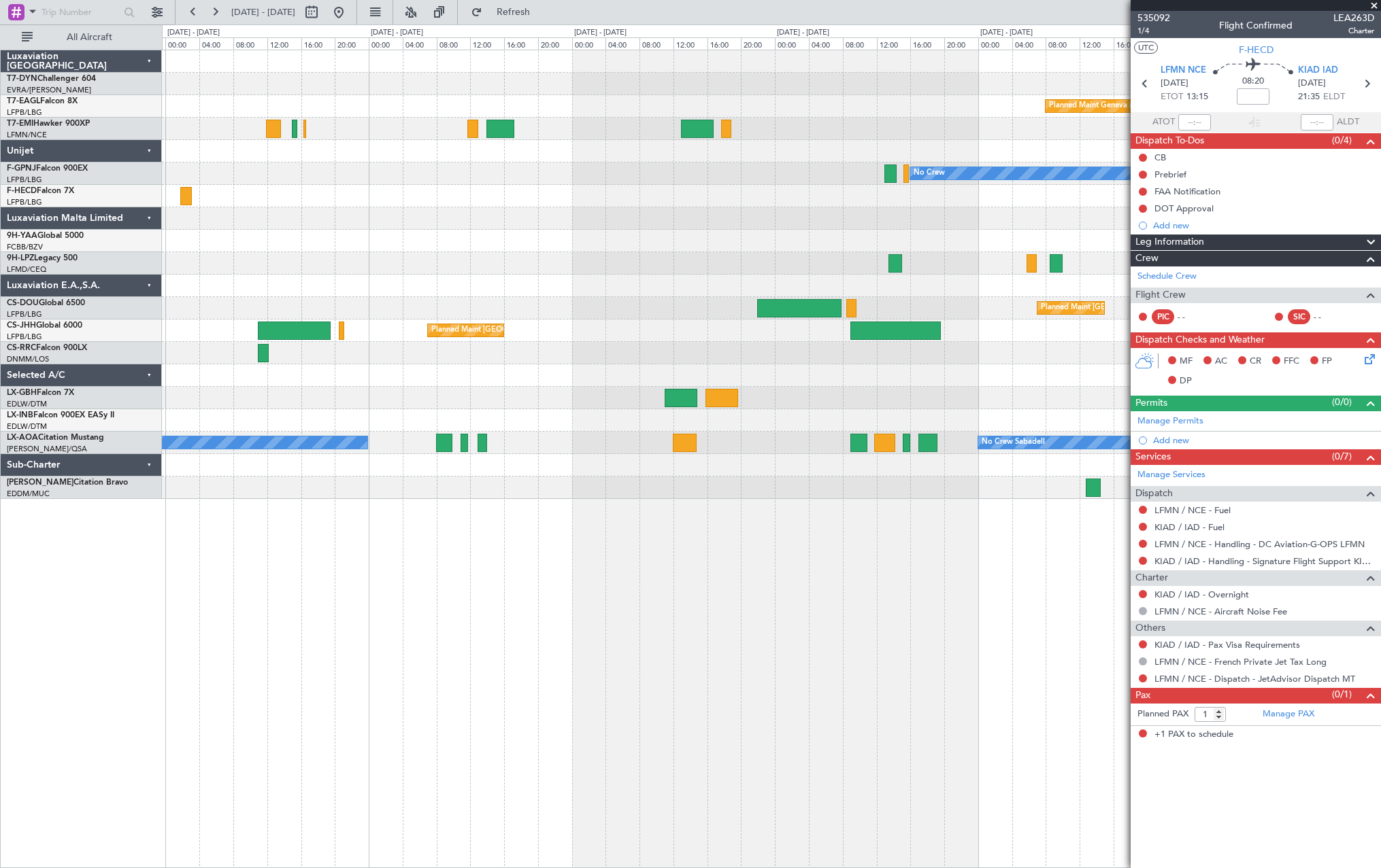
click at [769, 478] on div "Planned Maint [GEOGRAPHIC_DATA]-[GEOGRAPHIC_DATA] Planned Maint Geneva ([GEOGRA…" at bounding box center [771, 275] width 1218 height 449
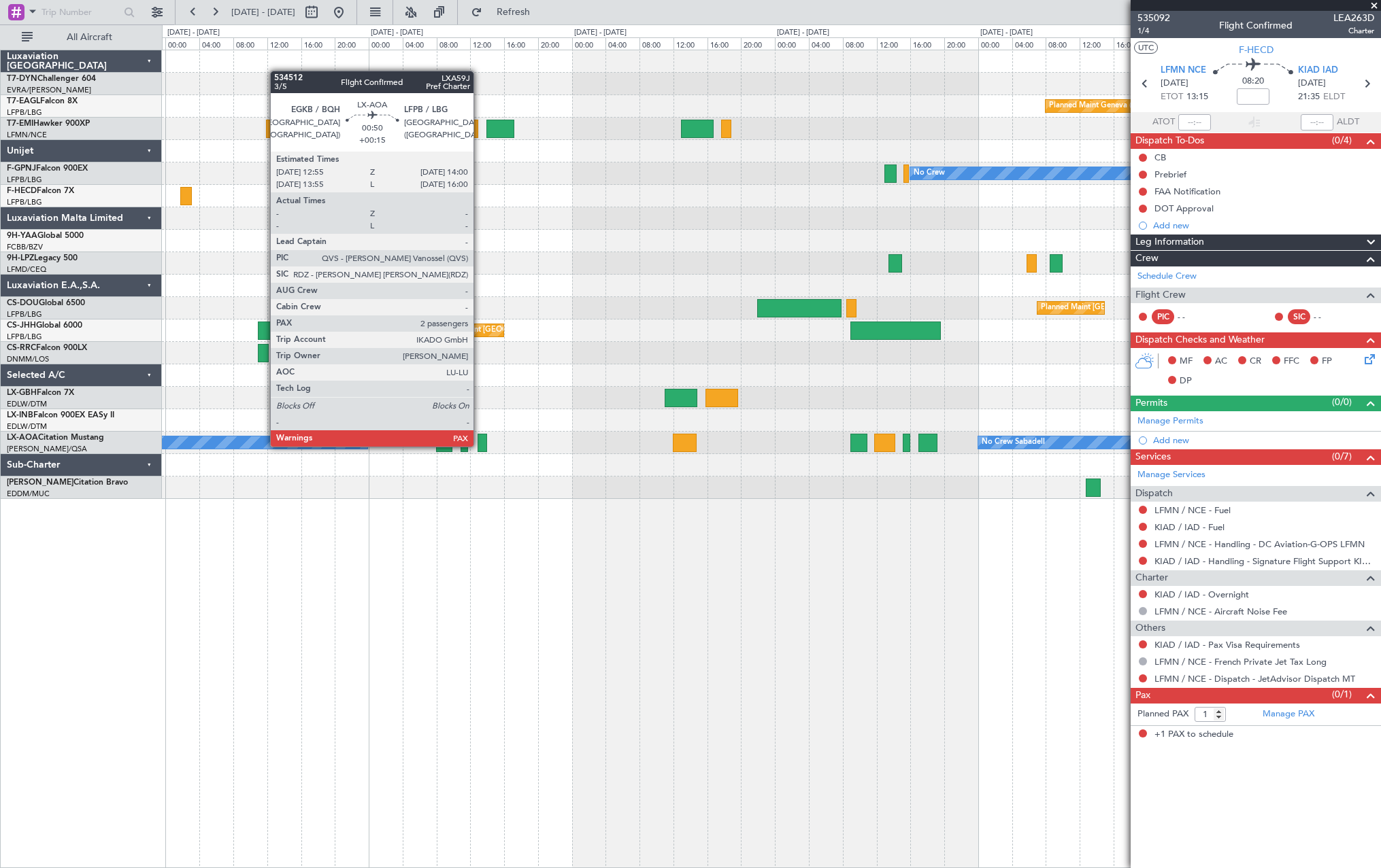
click at [480, 445] on div at bounding box center [483, 442] width 10 height 19
type input "+00:15"
type input "2"
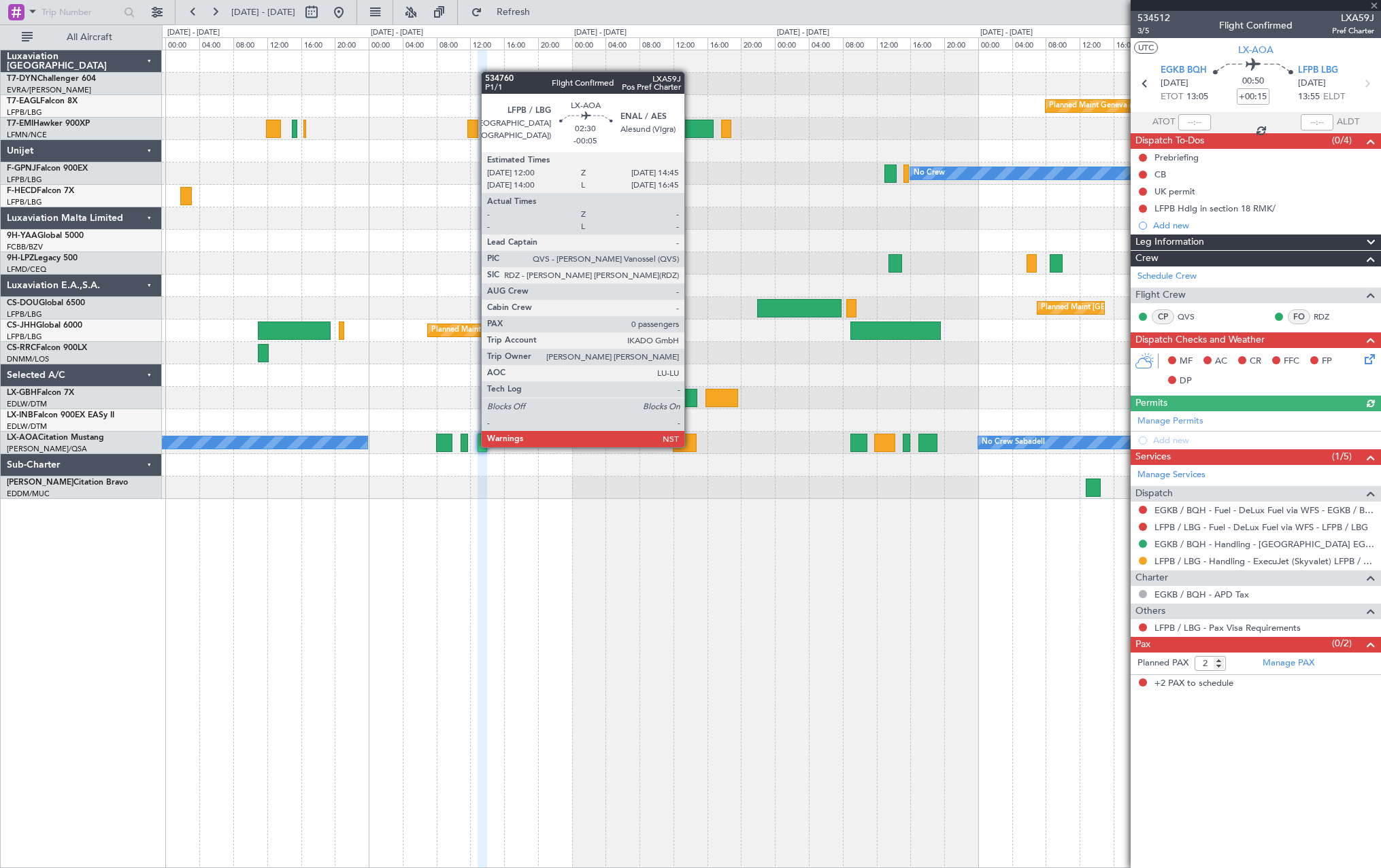
click at [691, 446] on div at bounding box center [685, 442] width 24 height 19
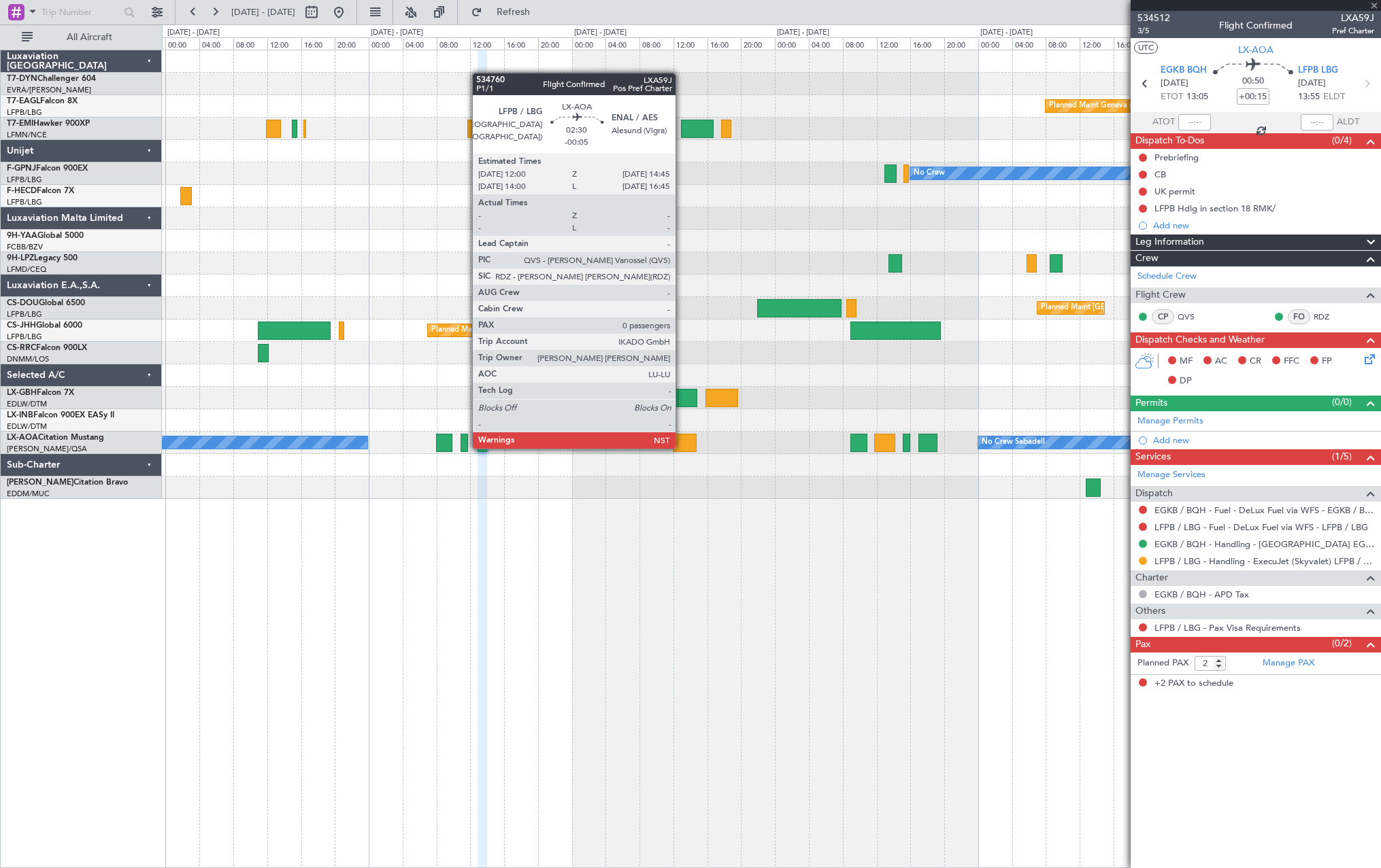
type input "-00:05"
type input "0"
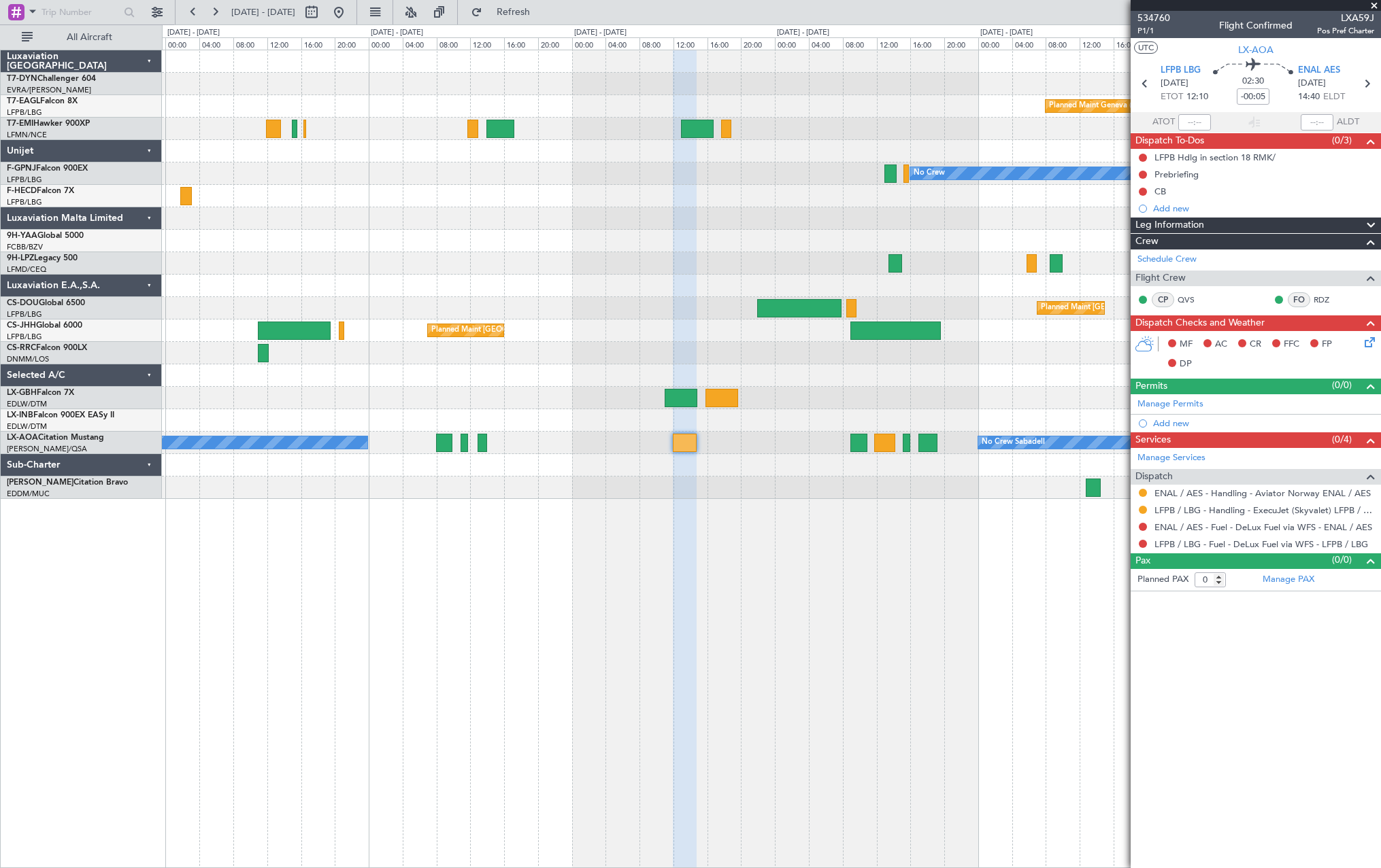
click at [583, 504] on div "Planned Maint [GEOGRAPHIC_DATA]-[GEOGRAPHIC_DATA] Planned Maint Geneva ([GEOGRA…" at bounding box center [771, 458] width 1219 height 819
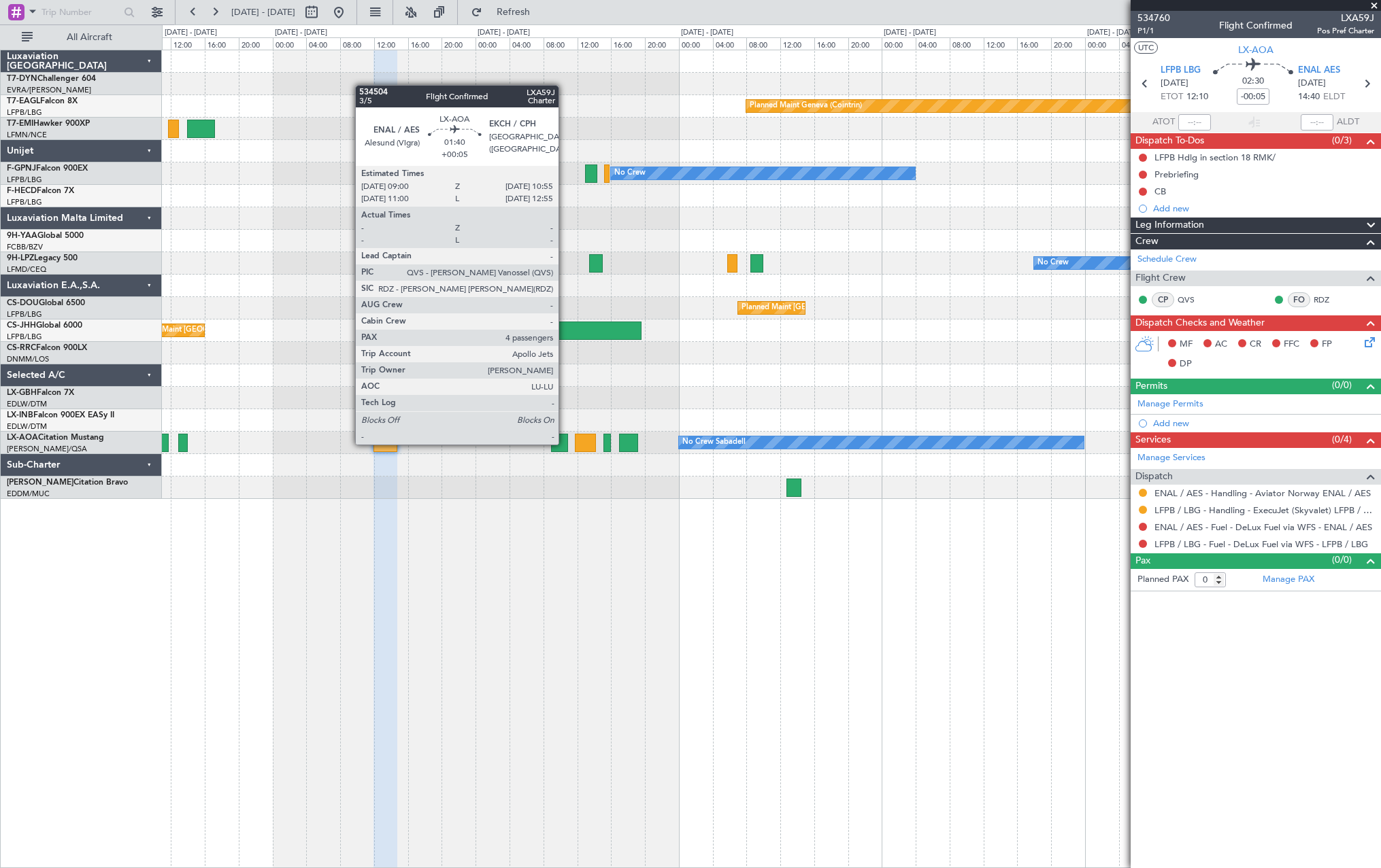
click at [565, 443] on div at bounding box center [559, 442] width 17 height 19
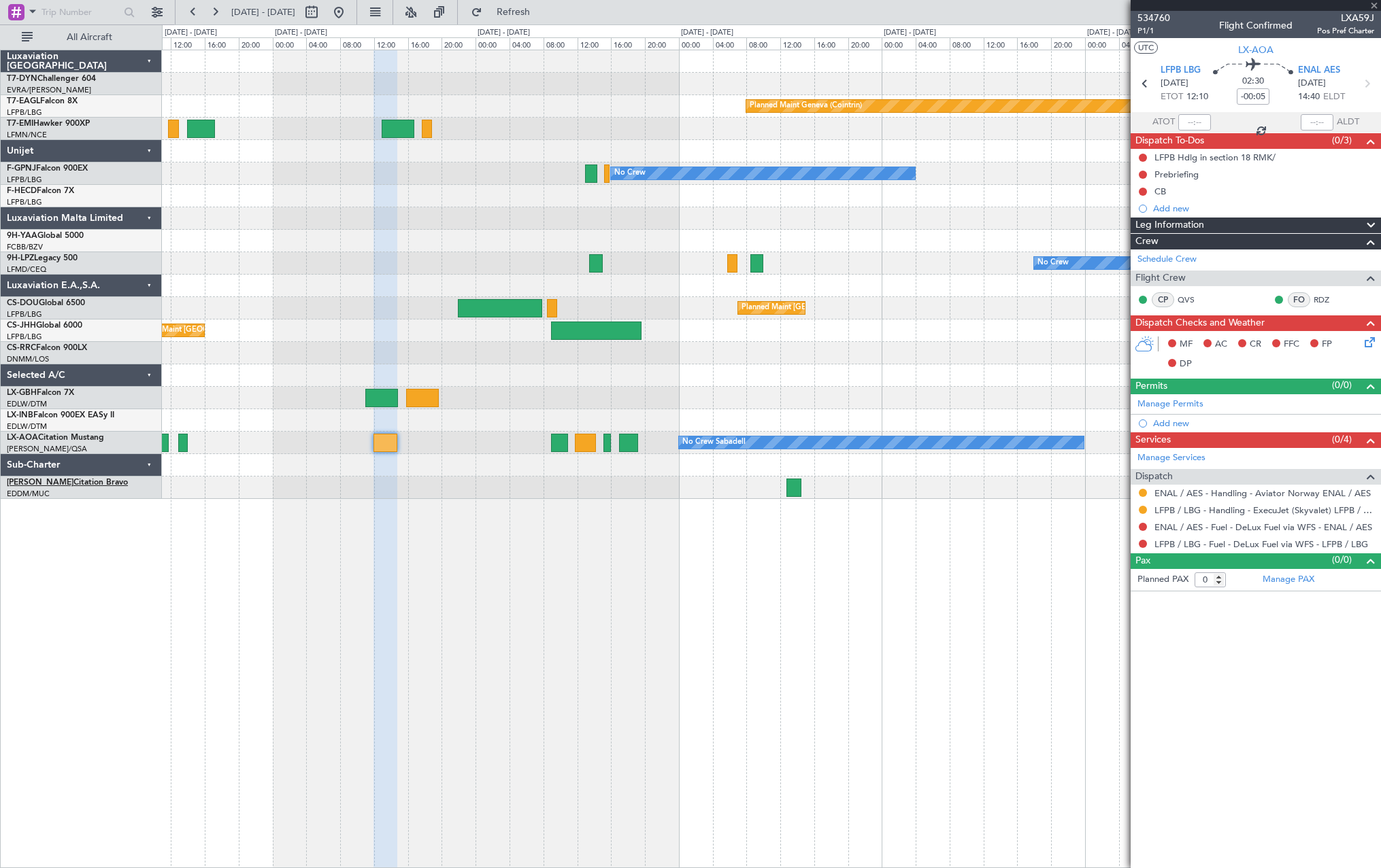
type input "+00:05"
type input "4"
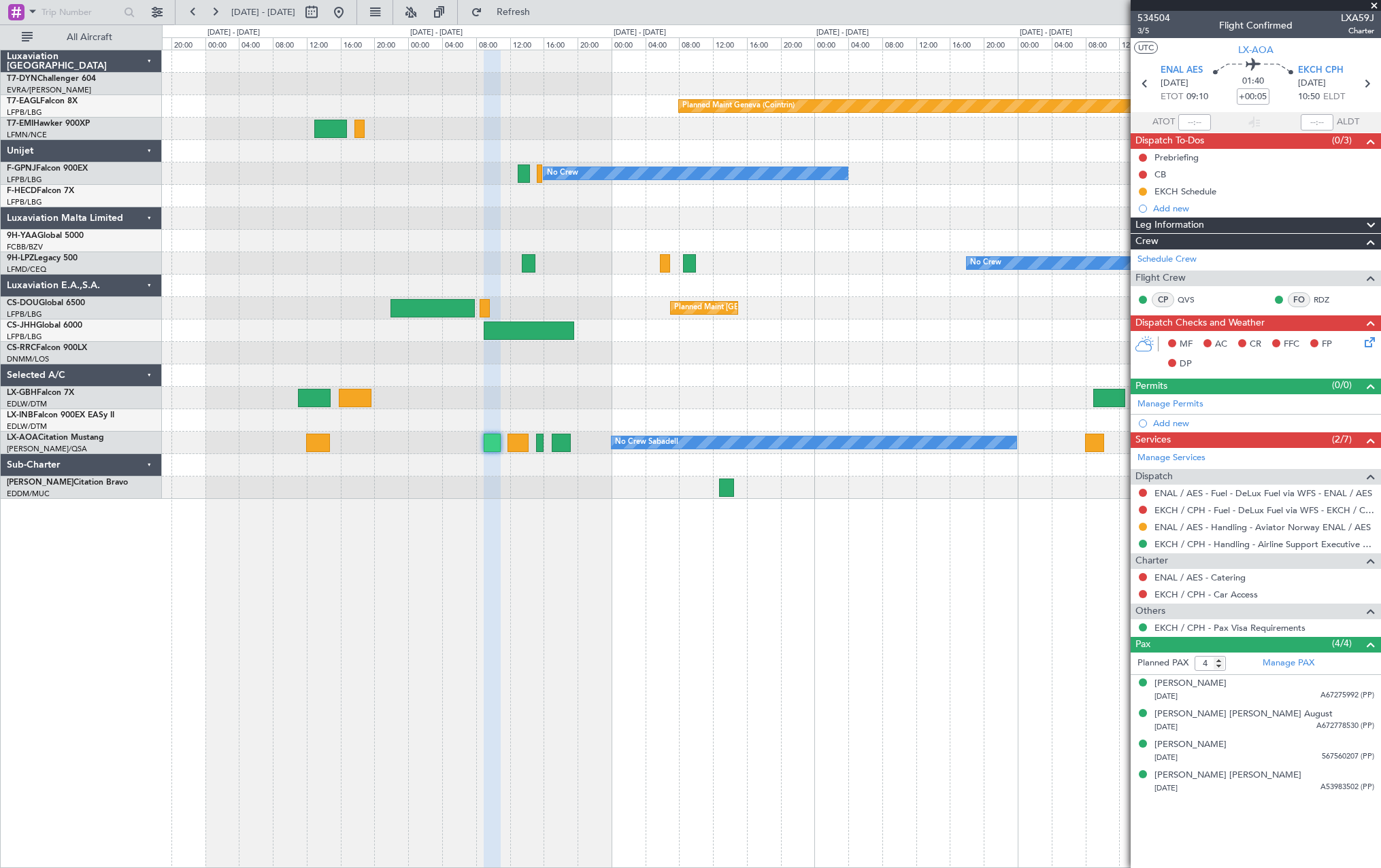
click at [947, 525] on div "Planned Maint Geneva (Cointrin) No Crew No Crew Planned Maint [GEOGRAPHIC_DATA]…" at bounding box center [771, 458] width 1219 height 819
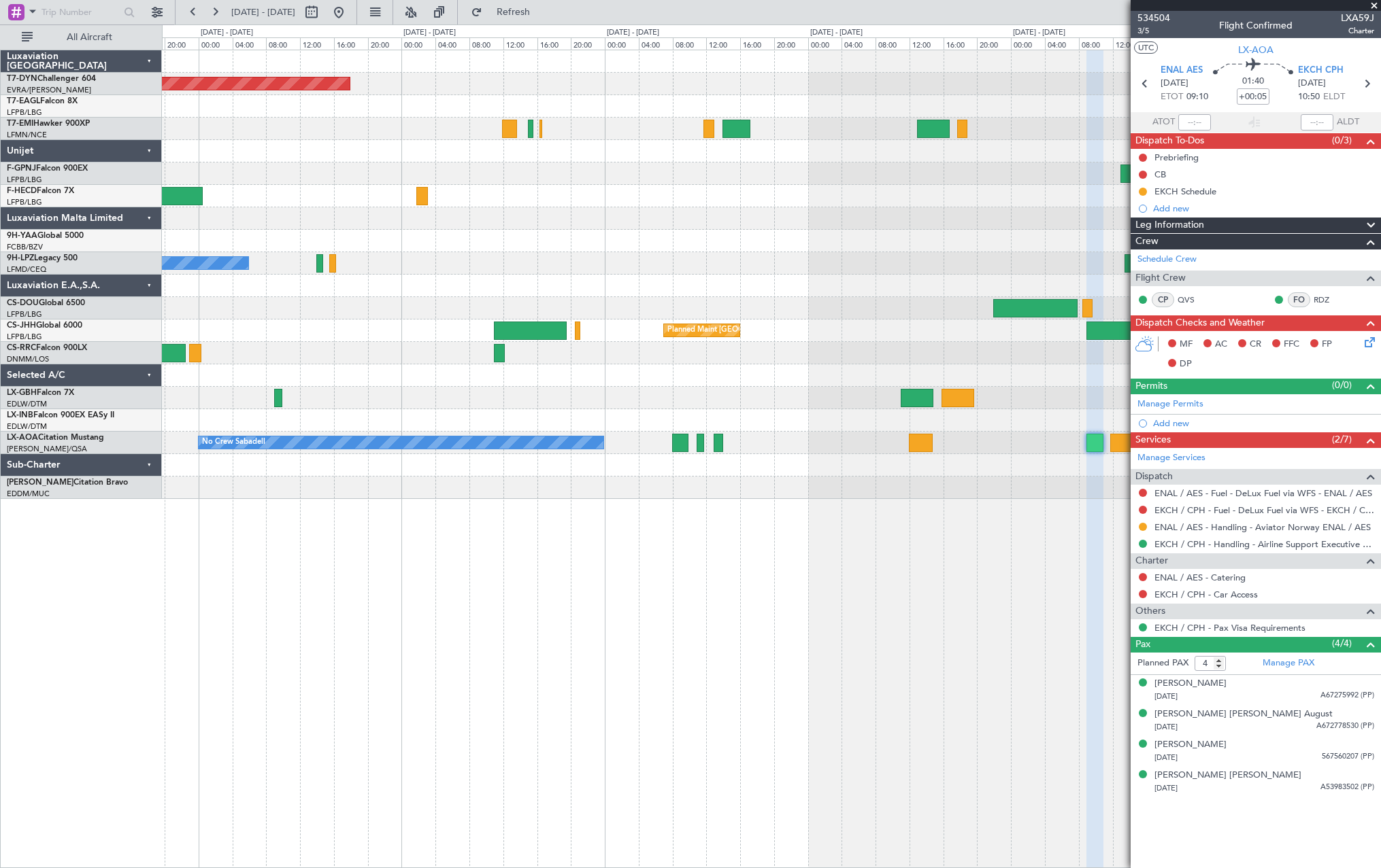
click at [1017, 580] on div "Planned Maint [GEOGRAPHIC_DATA]-[GEOGRAPHIC_DATA] Planned Maint Geneva ([GEOGRA…" at bounding box center [771, 458] width 1219 height 819
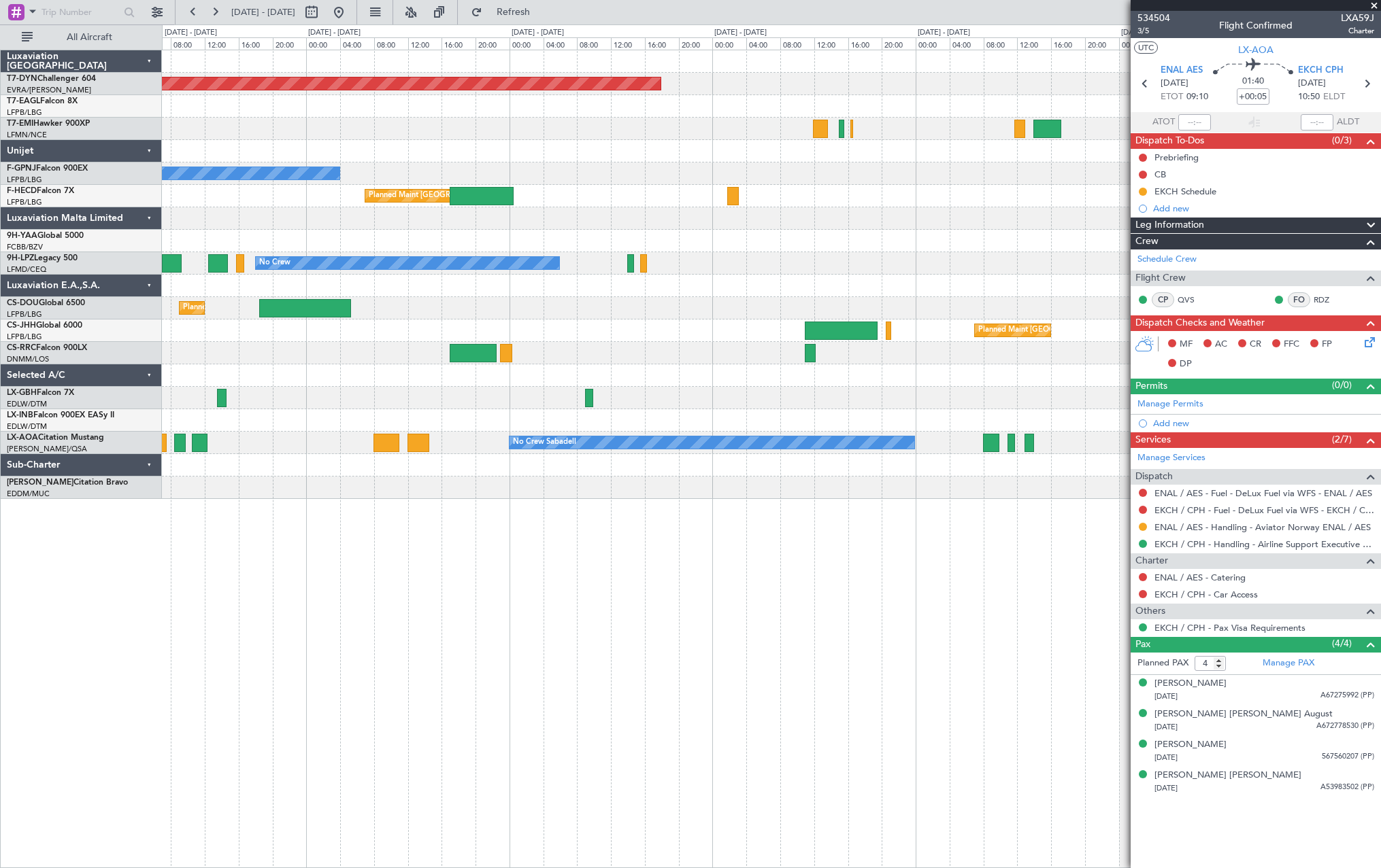
click at [1066, 553] on div "Planned Maint [GEOGRAPHIC_DATA]-[GEOGRAPHIC_DATA] Planned Maint Geneva ([GEOGRA…" at bounding box center [771, 458] width 1219 height 819
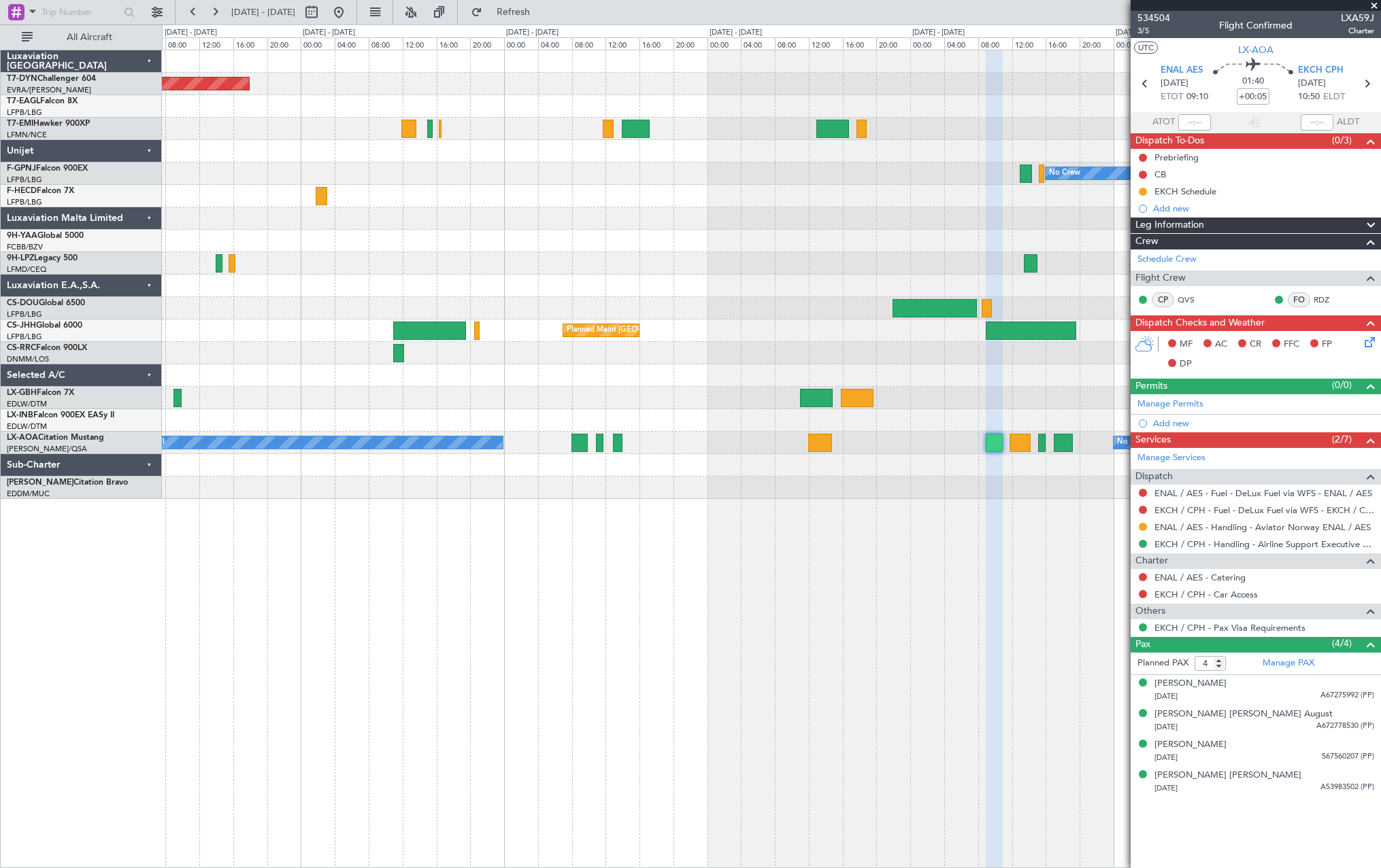
click at [129, 668] on div "Planned Maint [GEOGRAPHIC_DATA]-[GEOGRAPHIC_DATA] Planned Maint Geneva ([GEOGRA…" at bounding box center [690, 446] width 1381 height 844
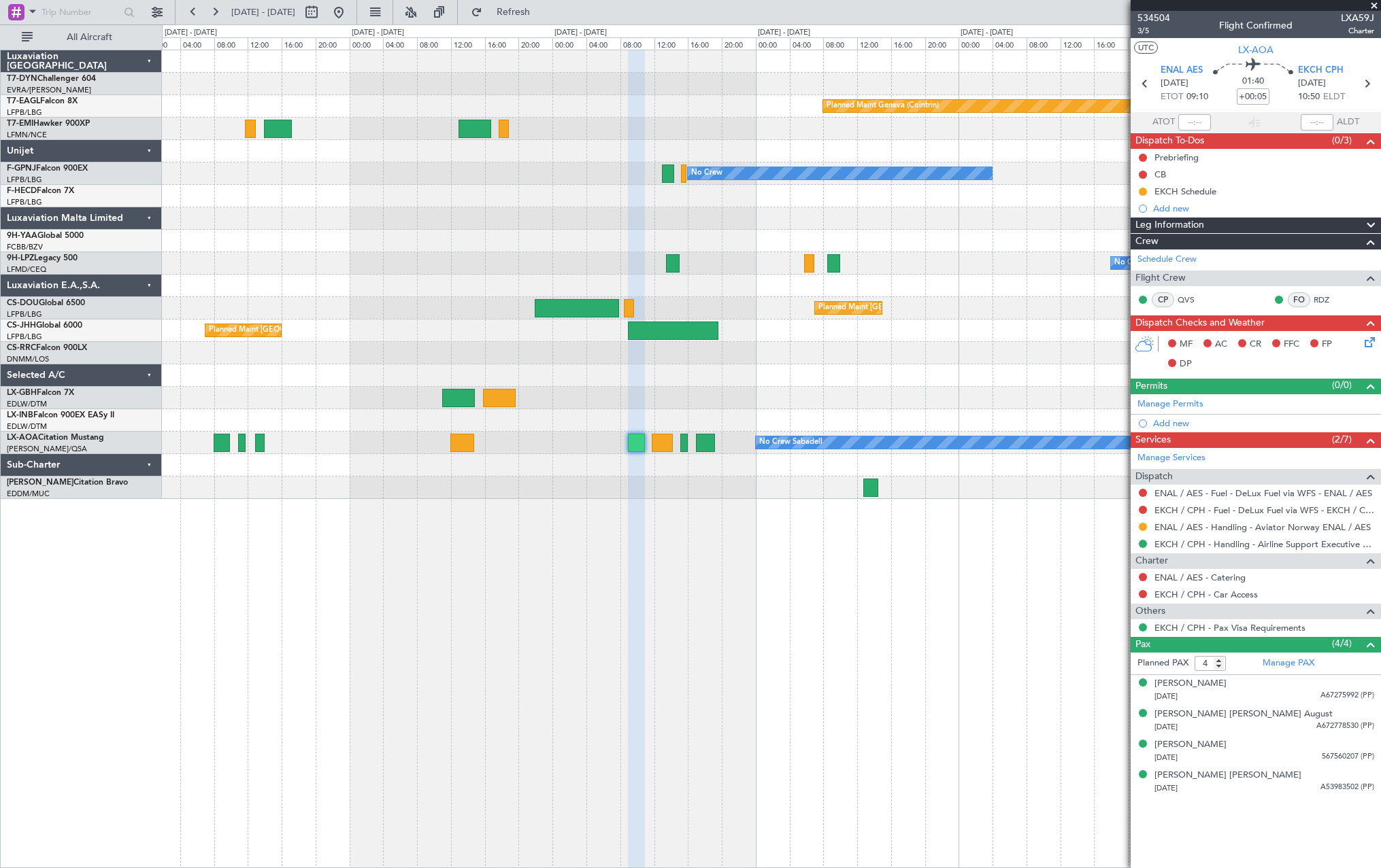
click at [440, 498] on div at bounding box center [771, 488] width 1218 height 23
